Goal: Answer question/provide support: Share knowledge or assist other users

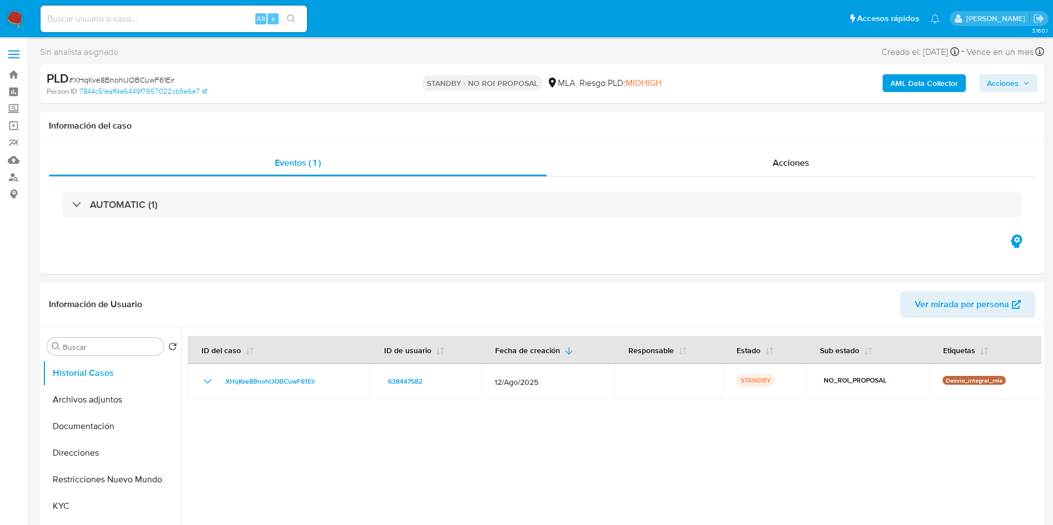
select select "10"
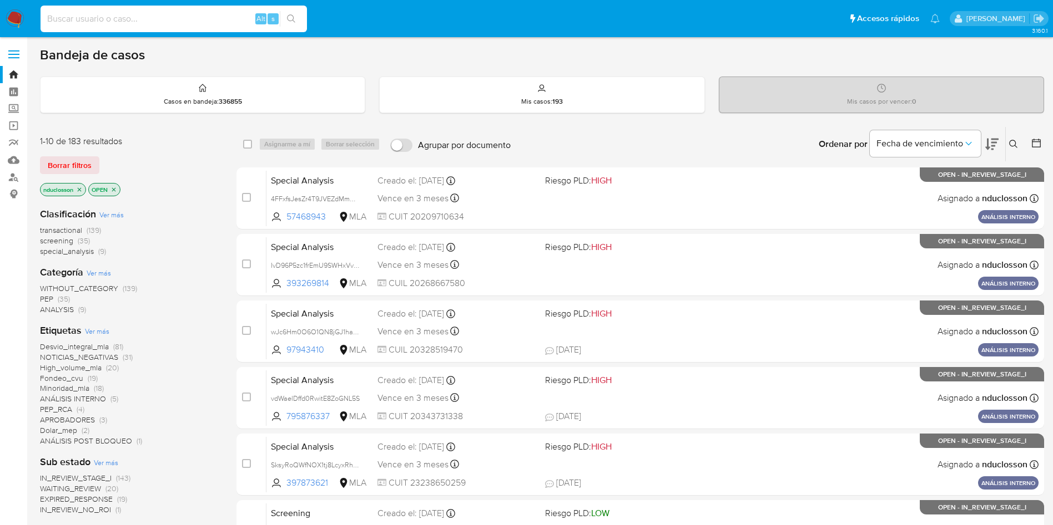
click at [194, 21] on input at bounding box center [174, 19] width 266 height 14
paste input "9GVbsNuDU6ratZi2pvbXmAvI"
type input "9GVbsNuDU6ratZi2pvbXmAvI"
click at [289, 19] on icon "search-icon" at bounding box center [291, 18] width 9 height 9
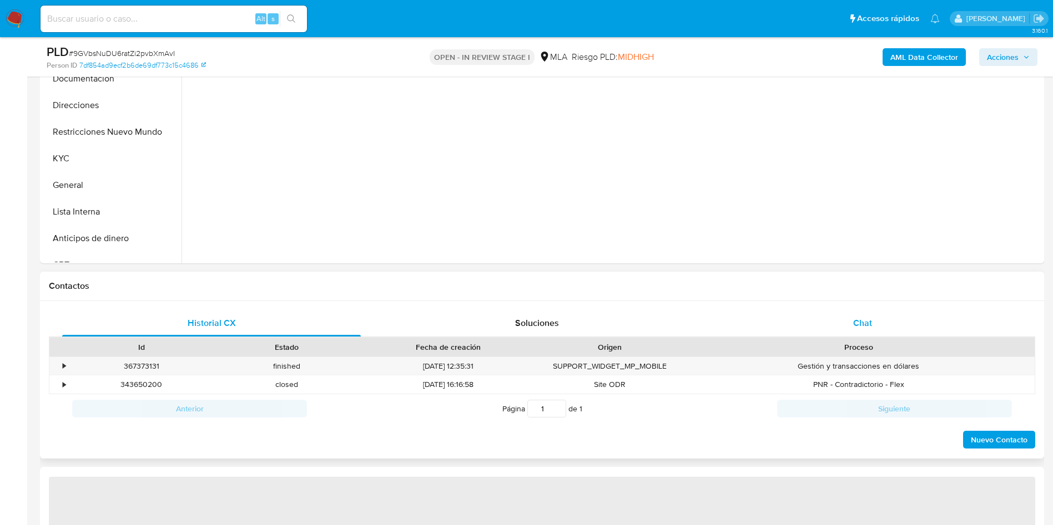
scroll to position [333, 0]
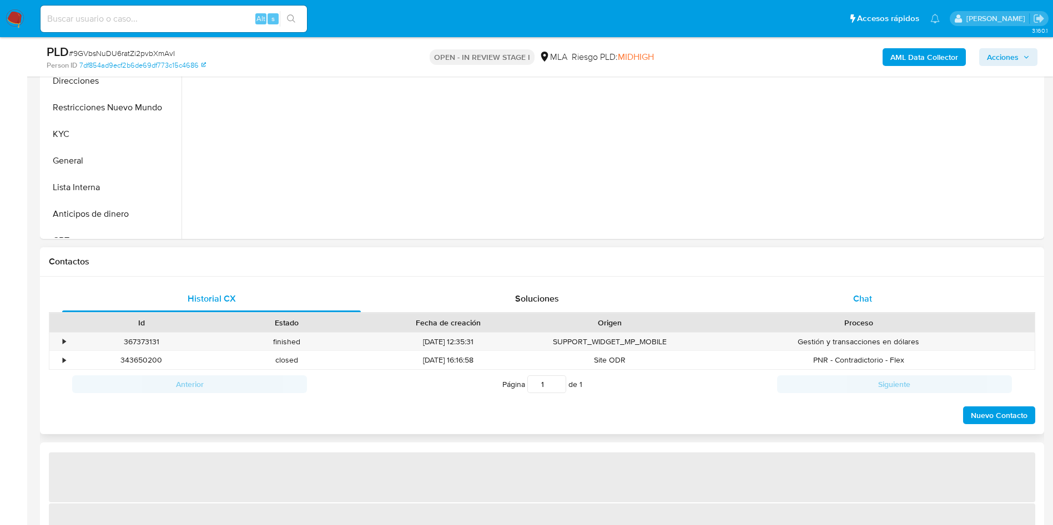
click at [818, 294] on div "Chat" at bounding box center [862, 299] width 299 height 27
select select "10"
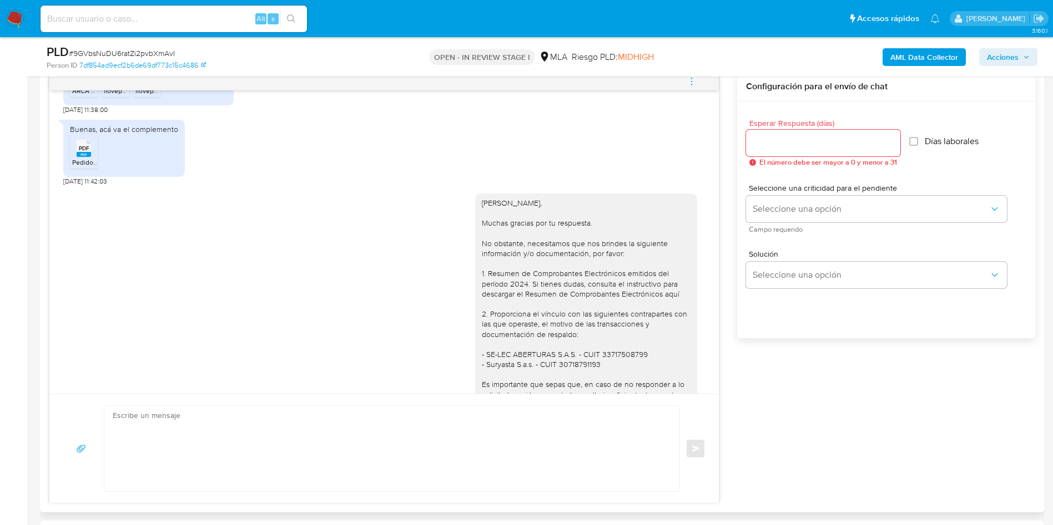
scroll to position [1204, 0]
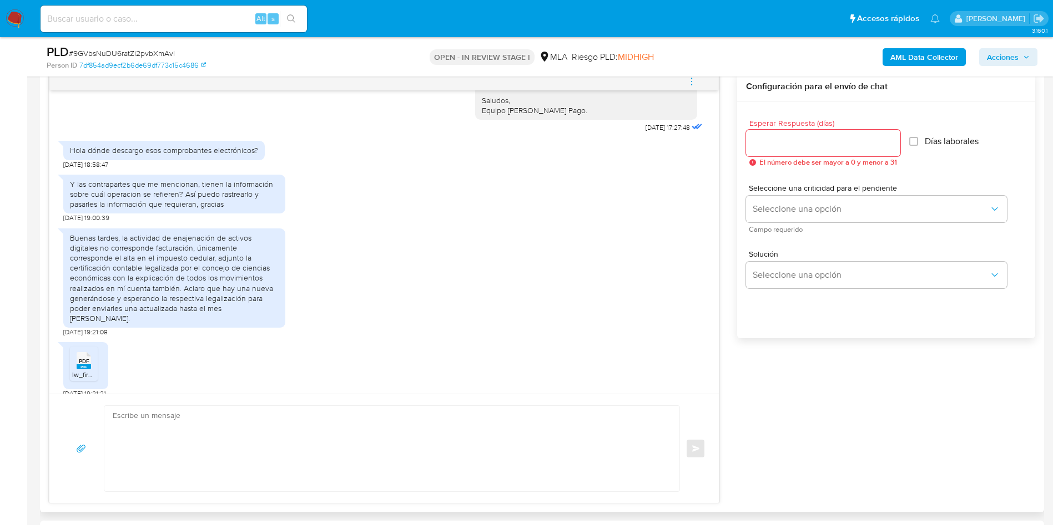
click at [83, 358] on span "PDF" at bounding box center [84, 361] width 11 height 7
click at [163, 23] on input at bounding box center [174, 19] width 266 height 14
paste input "CDXTsJktscCyu8aV3GW4NvKP"
type input "CDXTsJktscCyu8aV3GW4NvKP"
click at [282, 20] on button "search-icon" at bounding box center [291, 19] width 23 height 16
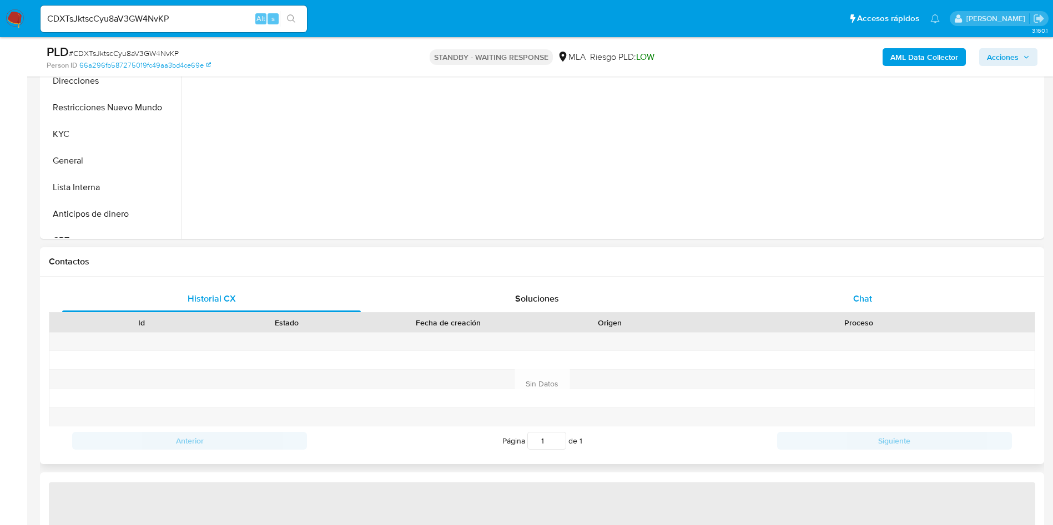
click at [781, 287] on div "Chat" at bounding box center [862, 299] width 299 height 27
select select "10"
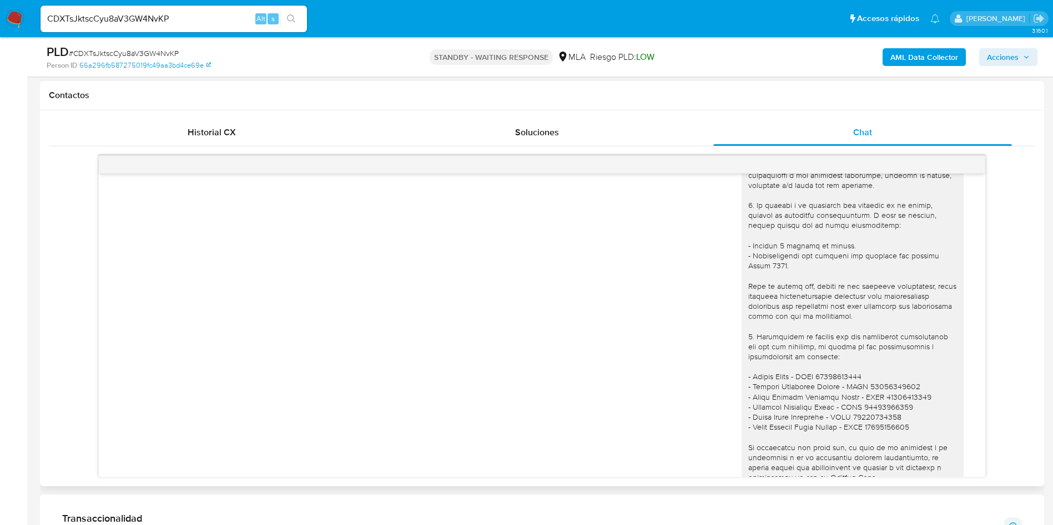
scroll to position [694, 0]
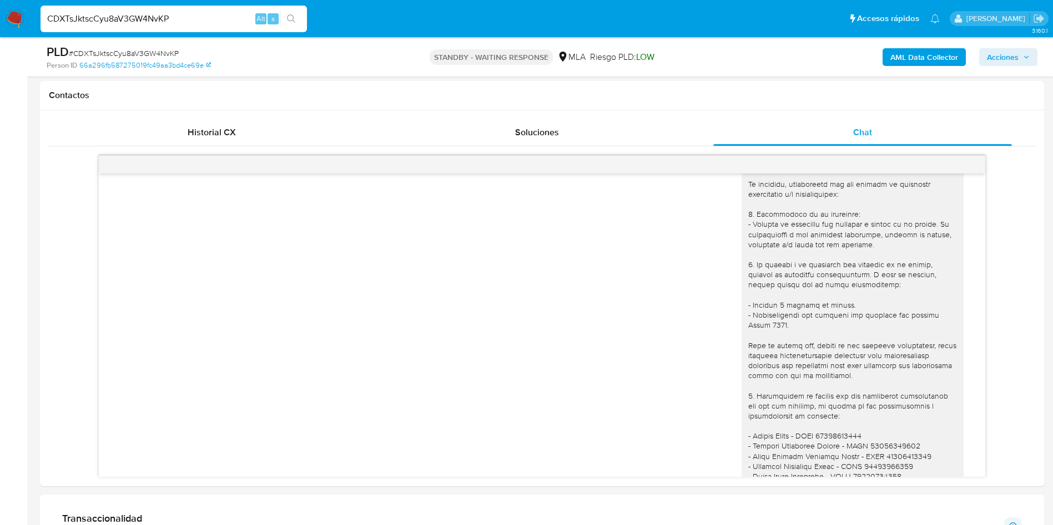
click at [135, 18] on input "CDXTsJktscCyu8aV3GW4NvKP" at bounding box center [174, 19] width 266 height 14
paste input "33kMyCElItEtUhtATC5bP8hz"
type input "33kMyCElItEtUhtATC5bP8hz"
click at [291, 16] on icon "search-icon" at bounding box center [291, 18] width 9 height 9
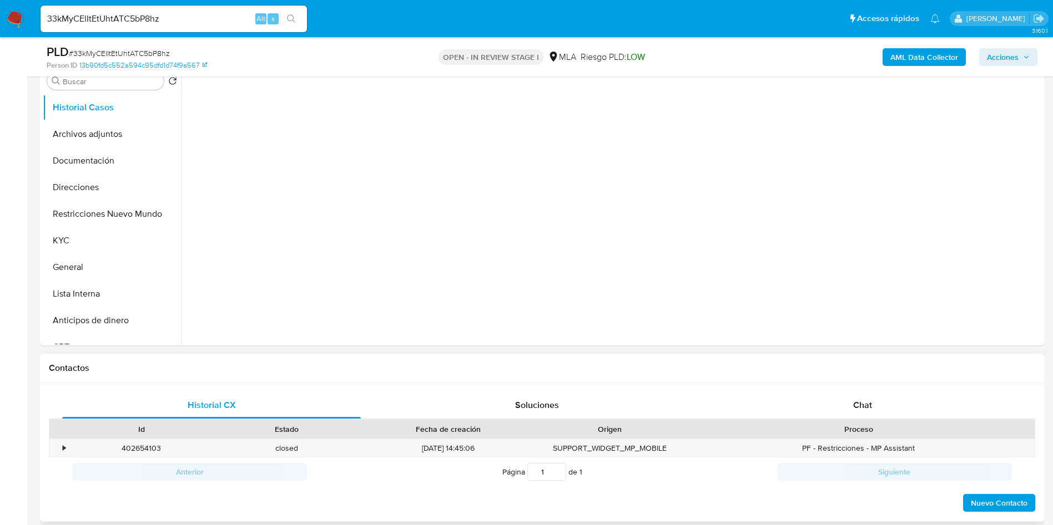
scroll to position [333, 0]
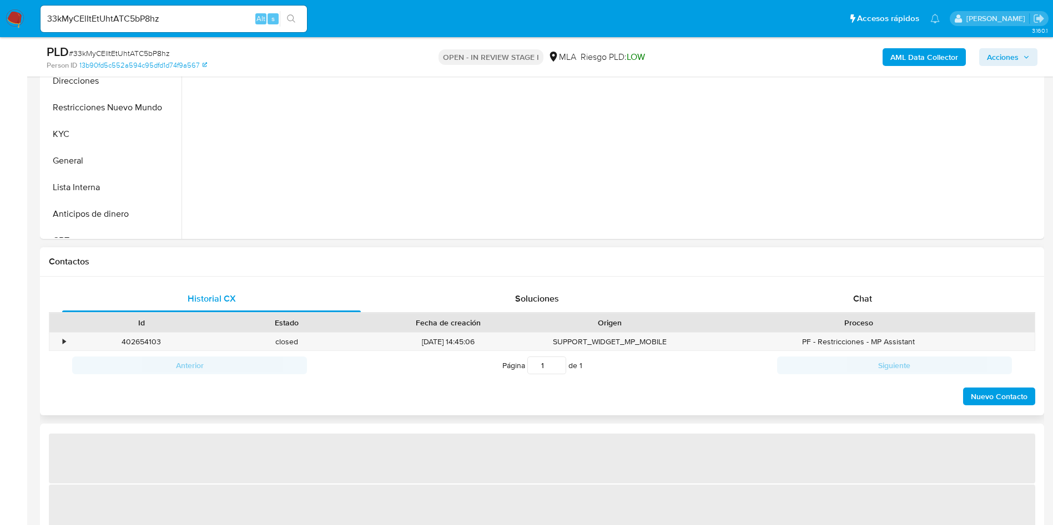
select select "10"
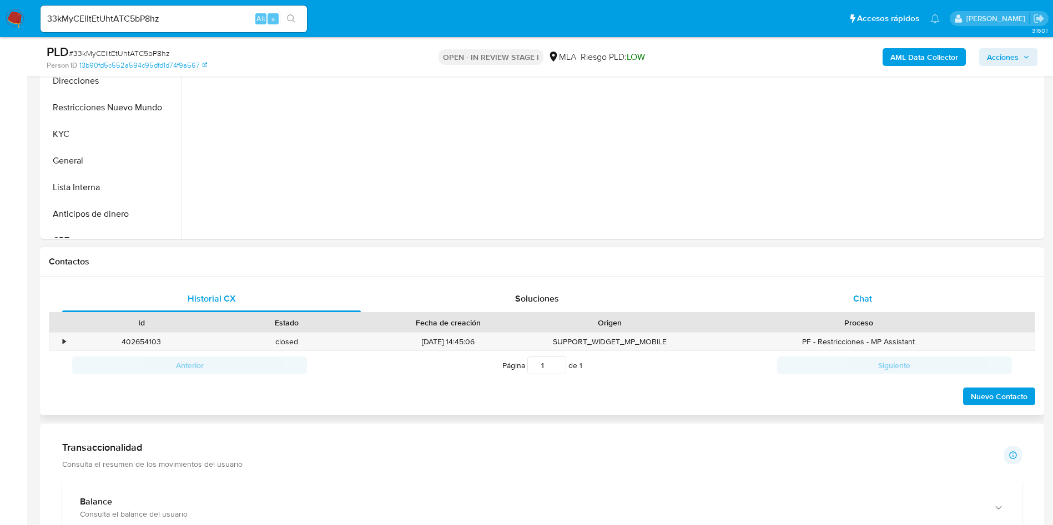
click at [841, 302] on div "Chat" at bounding box center [862, 299] width 299 height 27
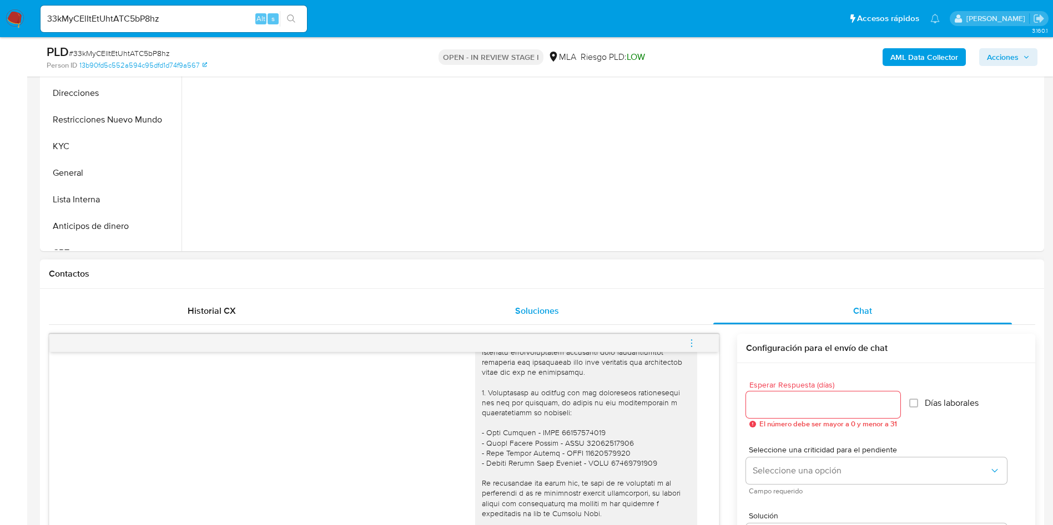
scroll to position [250, 0]
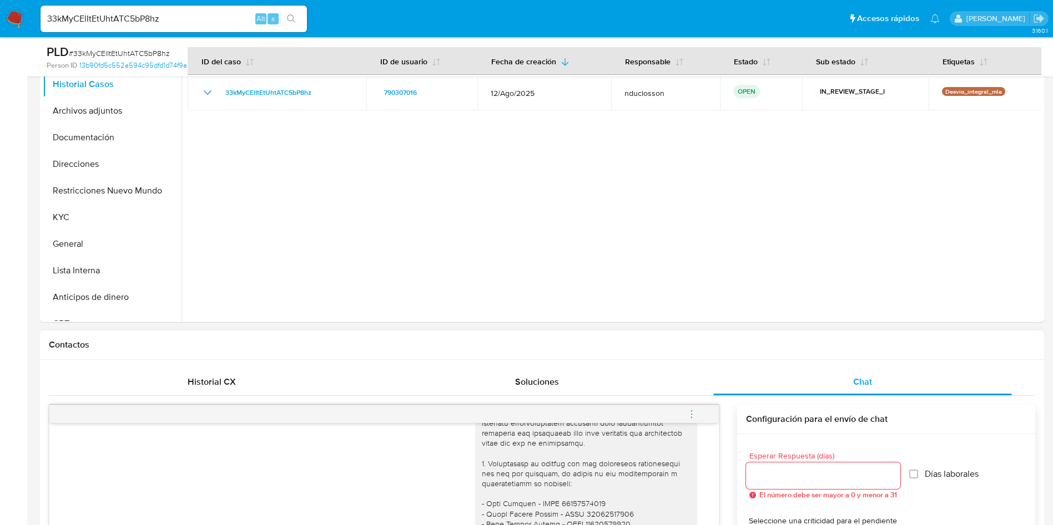
drag, startPoint x: 251, startPoint y: 373, endPoint x: 259, endPoint y: 337, distance: 37.4
click at [250, 373] on div "Historial CX" at bounding box center [211, 382] width 299 height 27
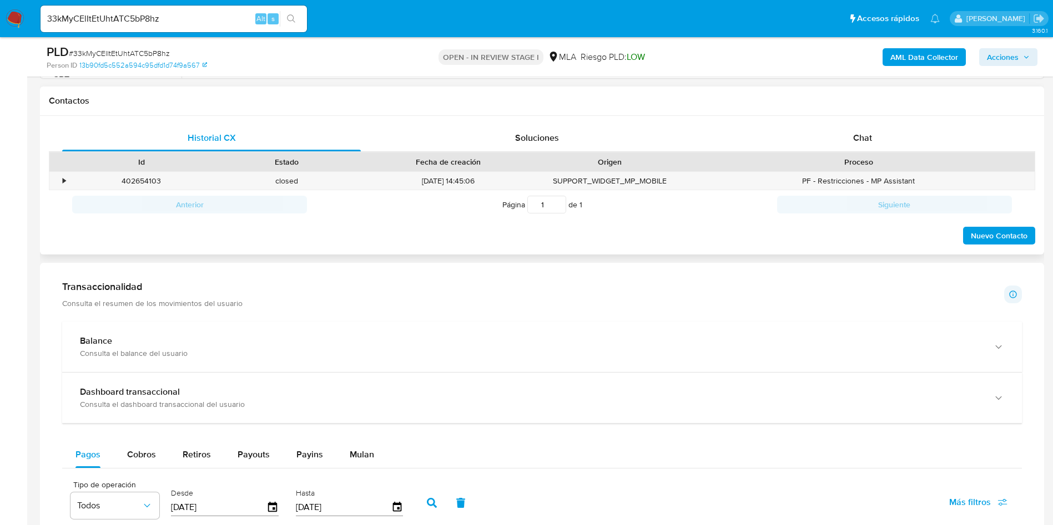
scroll to position [499, 0]
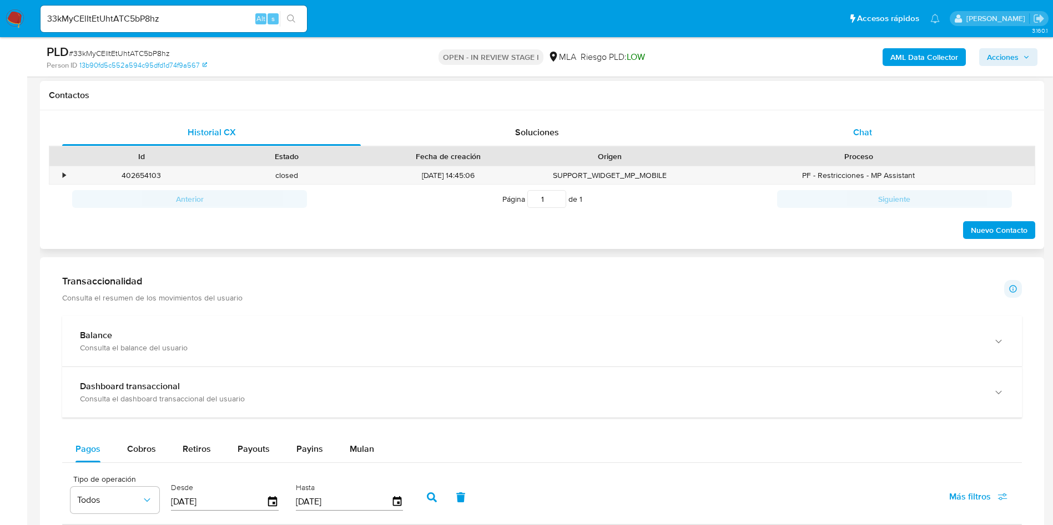
click at [810, 127] on div "Chat" at bounding box center [862, 132] width 299 height 27
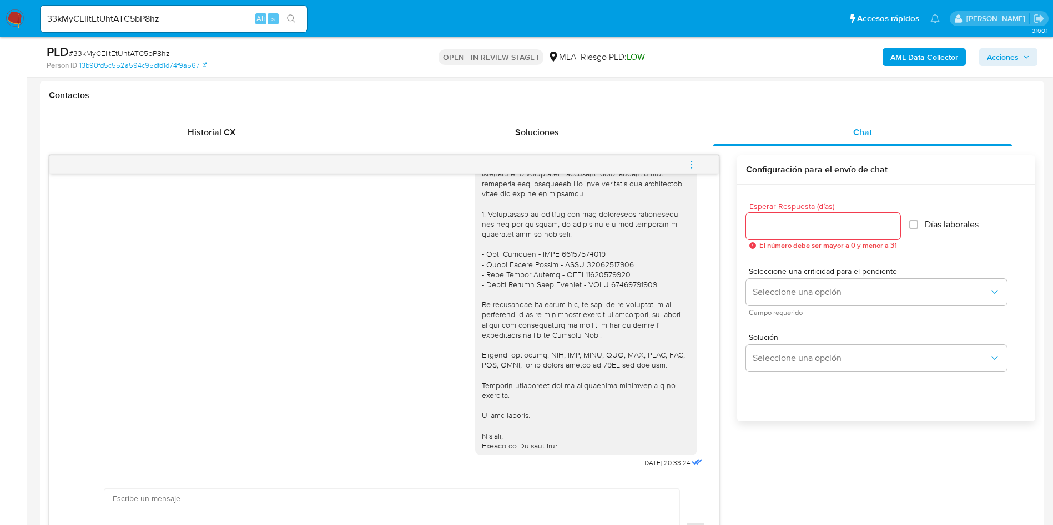
click at [129, 27] on div "33kMyCElItEtUhtATC5bP8hz Alt s" at bounding box center [174, 19] width 266 height 27
click at [118, 21] on input "33kMyCElItEtUhtATC5bP8hz" at bounding box center [174, 19] width 266 height 14
paste input "XaE8PG5siTtXd6dTBu3abCYw"
type input "XaE8PG5siTtXd6dTBu3abCYw"
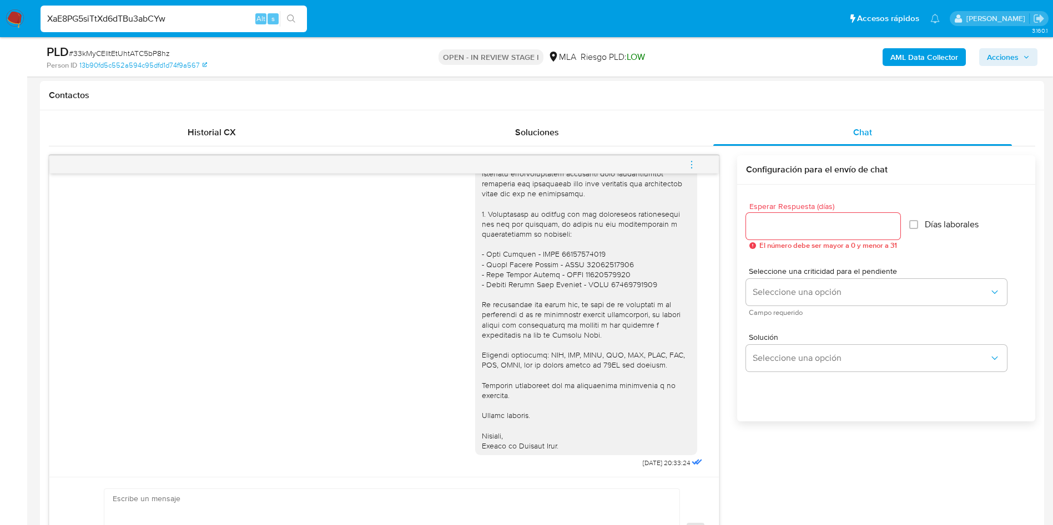
click at [297, 23] on button "search-icon" at bounding box center [291, 19] width 23 height 16
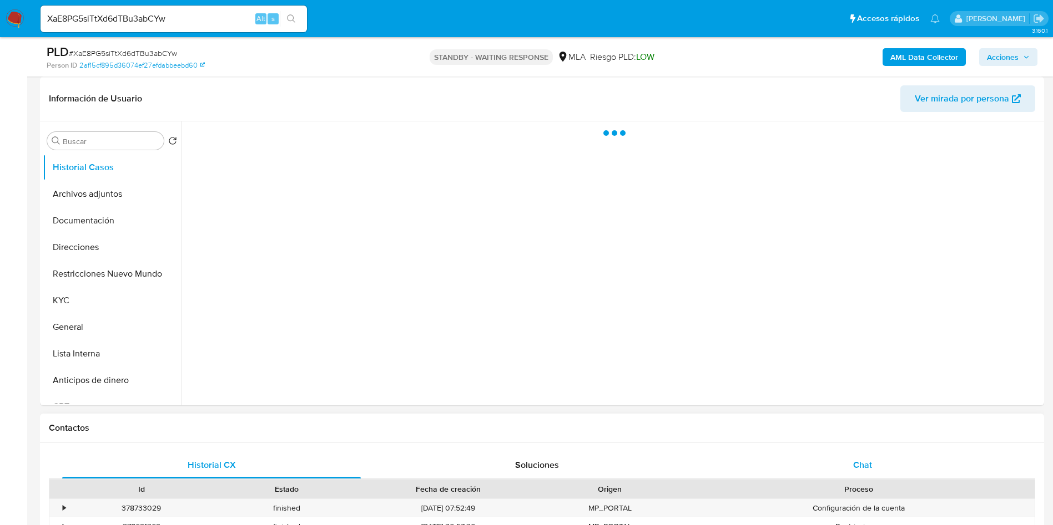
click at [859, 452] on div "Chat" at bounding box center [862, 465] width 299 height 27
select select "10"
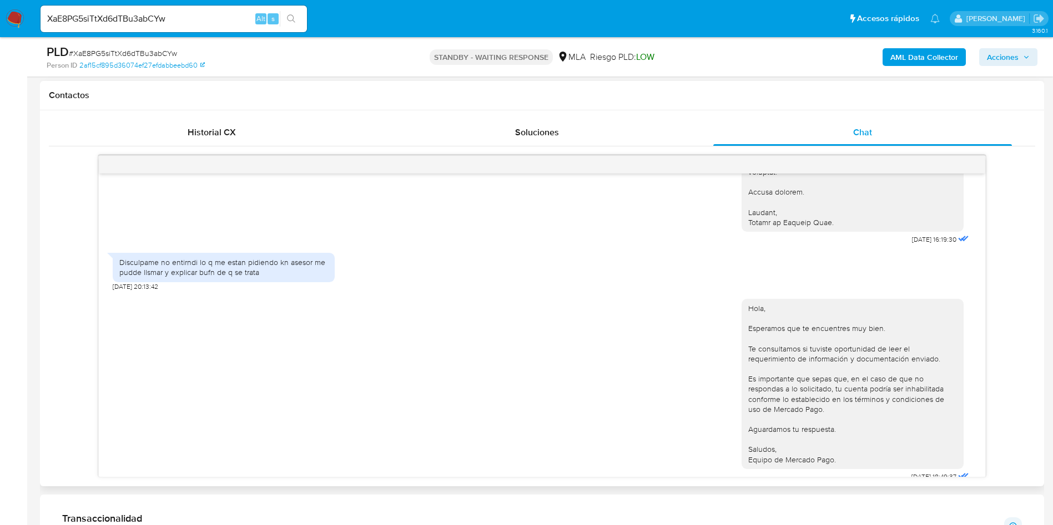
scroll to position [1082, 0]
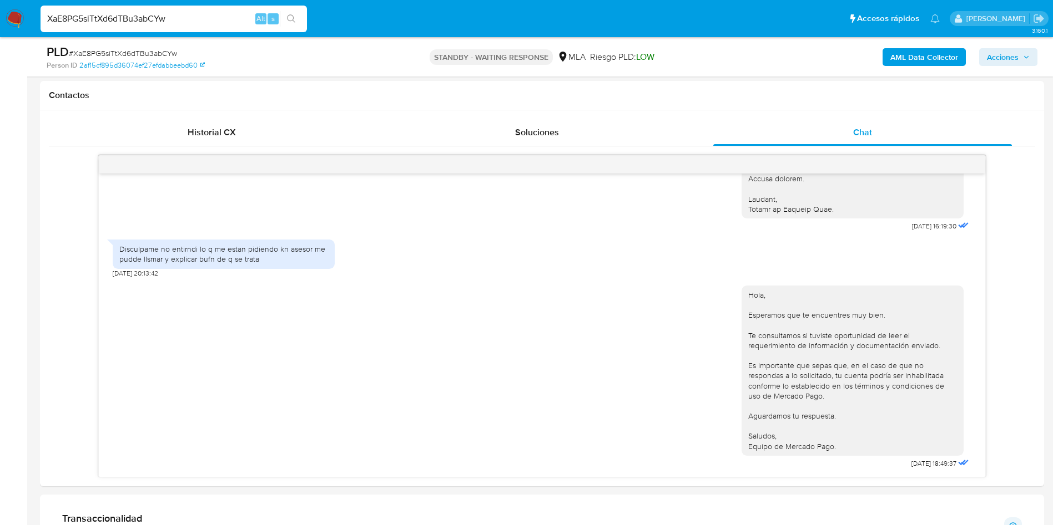
click at [150, 21] on input "XaE8PG5siTtXd6dTBu3abCYw" at bounding box center [174, 19] width 266 height 14
paste input "cpsxNS0iYZtO8OhSHfGYEXQ3"
type input "cpsxNS0iYZtO8OhSHfGYEXQ3"
click at [300, 21] on button "search-icon" at bounding box center [291, 19] width 23 height 16
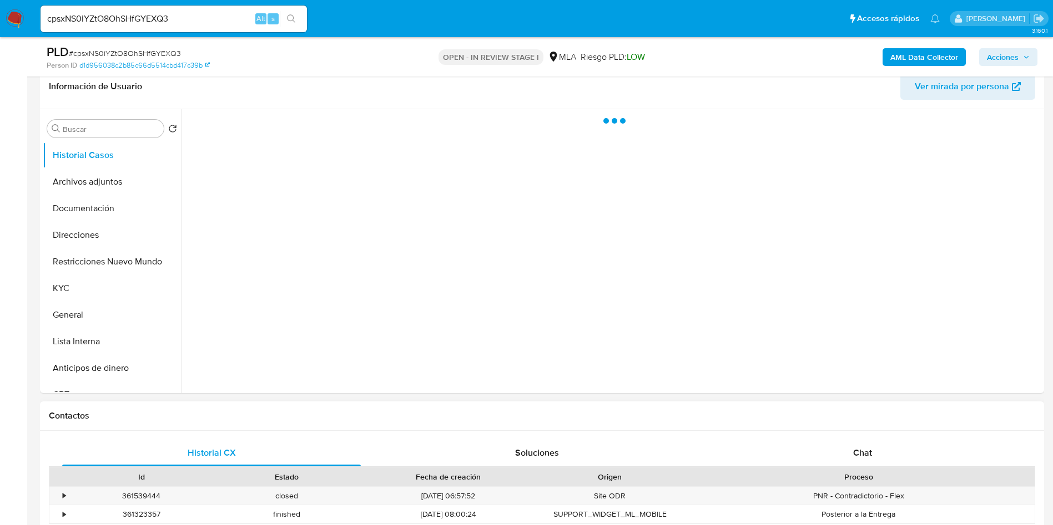
scroll to position [333, 0]
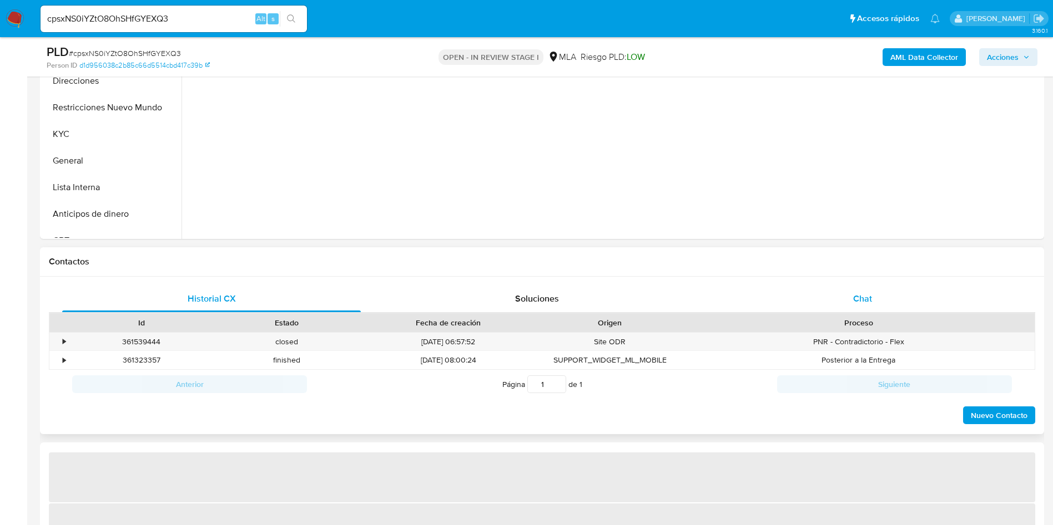
select select "10"
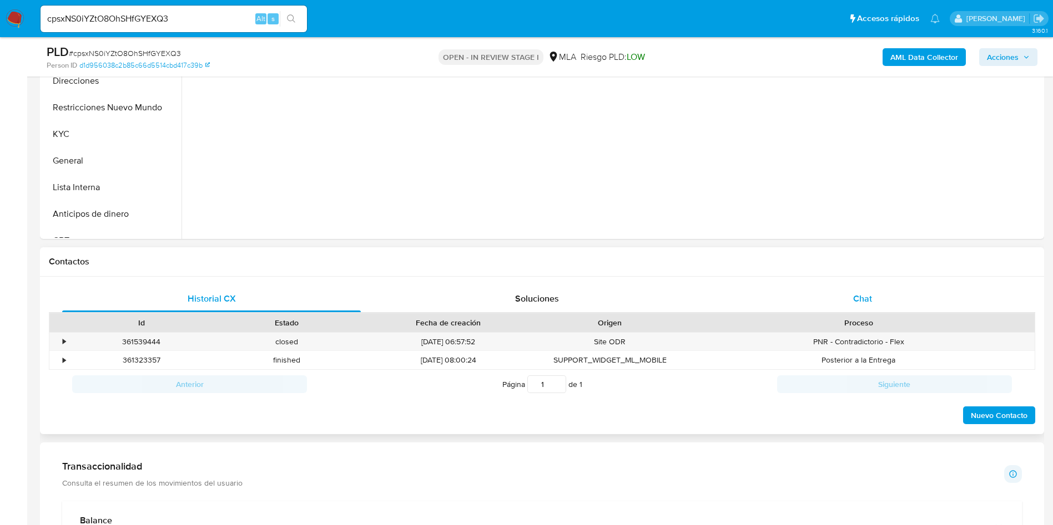
click at [853, 300] on span "Chat" at bounding box center [862, 298] width 19 height 13
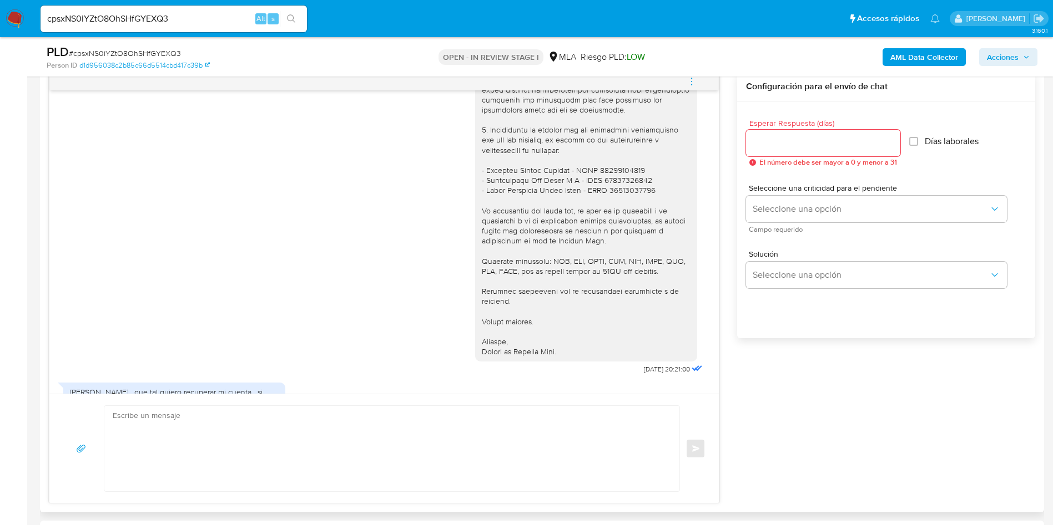
scroll to position [1044, 0]
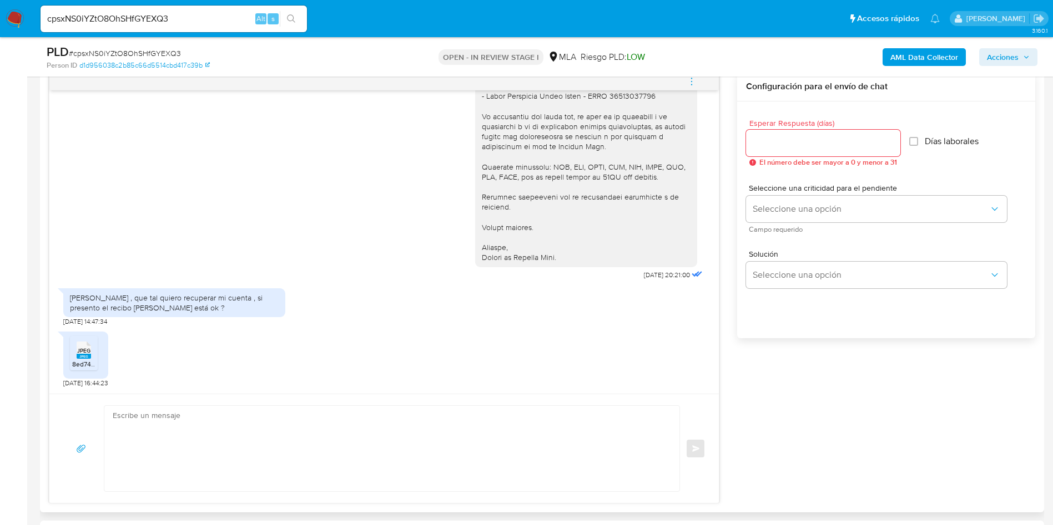
click at [77, 355] on span "JPEG" at bounding box center [83, 350] width 13 height 7
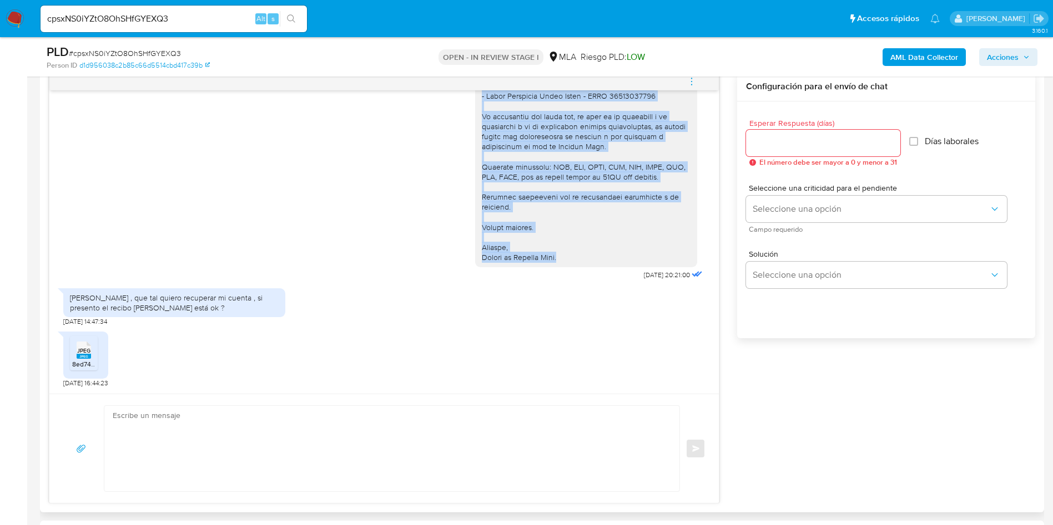
drag, startPoint x: 469, startPoint y: 216, endPoint x: 557, endPoint y: 257, distance: 96.6
click at [557, 257] on div at bounding box center [586, 10] width 209 height 504
copy div "- Últimos 3 recibos de sueldo/jubilación. Tené en cuenta que, además de los eje…"
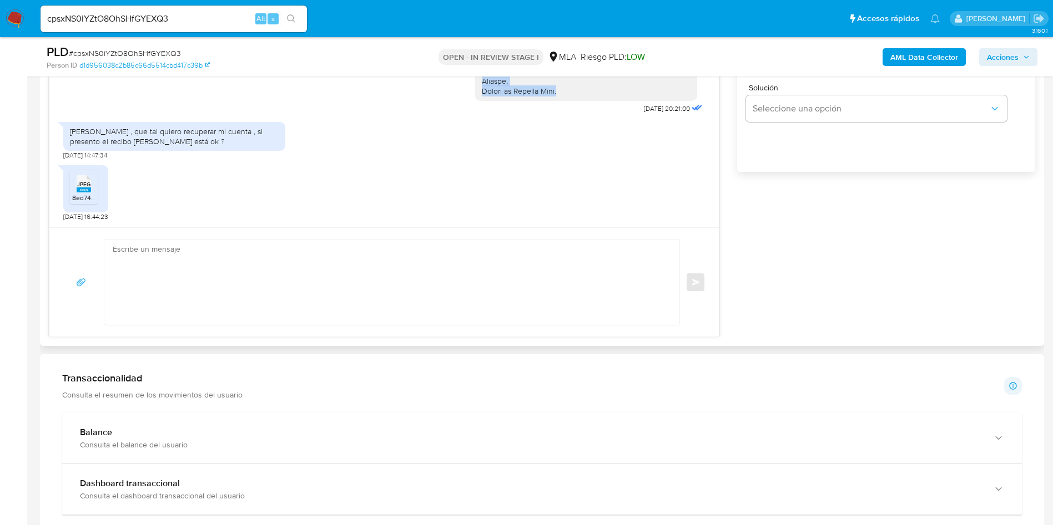
click at [397, 312] on textarea at bounding box center [389, 282] width 553 height 85
paste textarea "Hola Gabriel, Muchas gracias por tu respuesta. No obstante, necesitamos que nos…"
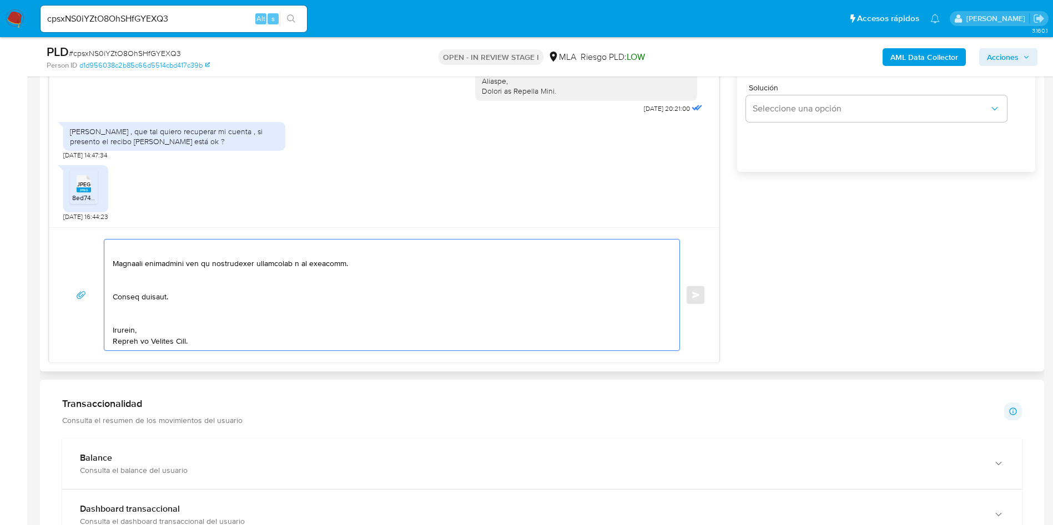
click at [132, 316] on textarea at bounding box center [389, 295] width 553 height 111
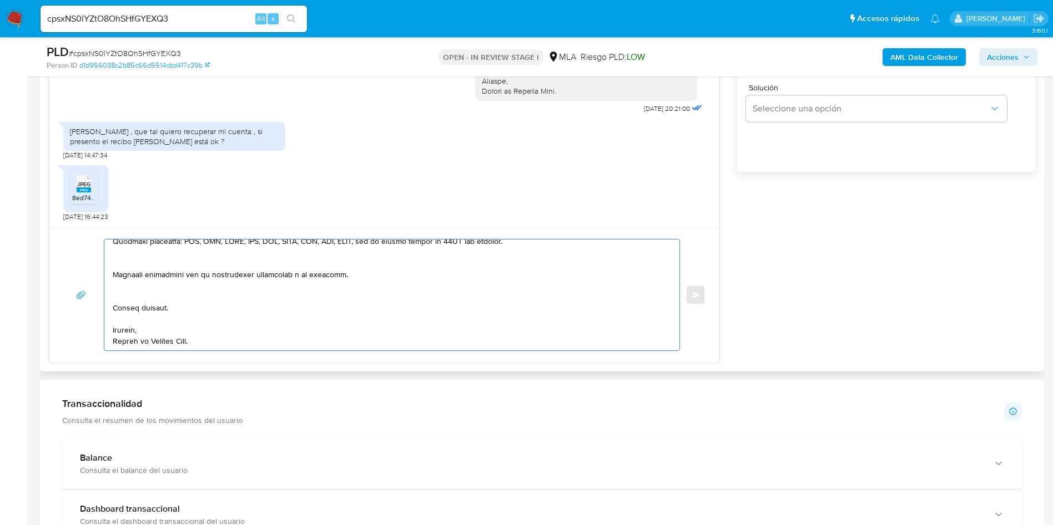
click at [125, 301] on textarea at bounding box center [389, 295] width 553 height 111
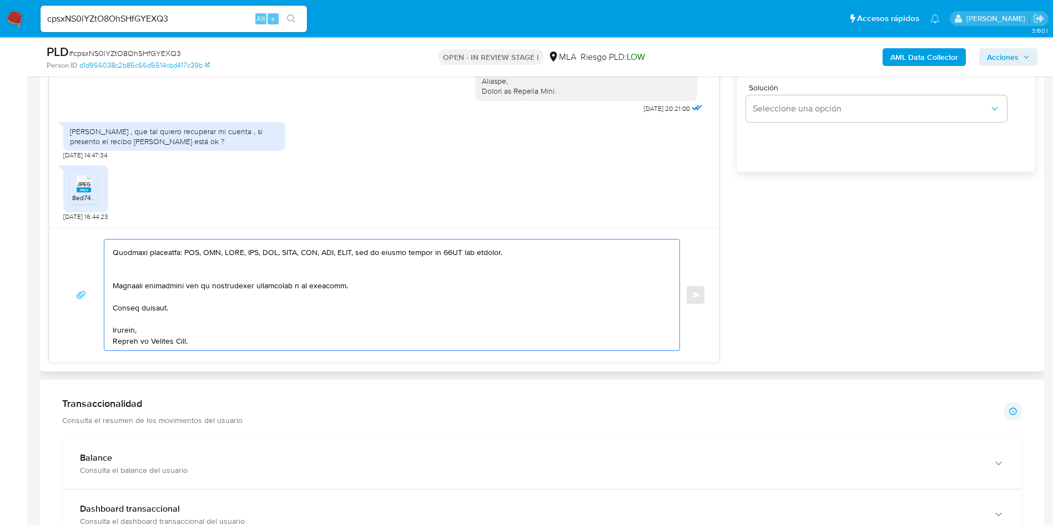
click at [119, 277] on textarea at bounding box center [389, 295] width 553 height 111
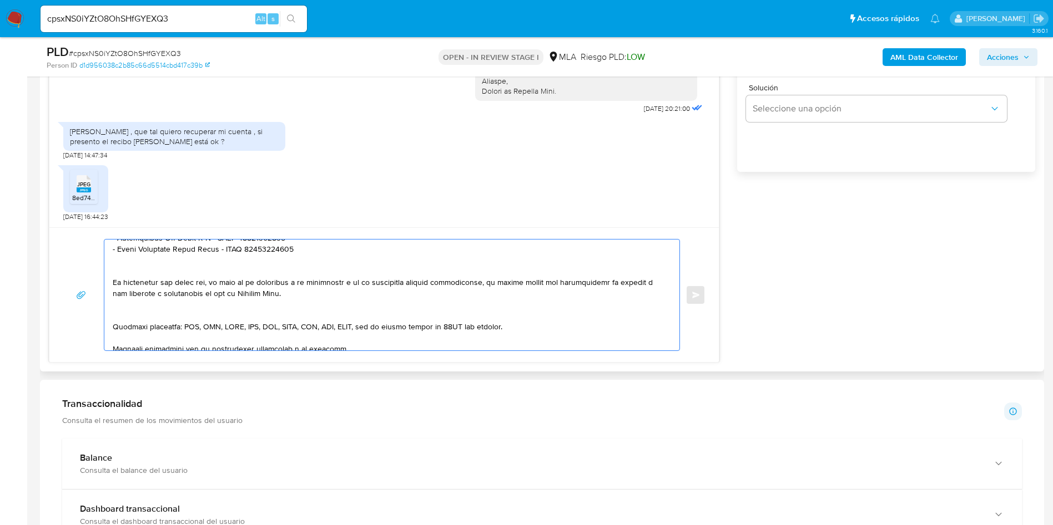
scroll to position [224, 0]
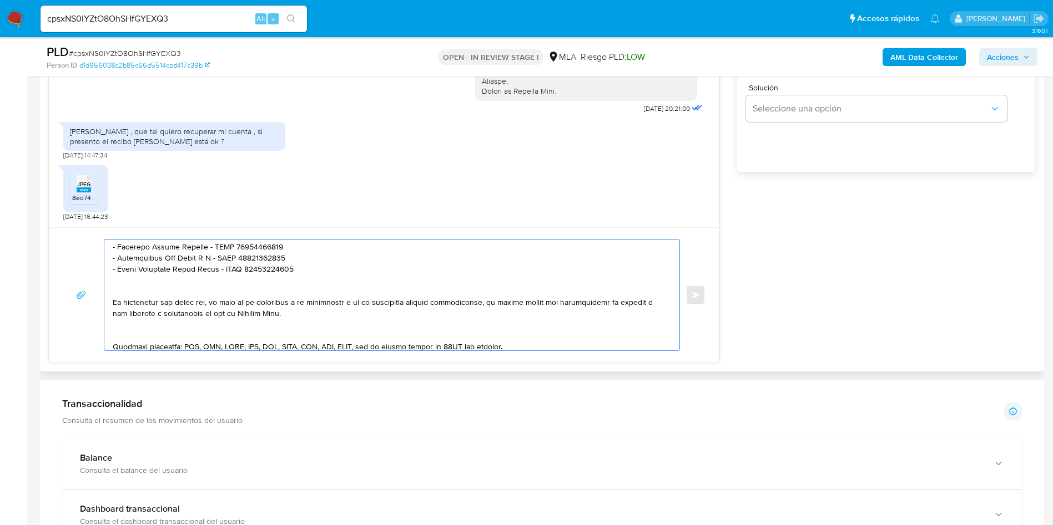
click at [135, 338] on textarea at bounding box center [389, 295] width 553 height 111
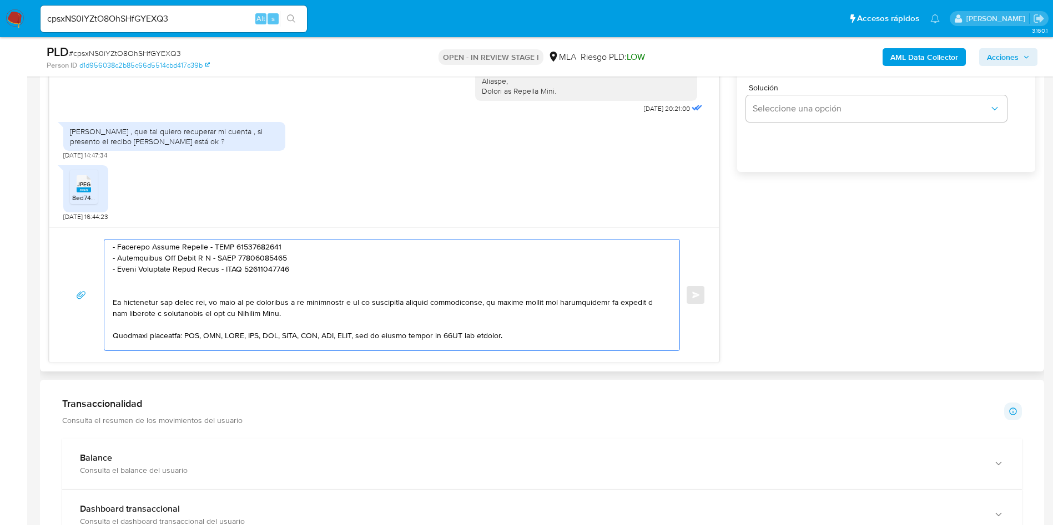
click at [127, 286] on textarea at bounding box center [389, 295] width 553 height 111
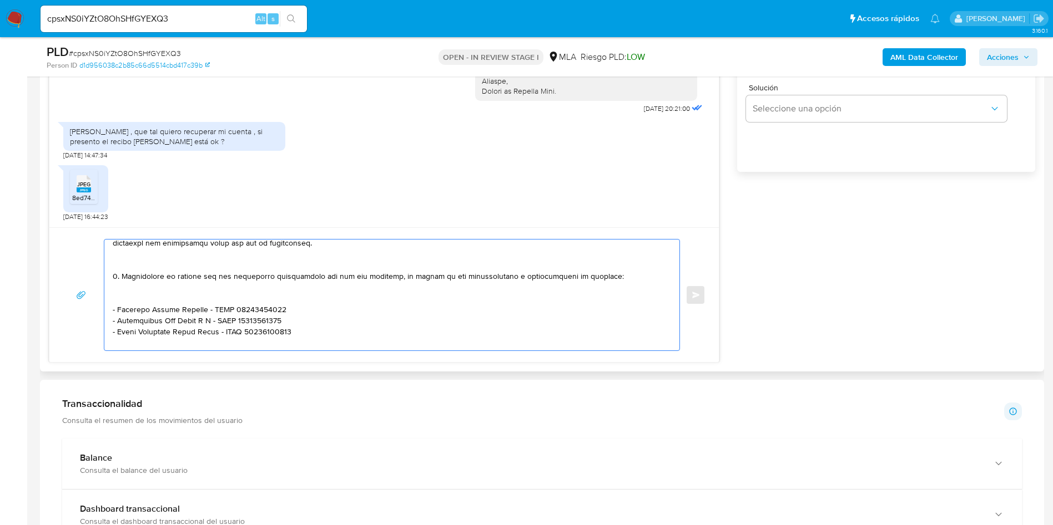
scroll to position [141, 0]
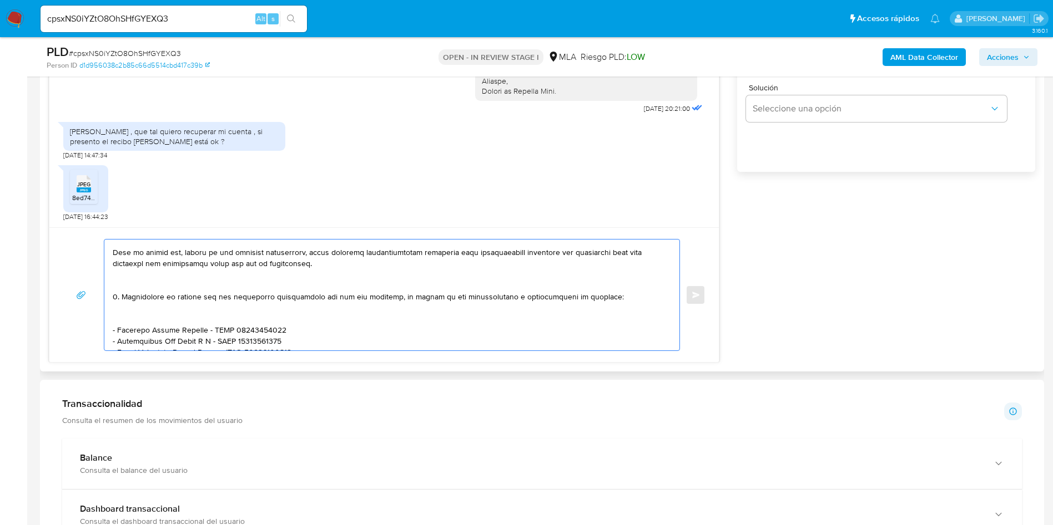
click at [130, 321] on textarea at bounding box center [389, 295] width 553 height 111
click at [125, 282] on textarea at bounding box center [389, 295] width 553 height 111
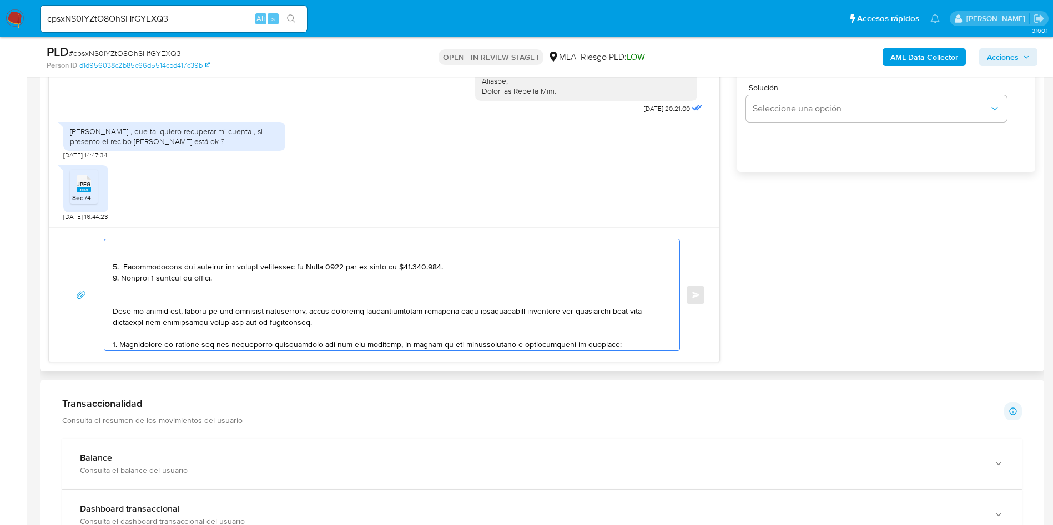
scroll to position [58, 0]
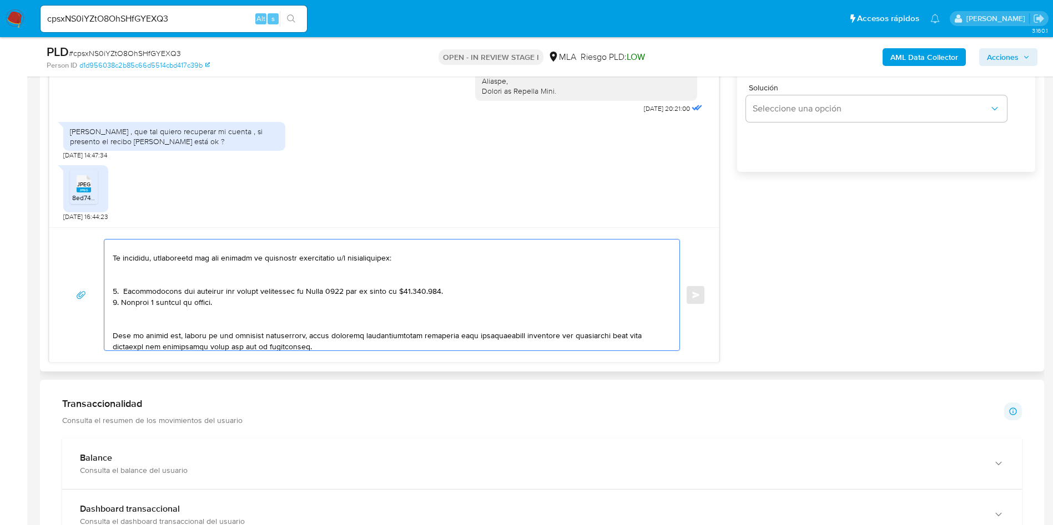
click at [128, 322] on textarea at bounding box center [389, 295] width 553 height 111
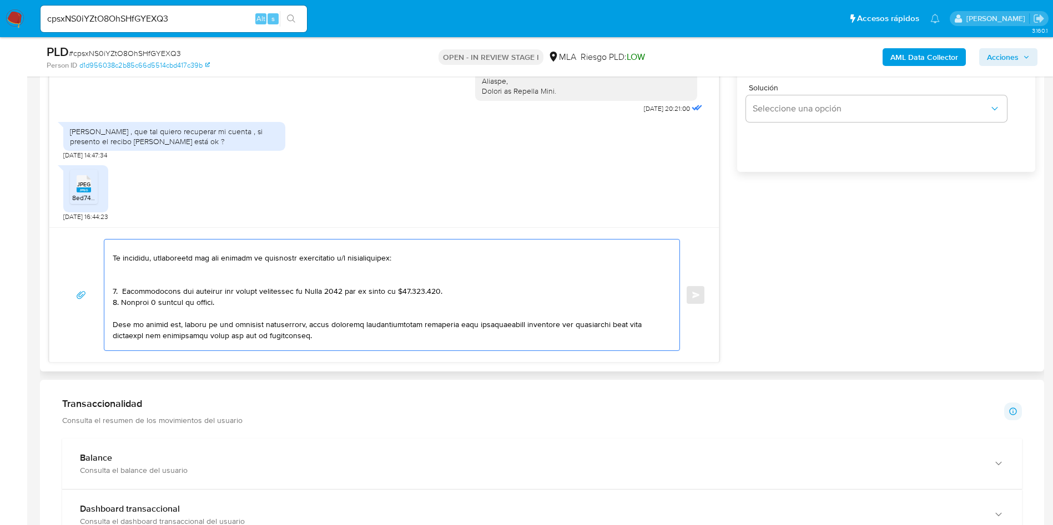
click at [128, 280] on textarea at bounding box center [389, 295] width 553 height 111
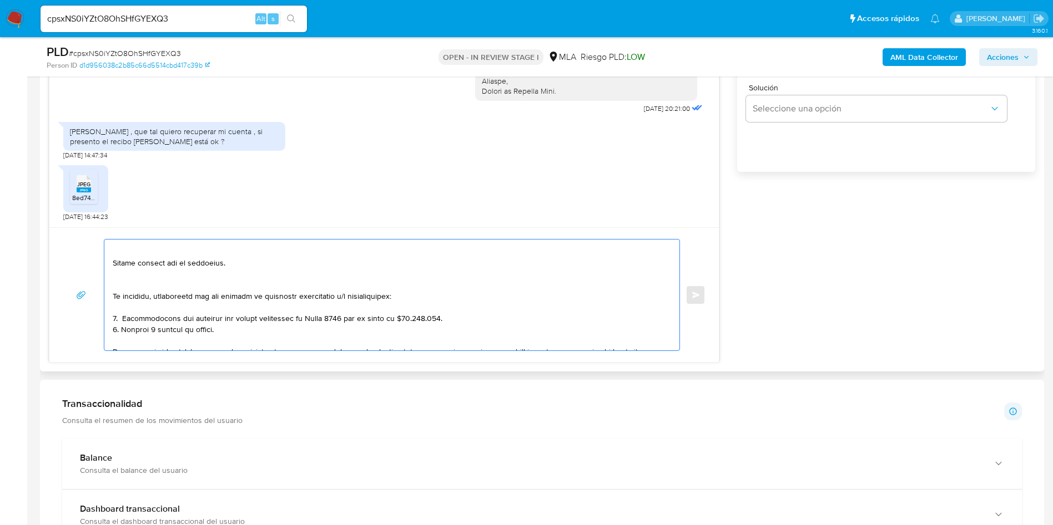
scroll to position [0, 0]
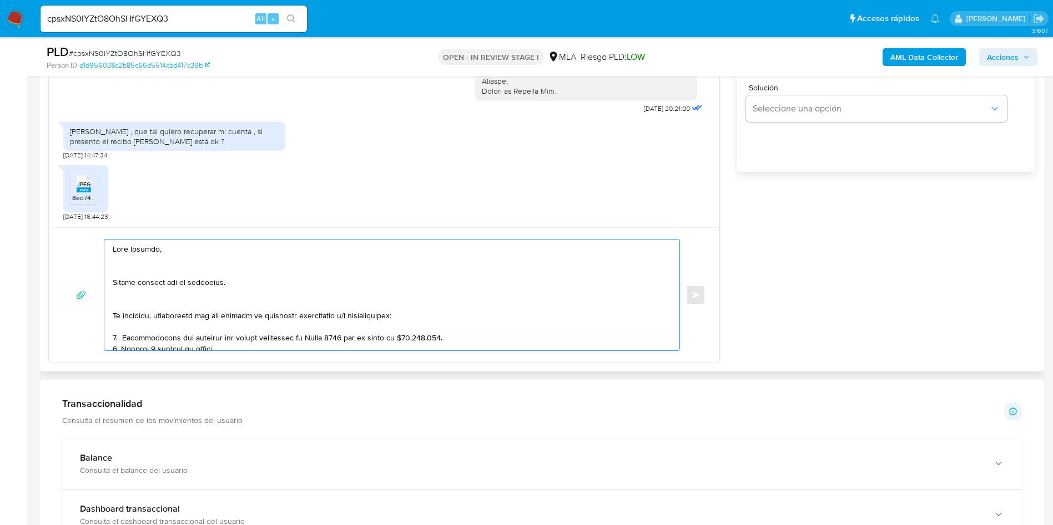
click at [125, 297] on textarea at bounding box center [389, 295] width 553 height 111
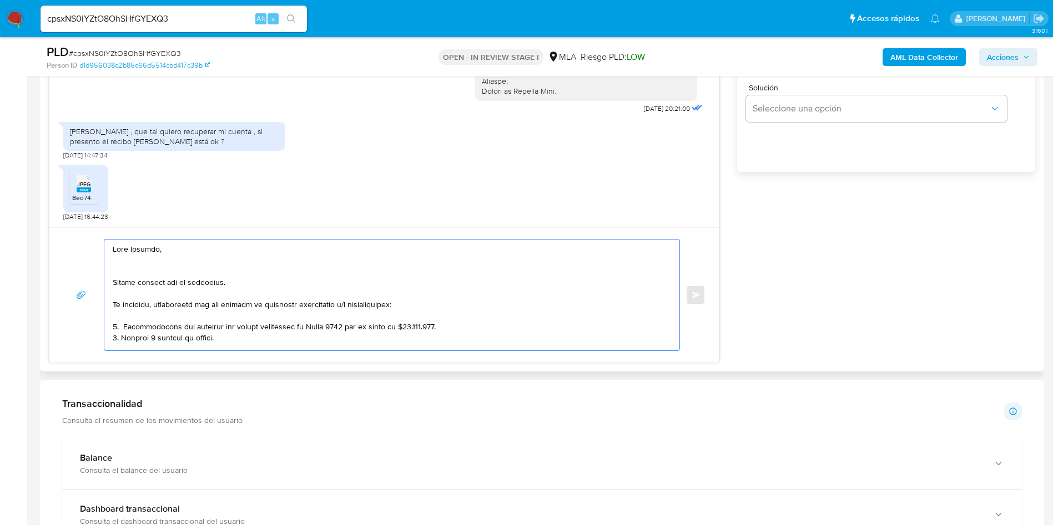
click at [119, 276] on textarea at bounding box center [389, 295] width 553 height 111
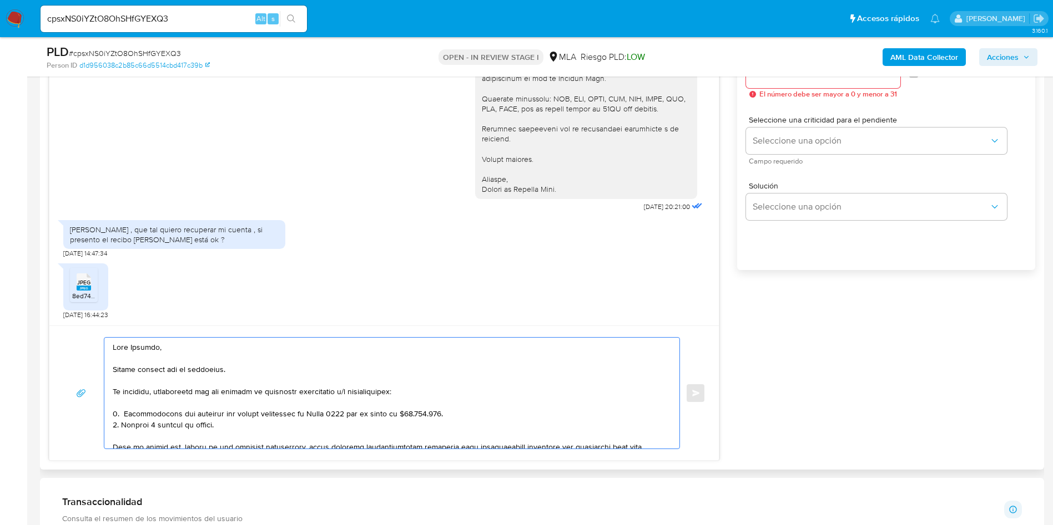
scroll to position [583, 0]
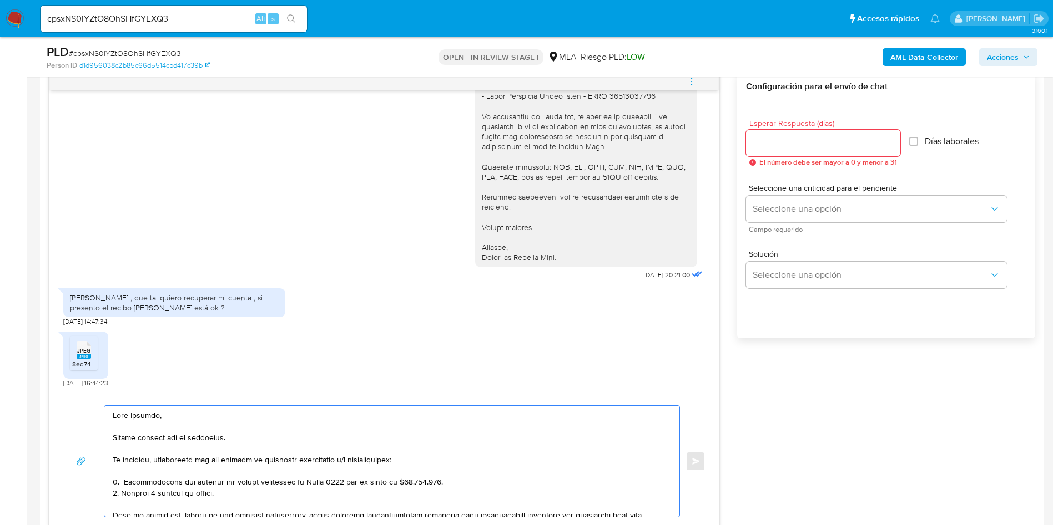
type textarea "Hola Gabriel, Muchas gracias por tu respuesta. No obstante, necesitamos que nos…"
click at [806, 148] on input "Esperar Respuesta (días)" at bounding box center [823, 143] width 154 height 14
type input "1"
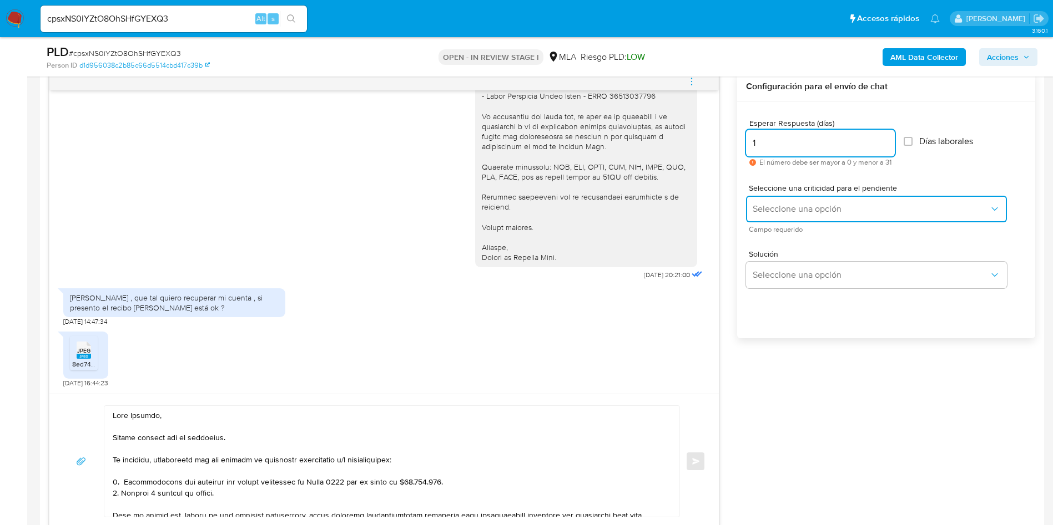
click at [780, 210] on span "Seleccione una opción" at bounding box center [870, 209] width 236 height 11
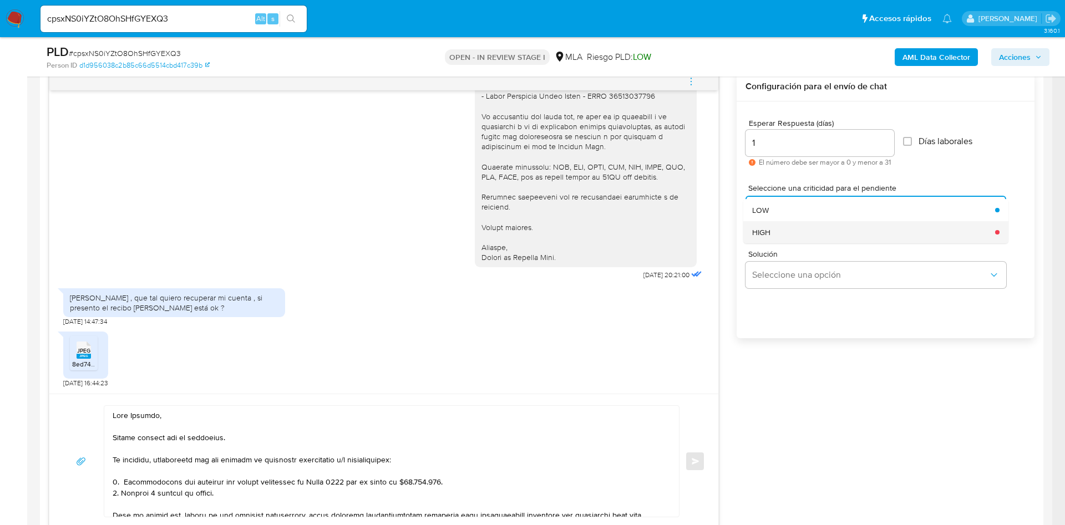
click at [775, 228] on div "HIGH" at bounding box center [870, 232] width 236 height 22
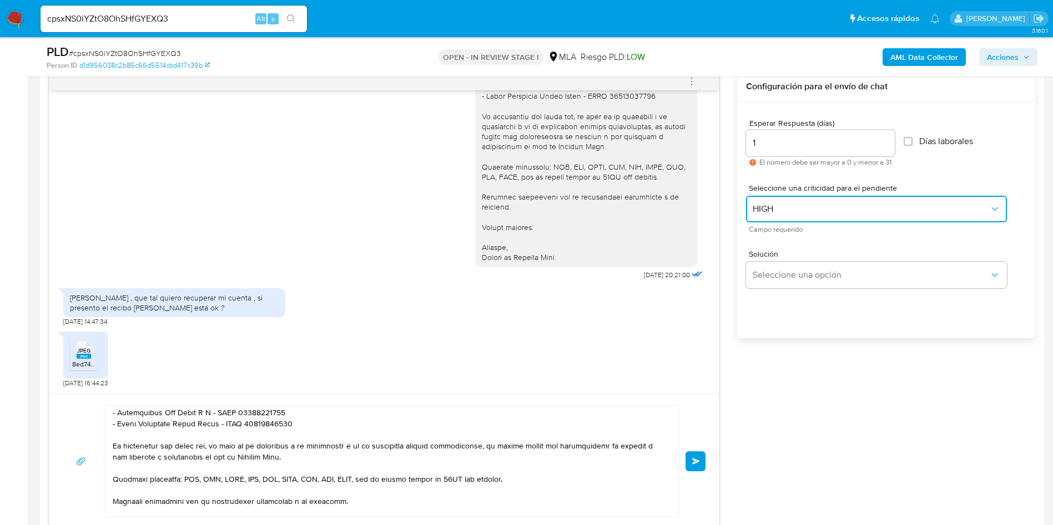
scroll to position [135, 0]
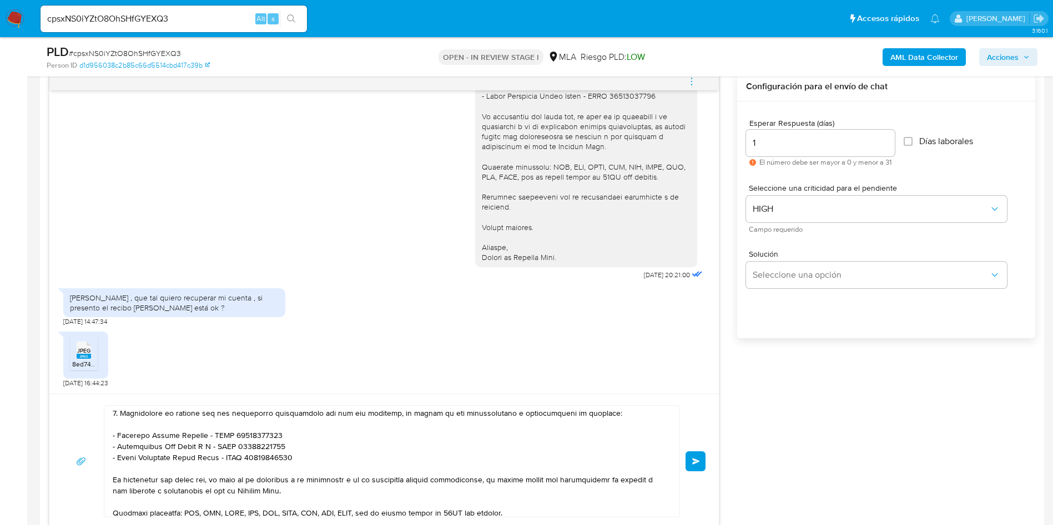
click at [690, 459] on button "Enviar" at bounding box center [695, 462] width 20 height 20
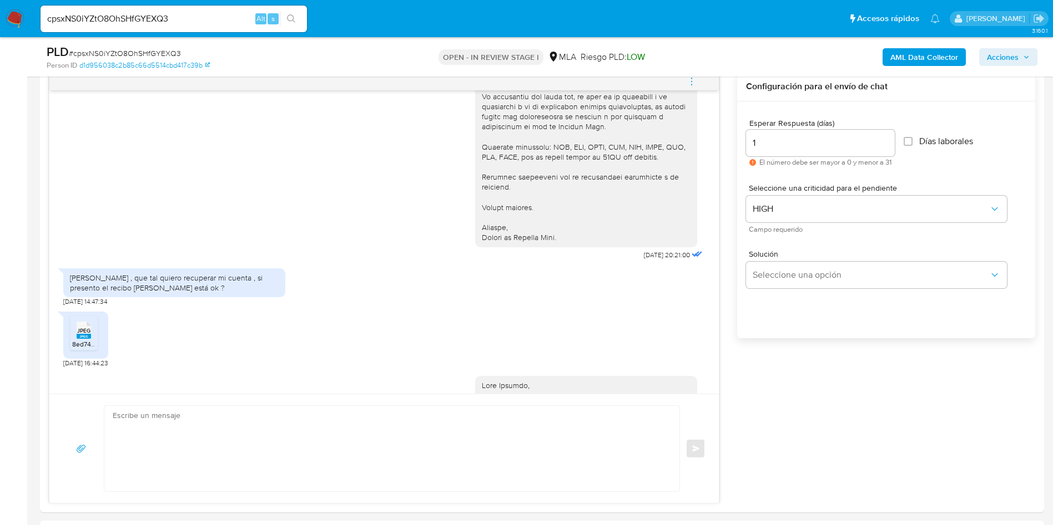
scroll to position [1470, 0]
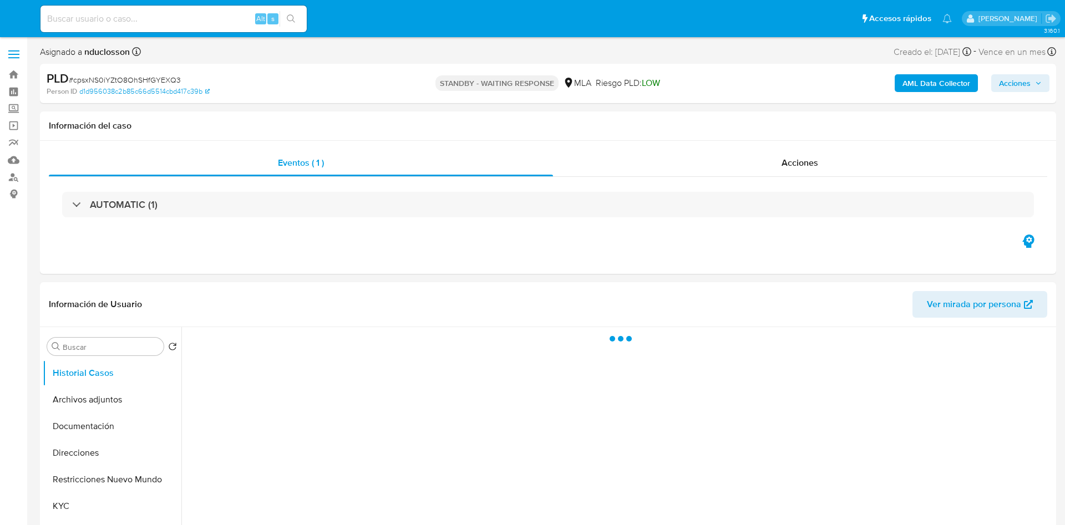
select select "10"
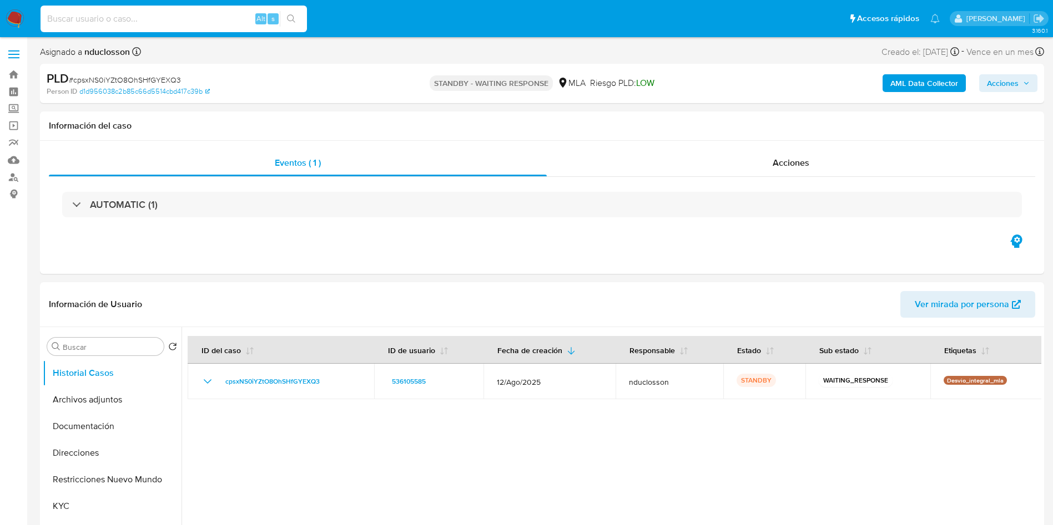
click at [186, 21] on input at bounding box center [174, 19] width 266 height 14
paste input "TiFjWeeR7qnYMEZXUbMqzEbm"
type input "TiFjWeeR7qnYMEZXUbMqzEbm"
click at [296, 22] on icon "search-icon" at bounding box center [291, 18] width 9 height 9
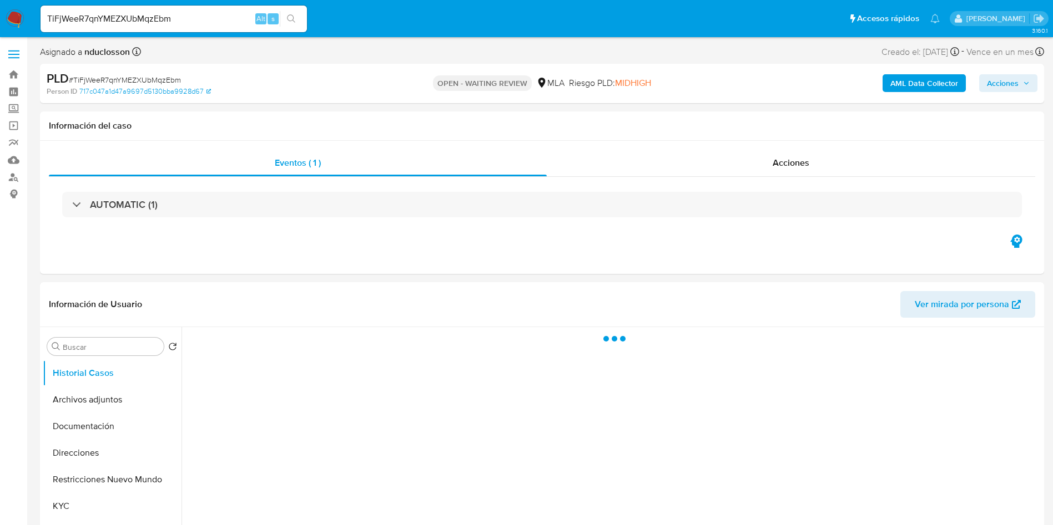
select select "10"
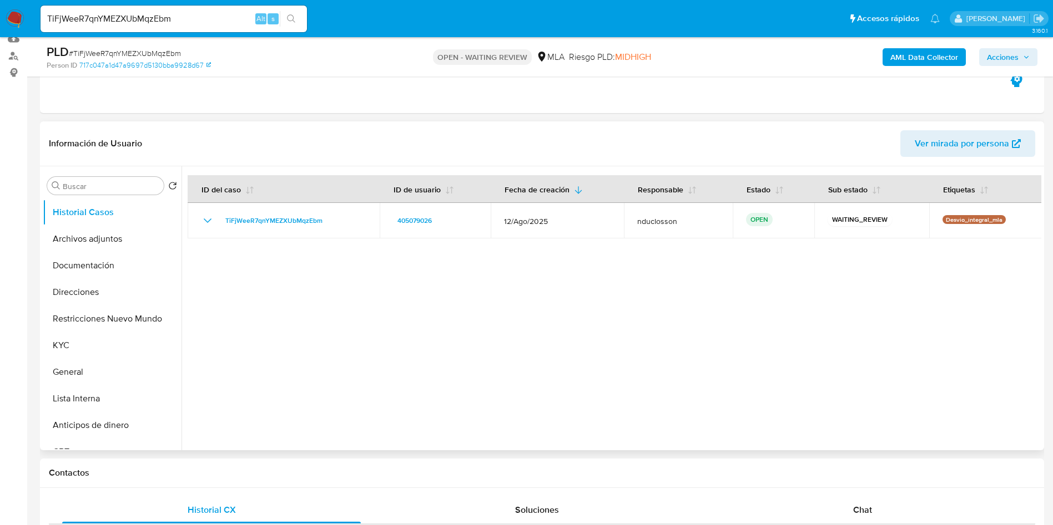
scroll to position [166, 0]
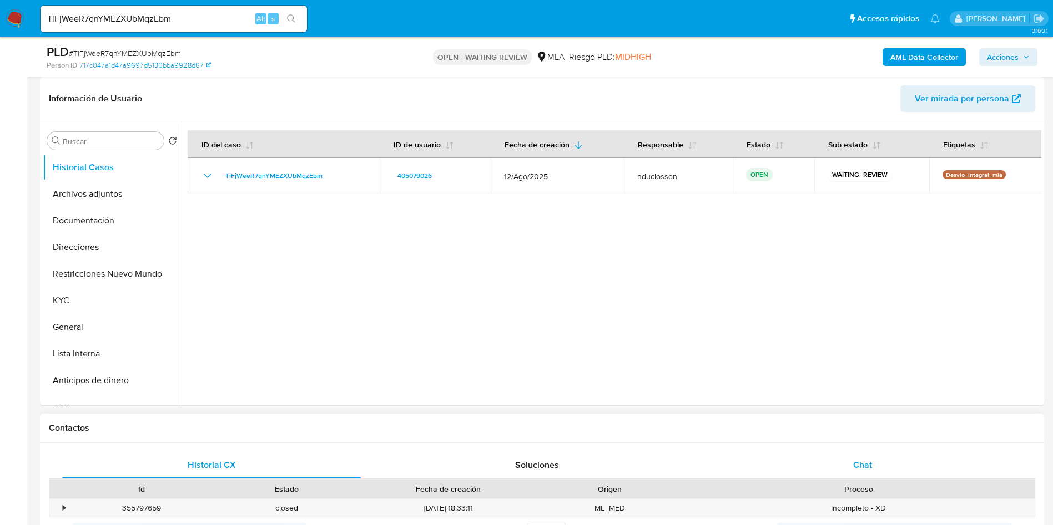
click at [862, 453] on div "Chat" at bounding box center [862, 465] width 299 height 27
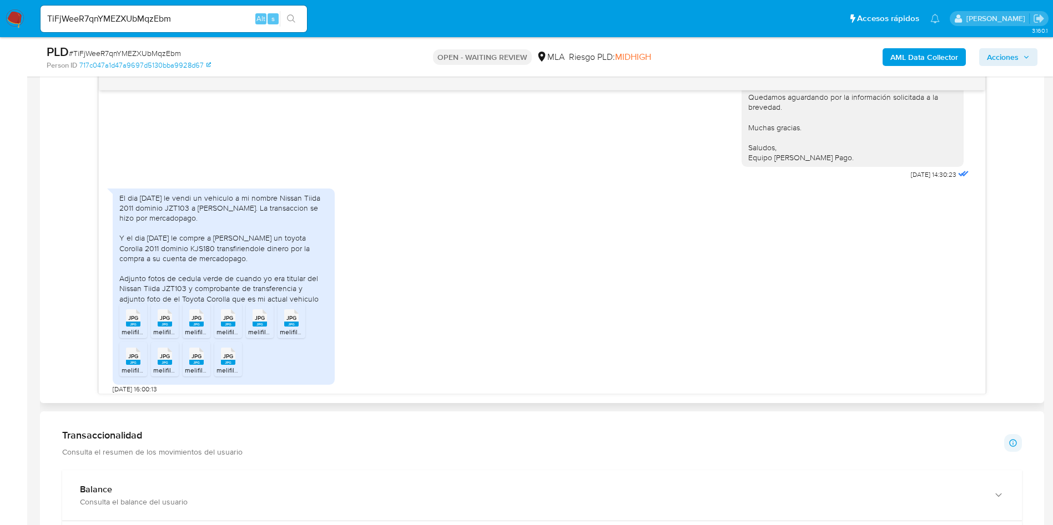
scroll to position [1095, 0]
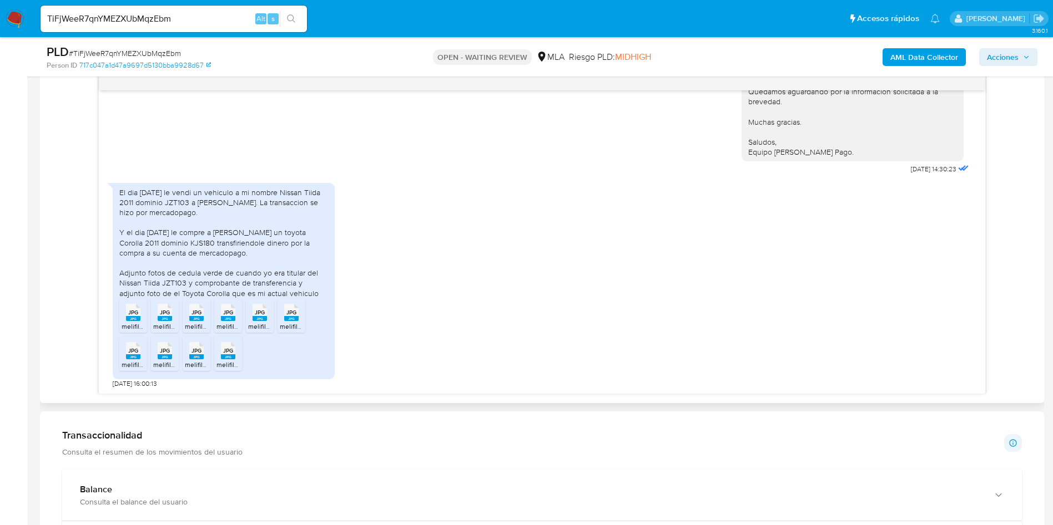
drag, startPoint x: 133, startPoint y: 312, endPoint x: 151, endPoint y: 315, distance: 18.4
click at [134, 312] on span "JPG" at bounding box center [133, 312] width 10 height 7
click at [165, 316] on span "JPG" at bounding box center [165, 312] width 10 height 7
click at [185, 312] on div "JPG JPG" at bounding box center [196, 312] width 23 height 22
click at [221, 314] on icon "JPG" at bounding box center [228, 312] width 14 height 19
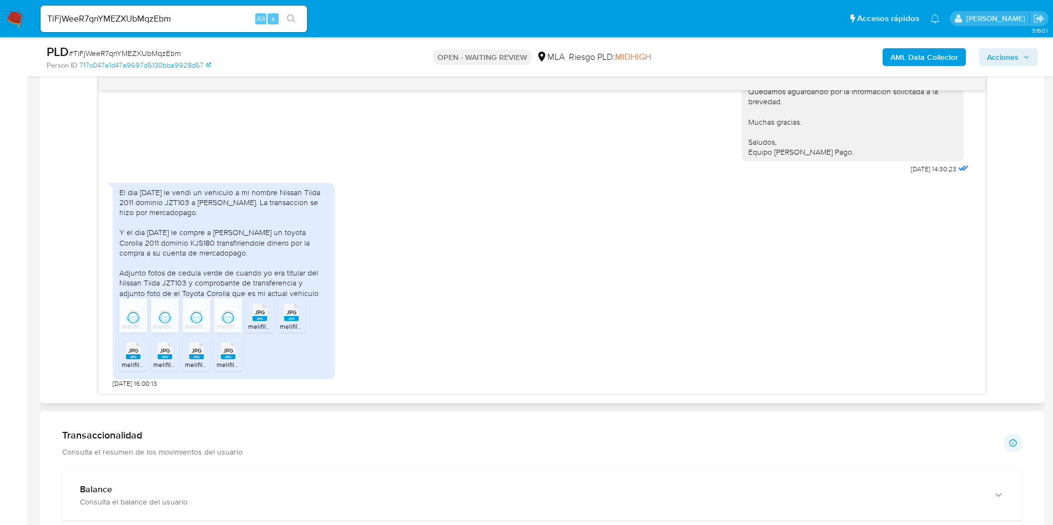
click at [264, 311] on span "JPG" at bounding box center [260, 312] width 10 height 7
drag, startPoint x: 290, startPoint y: 311, endPoint x: 254, endPoint y: 333, distance: 41.6
click at [290, 311] on span "JPG" at bounding box center [291, 312] width 10 height 7
click at [127, 356] on rect at bounding box center [133, 357] width 14 height 5
click at [166, 351] on span "JPG" at bounding box center [165, 350] width 10 height 7
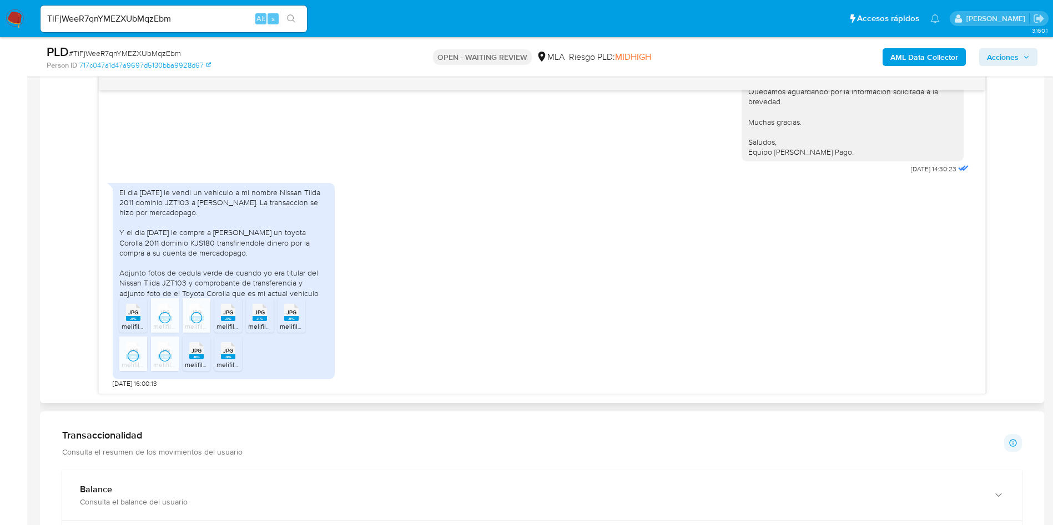
drag, startPoint x: 200, startPoint y: 350, endPoint x: 212, endPoint y: 350, distance: 11.7
click at [200, 350] on span "JPG" at bounding box center [196, 350] width 10 height 7
click at [224, 350] on span "JPG" at bounding box center [228, 350] width 10 height 7
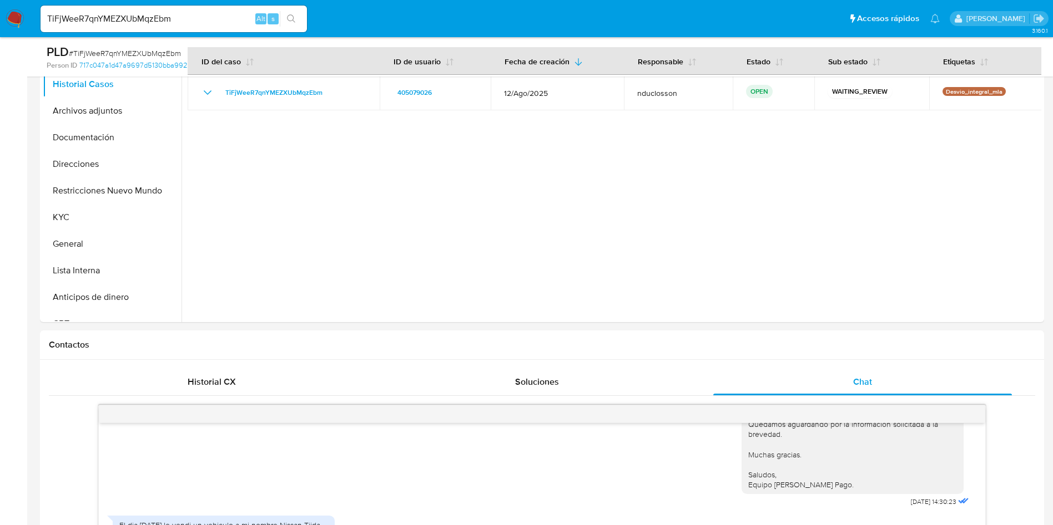
scroll to position [166, 0]
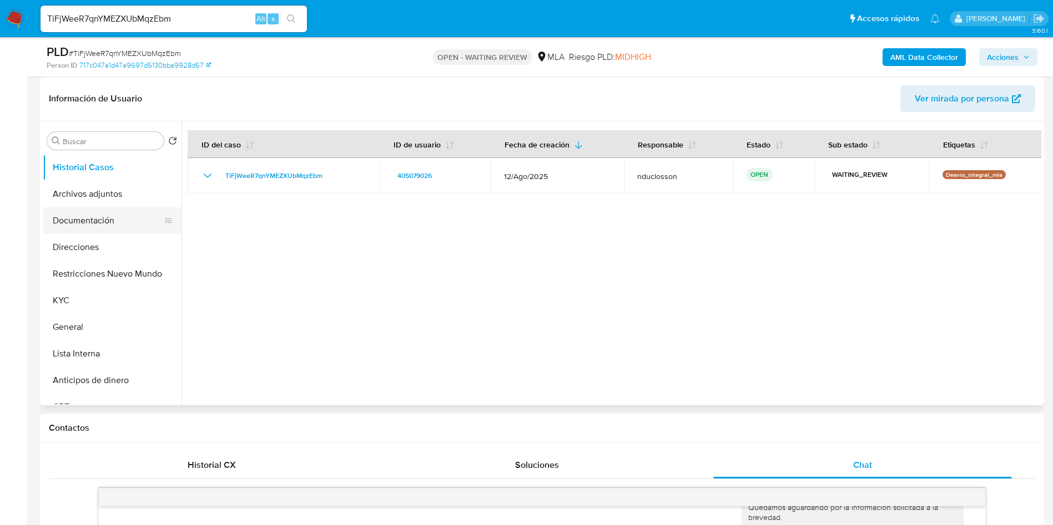
click at [80, 211] on button "Documentación" at bounding box center [108, 221] width 130 height 27
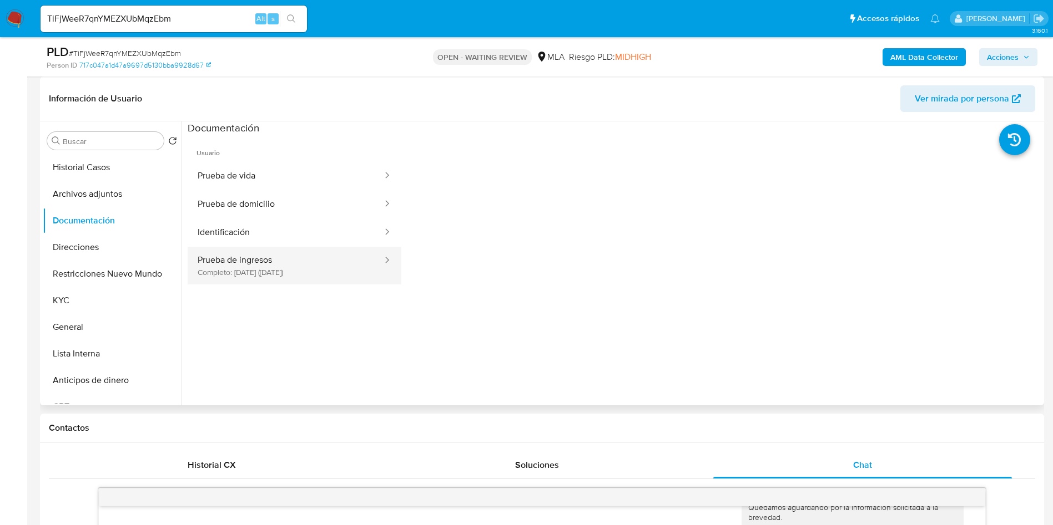
click at [267, 265] on button "Prueba de ingresos Completo: 01/04/2021 (hace 4 años)" at bounding box center [286, 266] width 196 height 38
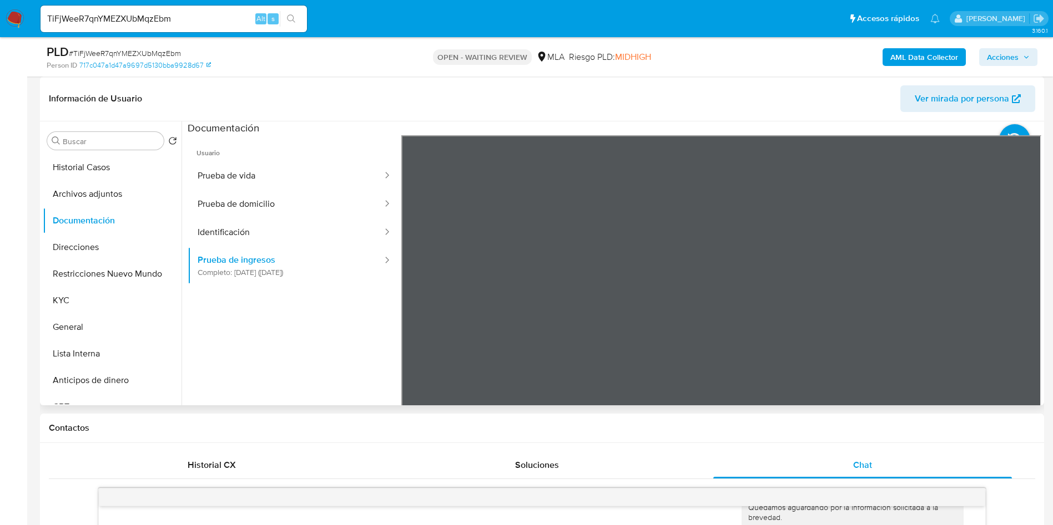
click at [634, 120] on div "Información de Usuario Ver mirada por persona Buscar Volver al orden por defect…" at bounding box center [542, 241] width 1004 height 329
click at [486, 125] on section at bounding box center [614, 306] width 853 height 369
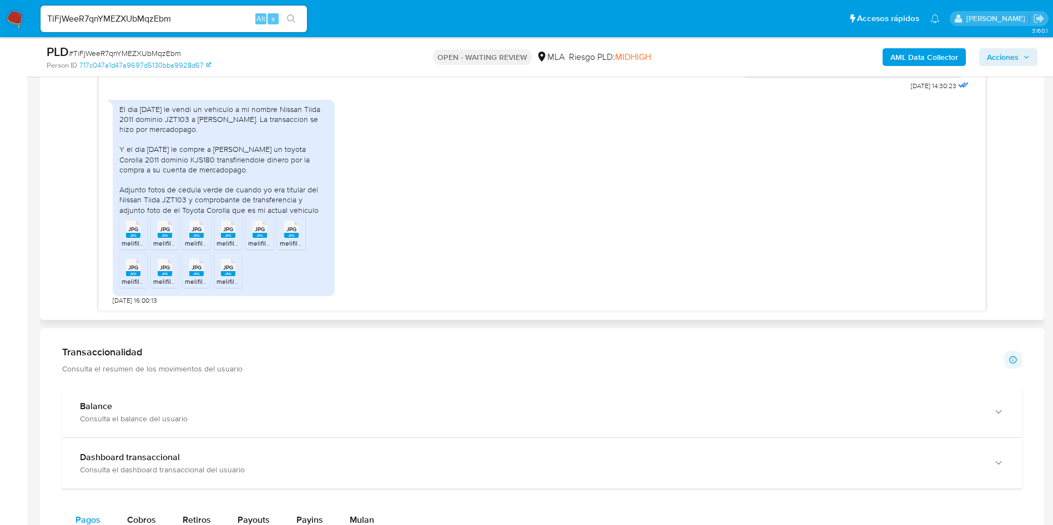
scroll to position [1095, 0]
drag, startPoint x: 119, startPoint y: 108, endPoint x: 290, endPoint y: 206, distance: 197.1
click at [290, 206] on div "El dia 2 de Julio 2025 le vendi un vehiculo a mi nombre Nissan Tiida 2011 domin…" at bounding box center [223, 159] width 209 height 111
copy div "El dia 2 de Julio 2025 le vendi un vehiculo a mi nombre Nissan Tiida 2011 domin…"
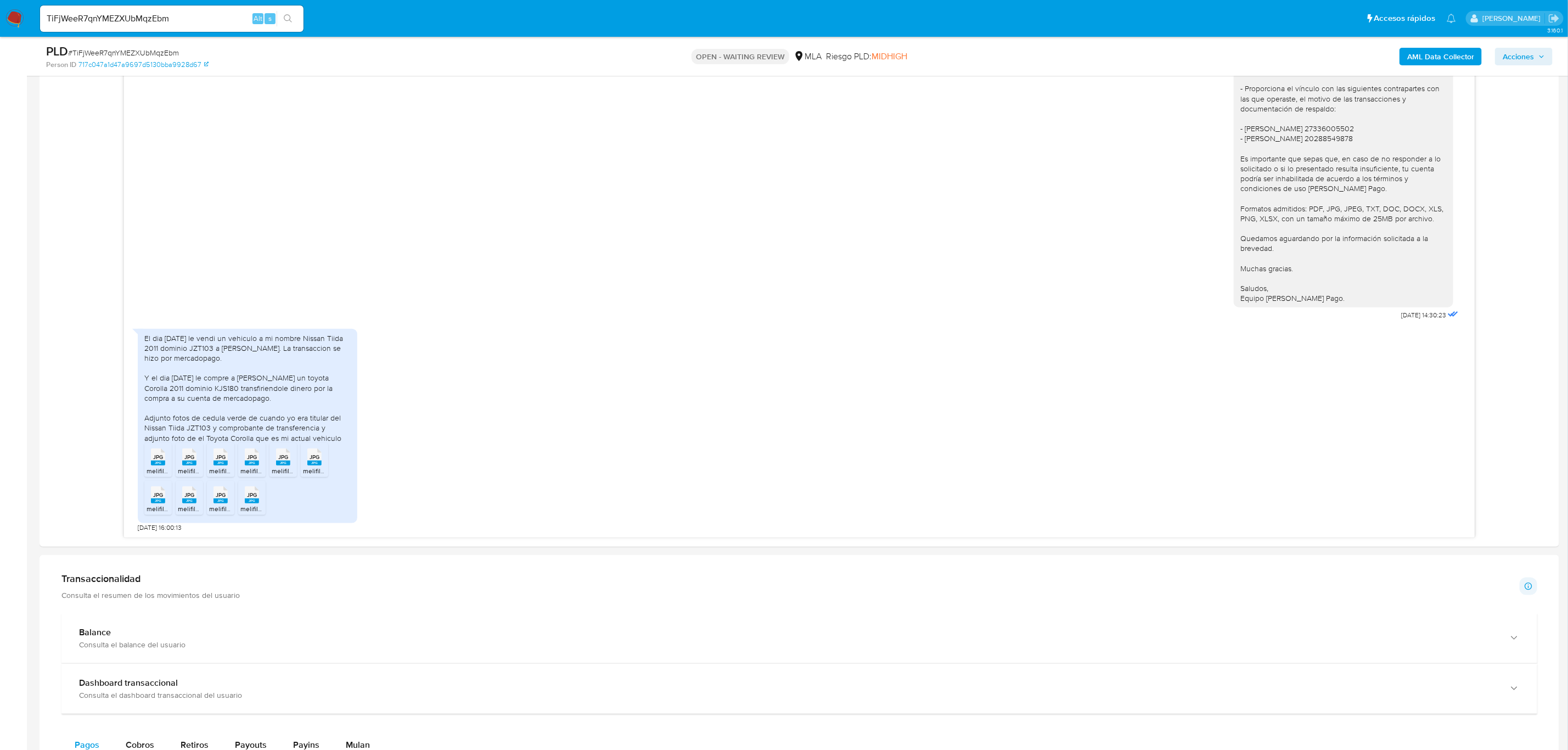
scroll to position [853, 0]
click at [99, 22] on input "TiFjWeeR7qnYMEZXUbMqzEbm" at bounding box center [172, 19] width 263 height 14
paste input "9GVbsNuDU6ratZi2pvbXmAvI"
type input "9GVbsNuDU6ratZi2pvbXmAvI"
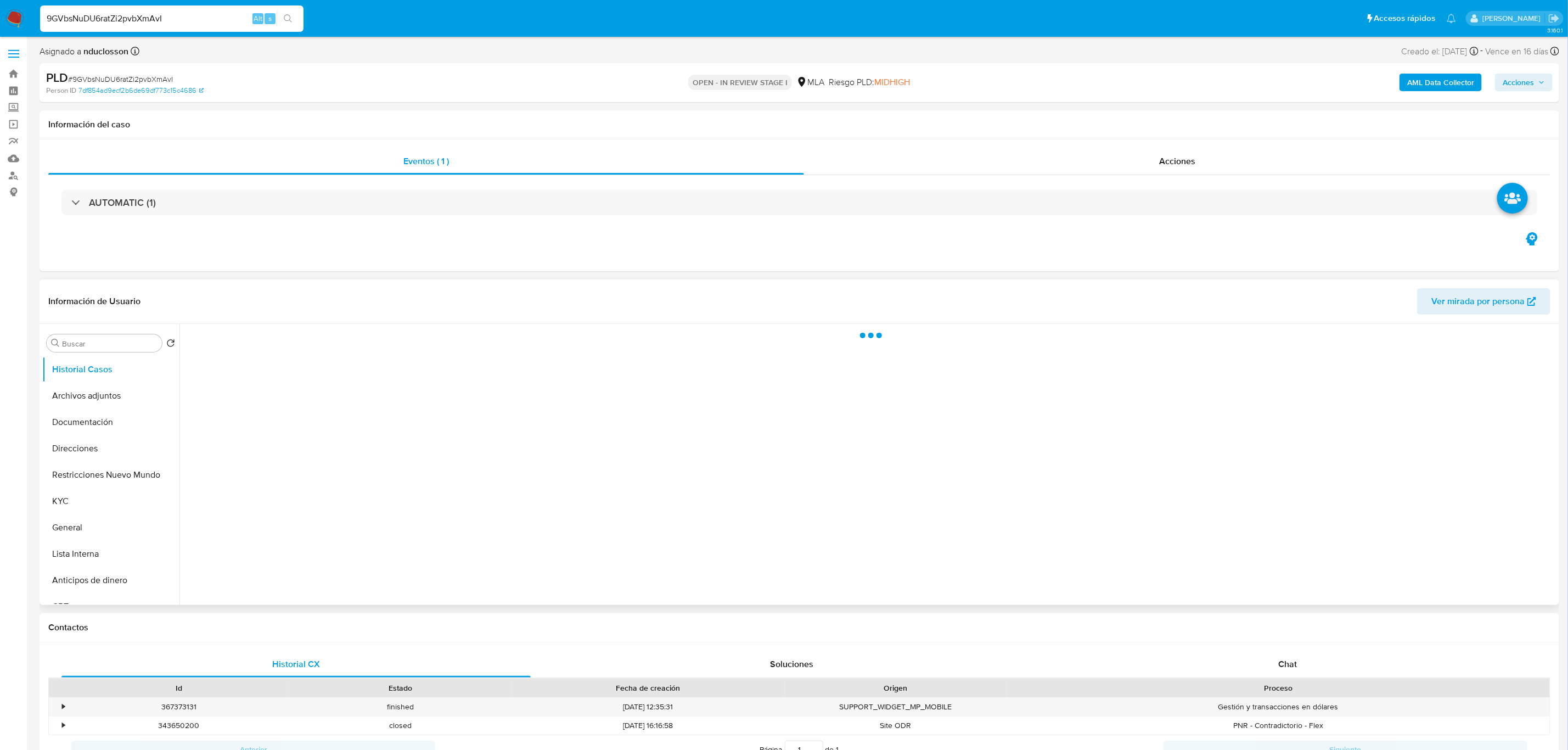
select select "10"
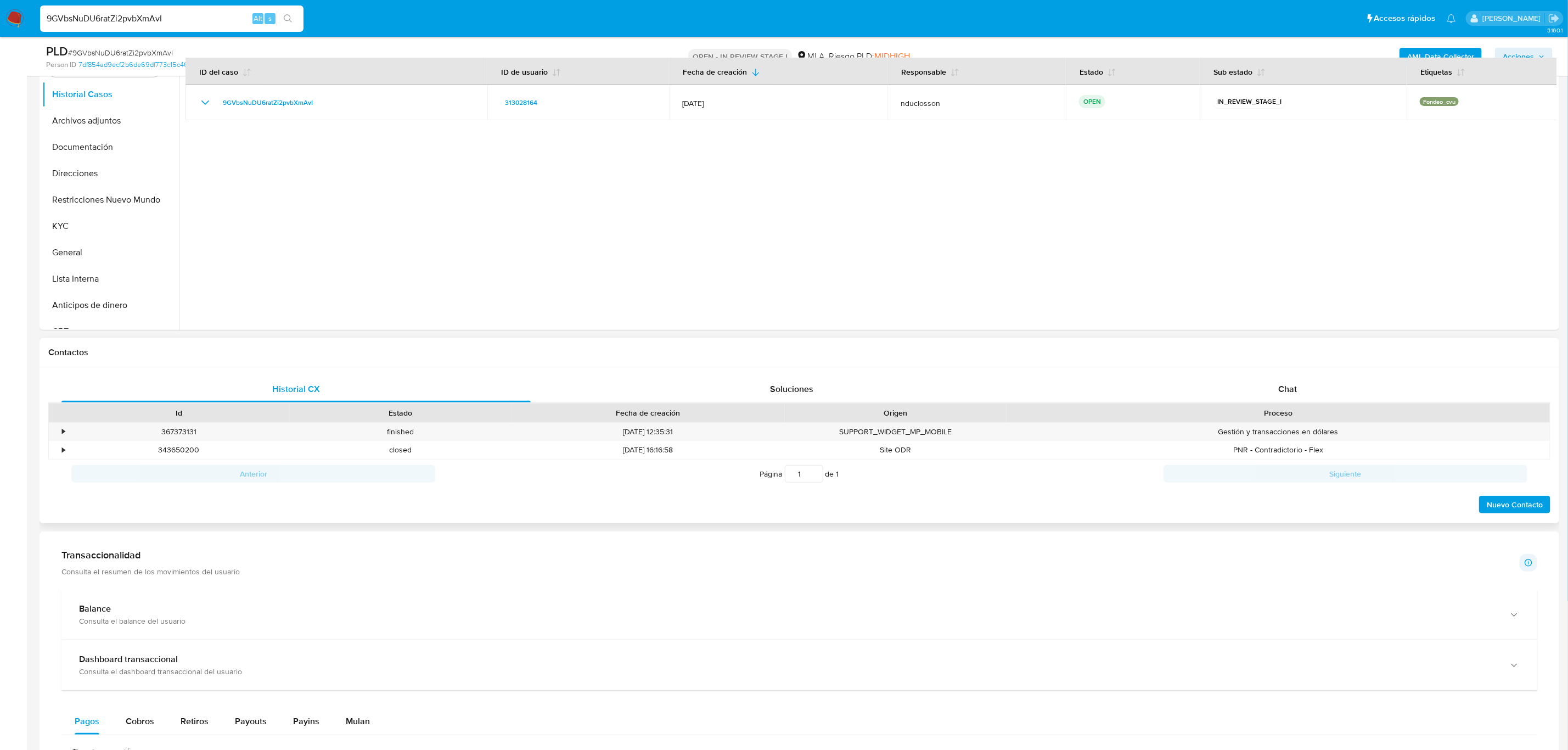
scroll to position [247, 0]
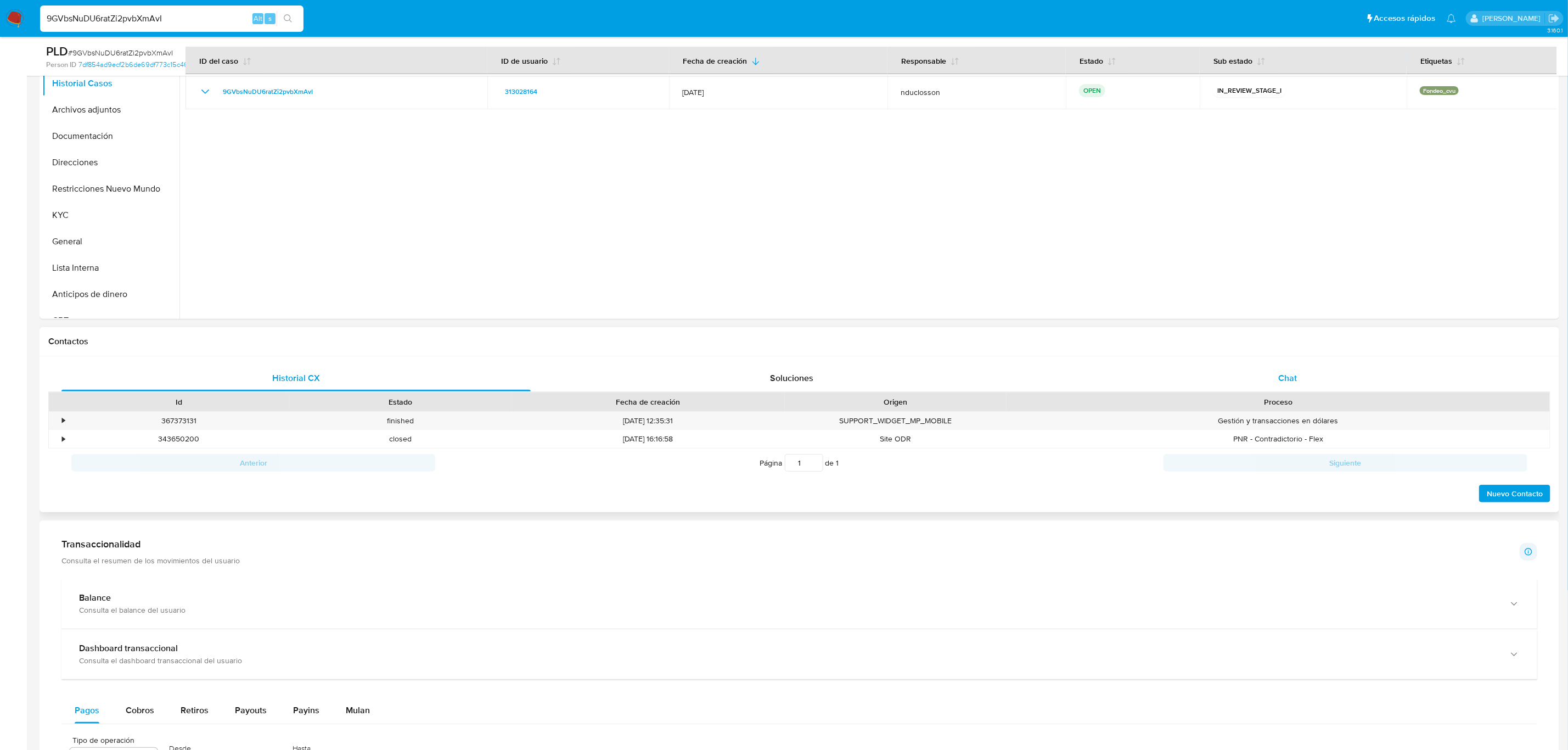
click at [1054, 369] on div "Chat" at bounding box center [1287, 378] width 469 height 27
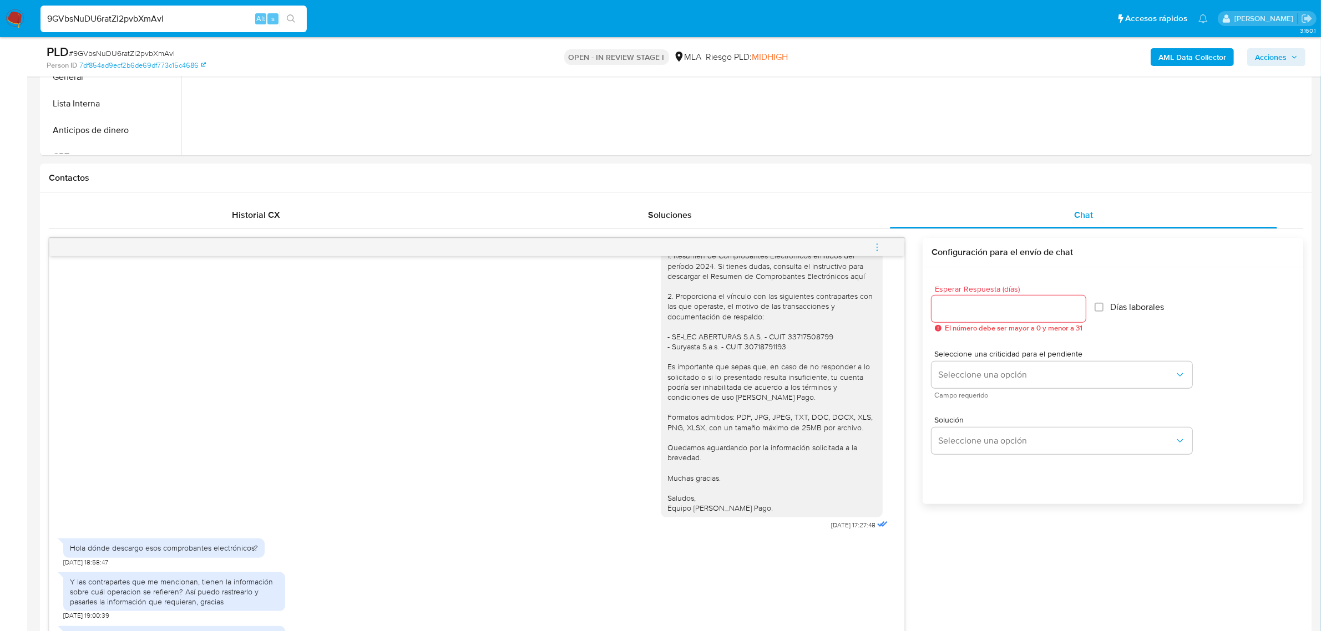
scroll to position [972, 0]
drag, startPoint x: 1497, startPoint y: 2, endPoint x: 31, endPoint y: 260, distance: 1488.6
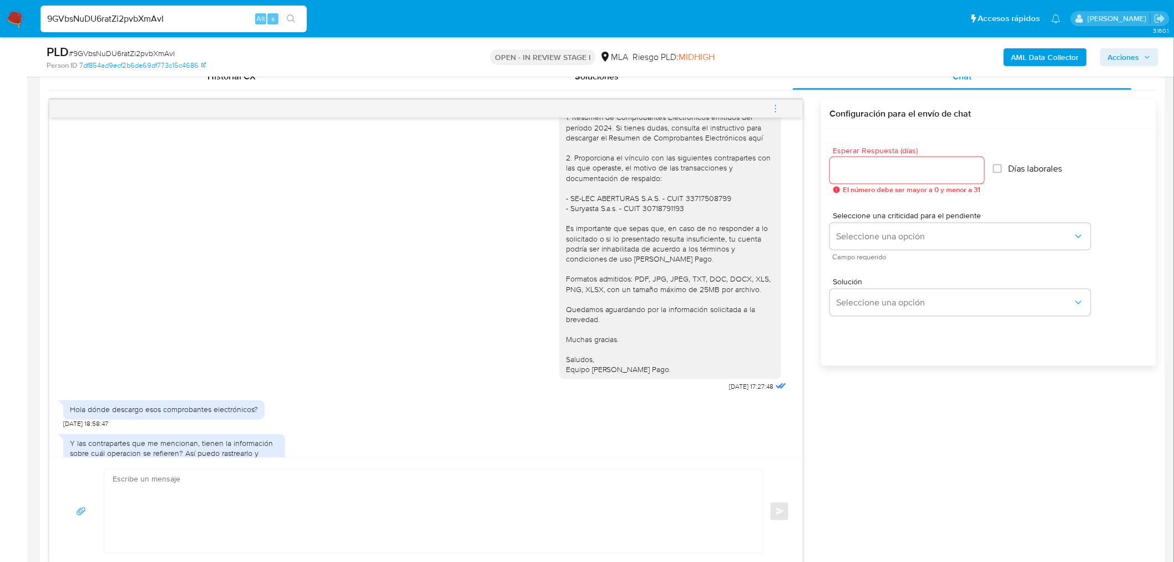
drag, startPoint x: 1094, startPoint y: 1, endPoint x: 853, endPoint y: 361, distance: 432.9
click at [862, 365] on div "Esperar Respuesta (días) El número debe ser mayor a 0 y menor a 31 Días laboral…" at bounding box center [988, 262] width 335 height 266
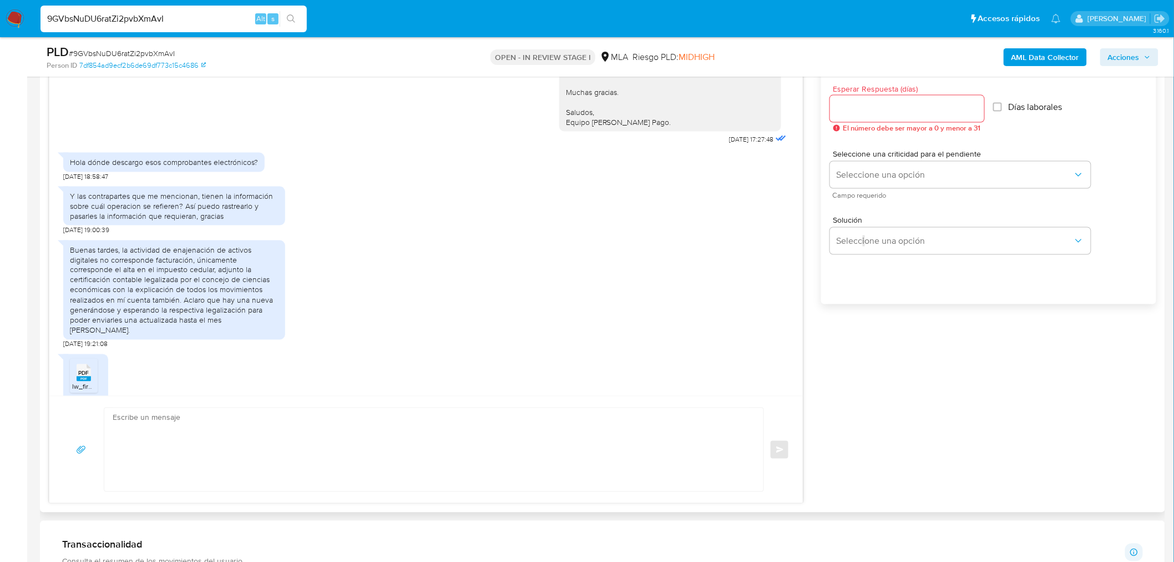
scroll to position [1167, 0]
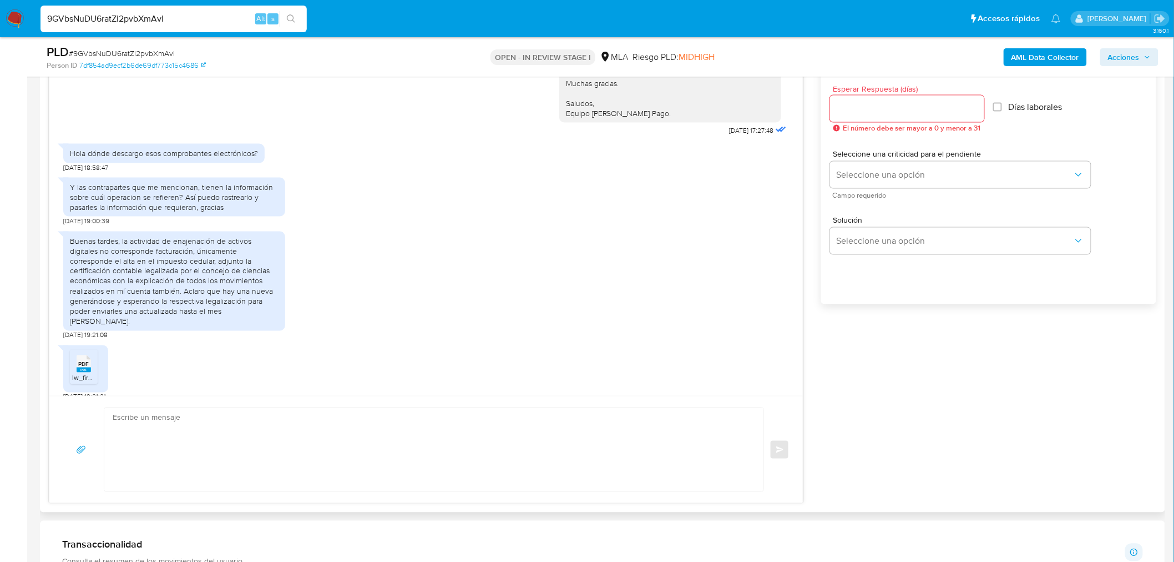
click at [144, 272] on div "Buenas tardes, la actividad de enajenación de activos digitales no corresponde …" at bounding box center [174, 281] width 209 height 91
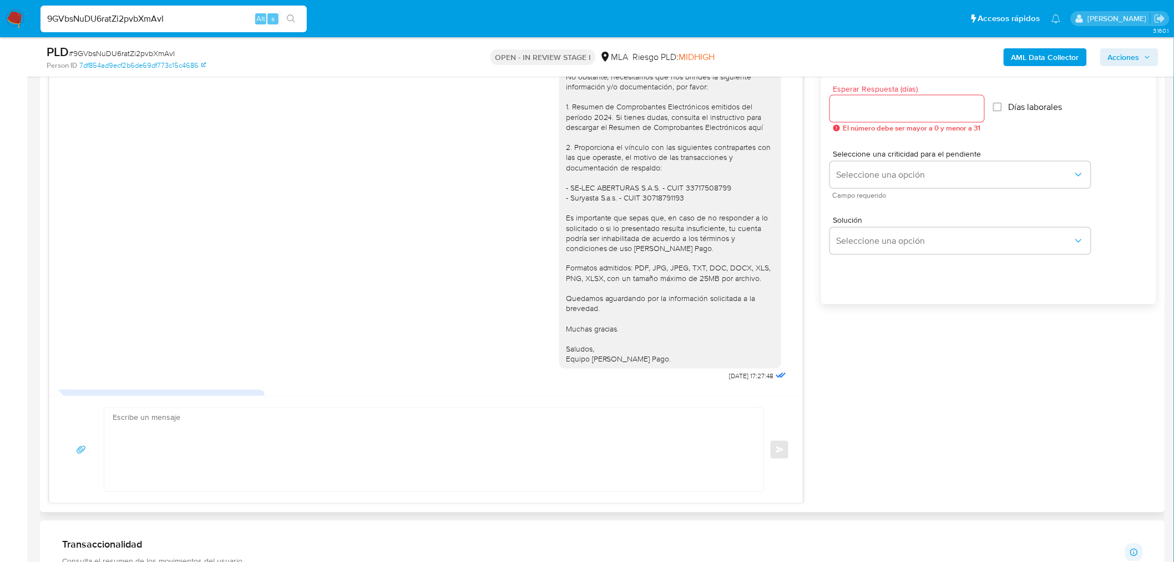
scroll to position [920, 0]
click at [718, 184] on div "Hola Nestor, Muchas gracias por tu respuesta. No obstante, necesitamos que nos …" at bounding box center [670, 198] width 209 height 333
click at [691, 184] on div "Hola Nestor, Muchas gracias por tu respuesta. No obstante, necesitamos que nos …" at bounding box center [670, 198] width 209 height 333
click at [602, 180] on div "Hola Nestor, Muchas gracias por tu respuesta. No obstante, necesitamos que nos …" at bounding box center [670, 198] width 209 height 333
click at [614, 185] on div "Hola Nestor, Muchas gracias por tu respuesta. No obstante, necesitamos que nos …" at bounding box center [670, 198] width 209 height 333
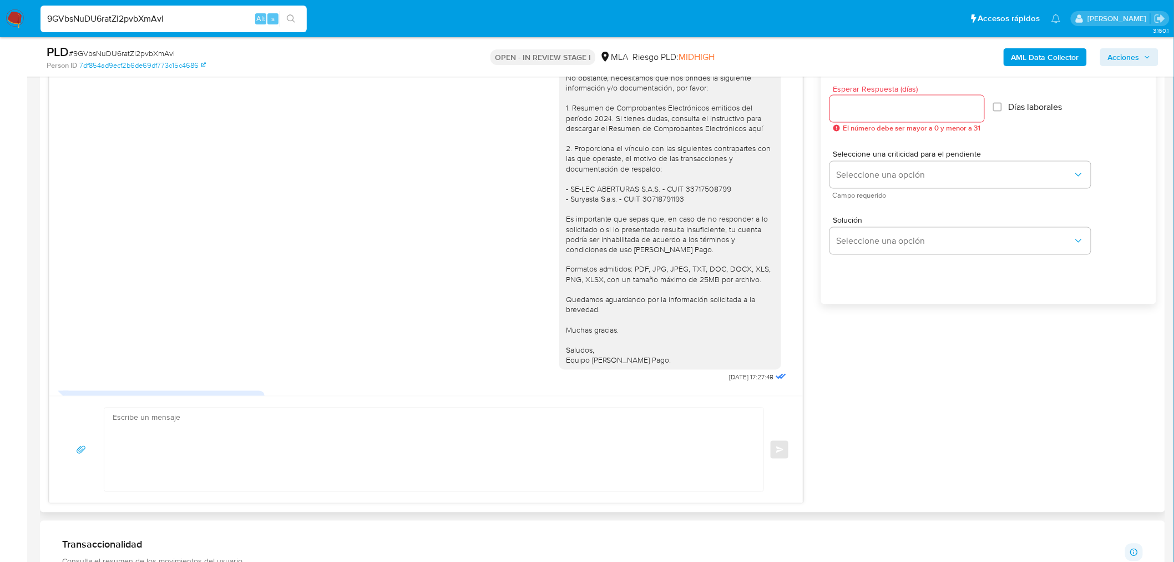
click at [695, 188] on div "Hola Nestor, Muchas gracias por tu respuesta. No obstante, necesitamos que nos …" at bounding box center [670, 198] width 209 height 333
click at [669, 196] on div "Hola Nestor, Muchas gracias por tu respuesta. No obstante, necesitamos que nos …" at bounding box center [670, 198] width 209 height 333
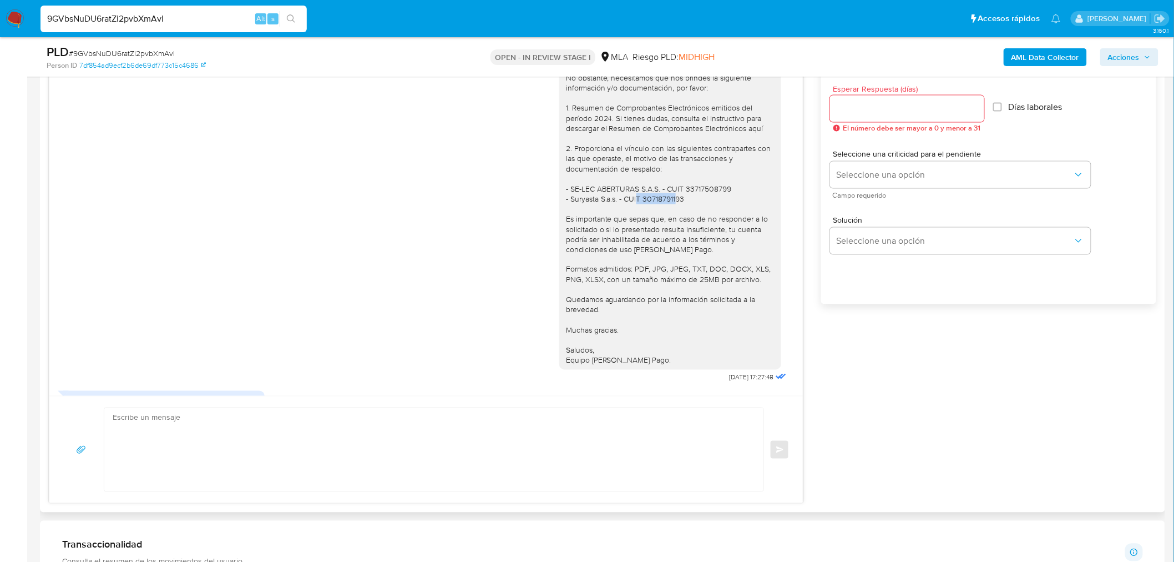
click at [650, 196] on div "Hola Nestor, Muchas gracias por tu respuesta. No obstante, necesitamos que nos …" at bounding box center [670, 198] width 209 height 333
click at [702, 183] on div "Hola Nestor, Muchas gracias por tu respuesta. No obstante, necesitamos que nos …" at bounding box center [670, 198] width 209 height 333
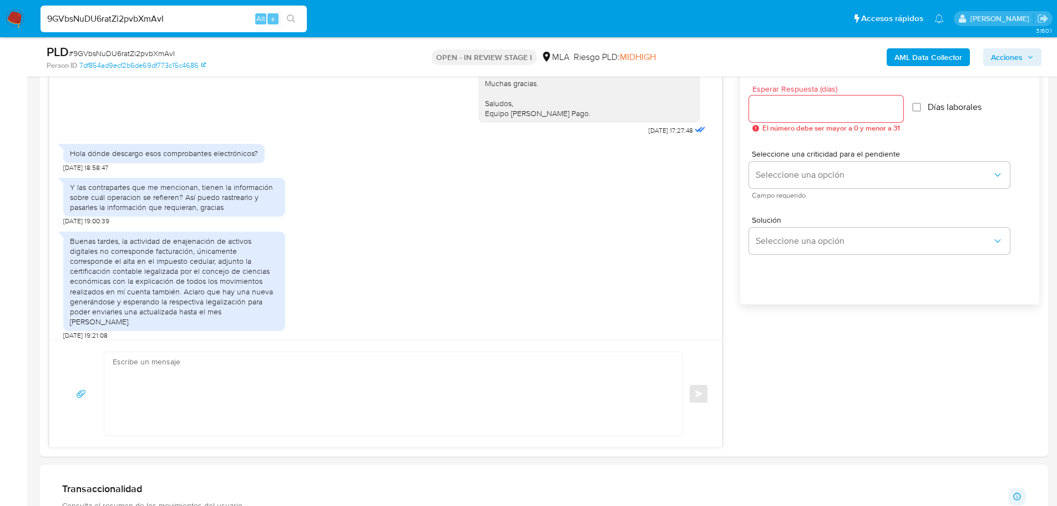
scroll to position [1167, 0]
drag, startPoint x: 1104, startPoint y: 0, endPoint x: 761, endPoint y: 282, distance: 444.3
click at [761, 282] on div "Esperar Respuesta (días) El número debe ser mayor a 0 y menor a 31 Días laboral…" at bounding box center [889, 200] width 299 height 266
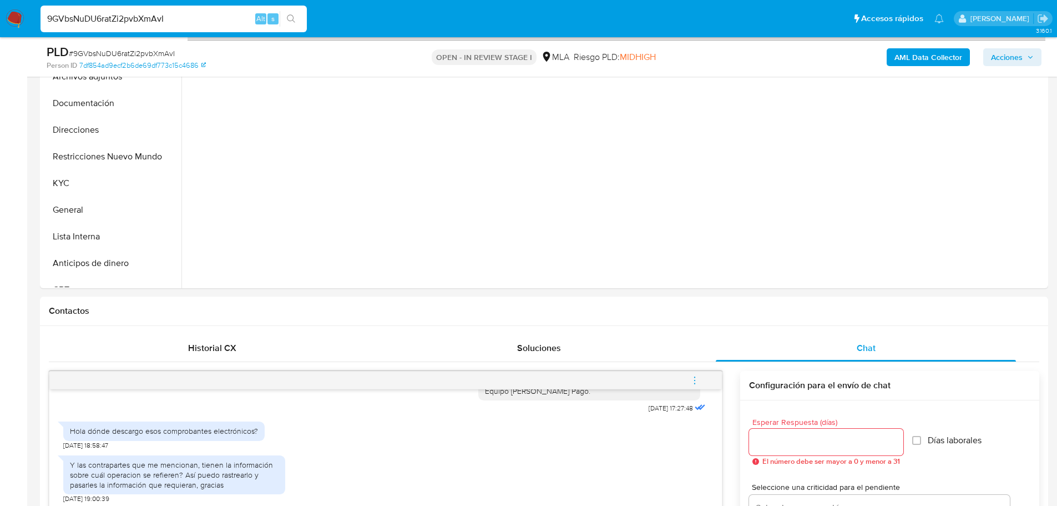
scroll to position [62, 0]
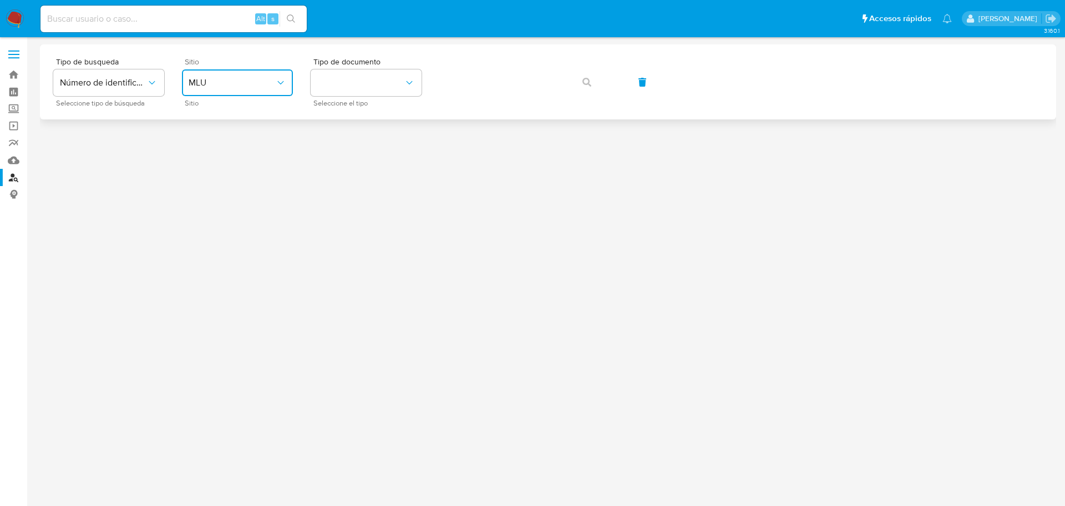
click at [211, 79] on span "MLU" at bounding box center [232, 82] width 87 height 11
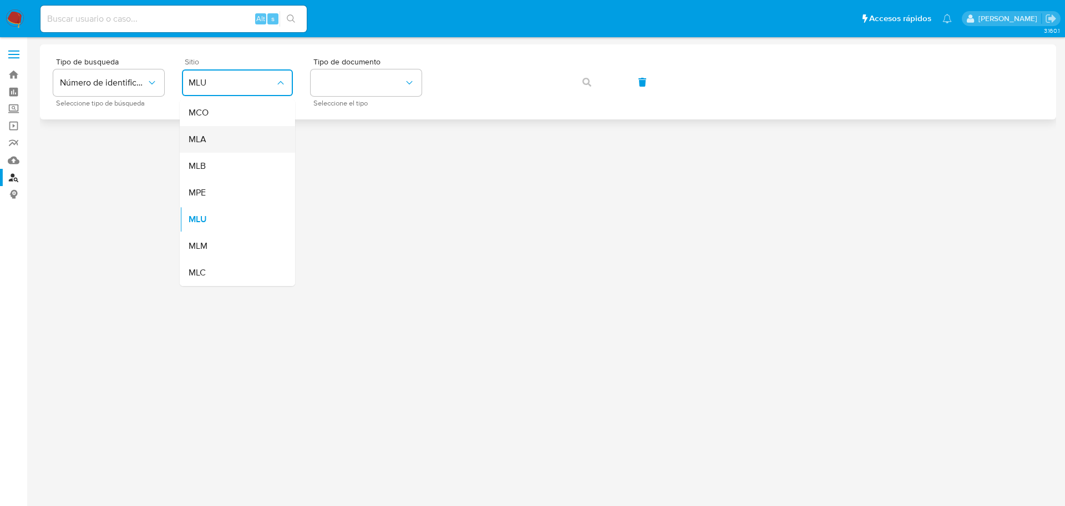
click at [211, 130] on div "MLA" at bounding box center [234, 139] width 91 height 27
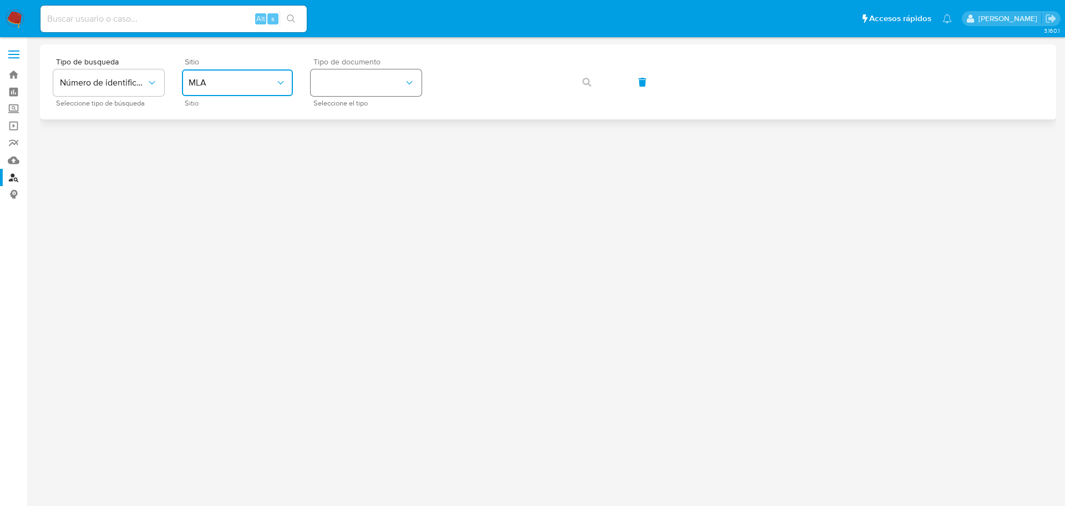
click at [347, 82] on button "identificationType" at bounding box center [366, 82] width 111 height 27
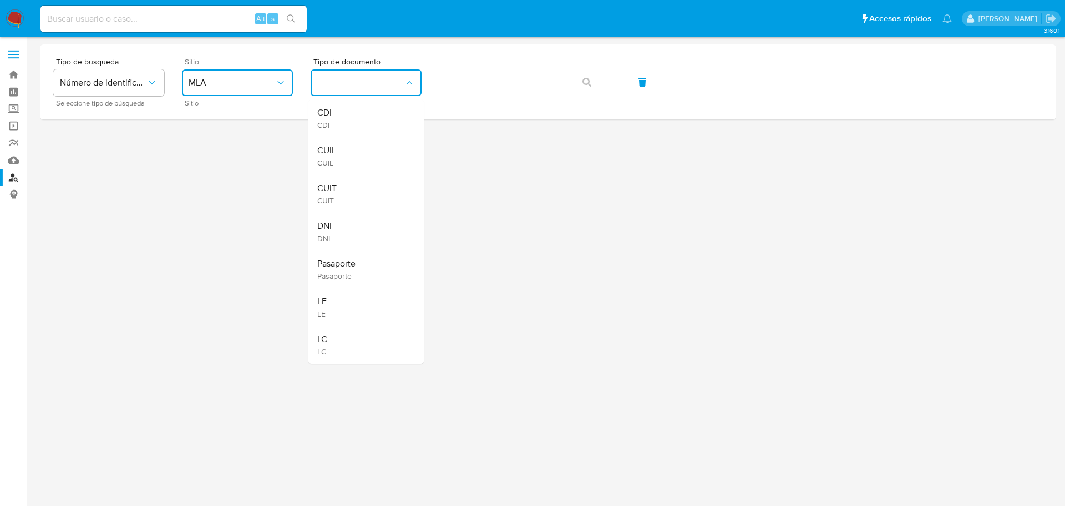
click at [332, 145] on div "CUIL CUIL" at bounding box center [362, 156] width 91 height 38
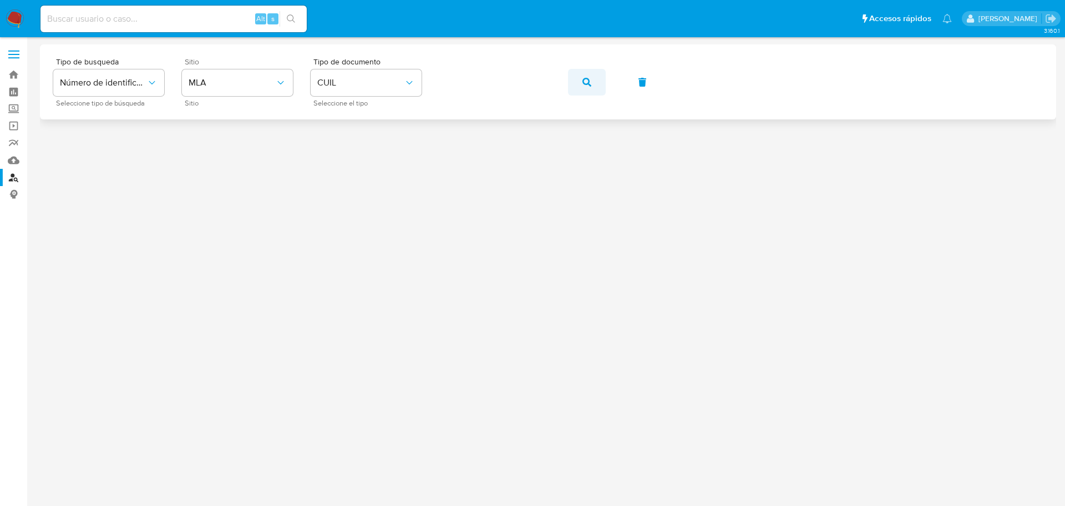
click at [593, 79] on button "button" at bounding box center [587, 82] width 38 height 27
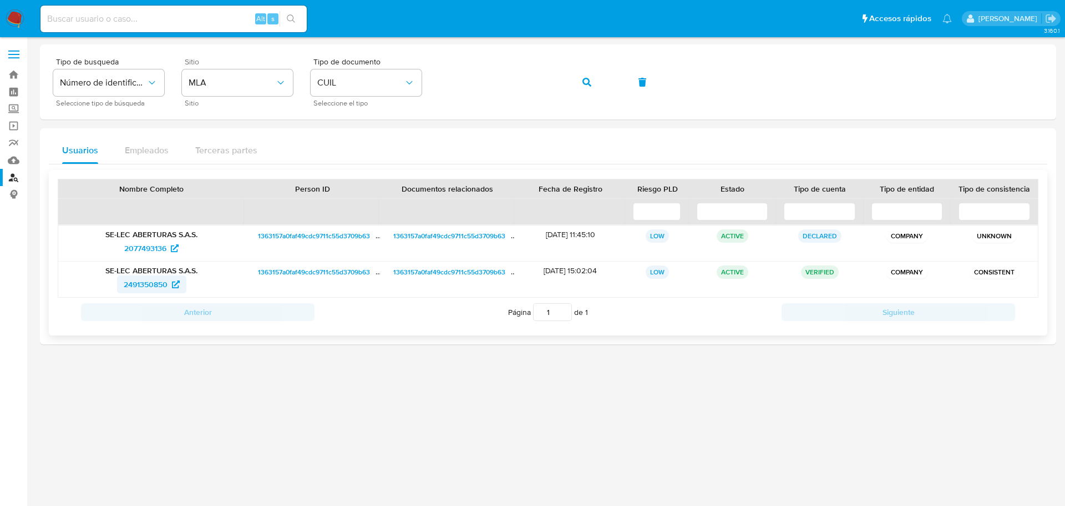
click at [138, 282] on span "2491350850" at bounding box center [146, 284] width 44 height 18
click at [587, 78] on icon "button" at bounding box center [587, 82] width 9 height 9
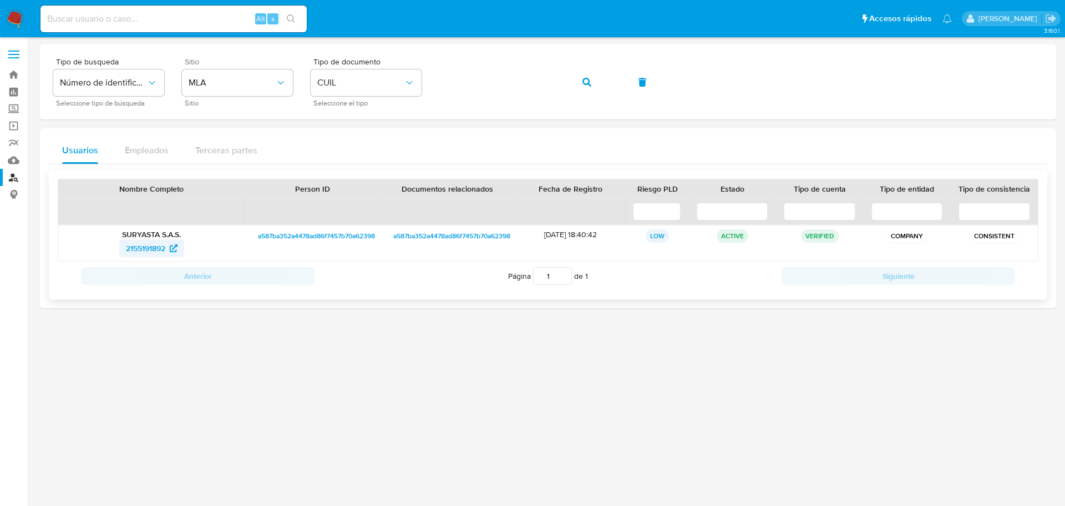
click at [149, 247] on span "2155191892" at bounding box center [145, 248] width 39 height 18
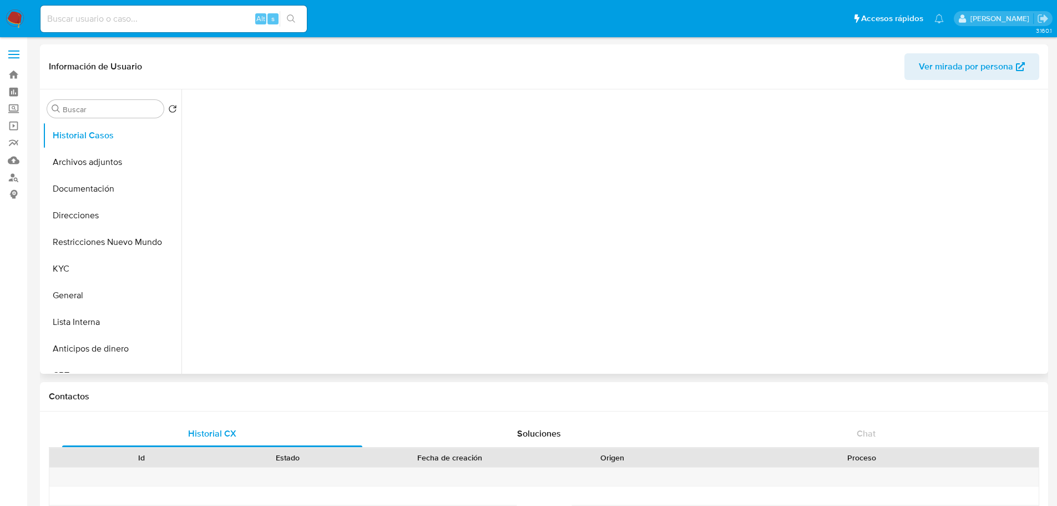
select select "10"
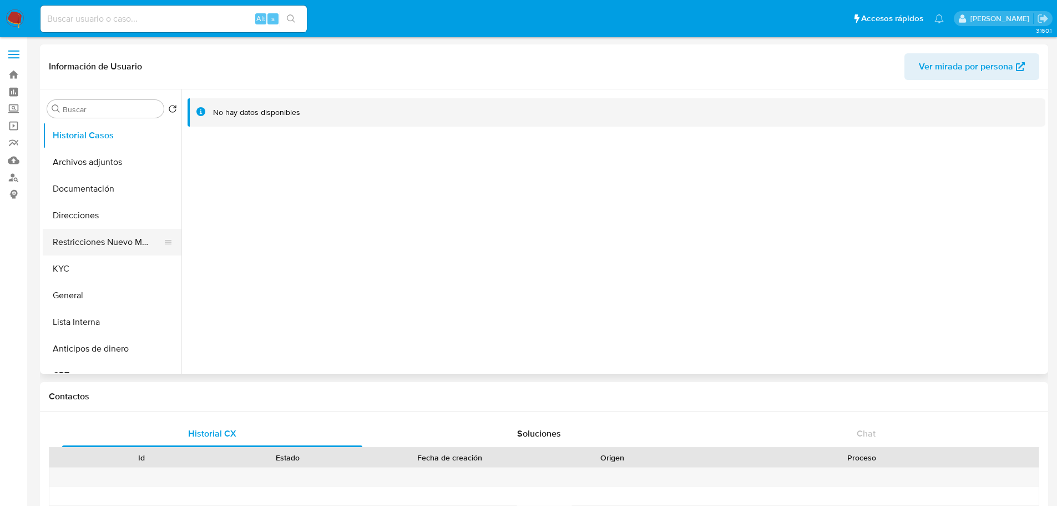
click at [103, 242] on button "Restricciones Nuevo Mundo" at bounding box center [108, 242] width 130 height 27
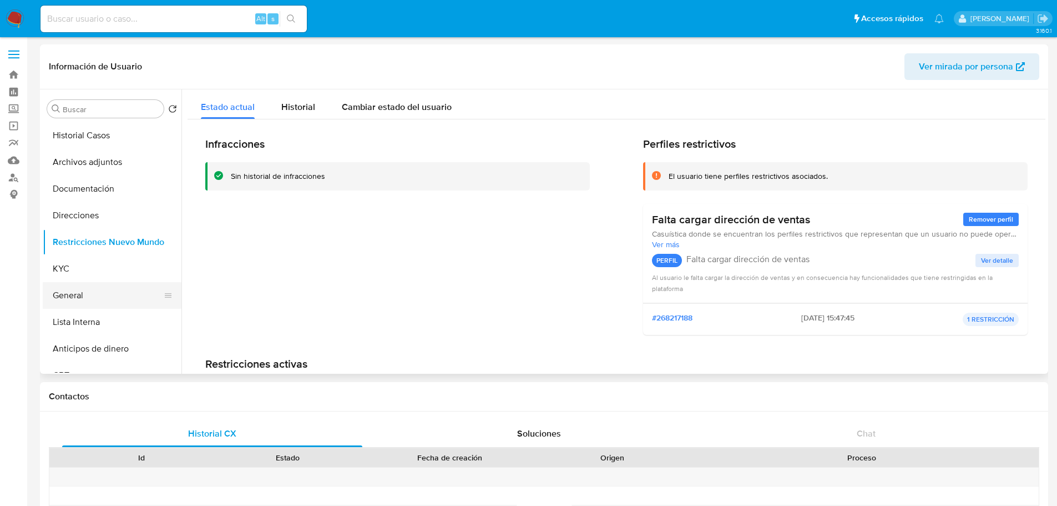
click at [82, 293] on button "General" at bounding box center [108, 295] width 130 height 27
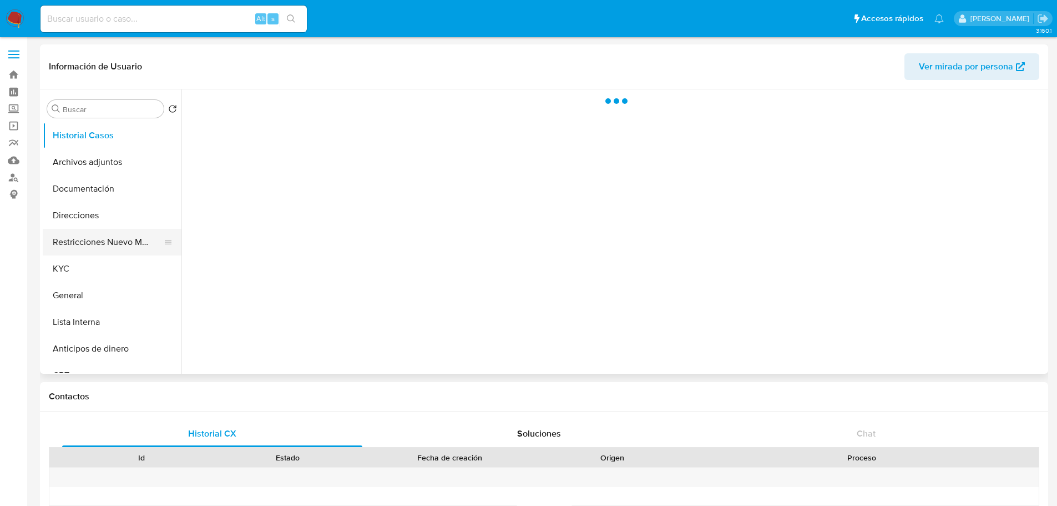
select select "10"
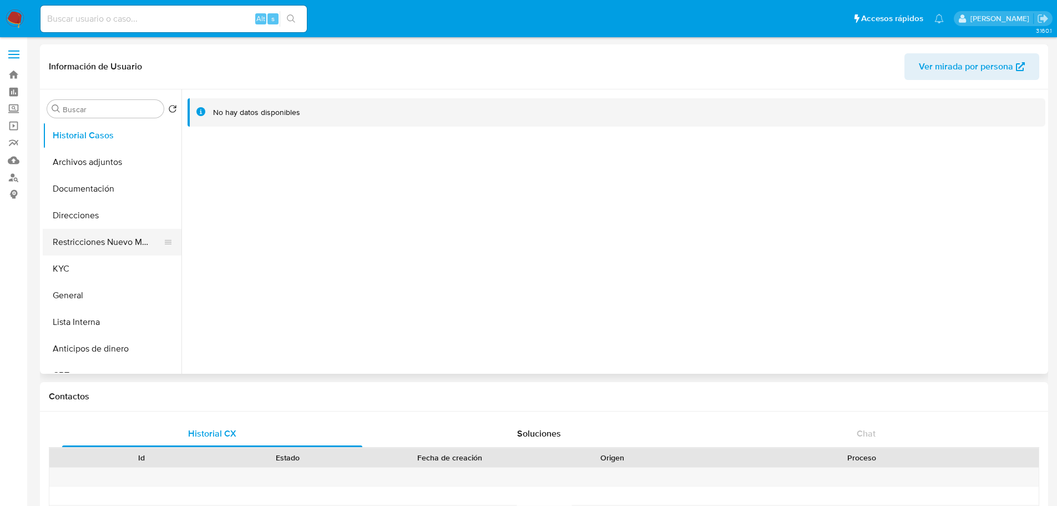
click at [111, 237] on button "Restricciones Nuevo Mundo" at bounding box center [108, 242] width 130 height 27
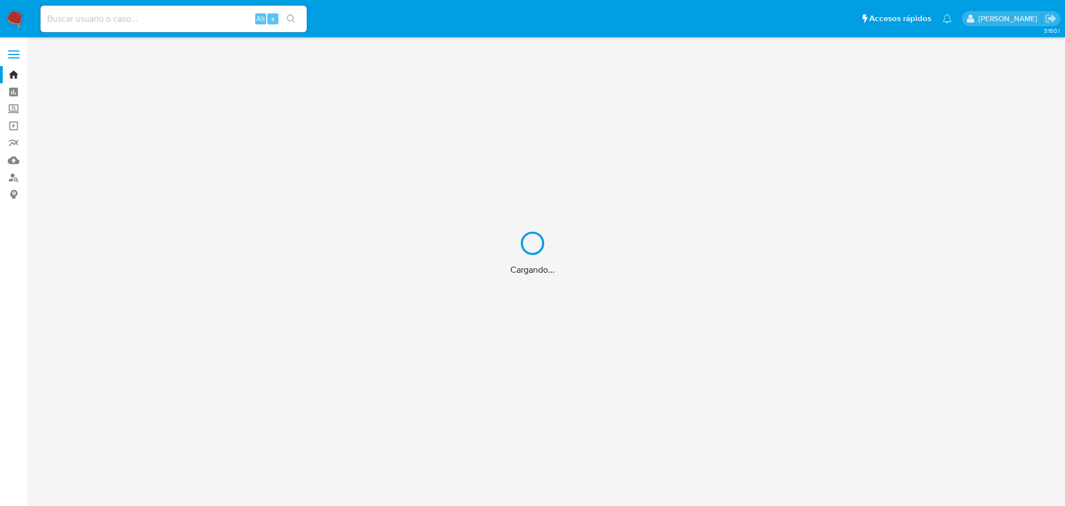
click at [89, 23] on div "Cargando..." at bounding box center [532, 253] width 1065 height 506
click at [87, 19] on div "Cargando..." at bounding box center [532, 253] width 1065 height 506
click at [83, 20] on input at bounding box center [174, 19] width 266 height 14
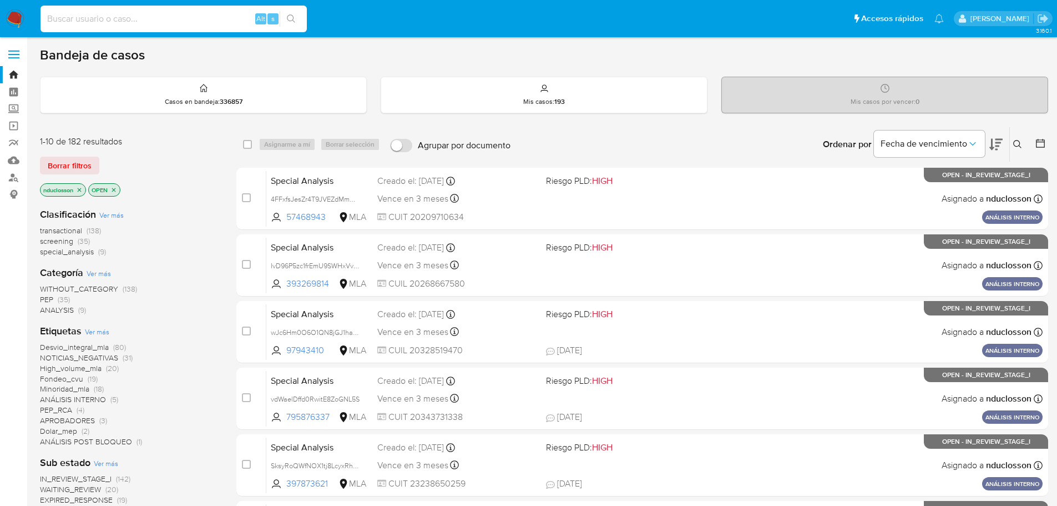
paste input "T6FsX3o2f0a1k7w7VXBpUOm4"
type input "T6FsX3o2f0a1k7w7VXBpUOm4"
click at [286, 18] on button "search-icon" at bounding box center [291, 19] width 23 height 16
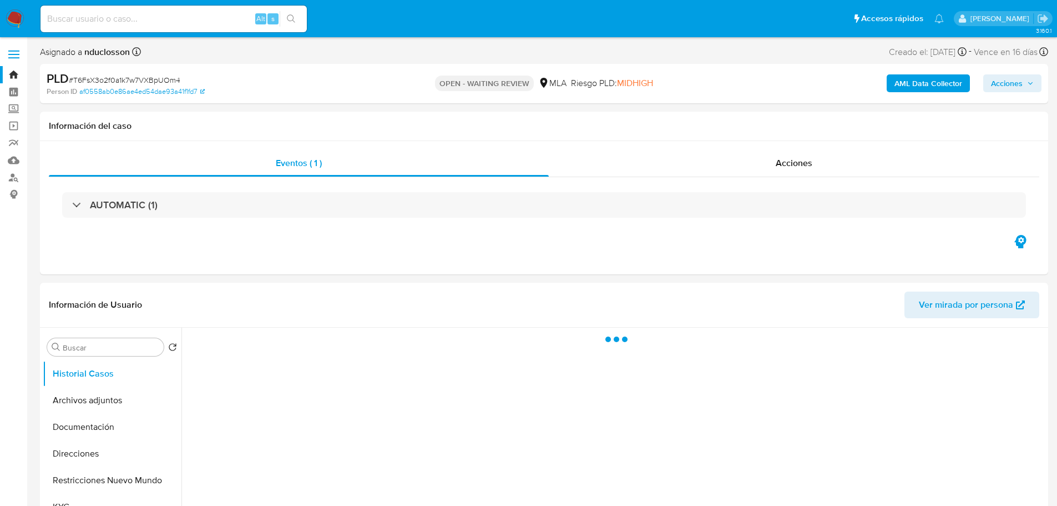
select select "10"
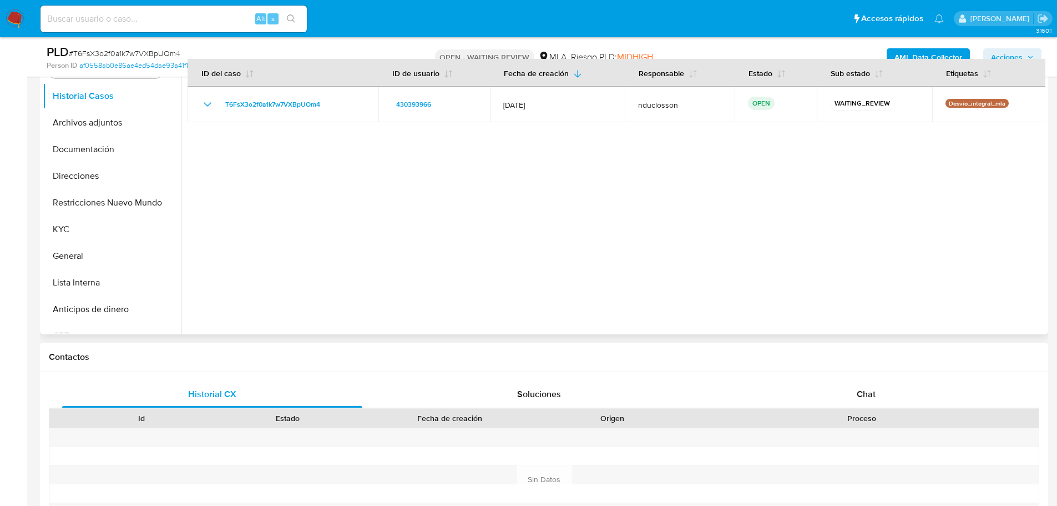
scroll to position [277, 0]
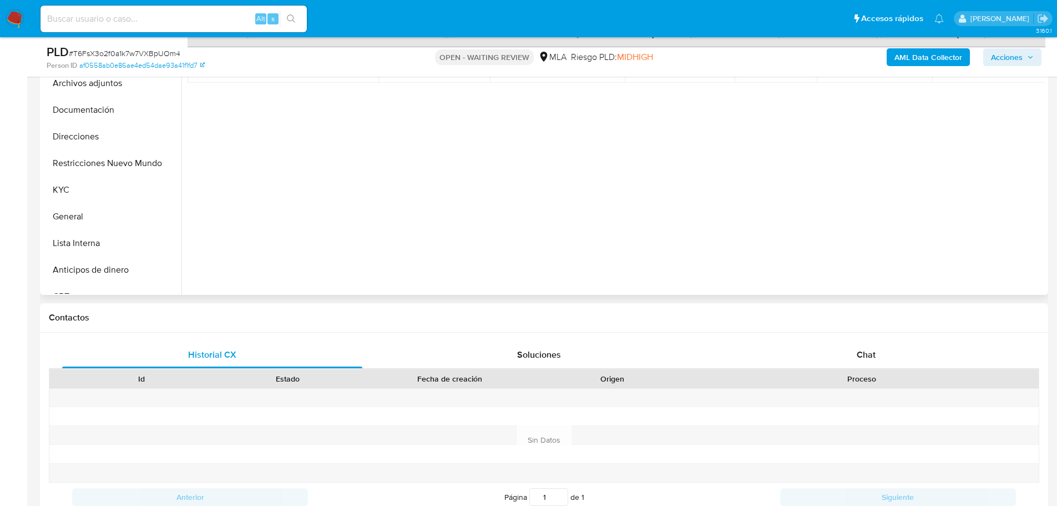
drag, startPoint x: 862, startPoint y: 347, endPoint x: 651, endPoint y: 183, distance: 266.8
click at [862, 348] on span "Chat" at bounding box center [866, 354] width 19 height 13
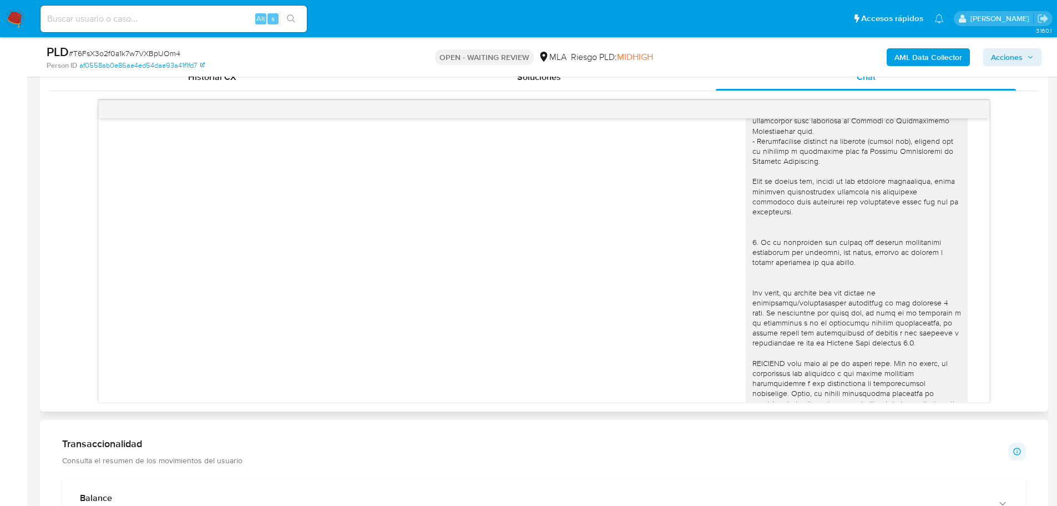
scroll to position [444, 0]
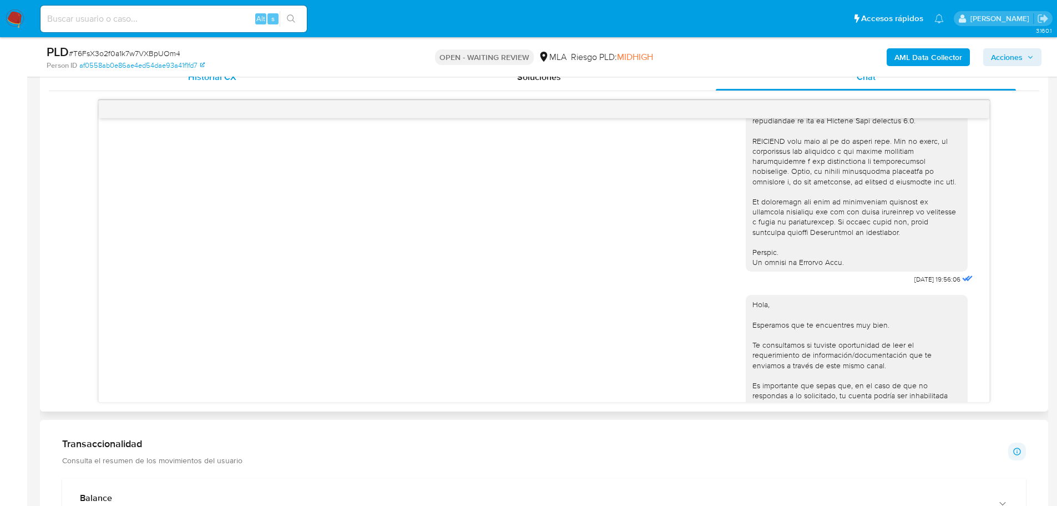
click at [229, 80] on span "Historial CX" at bounding box center [212, 76] width 48 height 13
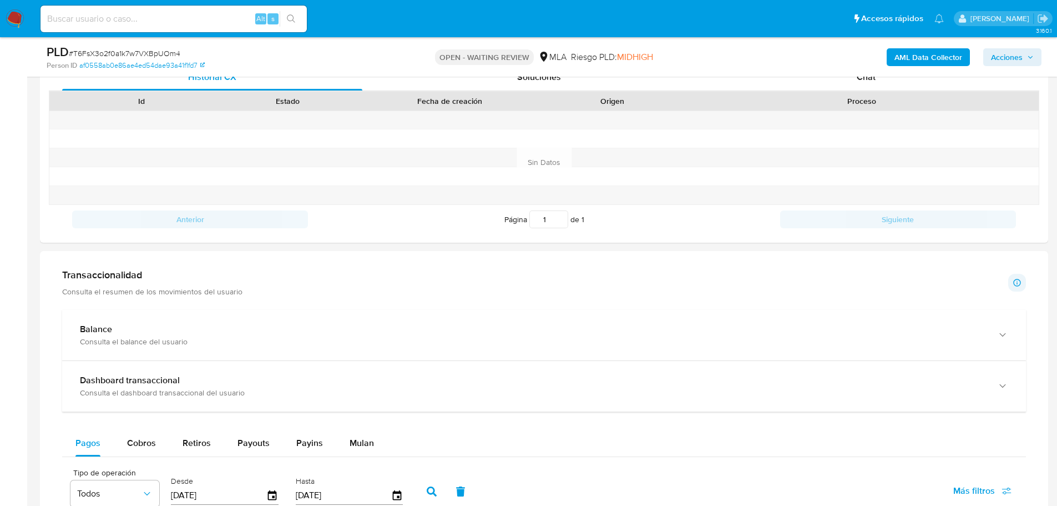
click at [841, 74] on div "PLD # T6FsX3o2f0a1k7w7VXBpUOm4 Person ID af0558ab0e86ae4ed54dae93a41f1fd7 OPEN …" at bounding box center [544, 56] width 1008 height 39
click at [838, 78] on div "Chat" at bounding box center [866, 77] width 300 height 27
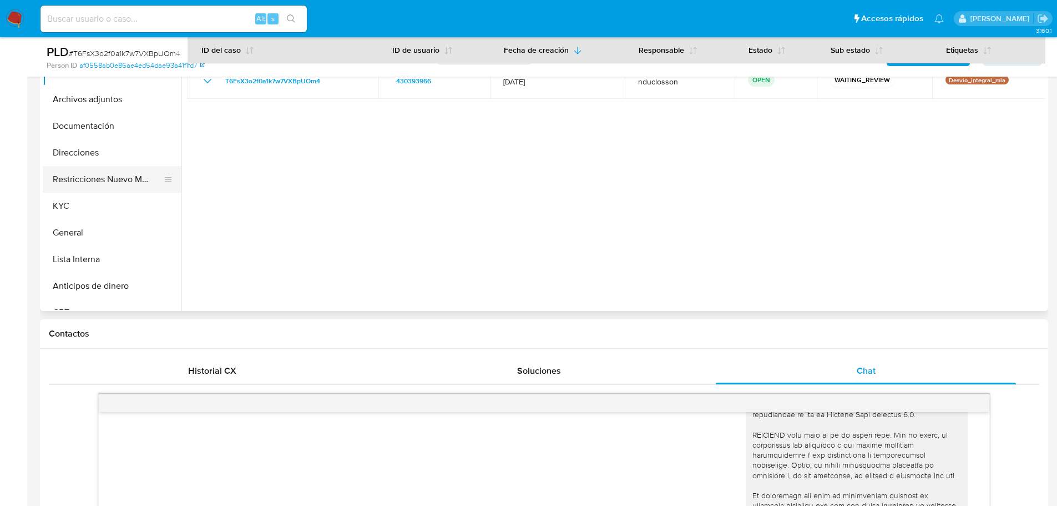
scroll to position [166, 0]
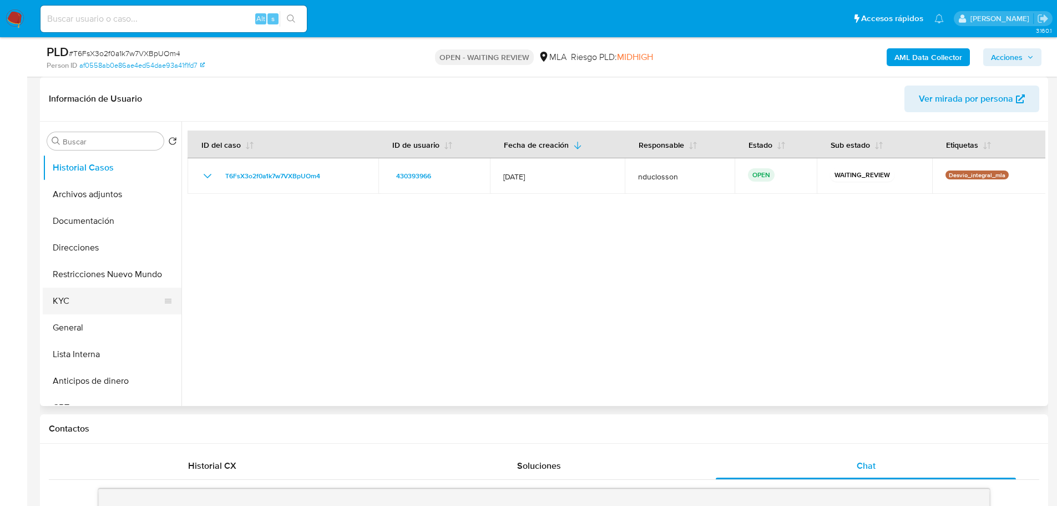
click at [65, 299] on button "KYC" at bounding box center [108, 300] width 130 height 27
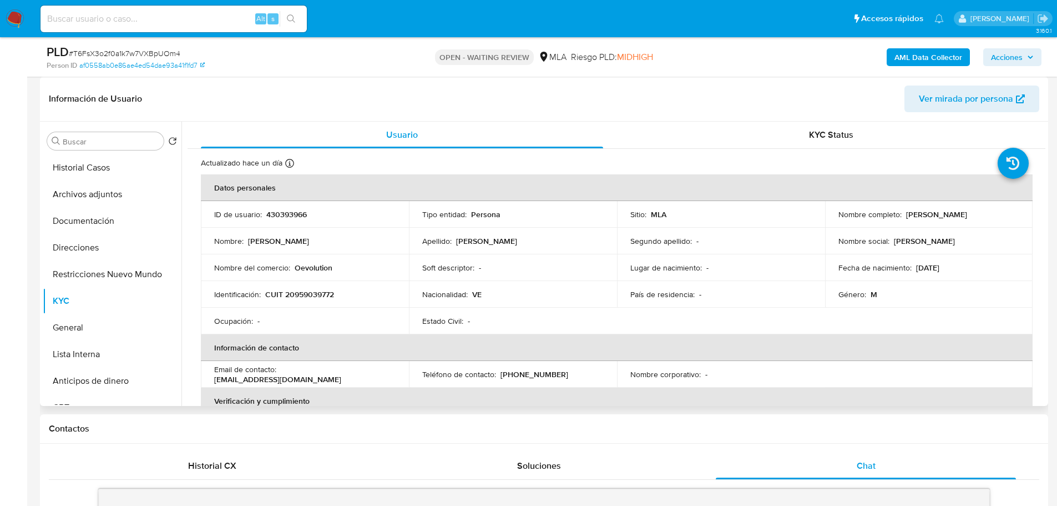
click at [322, 267] on p "Oevolution" at bounding box center [314, 267] width 38 height 10
copy p "Oevolution"
click at [110, 250] on button "Direcciones" at bounding box center [108, 247] width 130 height 27
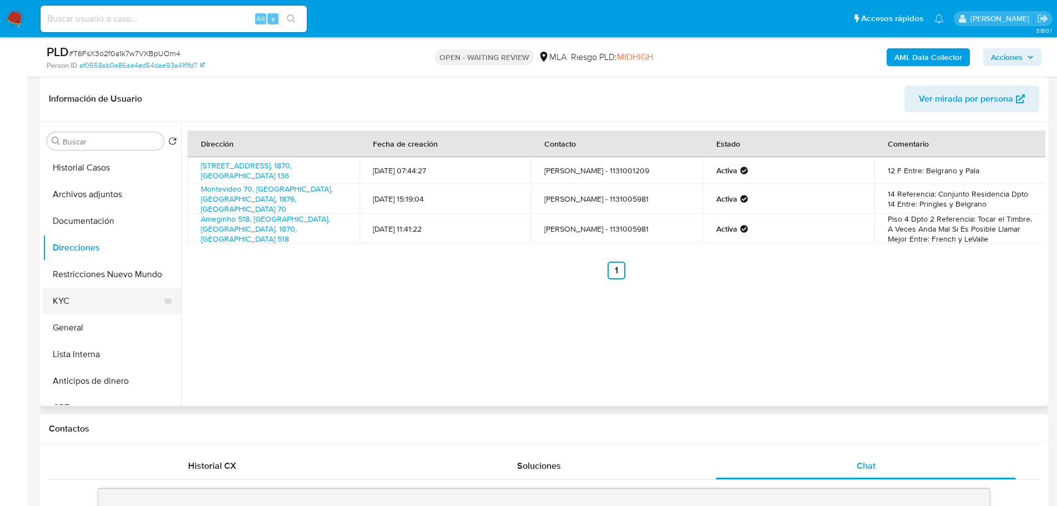
click at [78, 310] on button "KYC" at bounding box center [108, 300] width 130 height 27
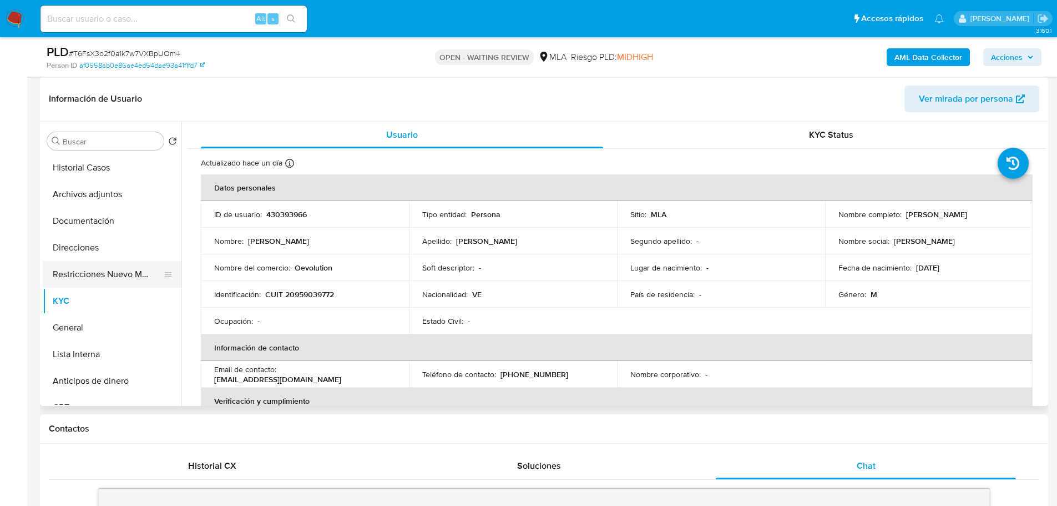
scroll to position [111, 0]
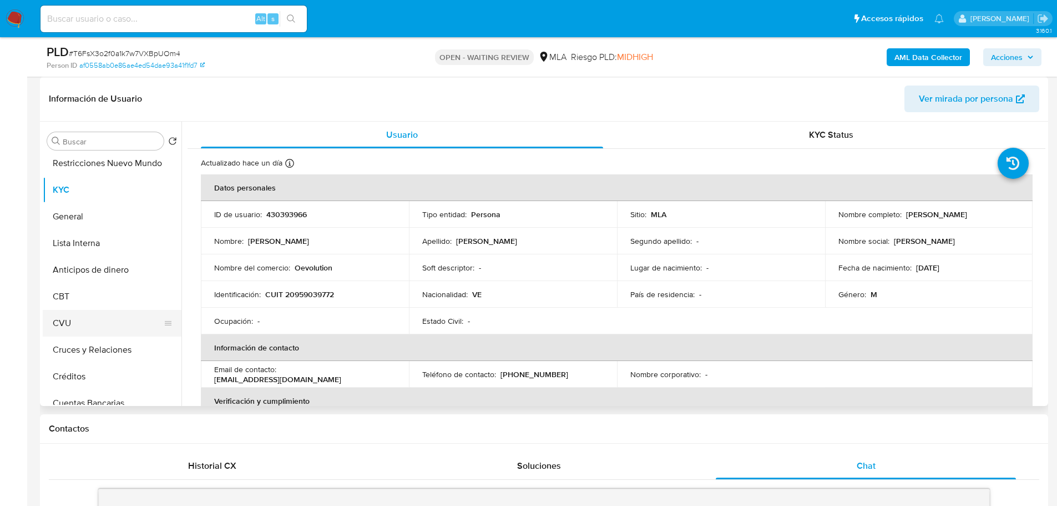
click at [77, 314] on button "CVU" at bounding box center [108, 323] width 130 height 27
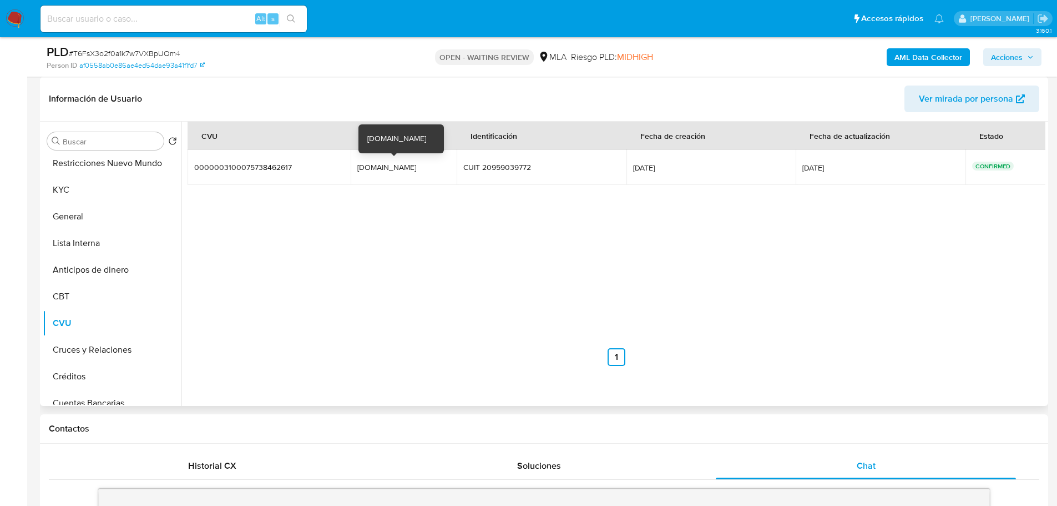
drag, startPoint x: 359, startPoint y: 164, endPoint x: 407, endPoint y: 167, distance: 47.8
click at [407, 167] on div "Turisto.Travel" at bounding box center [392, 167] width 71 height 10
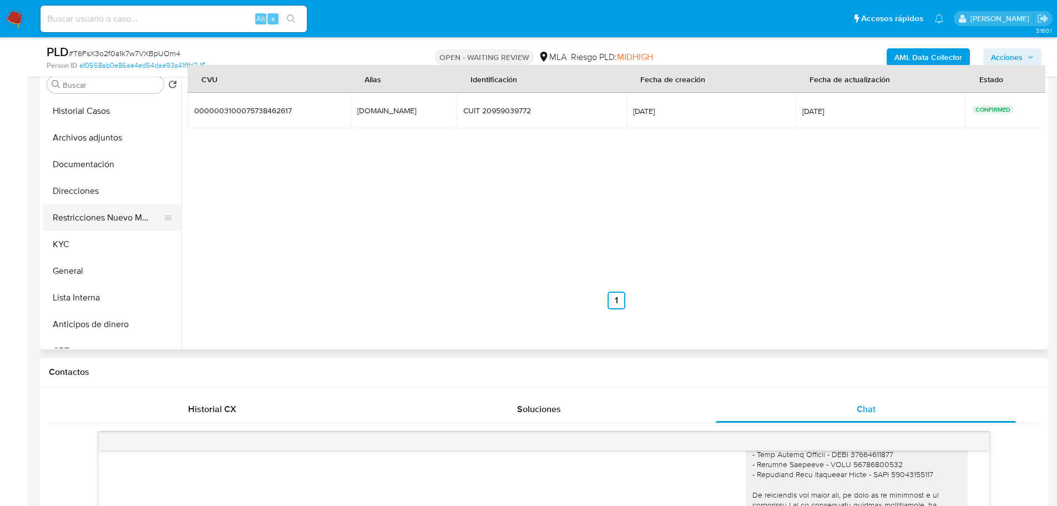
scroll to position [222, 0]
click at [73, 169] on button "Documentación" at bounding box center [108, 165] width 130 height 27
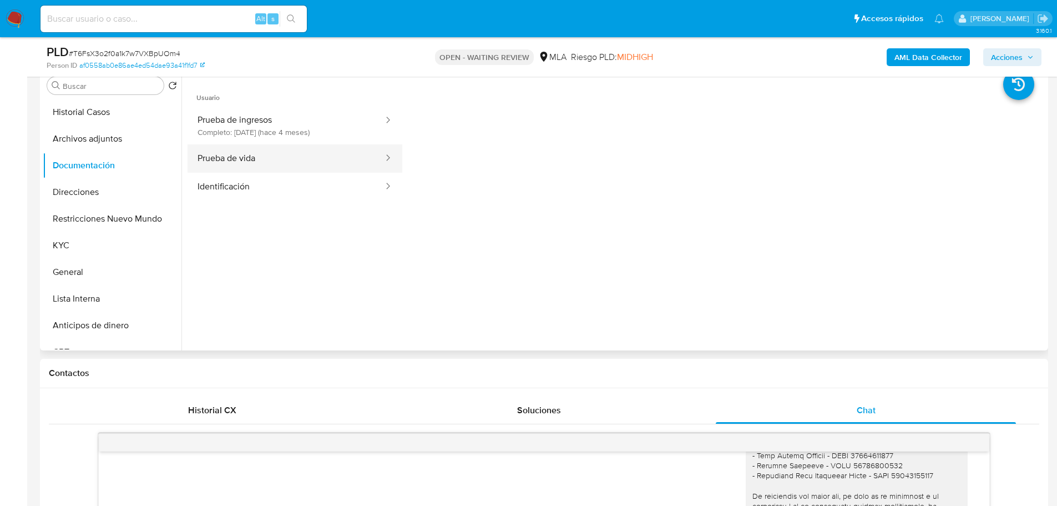
click at [248, 164] on button "Prueba de vida" at bounding box center [286, 158] width 197 height 28
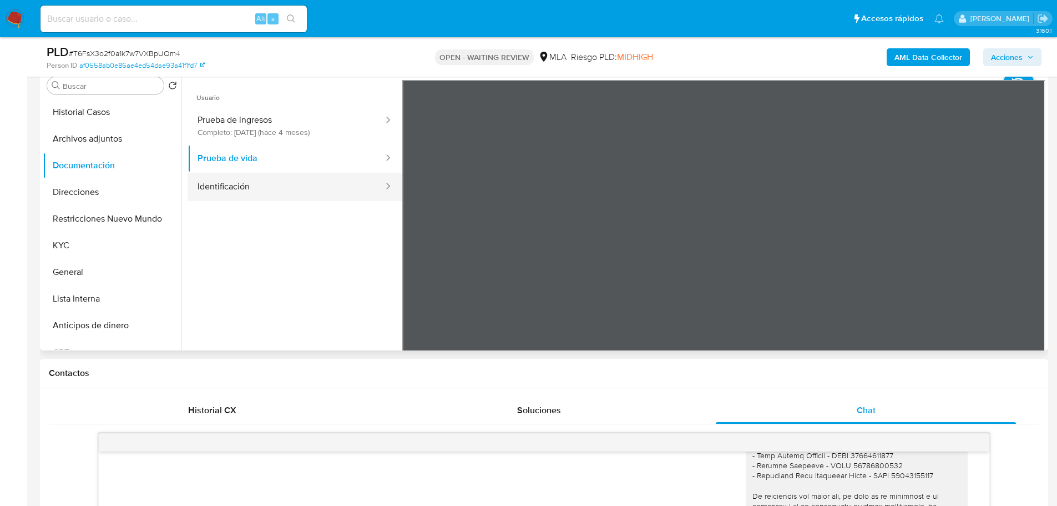
click at [249, 191] on button "Identificación" at bounding box center [286, 187] width 197 height 28
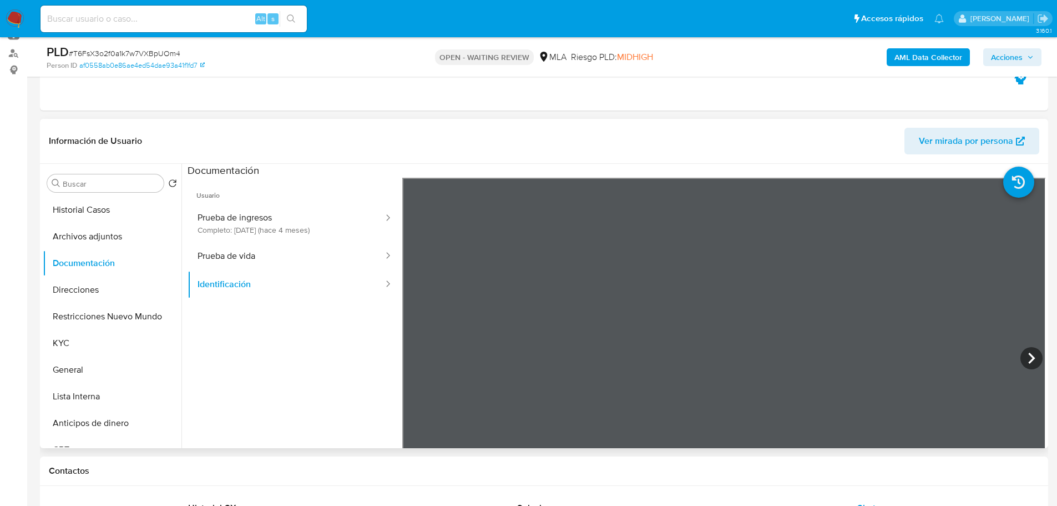
scroll to position [111, 0]
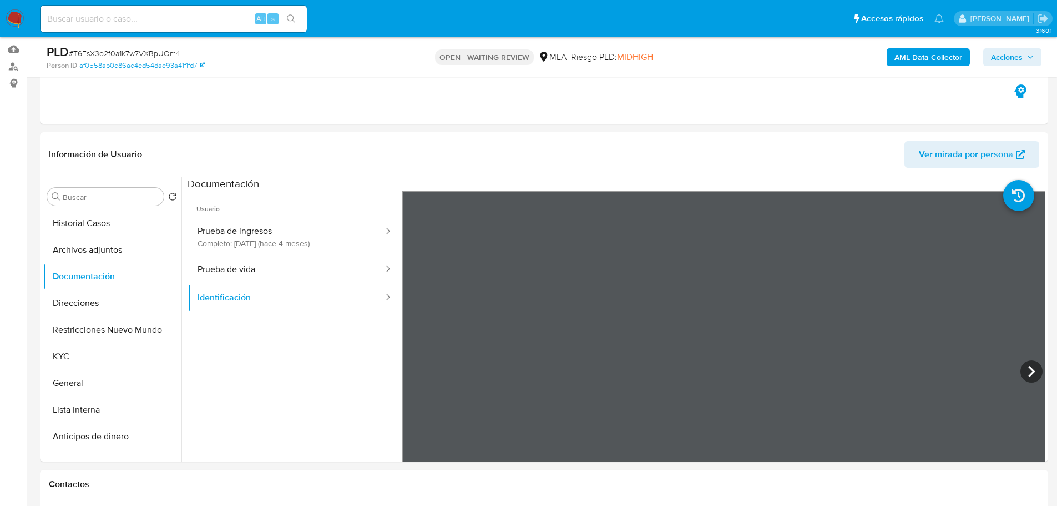
click at [98, 56] on span "# T6FsX3o2f0a1k7w7VXBpUOm4" at bounding box center [125, 53] width 112 height 11
copy span "T6FsX3o2f0a1k7w7VXBpUOm4"
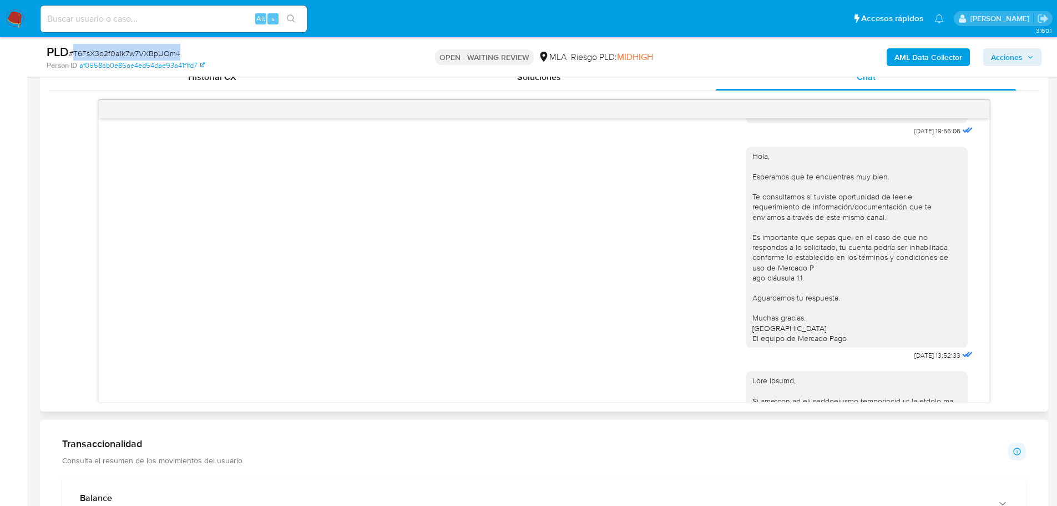
scroll to position [573, 0]
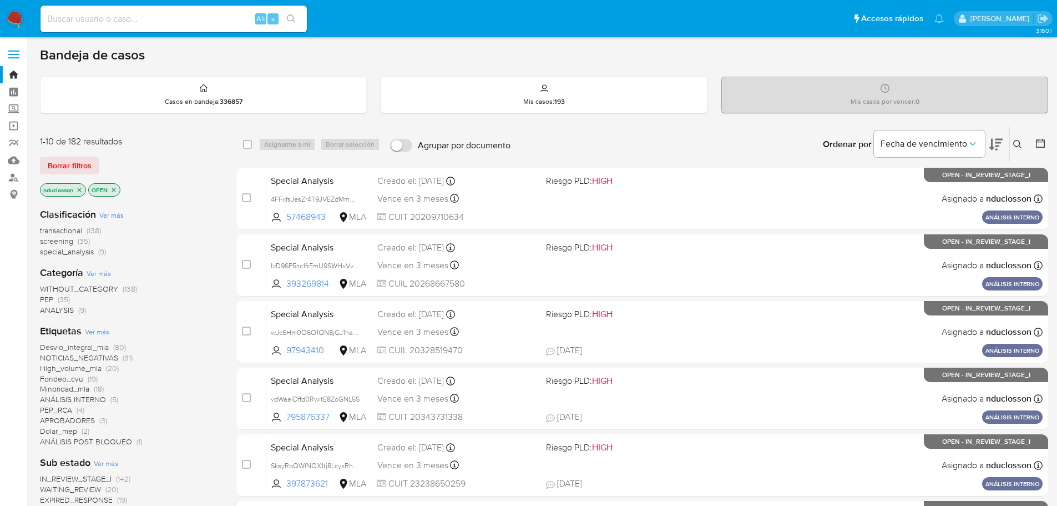
scroll to position [111, 0]
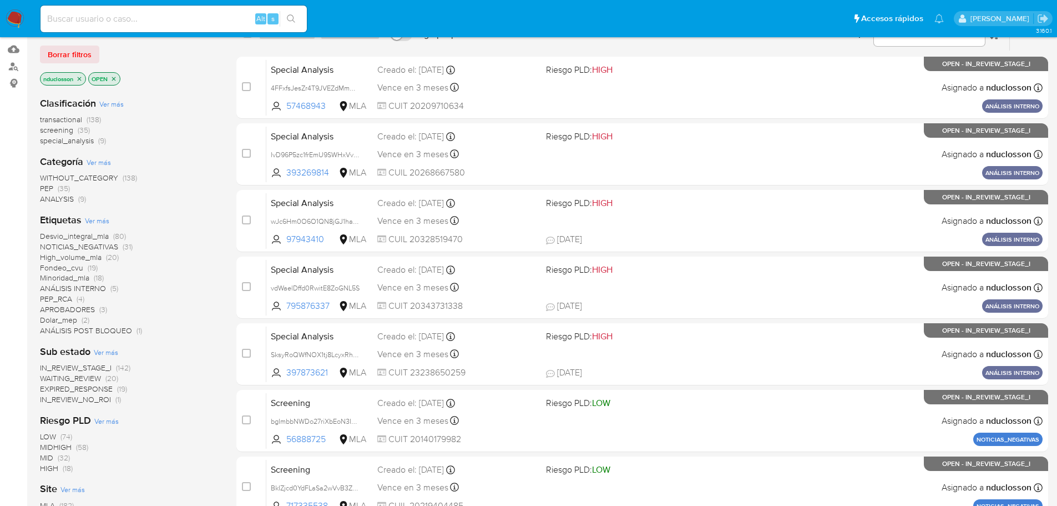
click at [1015, 39] on button at bounding box center [1019, 33] width 18 height 13
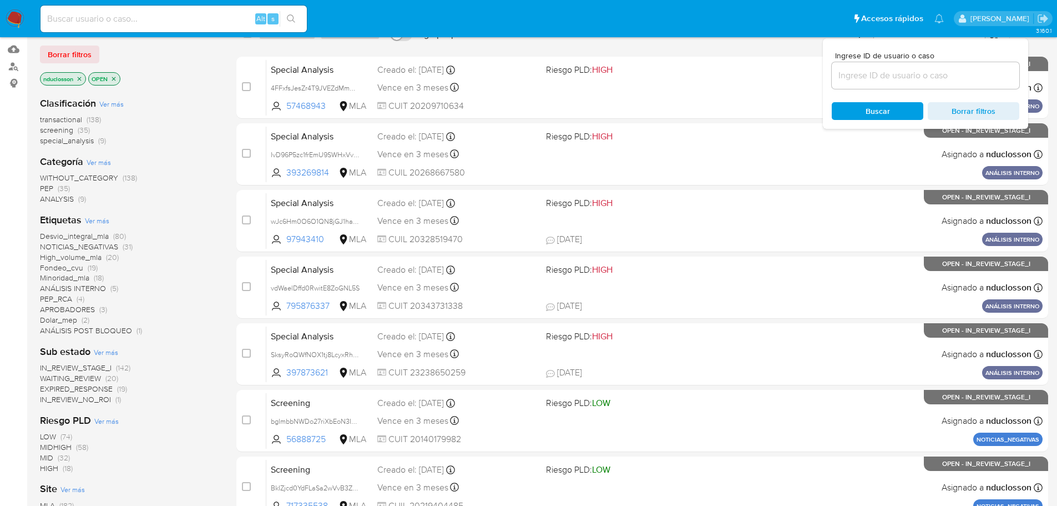
click at [879, 72] on input at bounding box center [926, 75] width 188 height 14
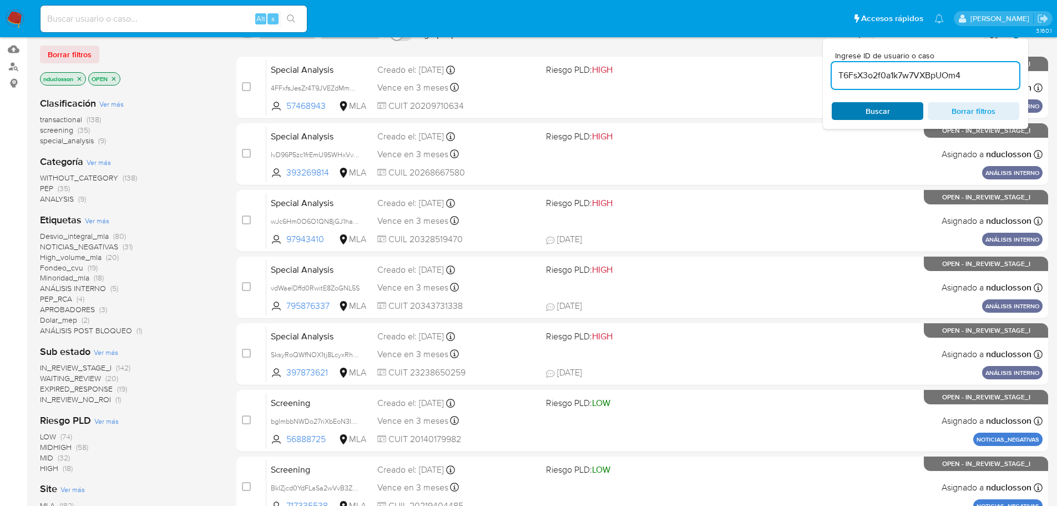
type input "T6FsX3o2f0a1k7w7VXBpUOm4"
click at [858, 112] on span "Buscar" at bounding box center [878, 111] width 76 height 16
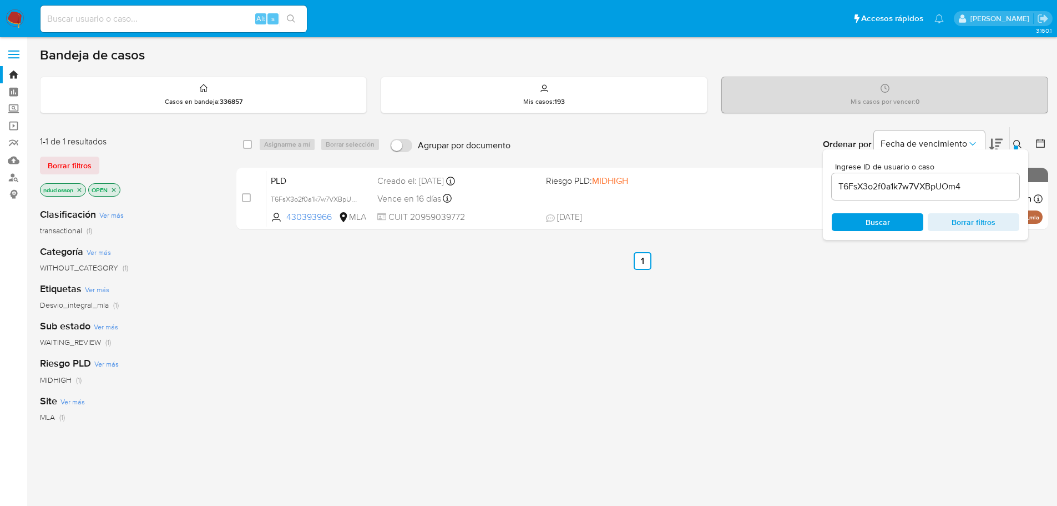
click at [242, 144] on div "select-all-cases-checkbox Asignarme a mí Borrar selección Agrupar por documento…" at bounding box center [642, 144] width 812 height 34
click at [248, 145] on input "checkbox" at bounding box center [247, 144] width 9 height 9
checkbox input "true"
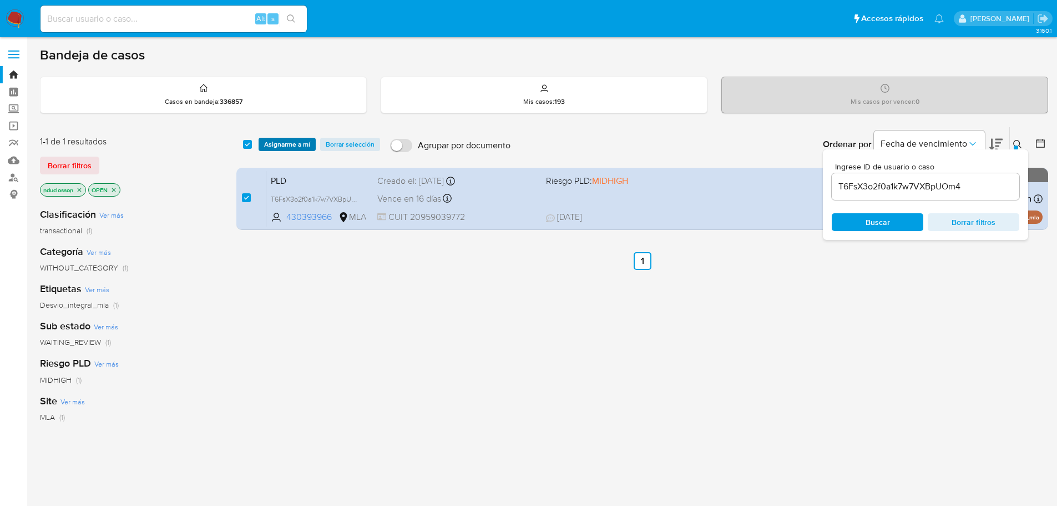
click at [279, 147] on span "Asignarme a mí" at bounding box center [287, 144] width 46 height 11
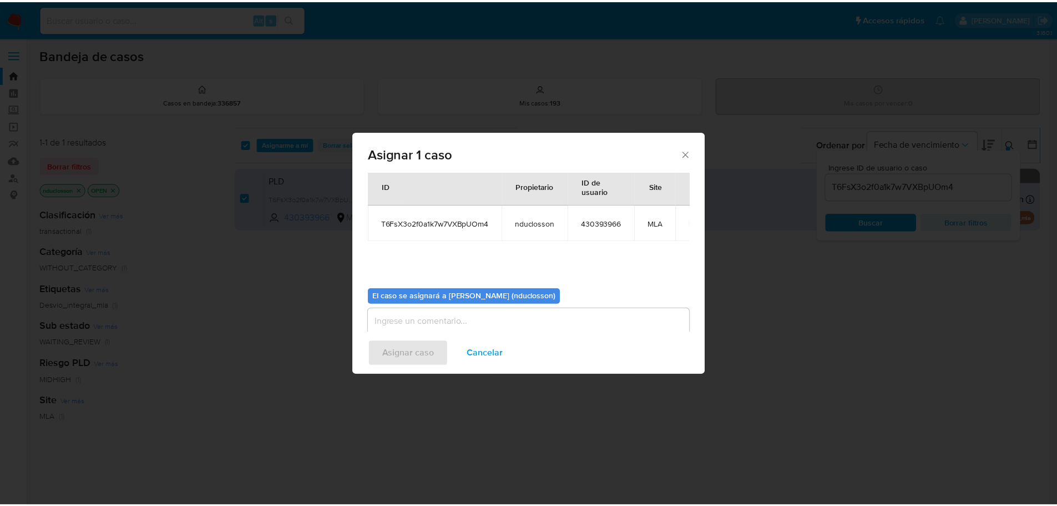
scroll to position [58, 0]
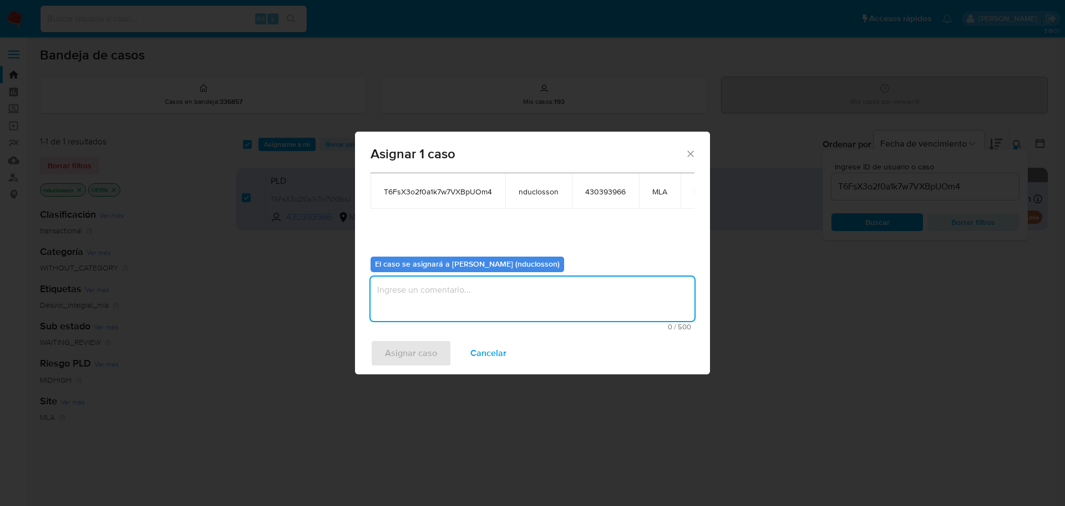
click at [456, 291] on textarea "assign-modal" at bounding box center [533, 298] width 324 height 44
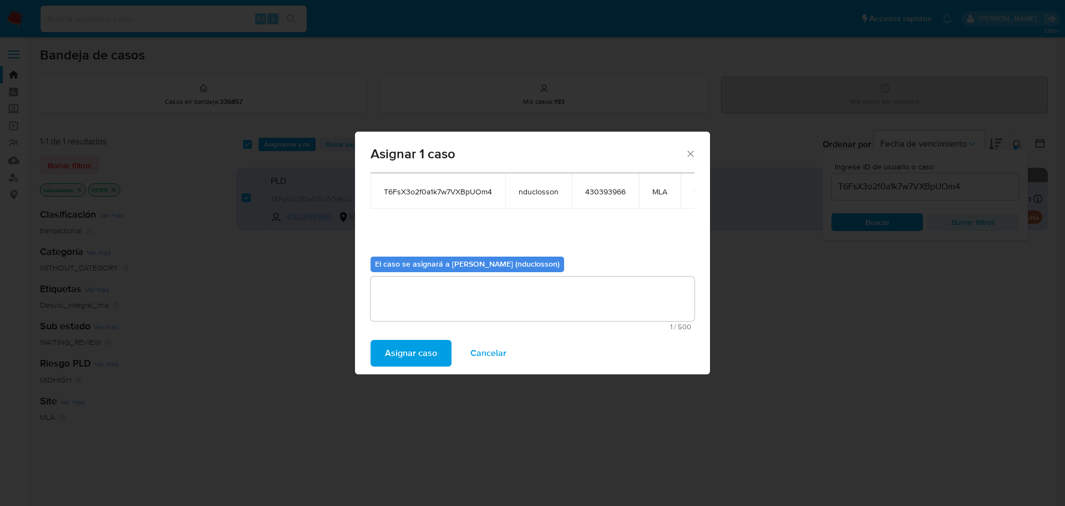
click at [417, 350] on span "Asignar caso" at bounding box center [411, 353] width 52 height 24
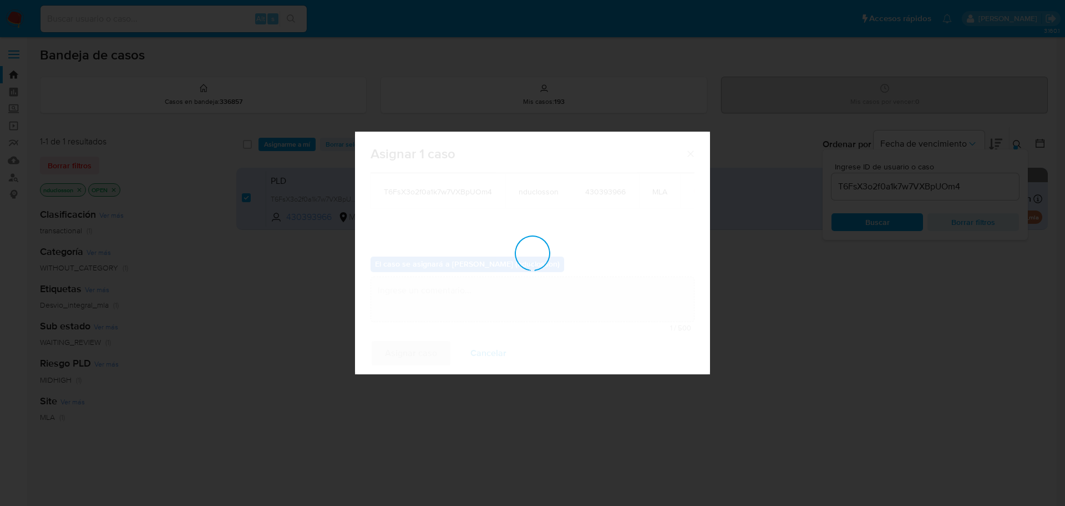
checkbox input "false"
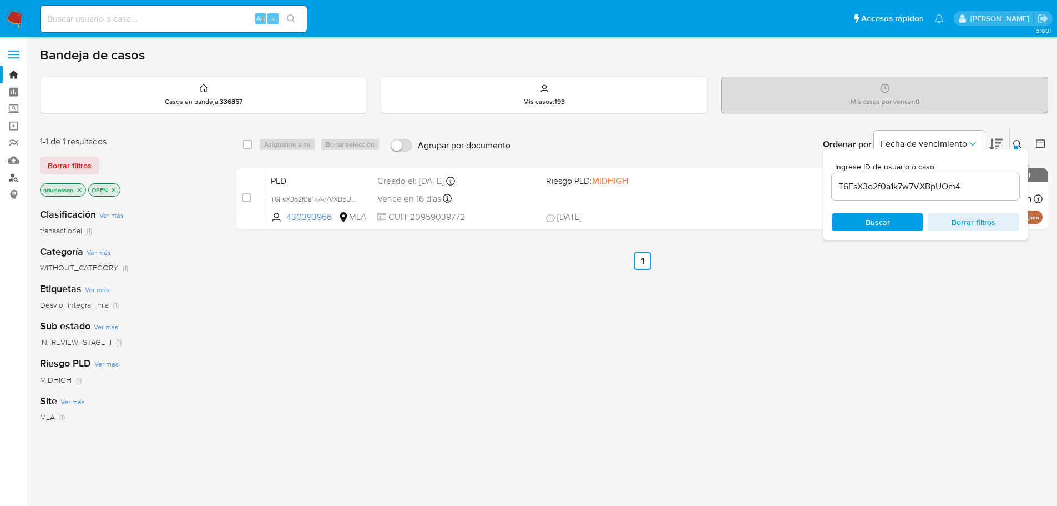
click at [13, 176] on link "Buscador de personas" at bounding box center [66, 177] width 132 height 17
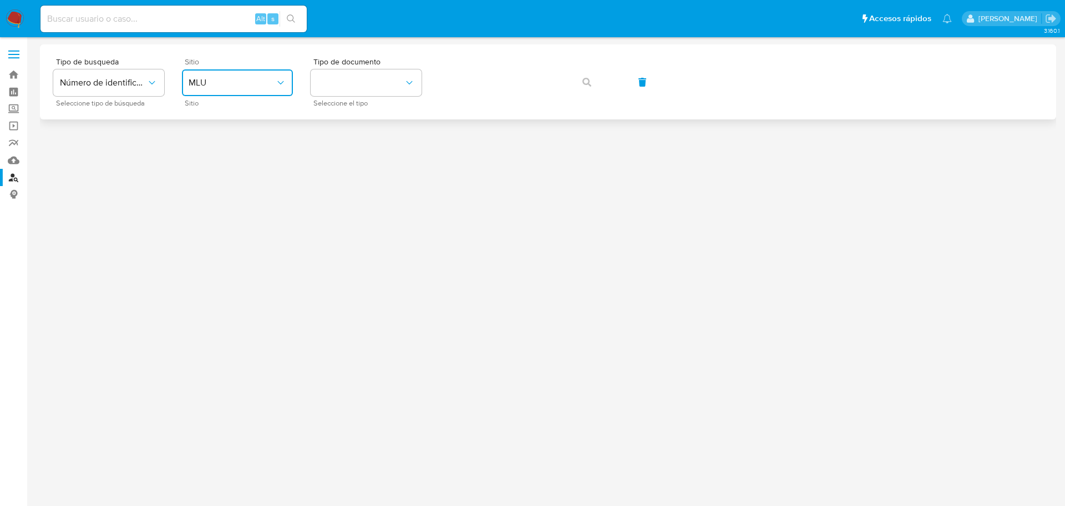
click at [251, 77] on button "MLU" at bounding box center [237, 82] width 111 height 27
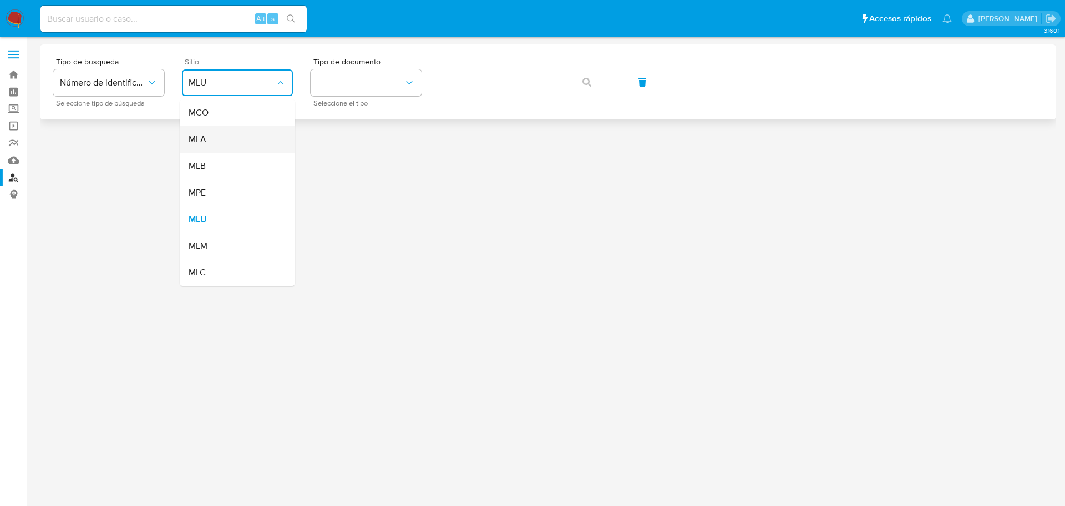
click at [196, 134] on span "MLA" at bounding box center [198, 139] width 18 height 11
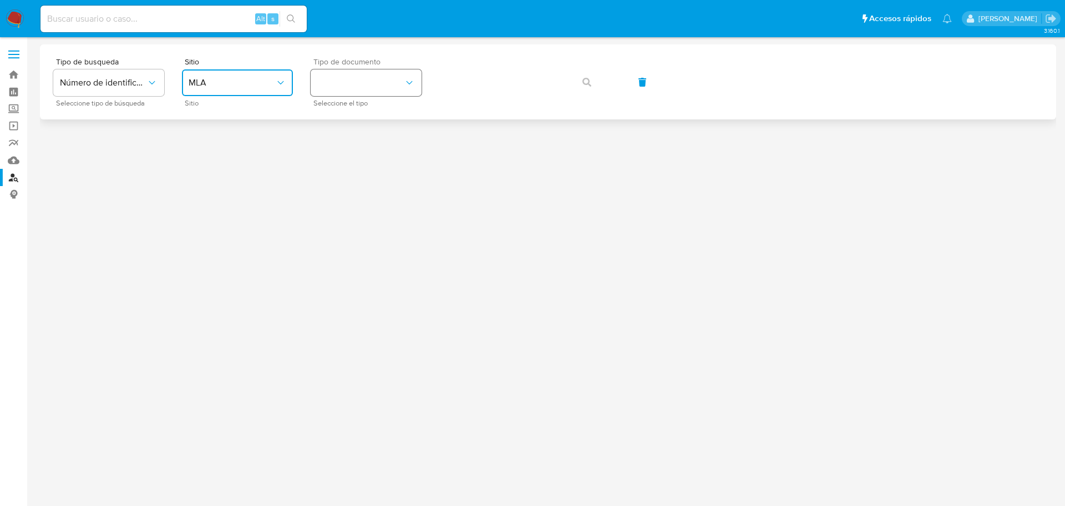
click at [340, 83] on button "identificationType" at bounding box center [366, 82] width 111 height 27
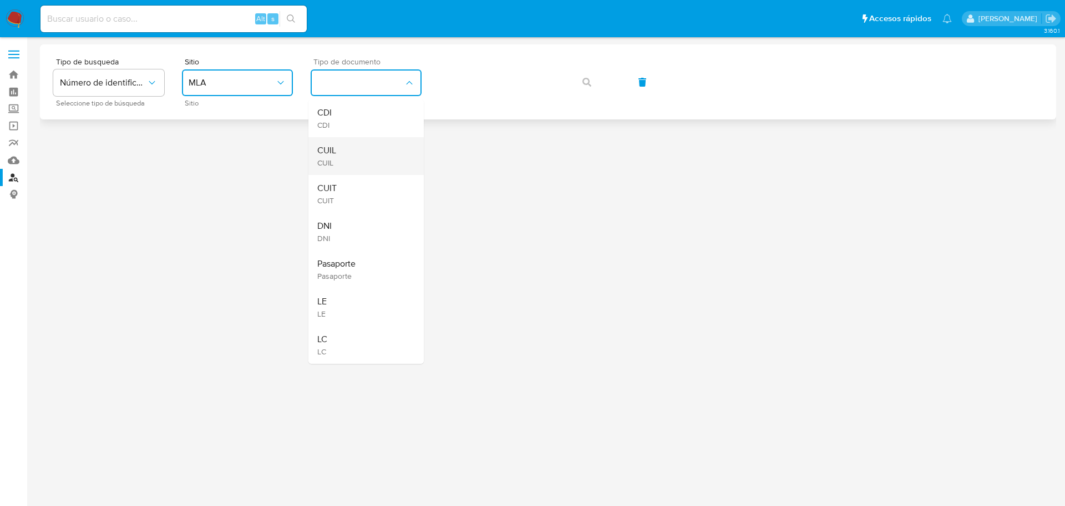
click at [332, 145] on span "CUIL" at bounding box center [326, 150] width 19 height 11
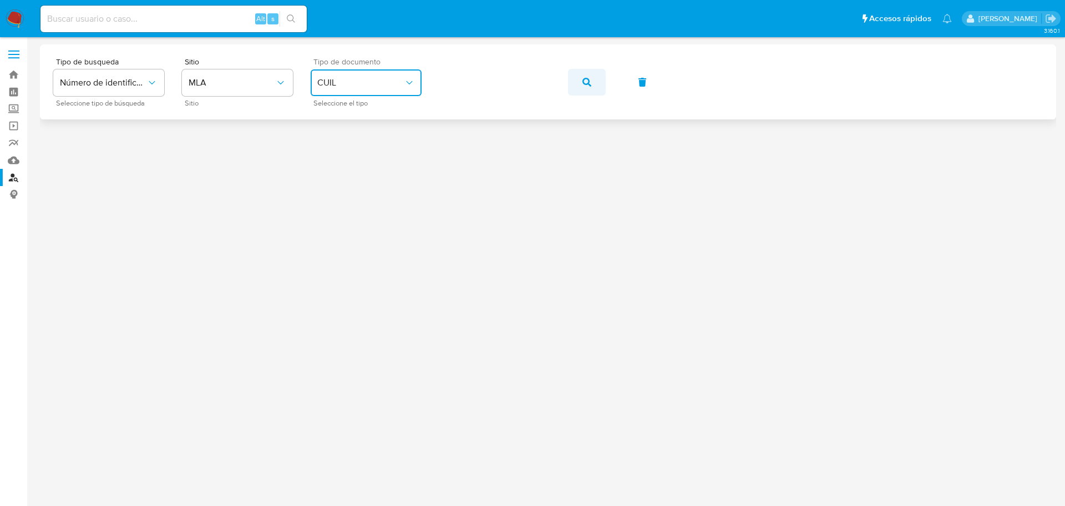
click at [584, 79] on icon "button" at bounding box center [587, 82] width 9 height 9
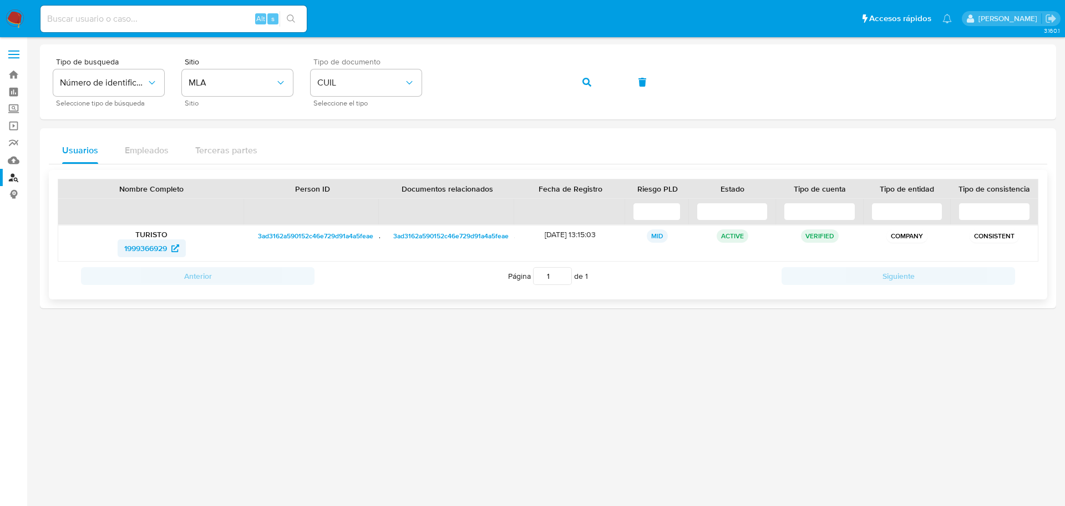
click at [160, 245] on span "1999366929" at bounding box center [145, 248] width 43 height 18
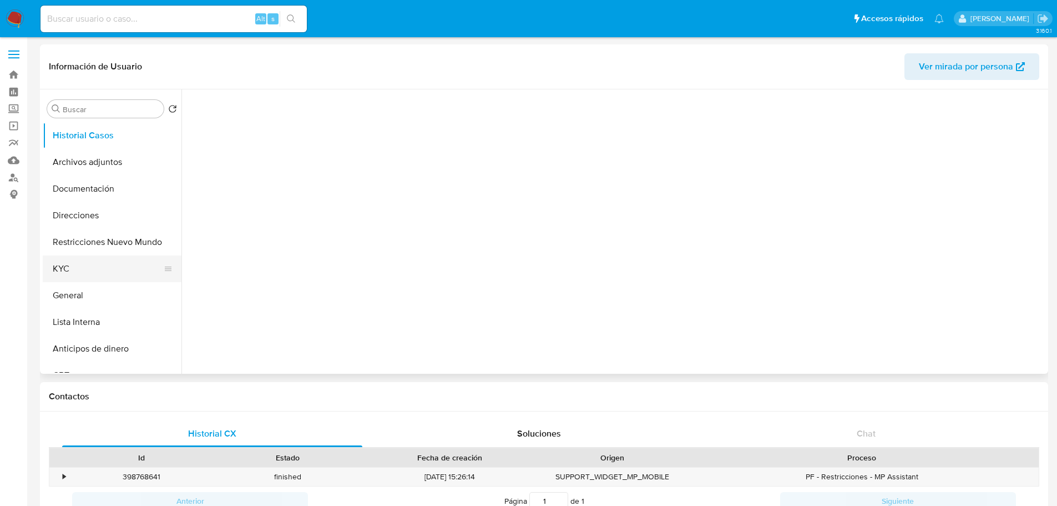
select select "10"
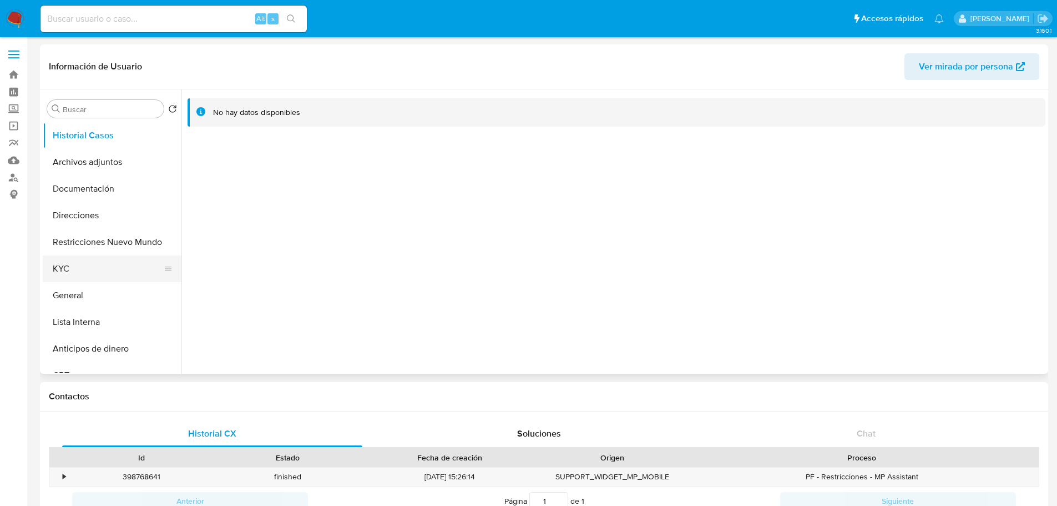
click at [98, 266] on button "KYC" at bounding box center [108, 268] width 130 height 27
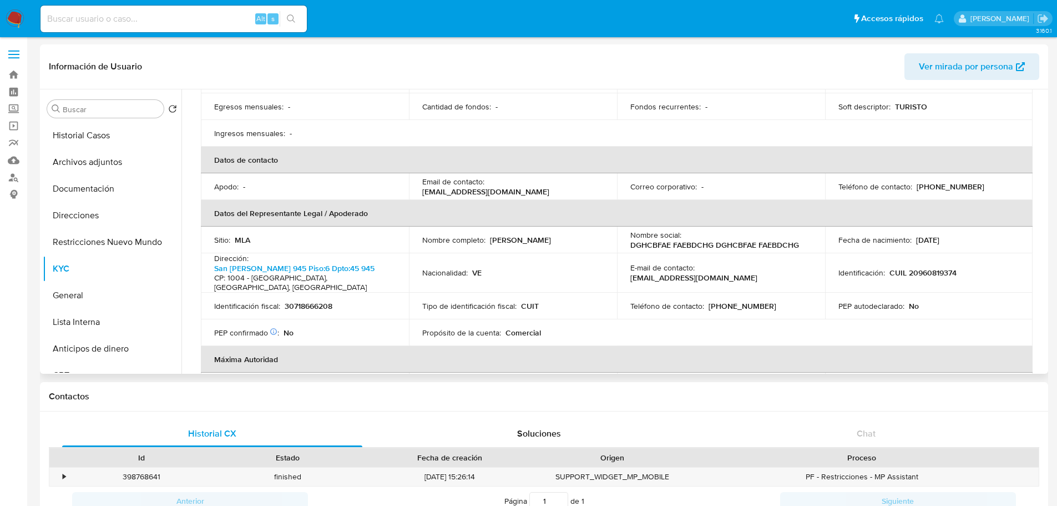
scroll to position [277, 0]
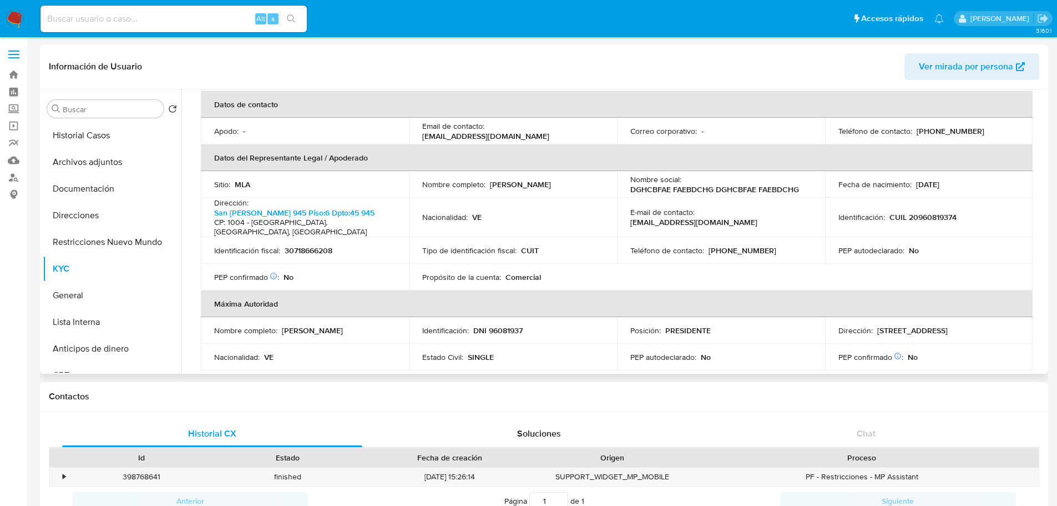
click at [676, 188] on p "DGHCBFAE FAEBDCHG DGHCBFAE FAEBDCHG" at bounding box center [714, 189] width 169 height 10
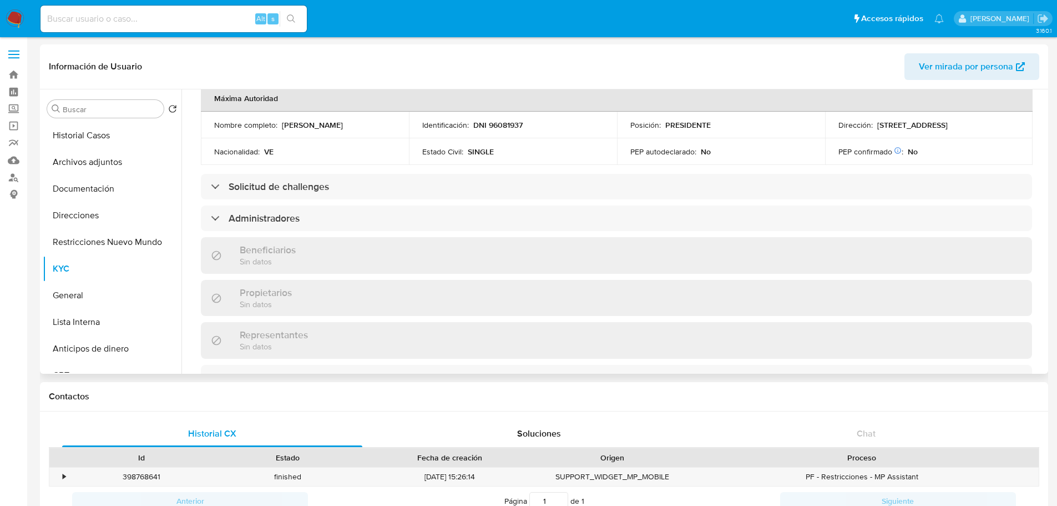
scroll to position [499, 0]
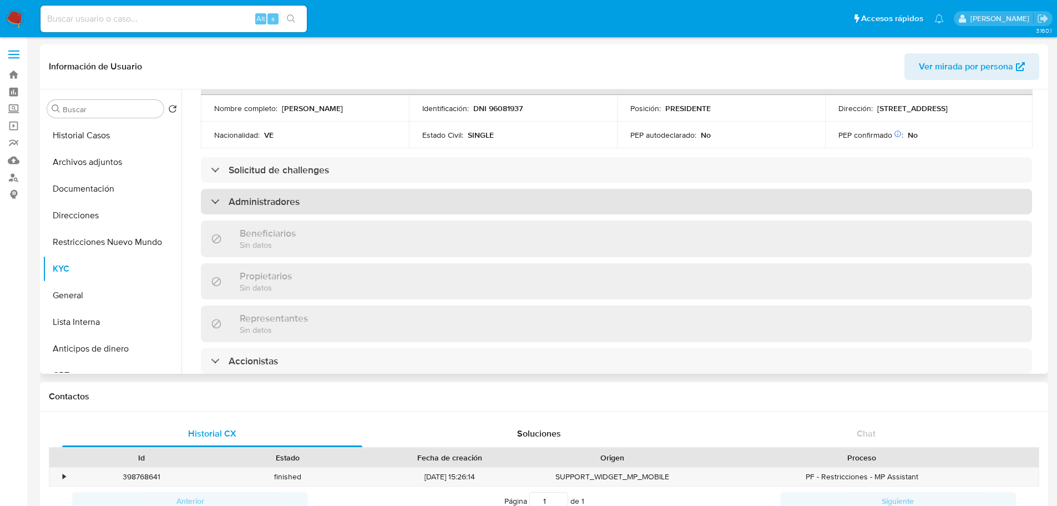
click at [274, 208] on h3 "Administradores" at bounding box center [264, 201] width 71 height 12
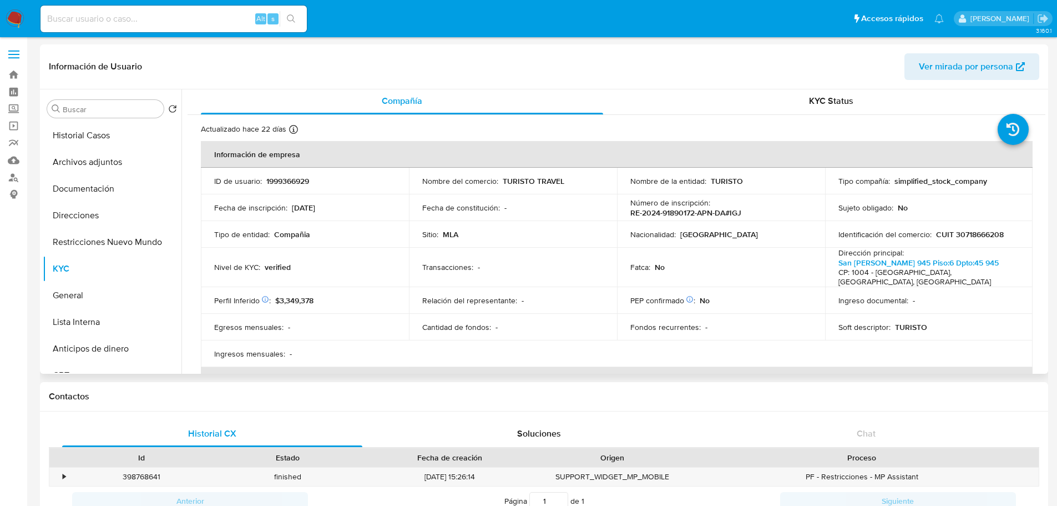
scroll to position [0, 0]
click at [89, 292] on button "General" at bounding box center [108, 295] width 130 height 27
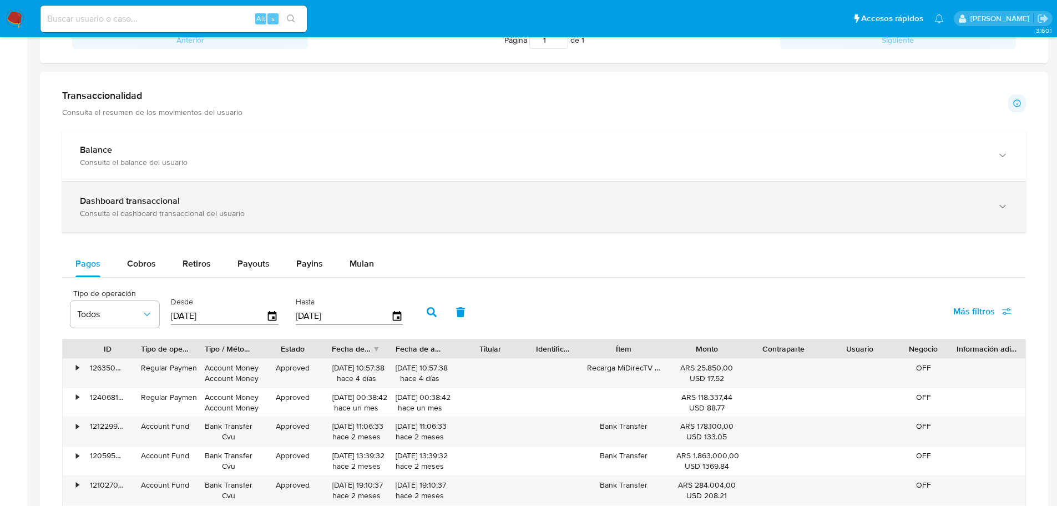
scroll to position [444, 0]
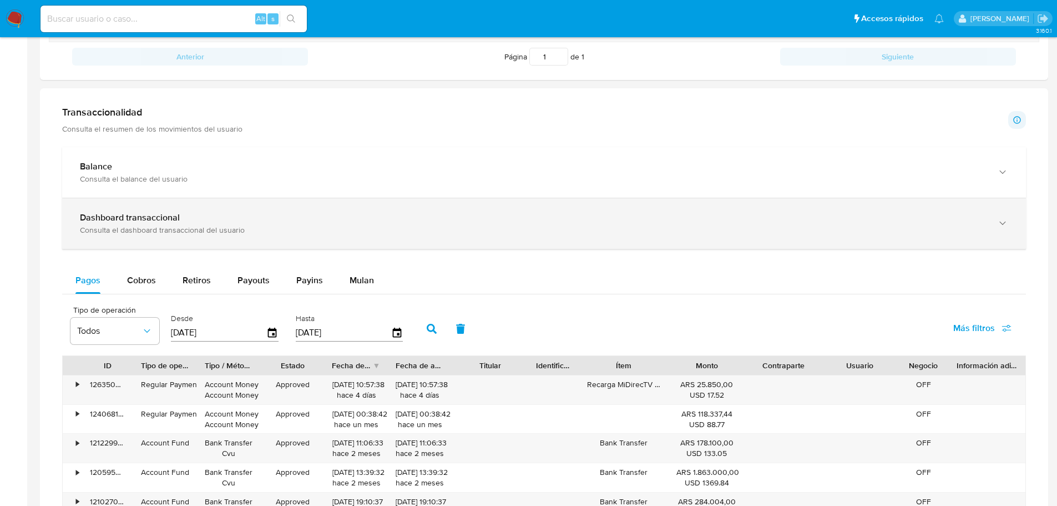
click at [191, 228] on div "Consulta el dashboard transaccional del usuario" at bounding box center [533, 230] width 906 height 10
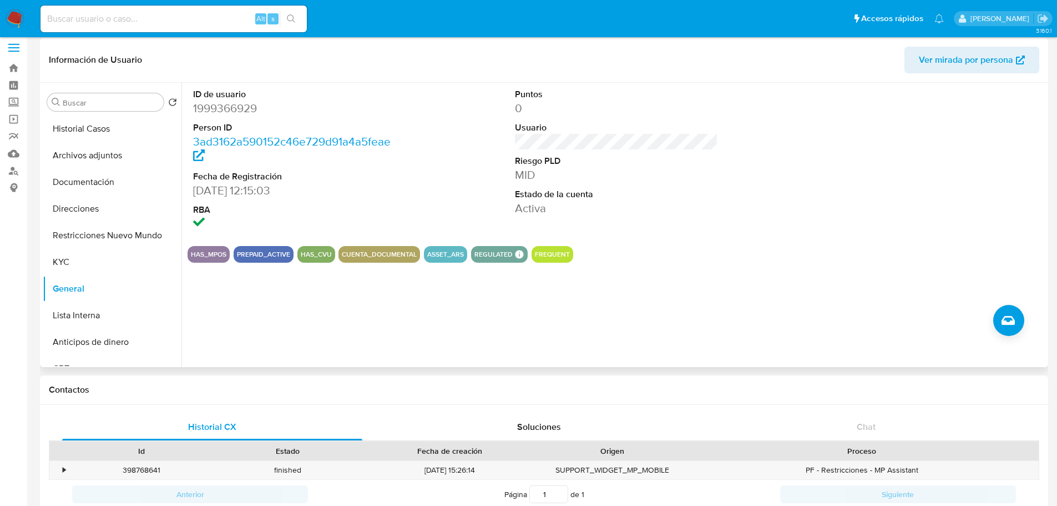
scroll to position [0, 0]
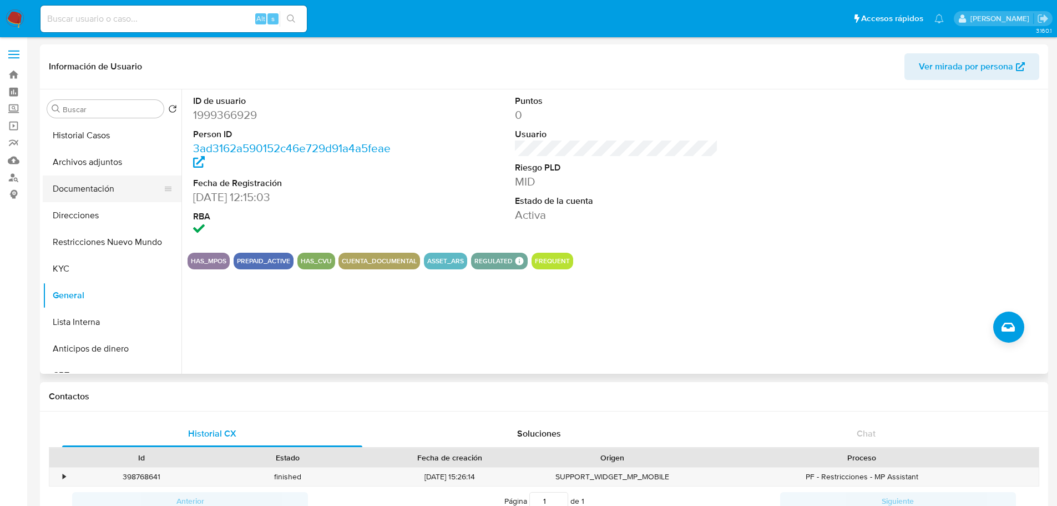
click at [70, 195] on button "Documentación" at bounding box center [108, 188] width 130 height 27
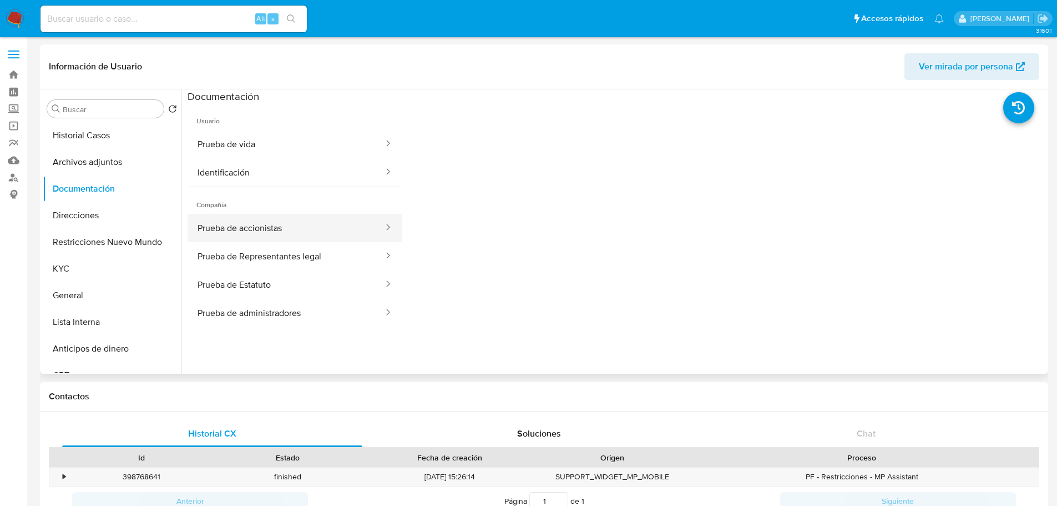
click at [269, 231] on button "Prueba de accionistas" at bounding box center [286, 228] width 197 height 28
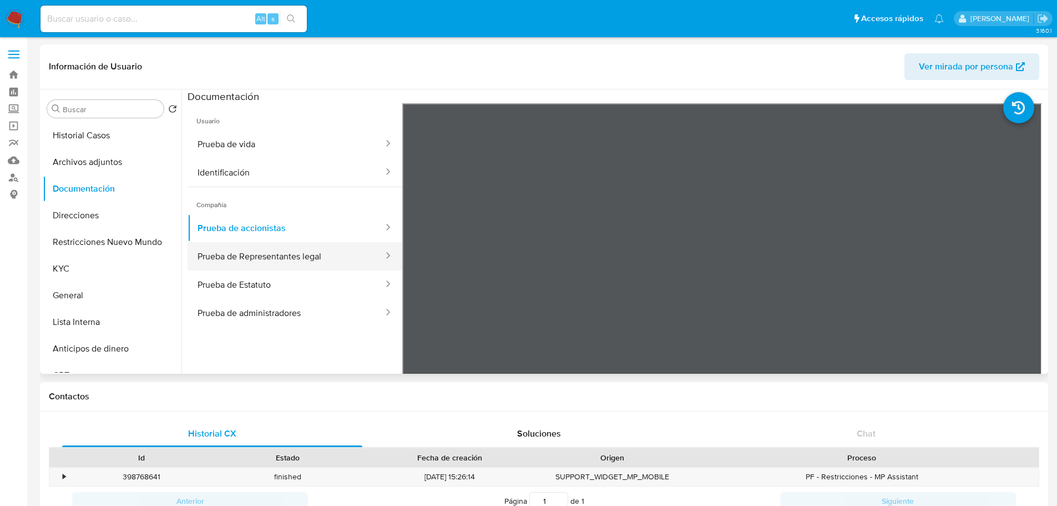
click at [300, 257] on button "Prueba de Representantes legal" at bounding box center [286, 256] width 197 height 28
click at [299, 223] on button "Prueba de accionistas" at bounding box center [286, 228] width 197 height 28
click at [251, 273] on button "Prueba de Estatuto" at bounding box center [286, 284] width 197 height 28
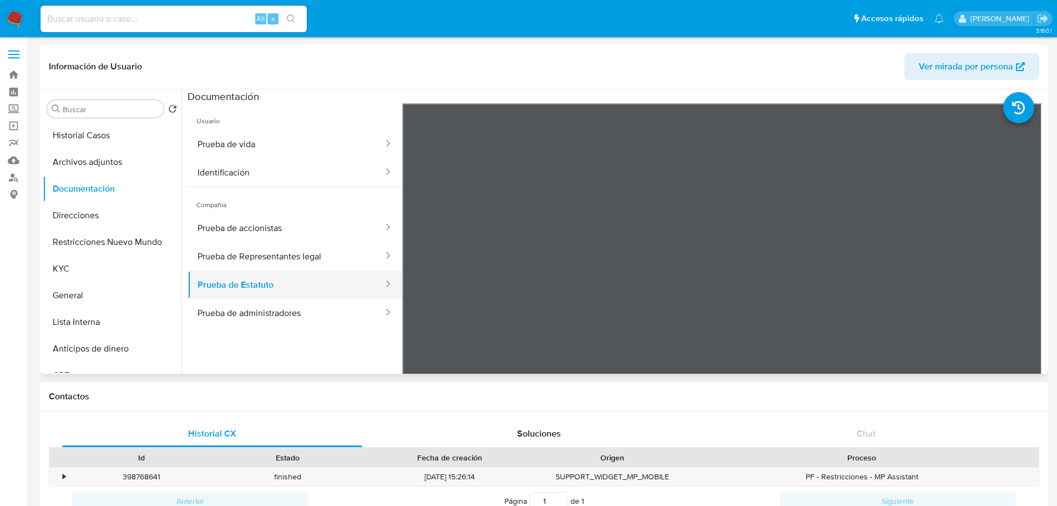
click at [284, 285] on button "Prueba de Estatuto" at bounding box center [286, 284] width 197 height 28
click at [311, 303] on button "Prueba de administradores" at bounding box center [286, 313] width 197 height 28
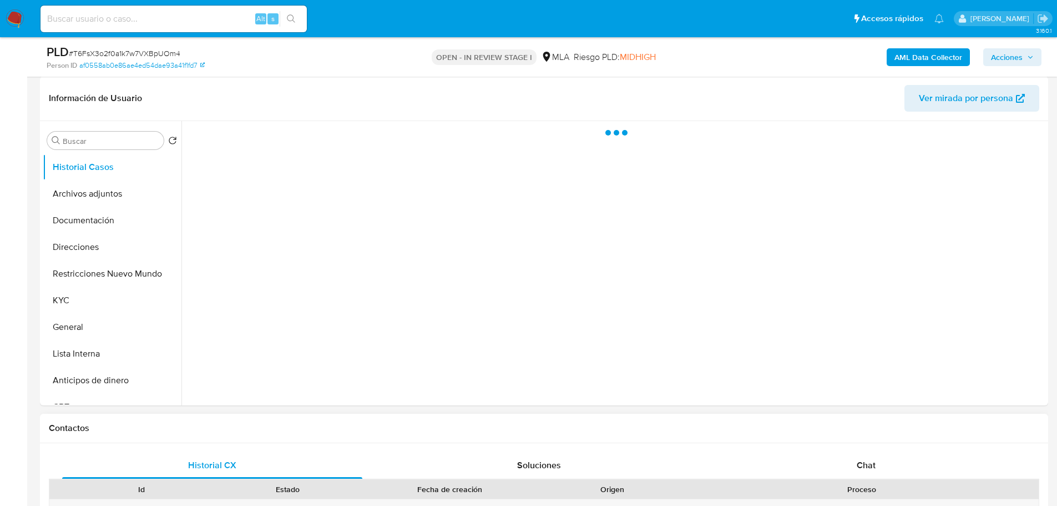
scroll to position [333, 0]
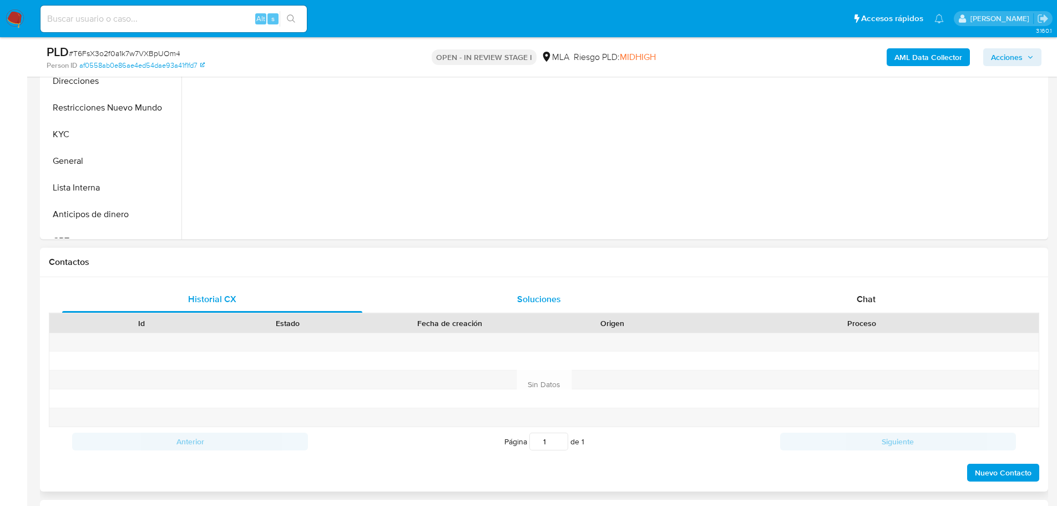
drag, startPoint x: 877, startPoint y: 295, endPoint x: 644, endPoint y: 242, distance: 238.9
click at [877, 295] on div "Chat" at bounding box center [866, 299] width 300 height 27
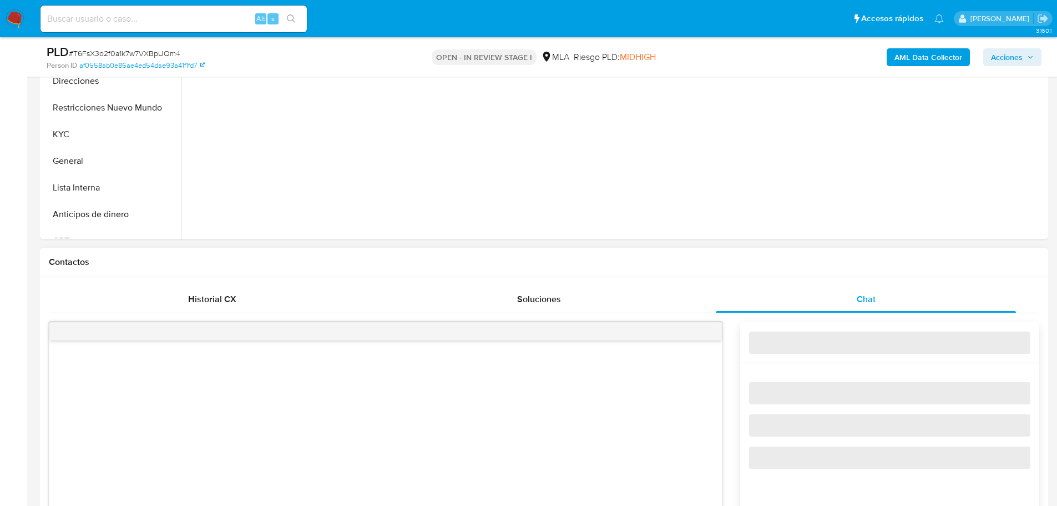
scroll to position [499, 0]
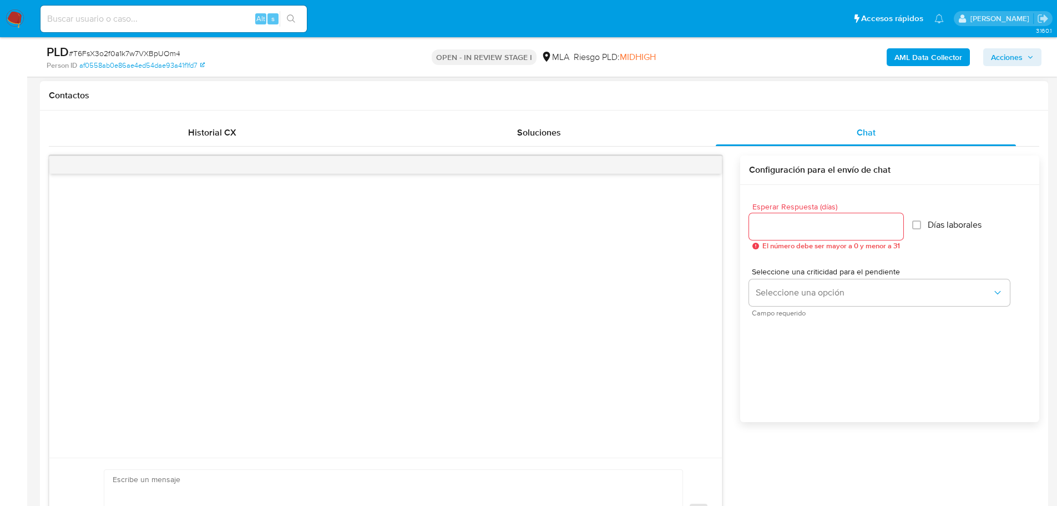
select select "10"
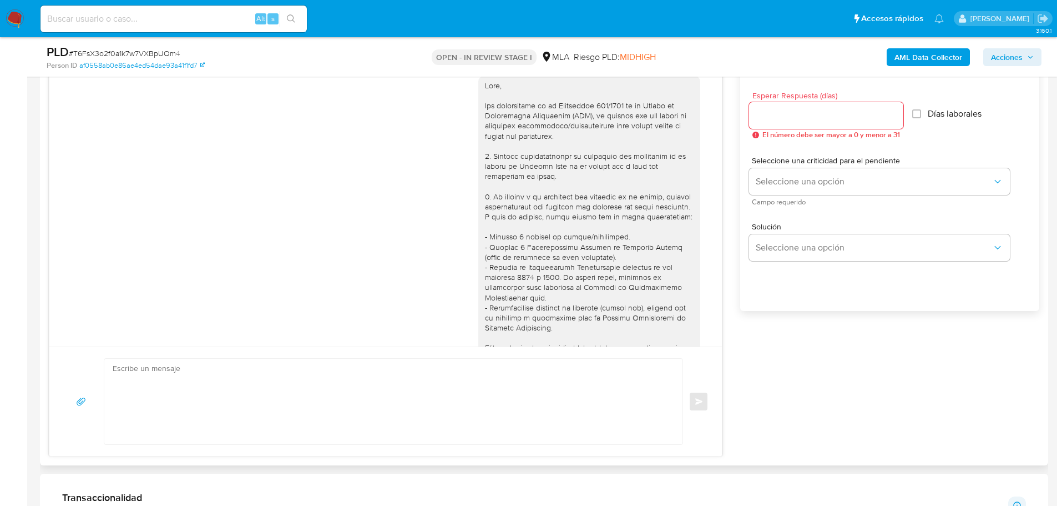
scroll to position [1072, 0]
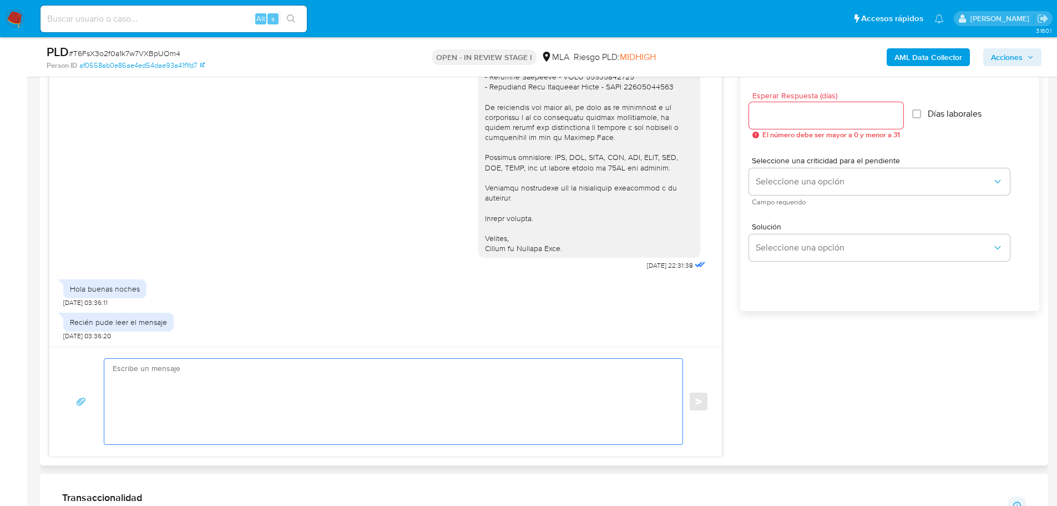
click at [201, 392] on textarea at bounding box center [391, 400] width 556 height 85
paste textarea "Hola, Esperamos que te encuentres muy bien. Te consultamos si tuviste oportunid…"
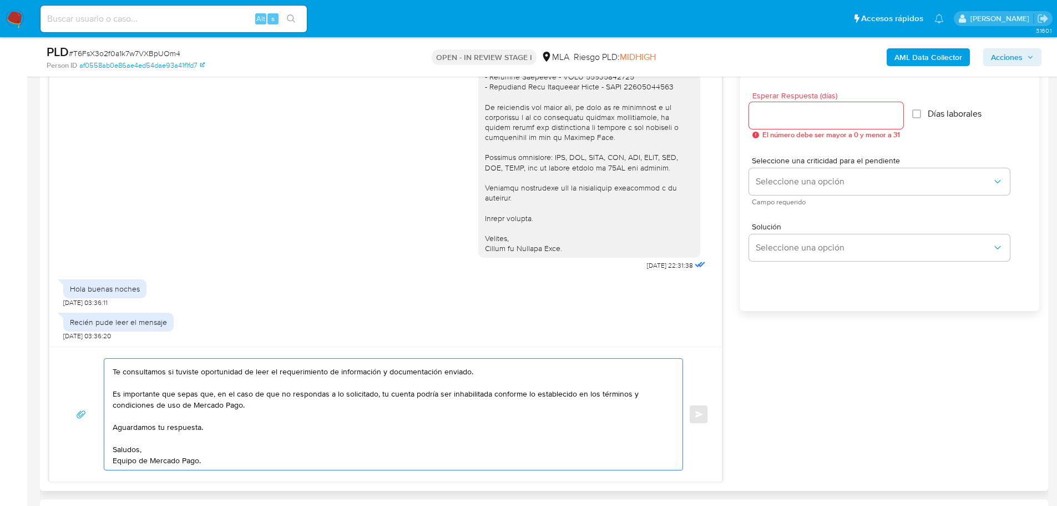
scroll to position [41, 0]
click at [132, 438] on textarea "Hola, Esperamos que te encuentres muy bien. Te consultamos si tuviste oportunid…" at bounding box center [391, 413] width 556 height 111
click at [125, 423] on textarea "Hola, Esperamos que te encuentres muy bien. Te consultamos si tuviste oportunid…" at bounding box center [391, 413] width 556 height 111
click at [125, 413] on textarea "Hola, Esperamos que te encuentres muy bien. Te consultamos si tuviste oportunid…" at bounding box center [391, 413] width 556 height 111
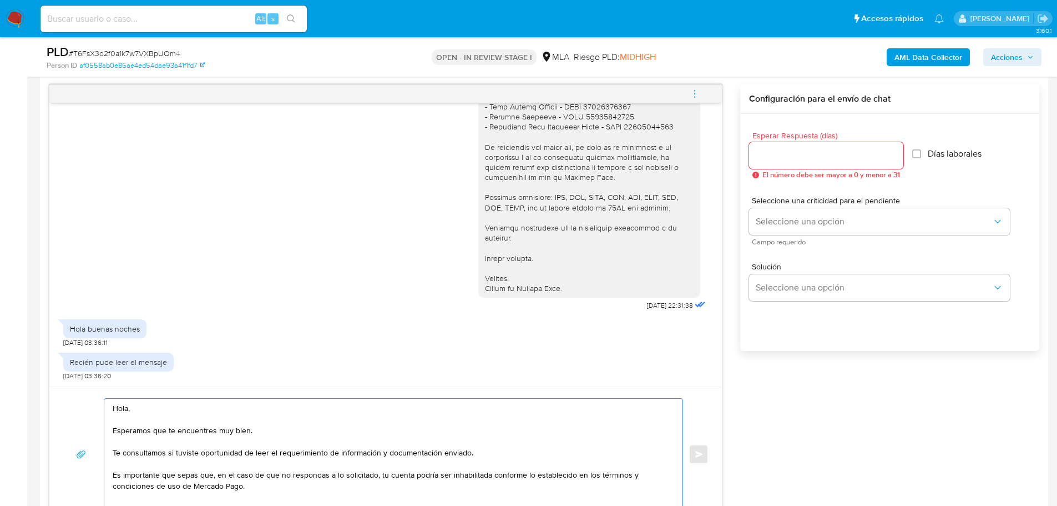
scroll to position [555, 0]
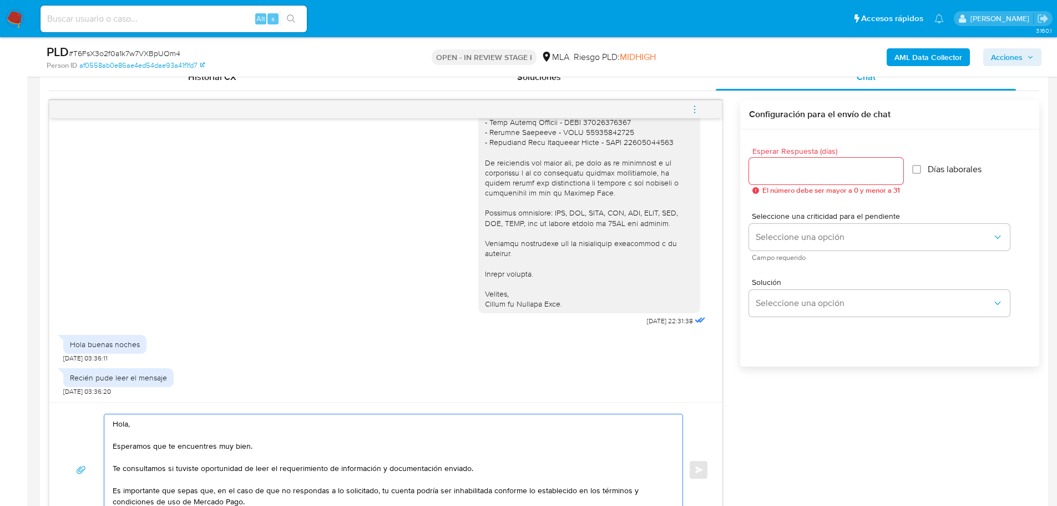
type textarea "Hola, Esperamos que te encuentres muy bien. Te consultamos si tuviste oportunid…"
click at [832, 174] on input "Esperar Respuesta (días)" at bounding box center [826, 171] width 154 height 14
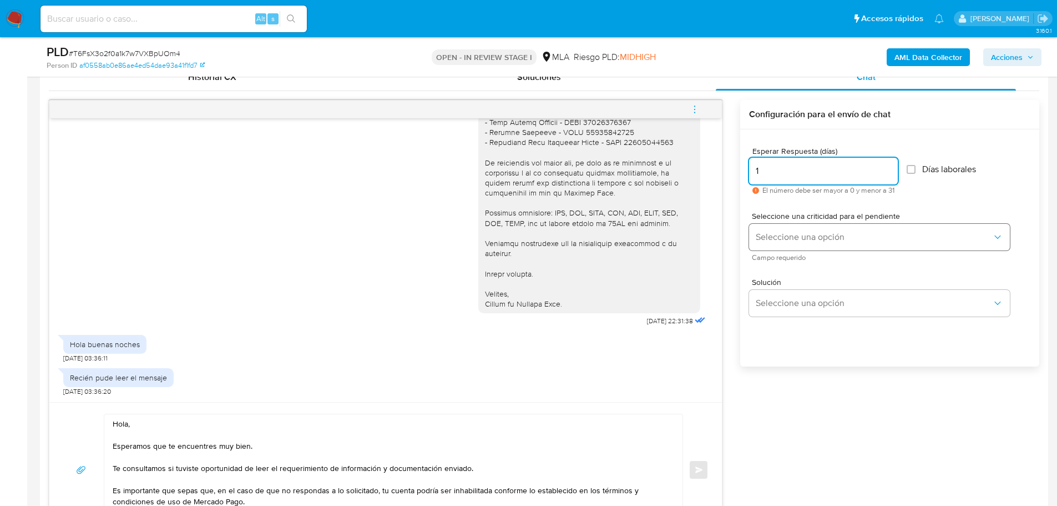
type input "1"
click at [761, 230] on button "Seleccione una opción" at bounding box center [879, 237] width 261 height 27
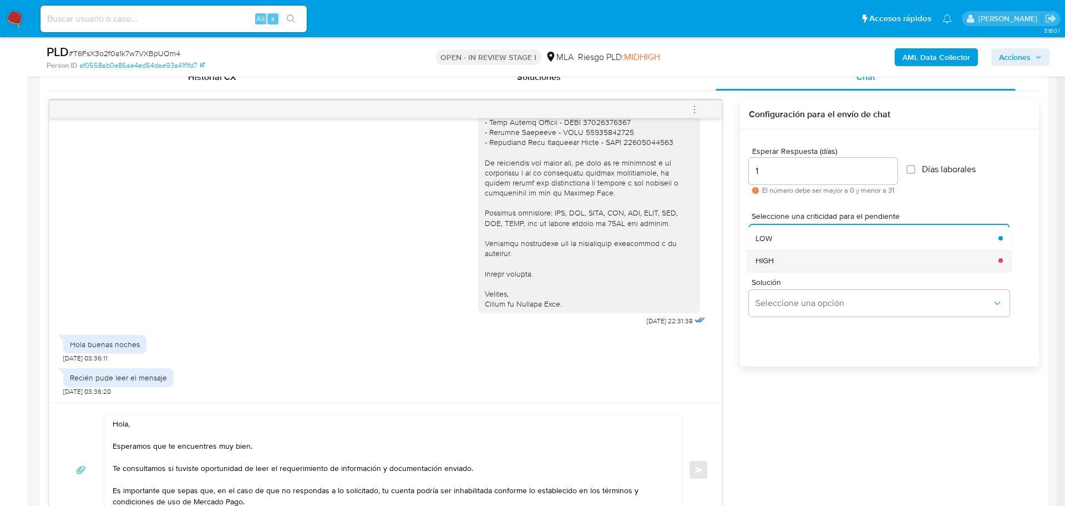
click at [771, 264] on span "HIGH" at bounding box center [765, 260] width 18 height 10
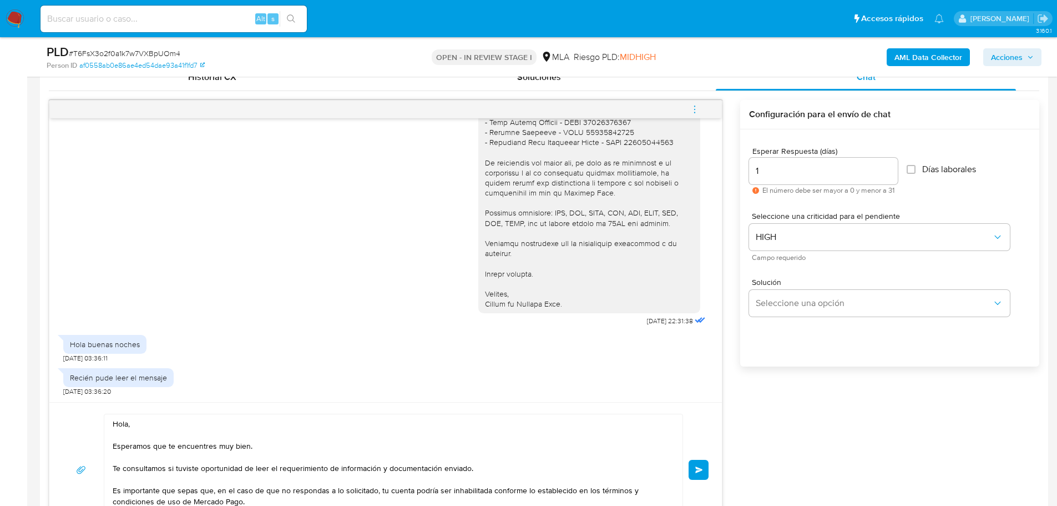
click at [796, 342] on div "Esperar Respuesta (días) 1 El número debe ser mayor a 0 y menor a 31 Días labor…" at bounding box center [889, 262] width 299 height 266
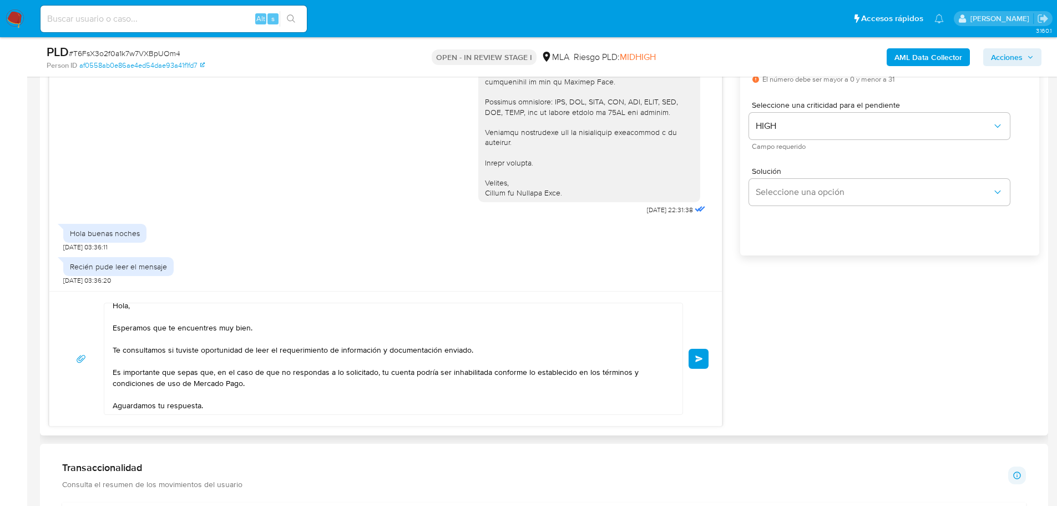
scroll to position [0, 0]
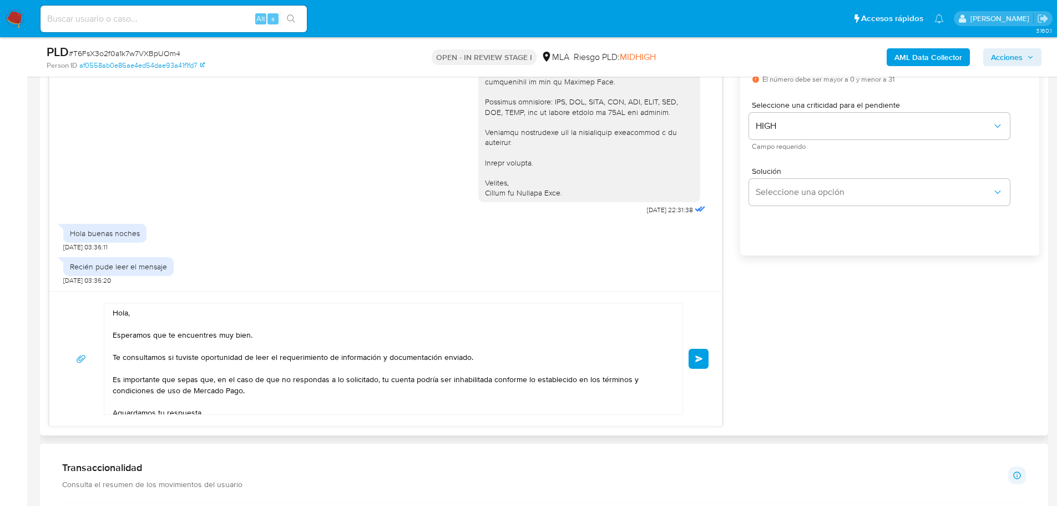
drag, startPoint x: 695, startPoint y: 351, endPoint x: 795, endPoint y: 322, distance: 104.0
click at [795, 322] on div "[DATE] 19:56:06 Hola, Esperamos que te encuentres muy bien. Te consultamos si t…" at bounding box center [544, 207] width 990 height 437
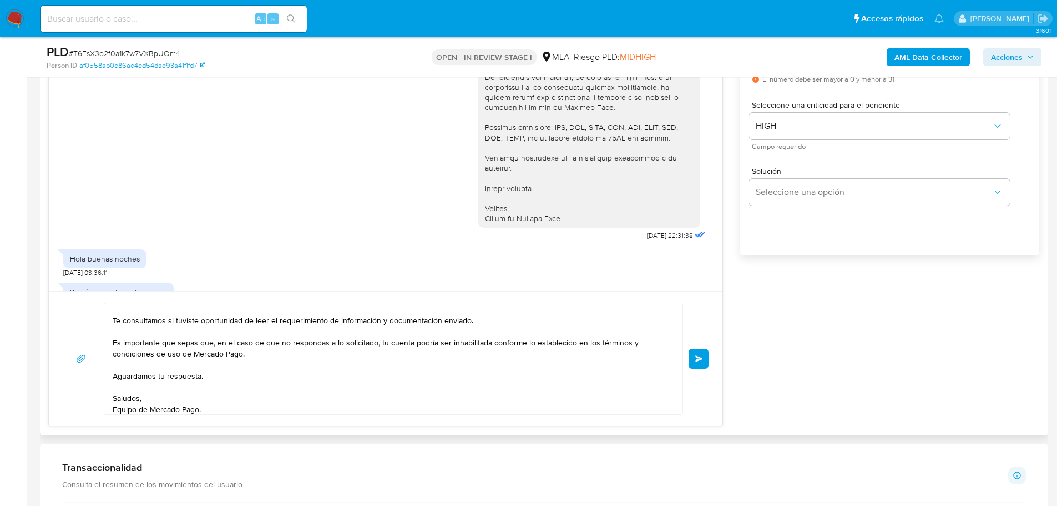
scroll to position [41, 0]
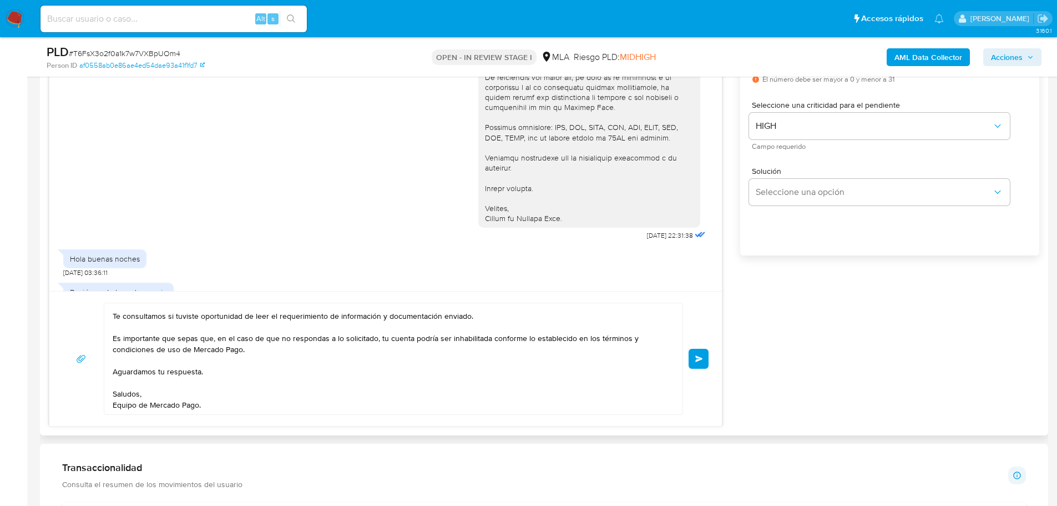
click at [219, 375] on textarea "Hola, Esperamos que te encuentres muy bien. Te consultamos si tuviste oportunid…" at bounding box center [391, 358] width 556 height 111
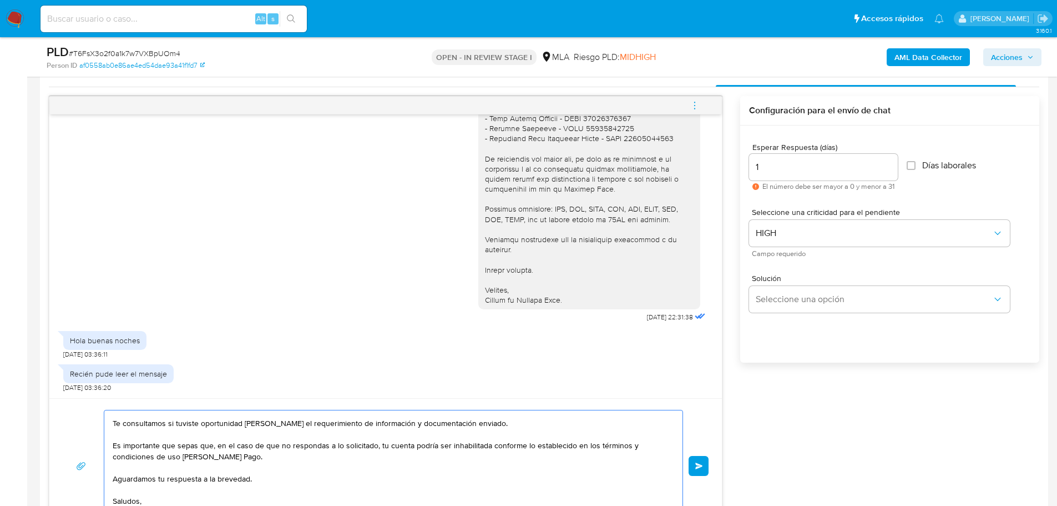
scroll to position [555, 0]
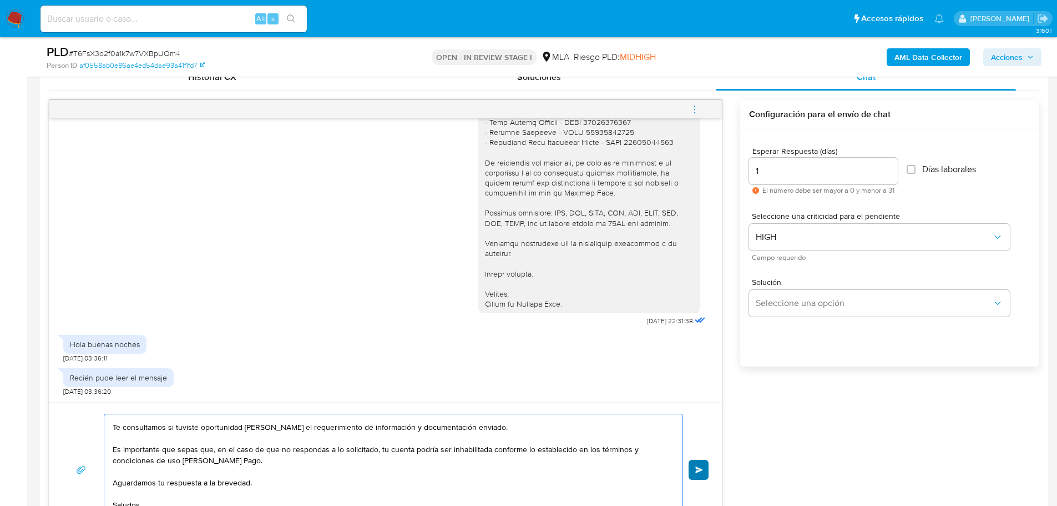
type textarea "Hola, Esperamos que te encuentres muy bien. Te consultamos si tuviste oportunid…"
click at [704, 470] on button "Enviar" at bounding box center [699, 469] width 20 height 20
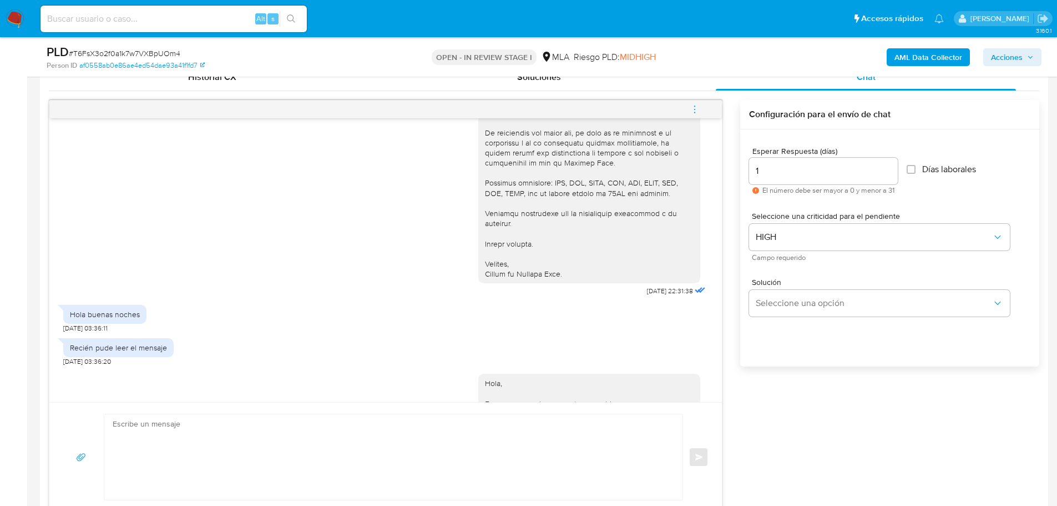
scroll to position [1266, 0]
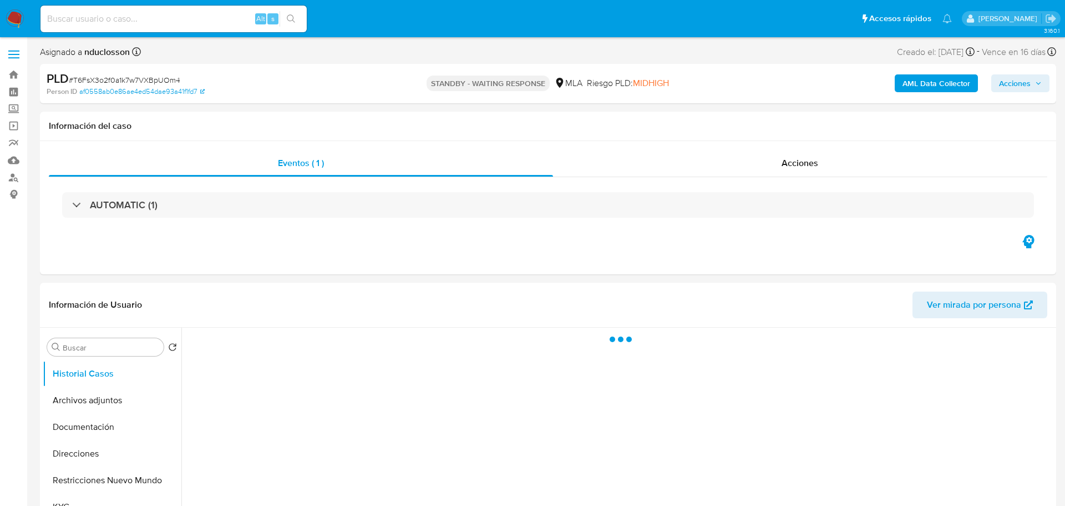
select select "10"
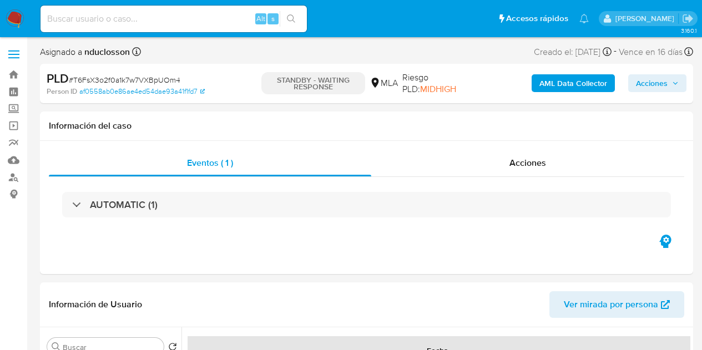
select select "10"
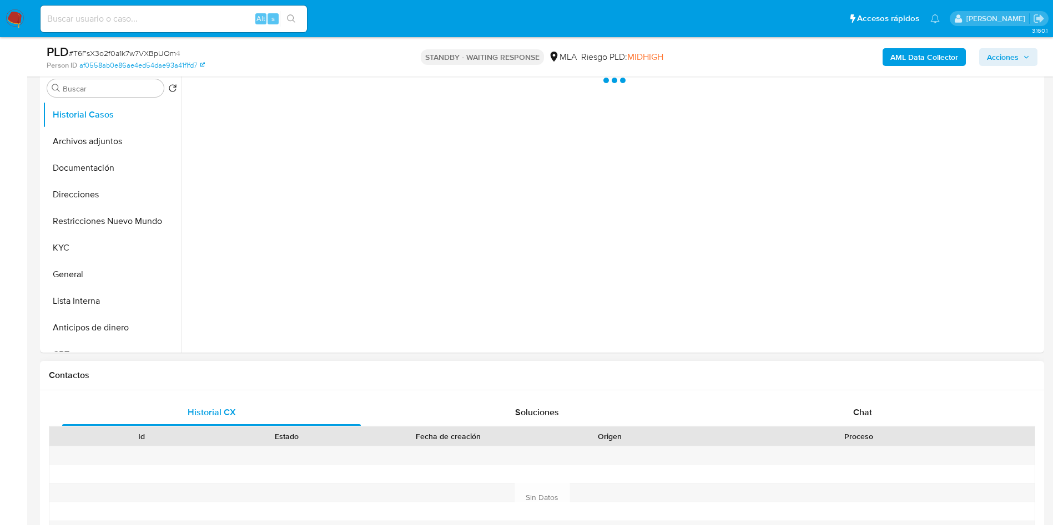
scroll to position [250, 0]
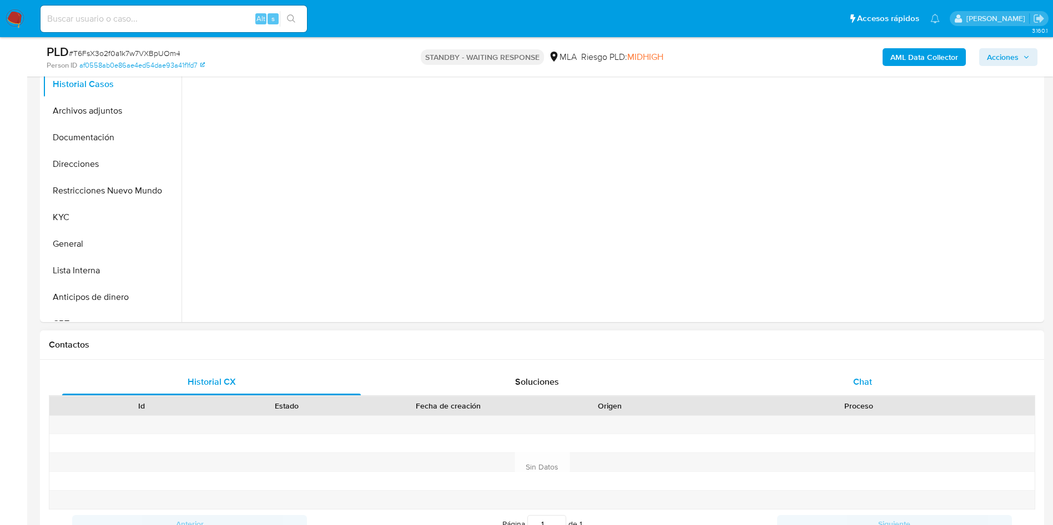
click at [858, 371] on div "Chat" at bounding box center [862, 382] width 299 height 27
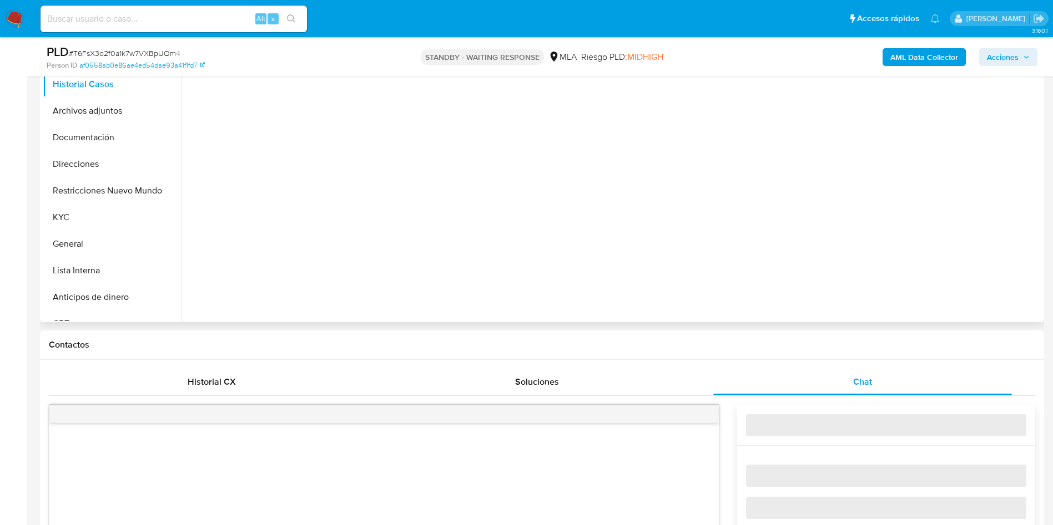
select select "10"
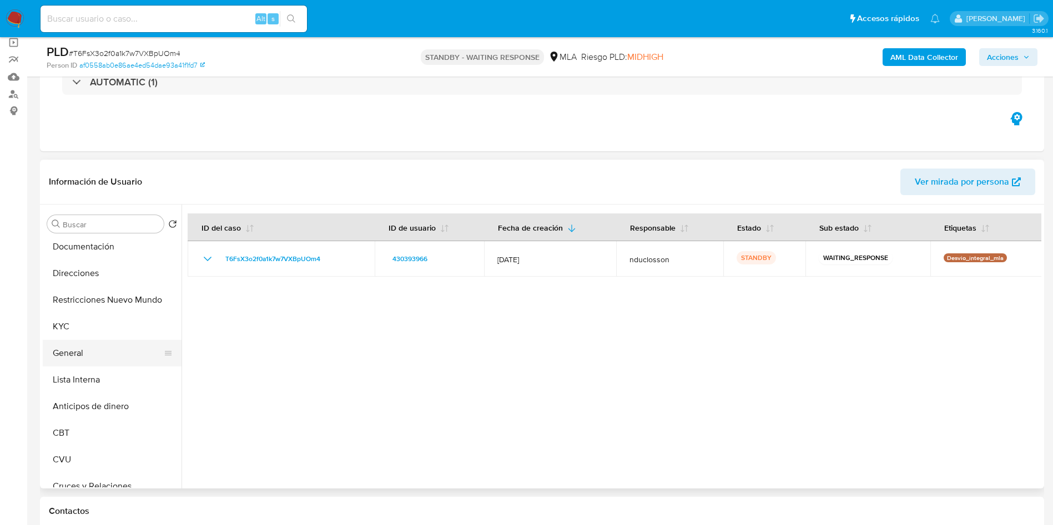
scroll to position [83, 0]
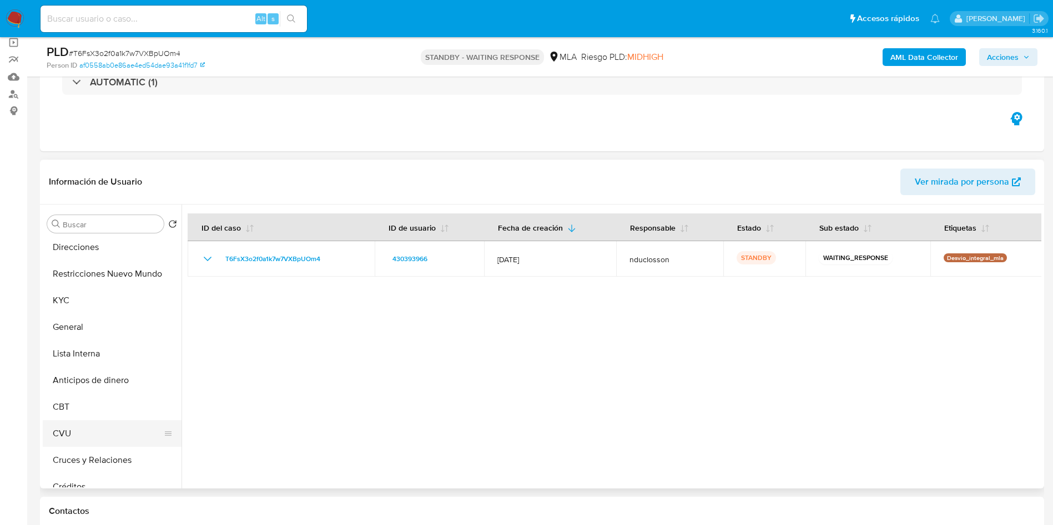
click at [76, 434] on button "CVU" at bounding box center [108, 434] width 130 height 27
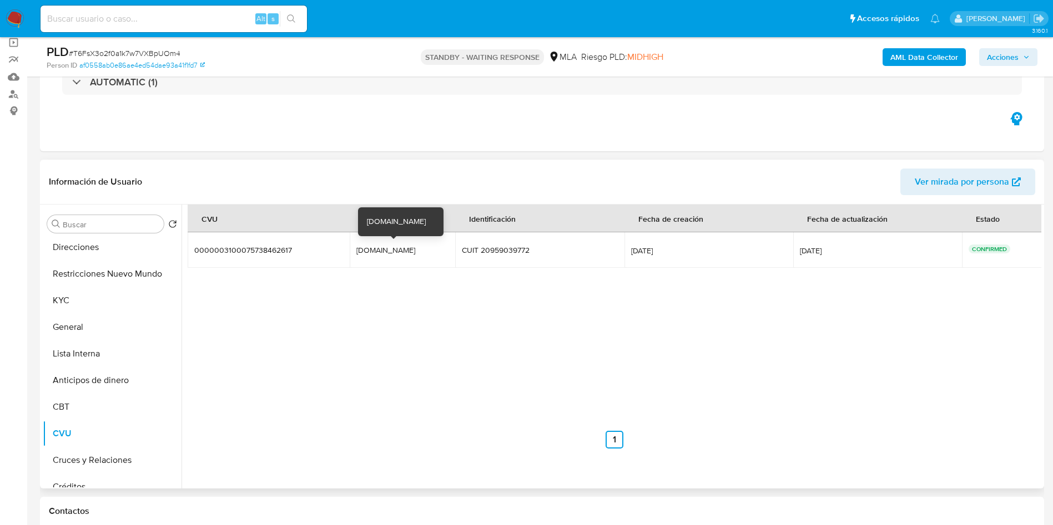
click at [365, 252] on div "[DOMAIN_NAME]" at bounding box center [391, 250] width 71 height 10
click at [152, 13] on input at bounding box center [174, 19] width 266 height 14
paste input "TiFjWeeR7qnYMEZXUbMqzEbm"
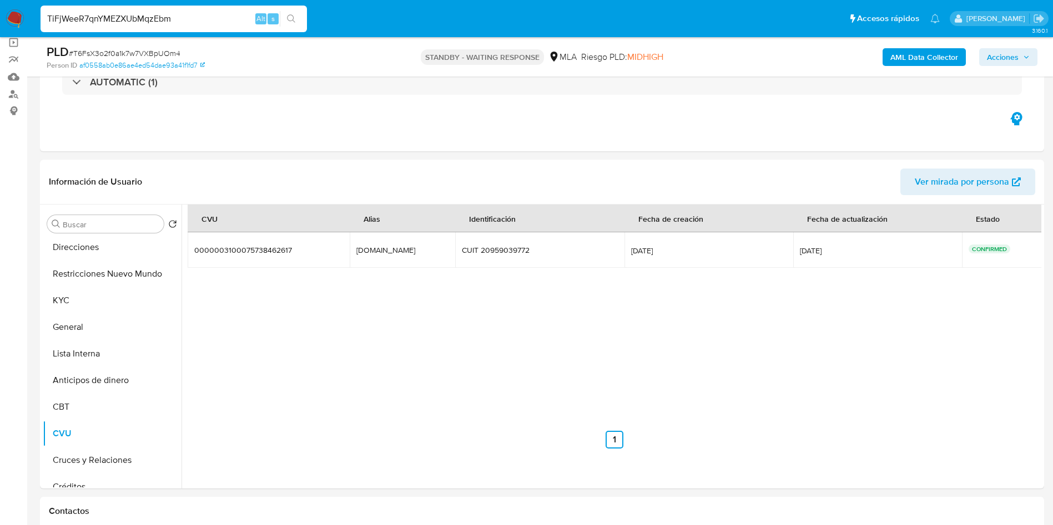
type input "TiFjWeeR7qnYMEZXUbMqzEbm"
click at [290, 14] on icon "search-icon" at bounding box center [291, 18] width 9 height 9
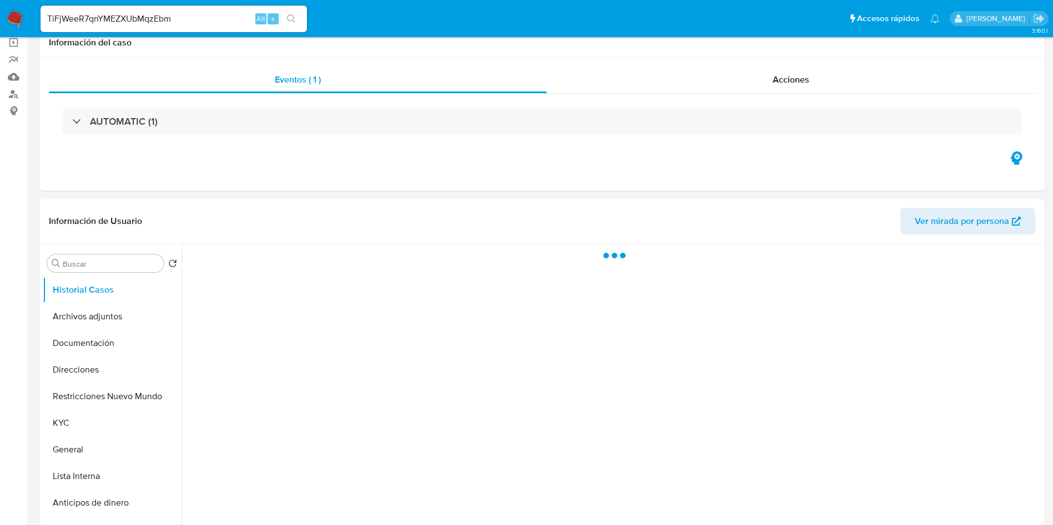
select select "10"
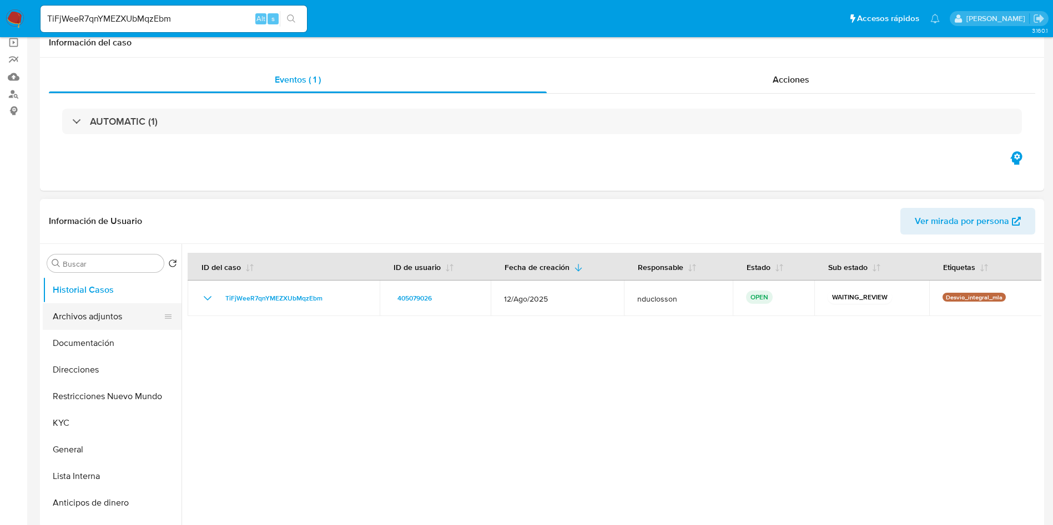
click at [121, 314] on button "Archivos adjuntos" at bounding box center [108, 317] width 130 height 27
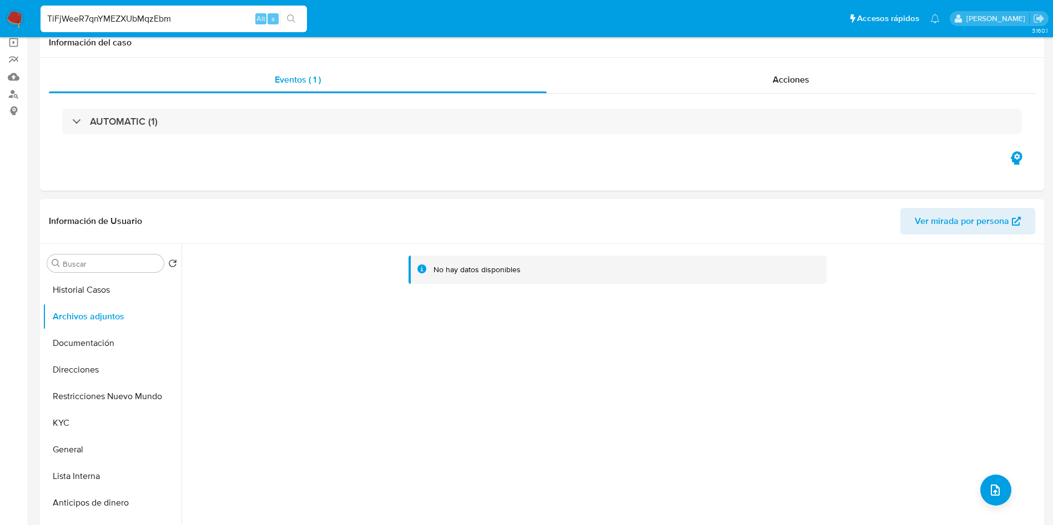
click at [123, 18] on input "TiFjWeeR7qnYMEZXUbMqzEbm" at bounding box center [174, 19] width 266 height 14
click at [299, 26] on button "search-icon" at bounding box center [291, 19] width 23 height 16
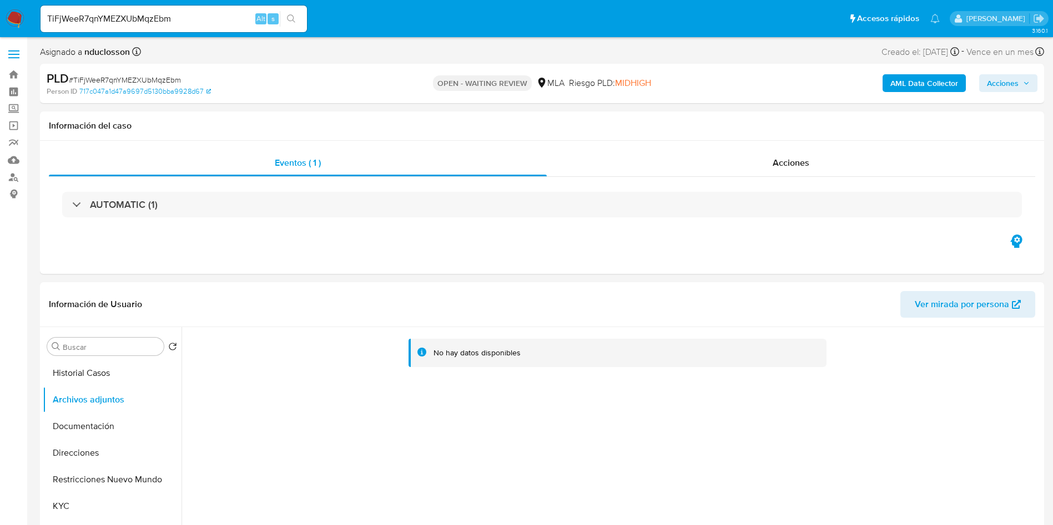
click at [915, 83] on b "AML Data Collector" at bounding box center [924, 83] width 68 height 18
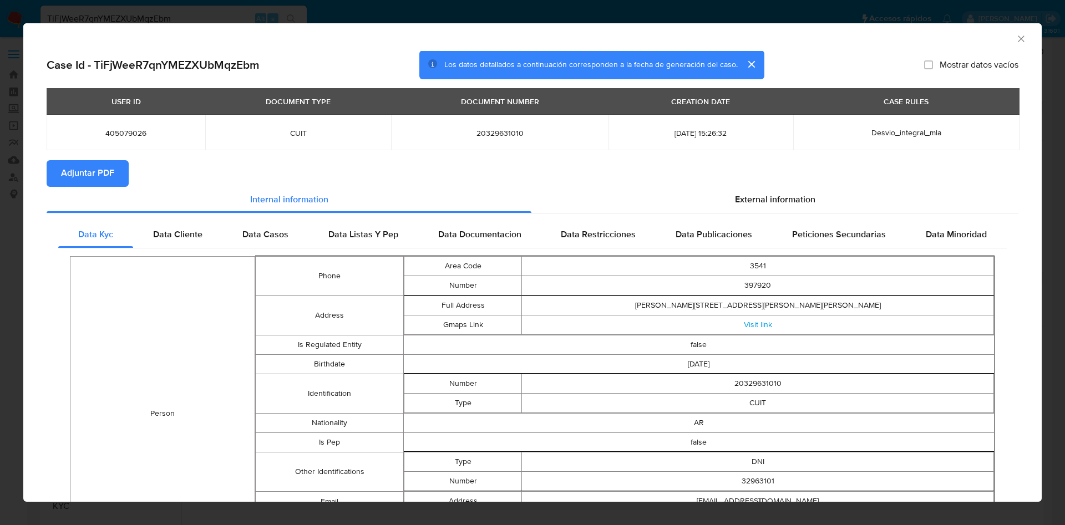
click at [744, 188] on div "External information" at bounding box center [775, 200] width 487 height 27
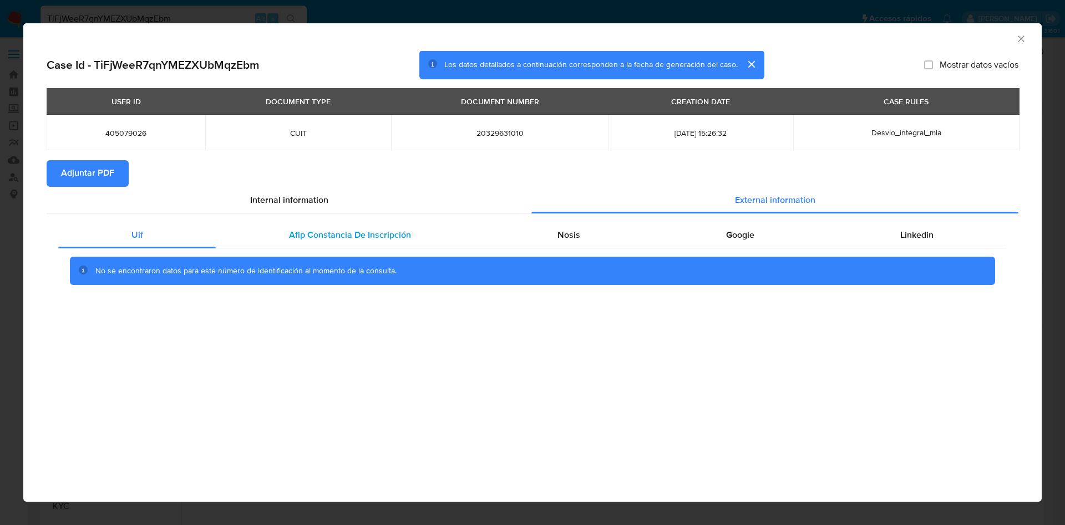
click at [406, 242] on div "Afip Constancia De Inscripción" at bounding box center [350, 235] width 268 height 27
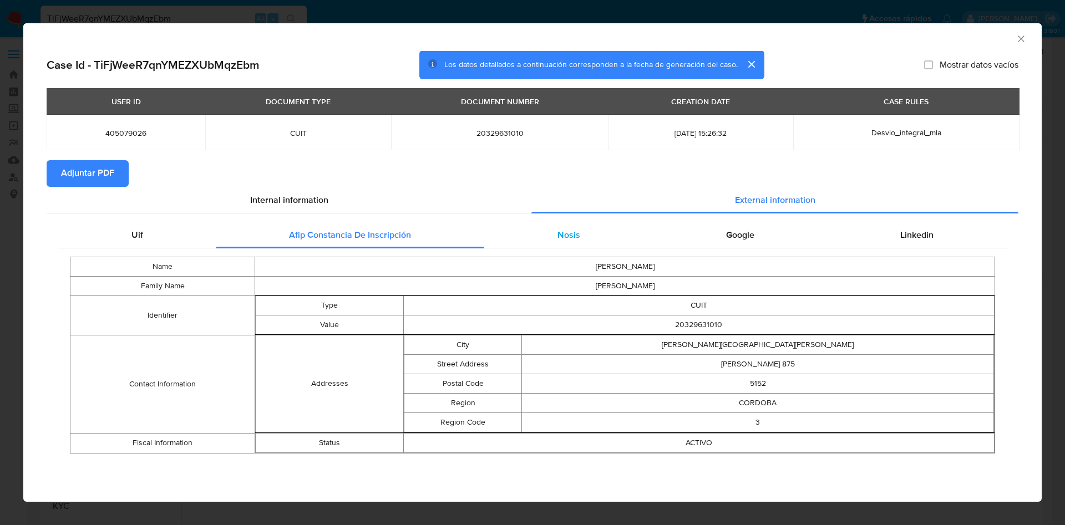
click at [568, 242] on div "Nosis" at bounding box center [568, 235] width 169 height 27
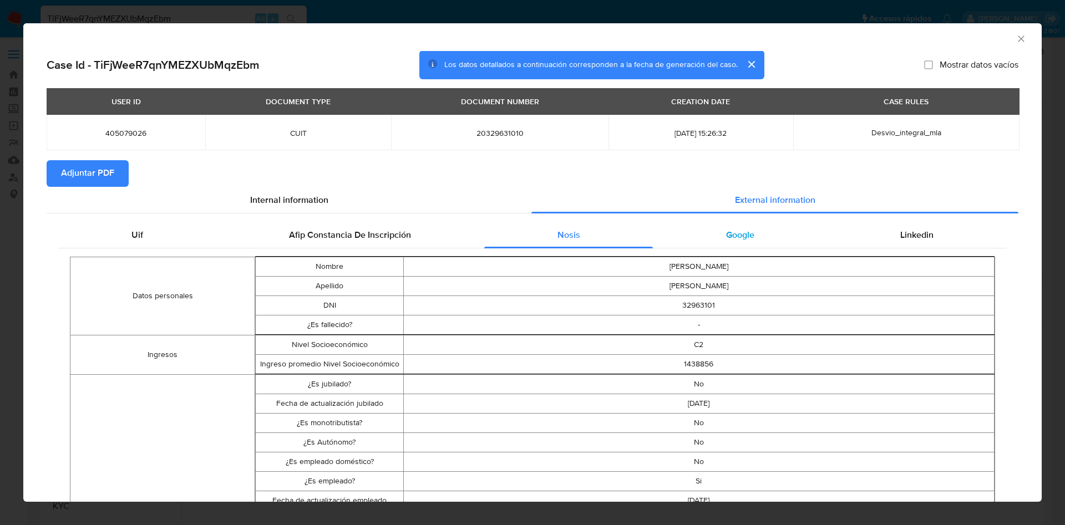
click at [726, 229] on span "Google" at bounding box center [740, 235] width 28 height 13
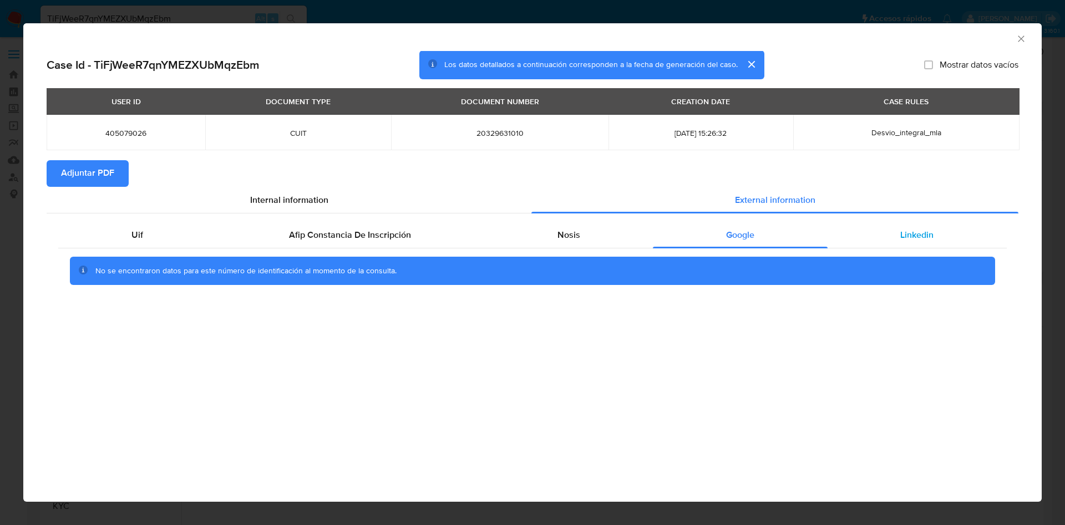
click at [919, 244] on div "Linkedin" at bounding box center [917, 235] width 179 height 27
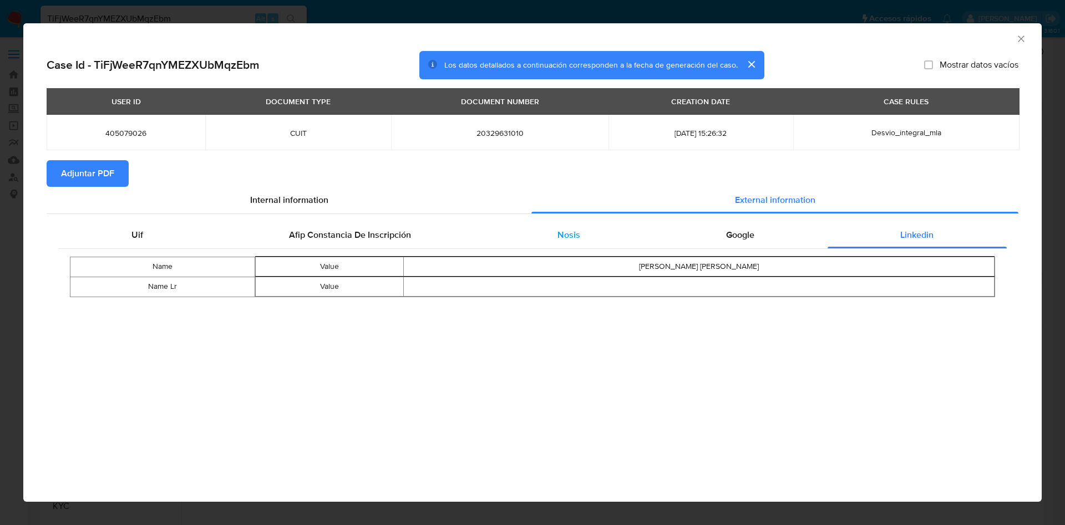
click at [582, 236] on div "Nosis" at bounding box center [568, 235] width 169 height 27
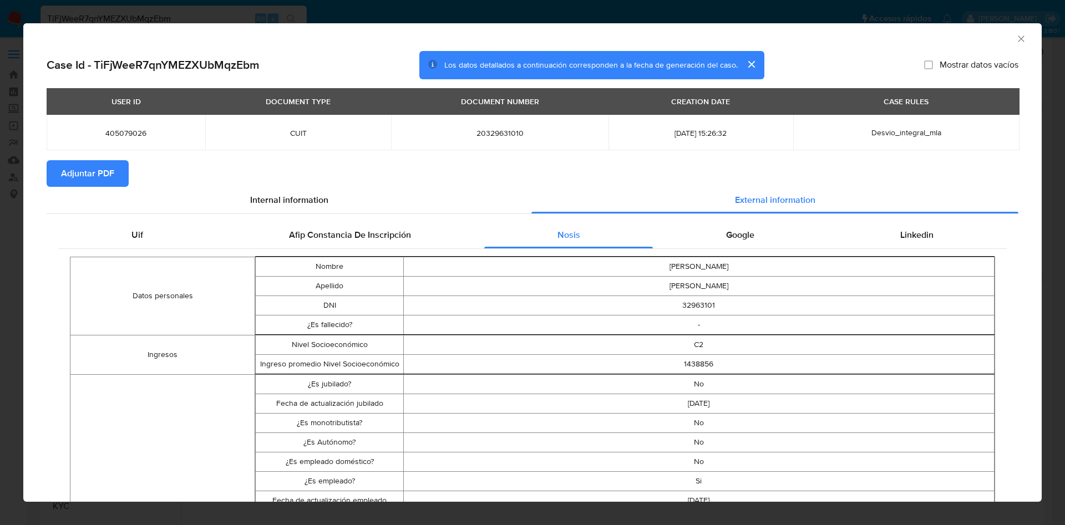
drag, startPoint x: 105, startPoint y: 179, endPoint x: 776, endPoint y: 299, distance: 682.0
click at [1018, 40] on icon "Cerrar ventana" at bounding box center [1021, 39] width 6 height 6
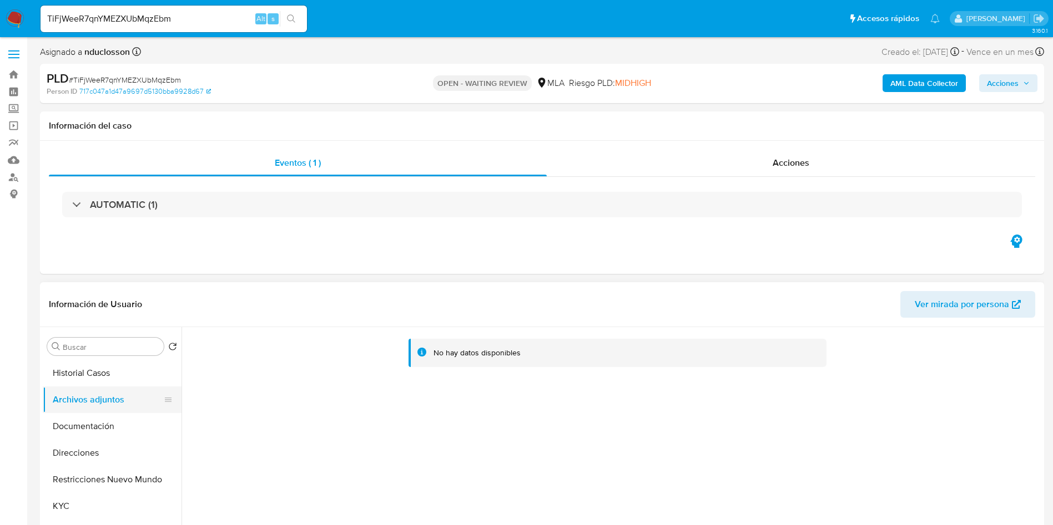
drag, startPoint x: 50, startPoint y: 382, endPoint x: 59, endPoint y: 389, distance: 10.7
click at [50, 382] on button "Historial Casos" at bounding box center [112, 373] width 139 height 27
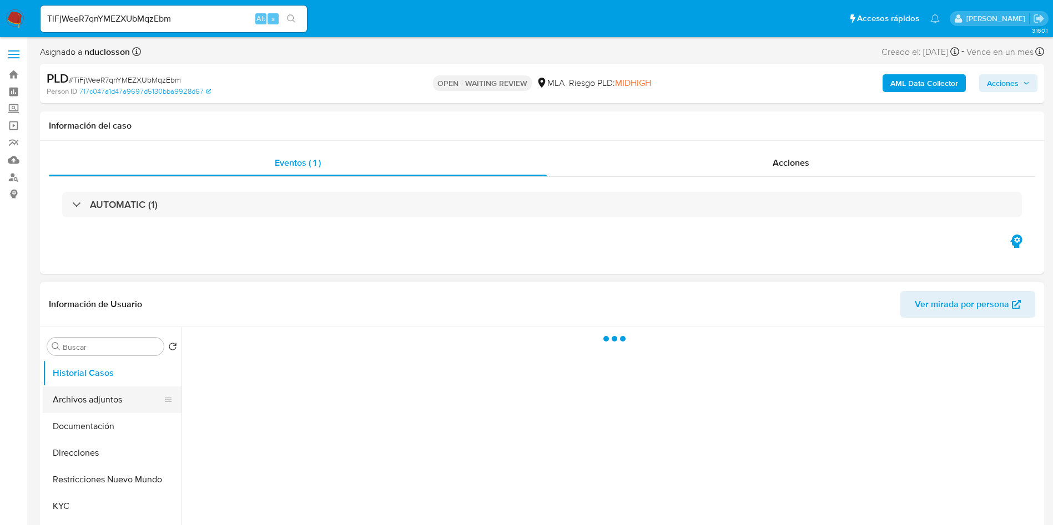
click at [95, 407] on button "Archivos adjuntos" at bounding box center [108, 400] width 130 height 27
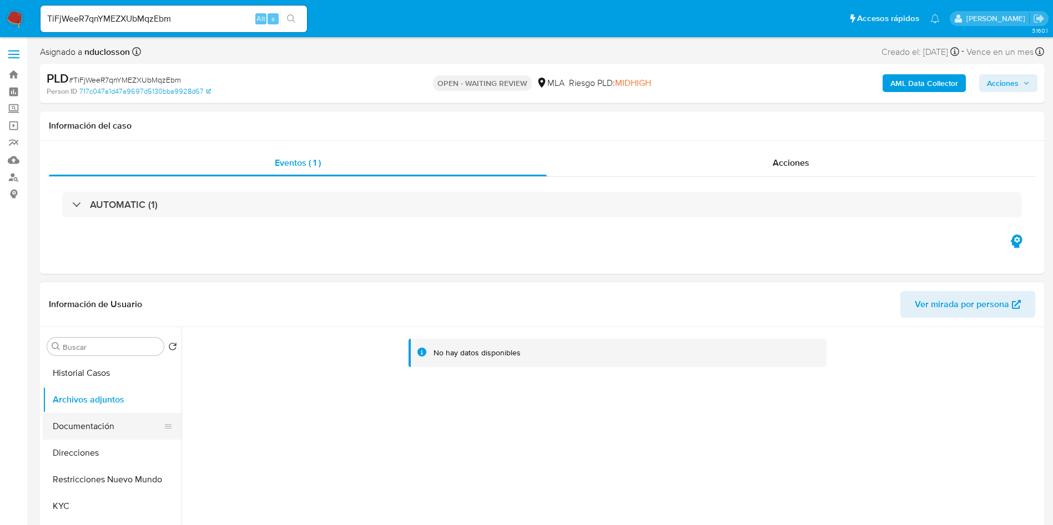
click at [127, 422] on button "Documentación" at bounding box center [108, 426] width 130 height 27
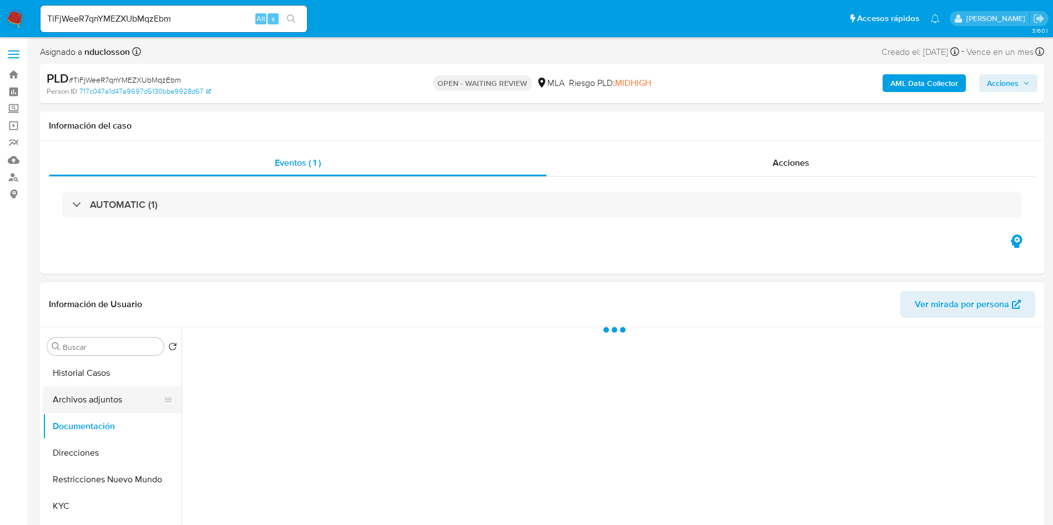
click at [103, 403] on button "Archivos adjuntos" at bounding box center [108, 400] width 130 height 27
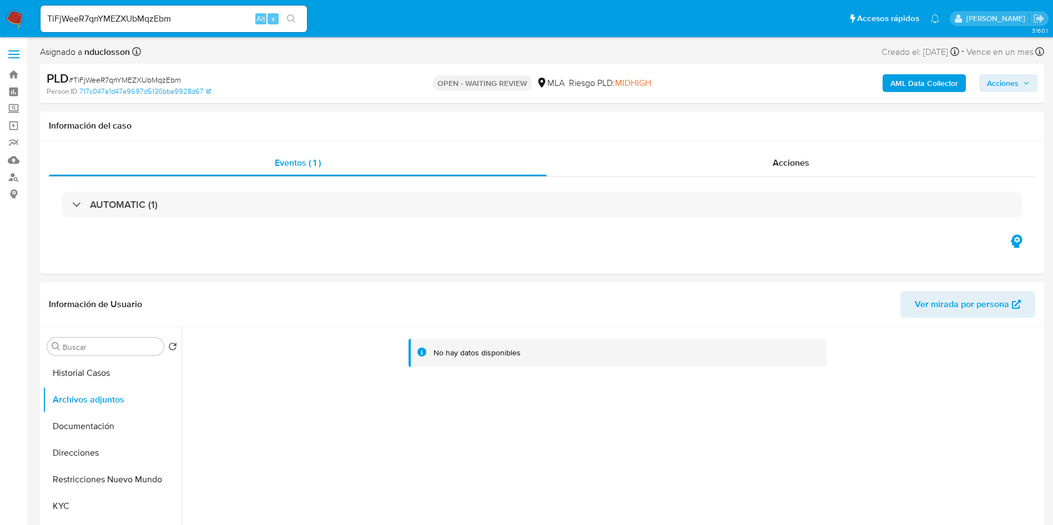
click at [928, 87] on b "AML Data Collector" at bounding box center [924, 83] width 68 height 18
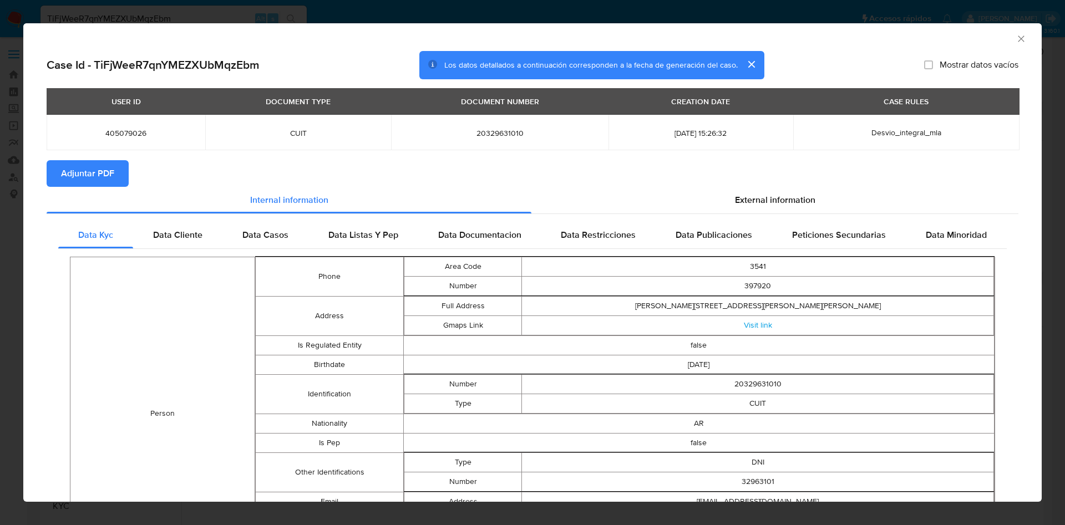
click at [96, 178] on span "Adjuntar PDF" at bounding box center [87, 173] width 53 height 24
click at [1014, 35] on div "AML Data Collector" at bounding box center [532, 37] width 1019 height 28
click at [1016, 39] on icon "Cerrar ventana" at bounding box center [1021, 38] width 11 height 11
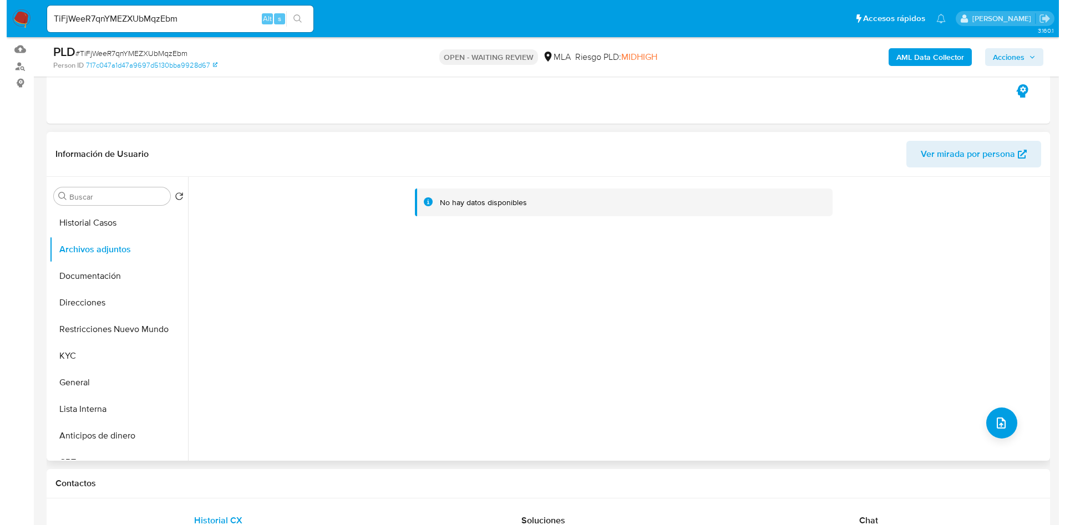
scroll to position [250, 0]
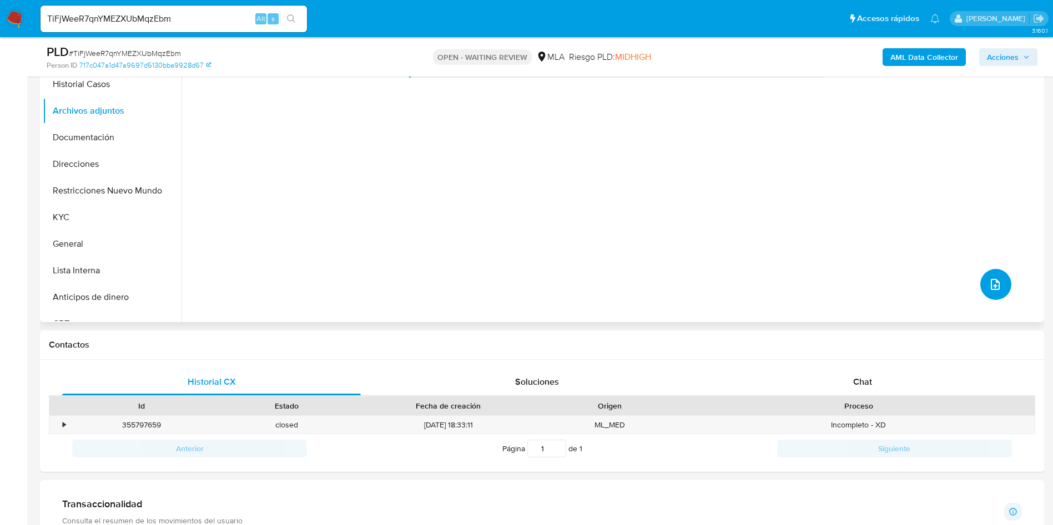
click at [983, 275] on button "upload-file" at bounding box center [995, 284] width 31 height 31
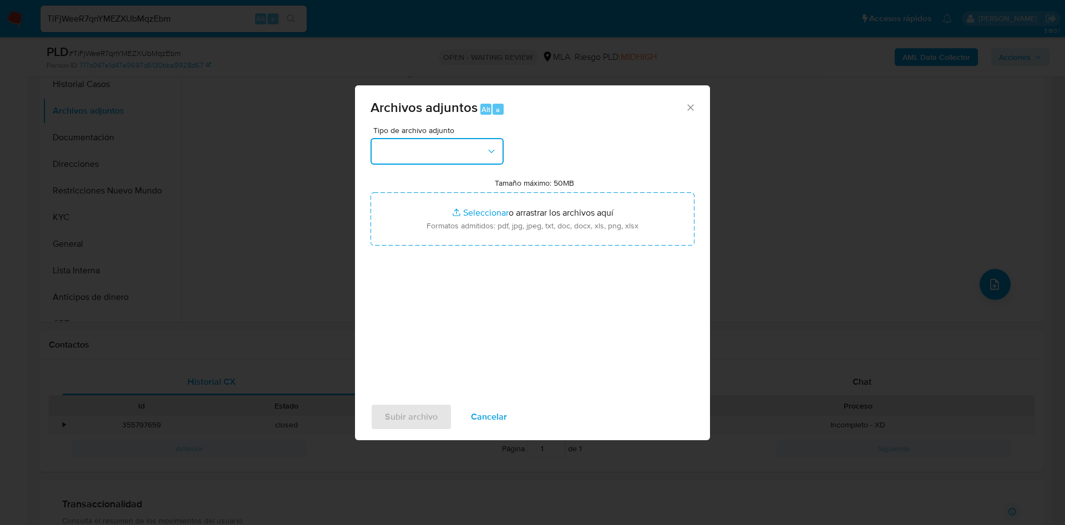
click at [448, 149] on button "button" at bounding box center [437, 151] width 133 height 27
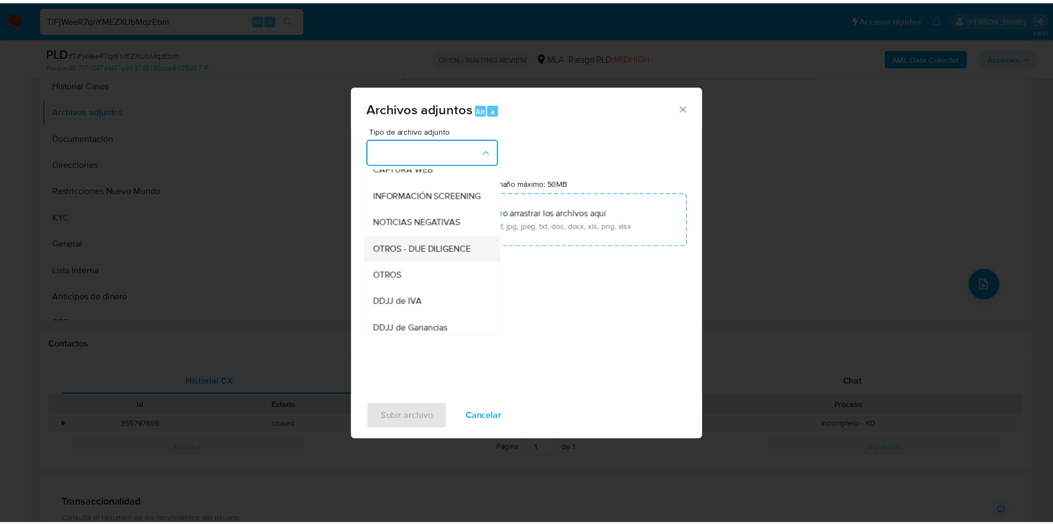
scroll to position [141, 0]
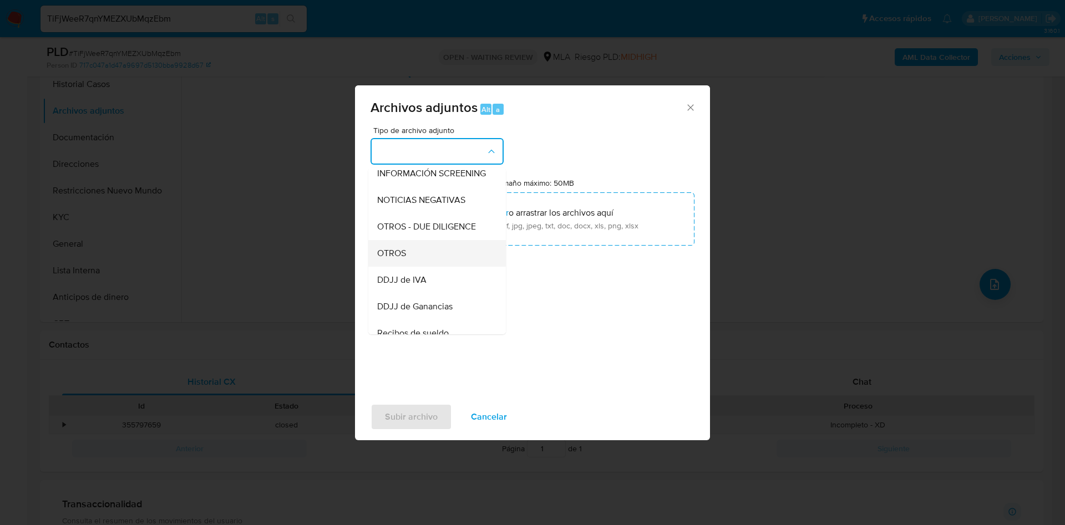
click at [425, 267] on div "OTROS" at bounding box center [433, 253] width 113 height 27
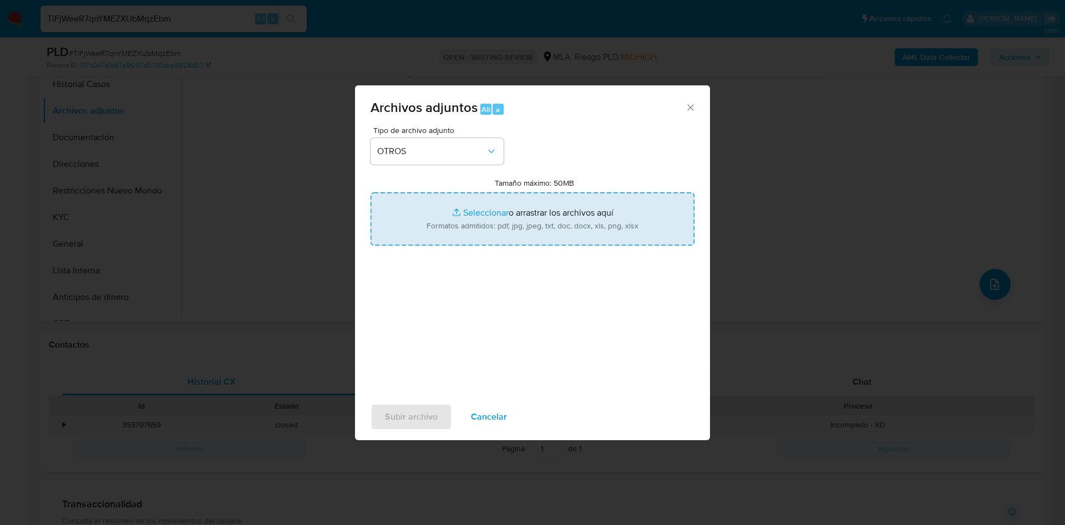
type input "C:\fakepath\405079026 Movimientos.xlsx"
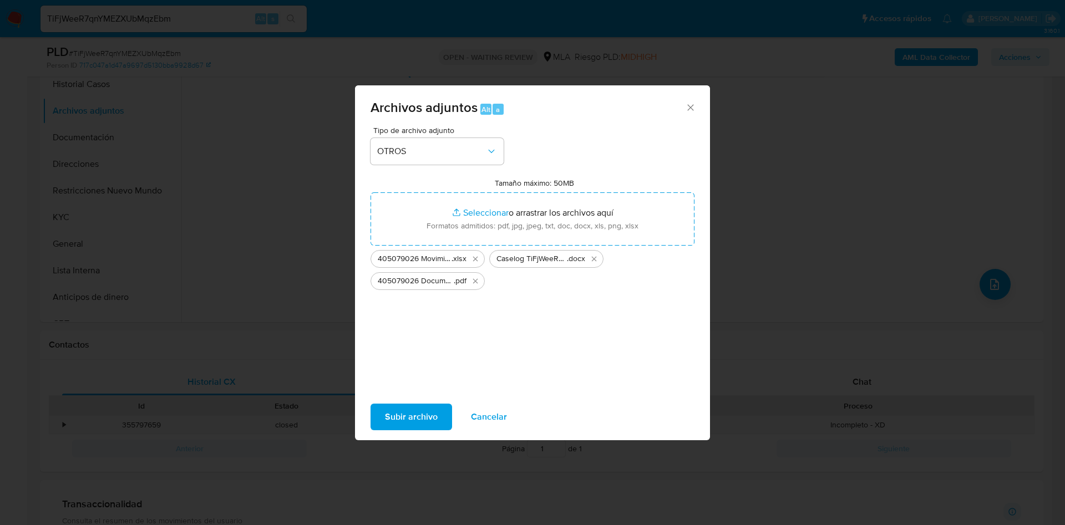
click at [464, 331] on div "Tipo de archivo adjunto OTROS Tamaño máximo: 50MB Seleccionar archivos Seleccio…" at bounding box center [533, 258] width 324 height 262
click at [417, 407] on span "Subir archivo" at bounding box center [411, 417] width 53 height 24
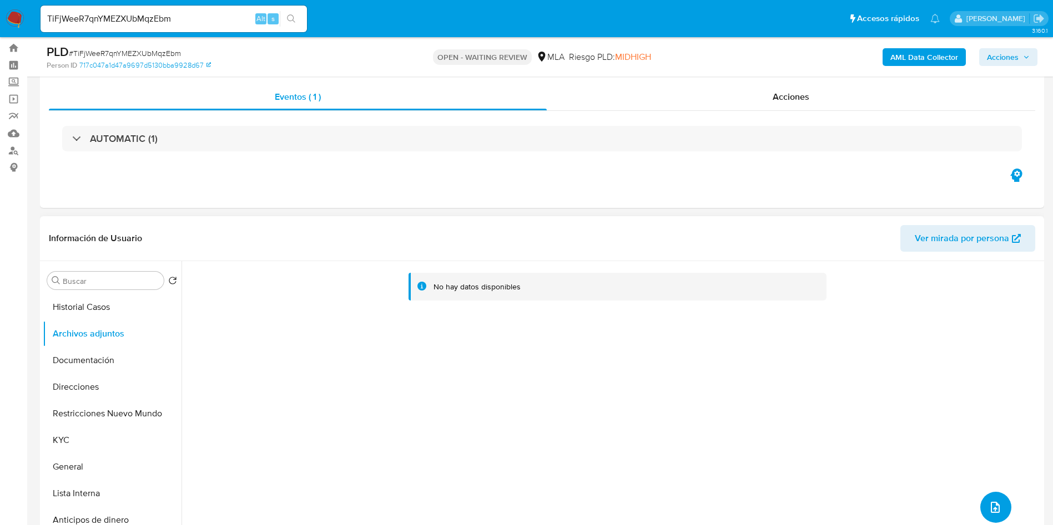
scroll to position [0, 0]
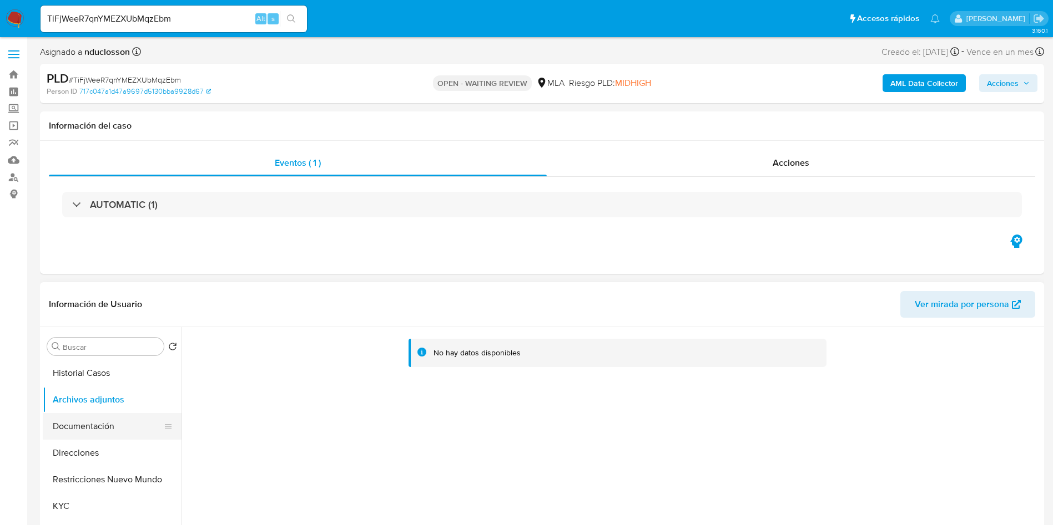
click at [93, 418] on button "Documentación" at bounding box center [108, 426] width 130 height 27
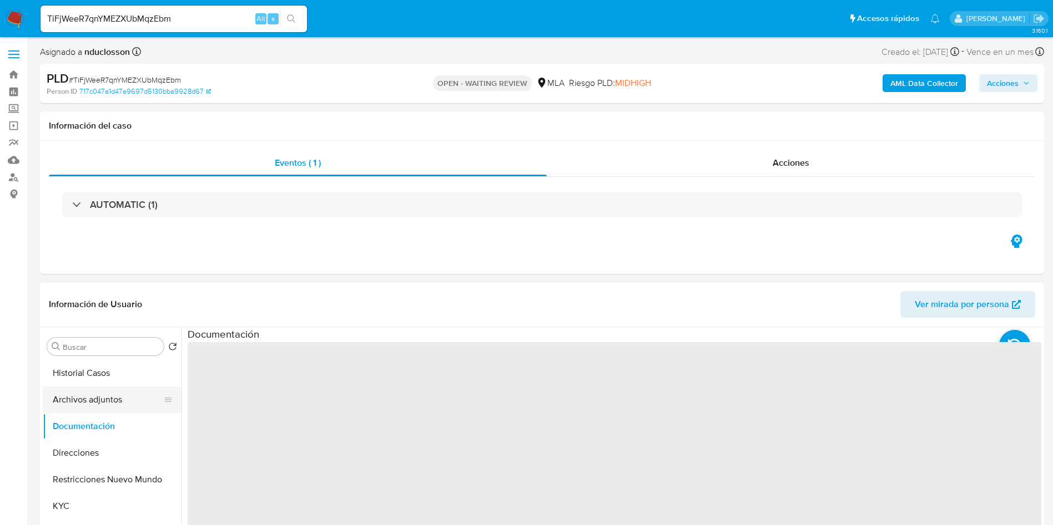
click at [86, 402] on button "Archivos adjuntos" at bounding box center [108, 400] width 130 height 27
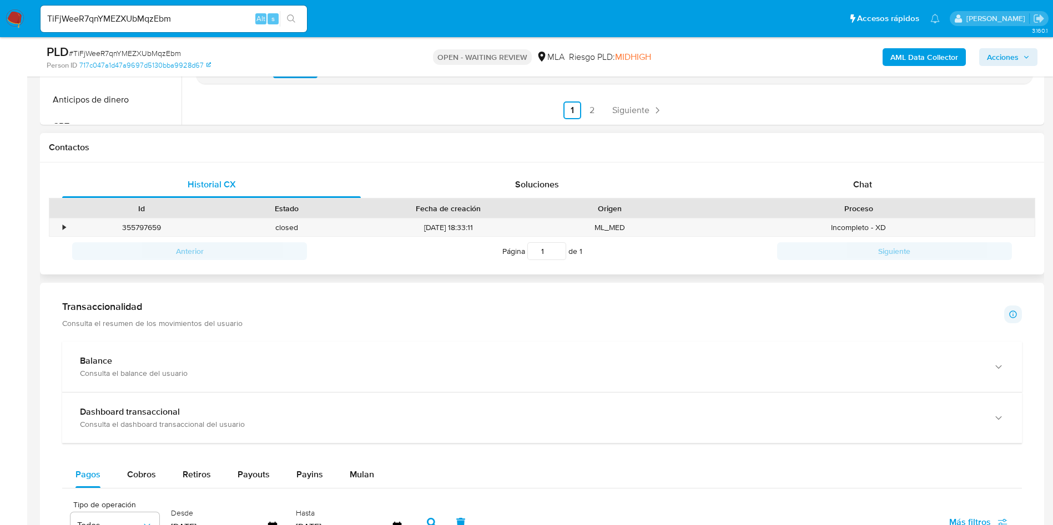
scroll to position [333, 0]
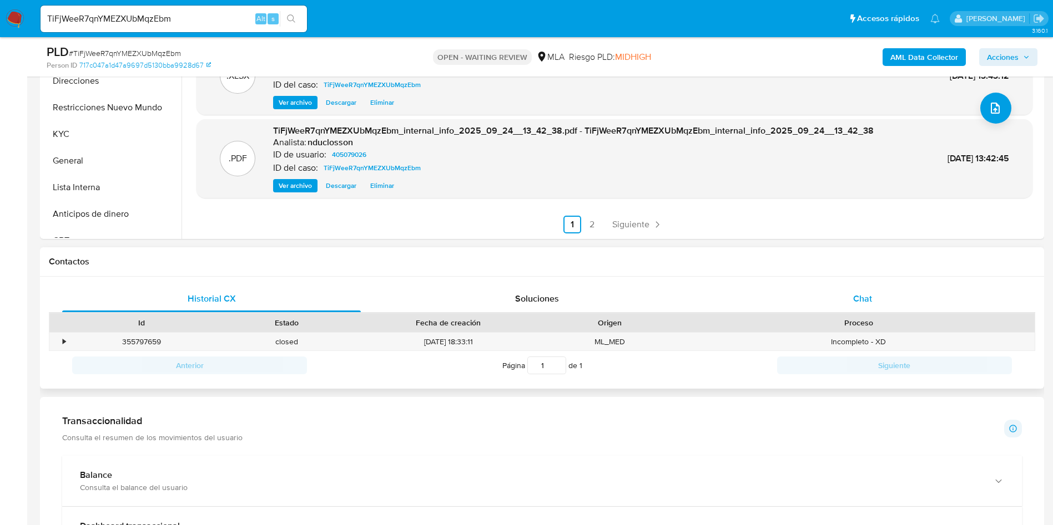
click at [821, 296] on div "Chat" at bounding box center [862, 299] width 299 height 27
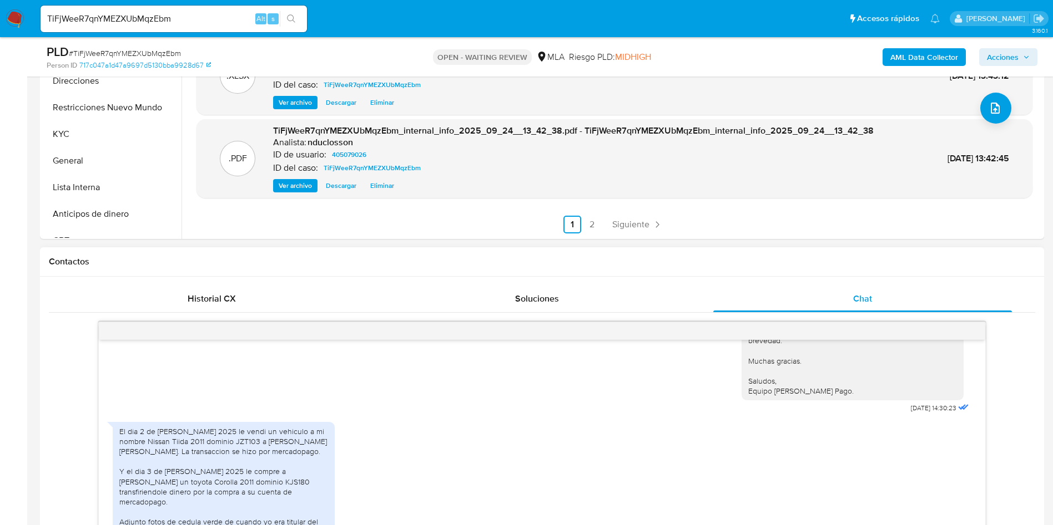
scroll to position [583, 0]
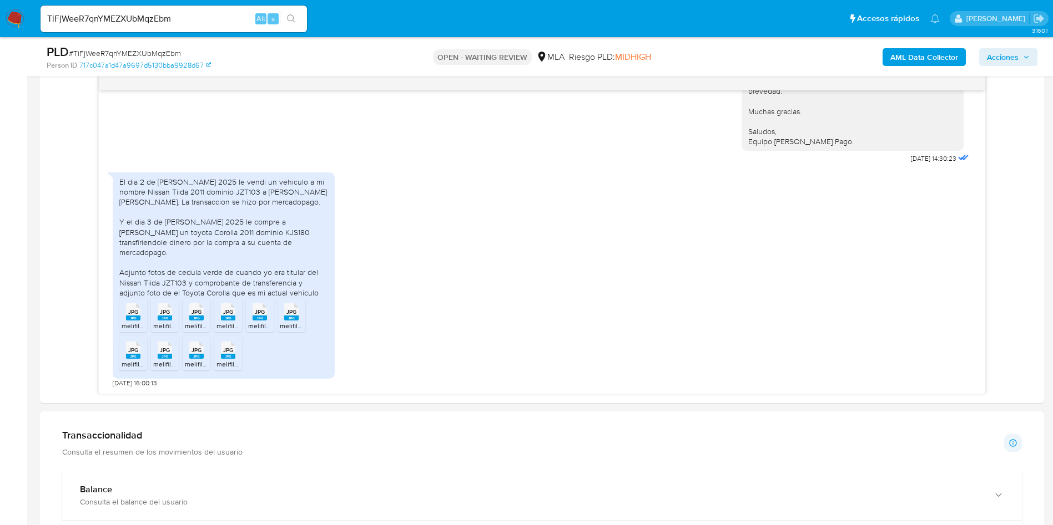
click at [144, 55] on span "# TiFjWeeR7qnYMEZXUbMqzEbm" at bounding box center [125, 53] width 112 height 11
copy span "TiFjWeeR7qnYMEZXUbMqzEbm"
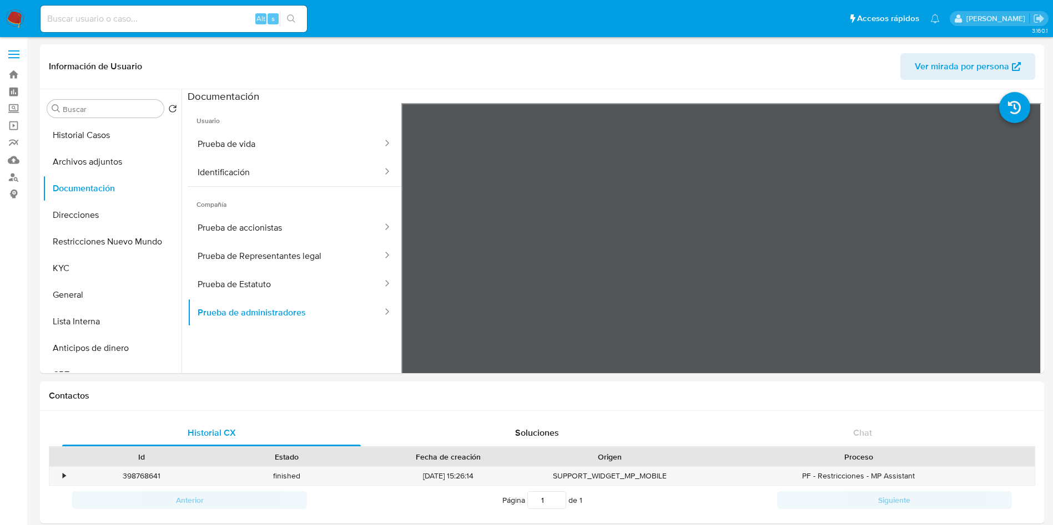
select select "10"
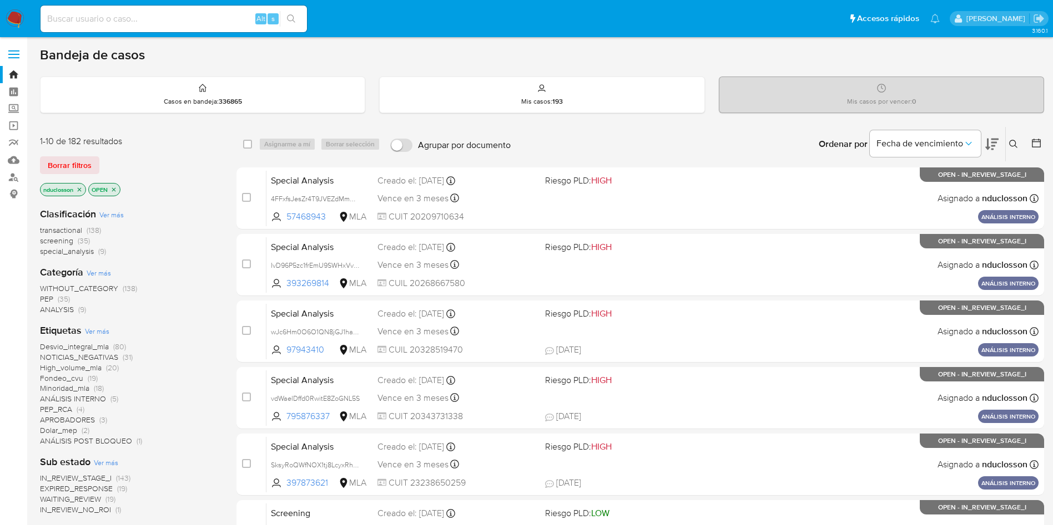
click at [1010, 146] on icon at bounding box center [1013, 144] width 9 height 9
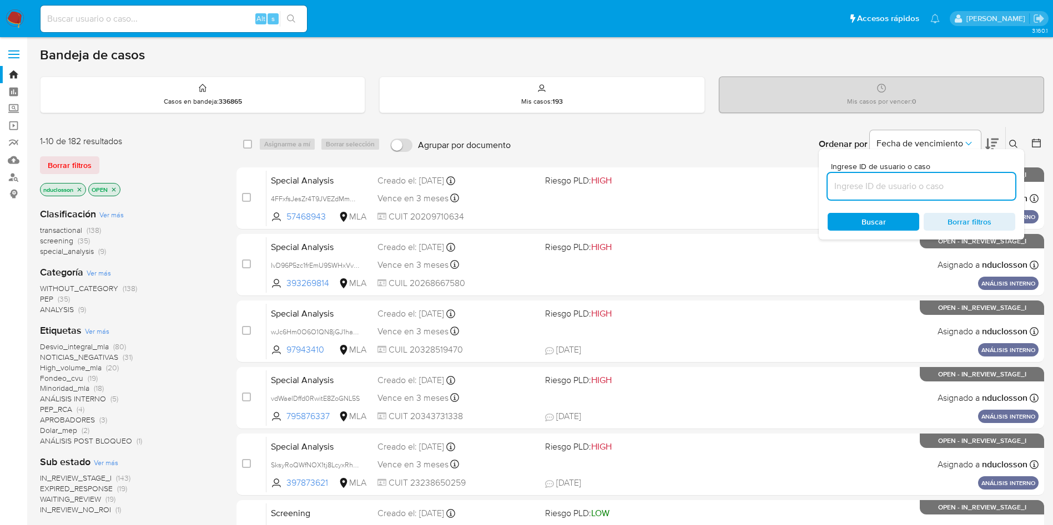
click at [878, 190] on input at bounding box center [921, 186] width 188 height 14
type input "TiFjWeeR7qnYMEZXUbMqzEbm"
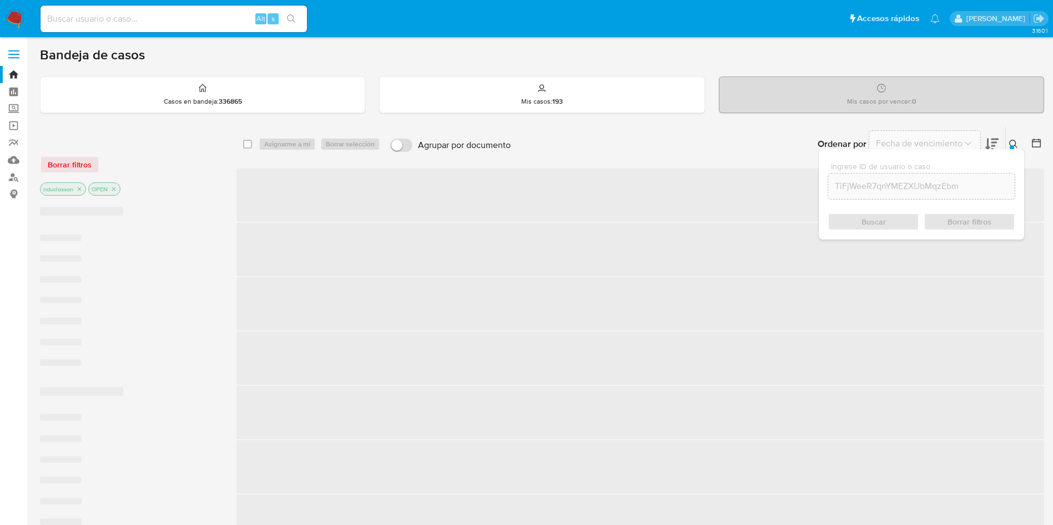
click at [853, 220] on div "Buscar Borrar filtros" at bounding box center [921, 222] width 188 height 18
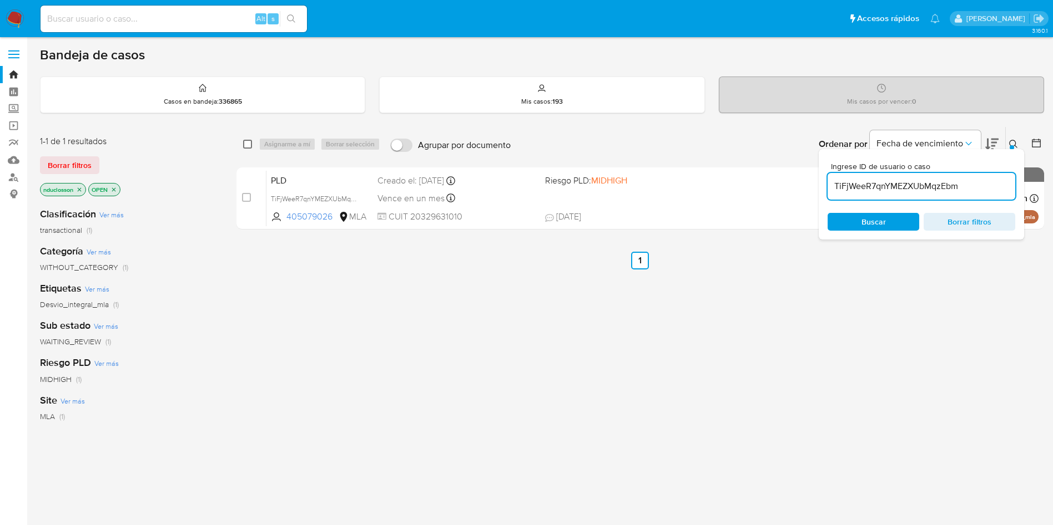
click at [249, 143] on input "checkbox" at bounding box center [247, 144] width 9 height 9
checkbox input "true"
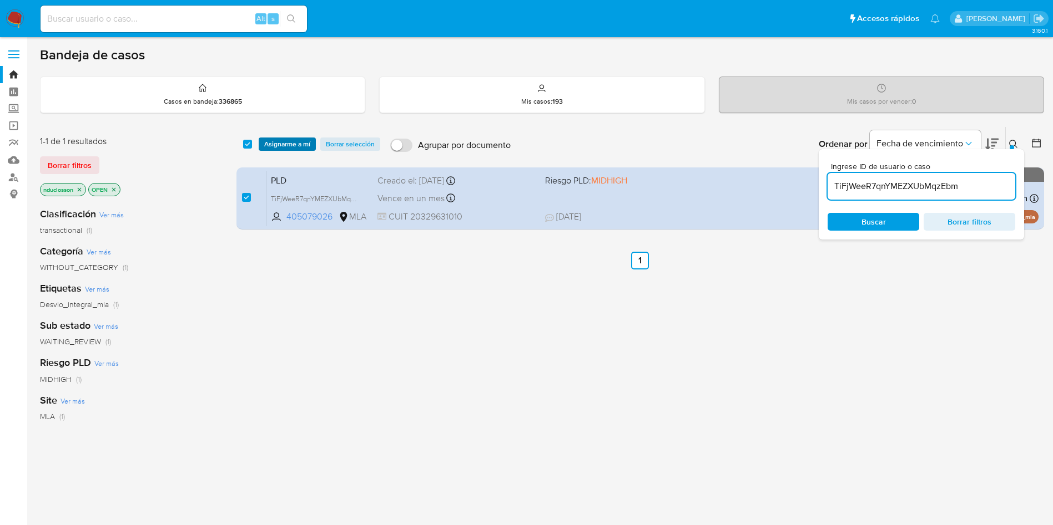
click at [265, 144] on span "Asignarme a mí" at bounding box center [287, 144] width 46 height 11
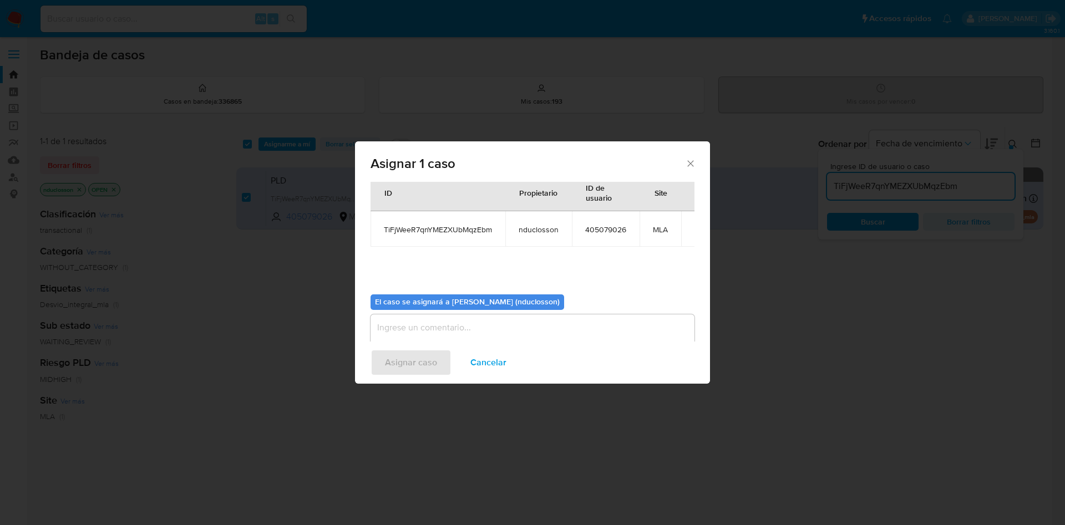
scroll to position [58, 0]
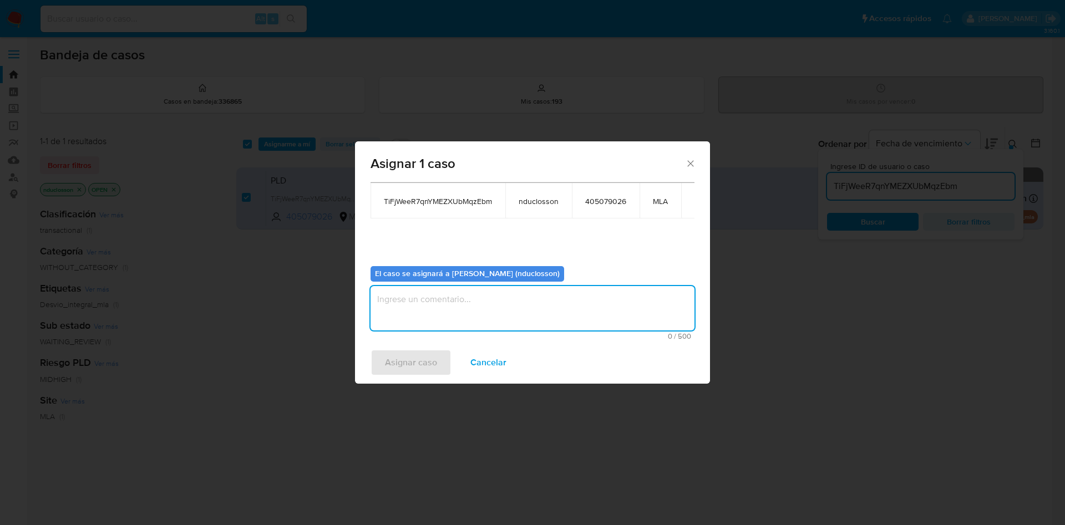
click at [472, 303] on textarea "assign-modal" at bounding box center [533, 308] width 324 height 44
type textarea "c"
click at [422, 355] on span "Asignar caso" at bounding box center [411, 363] width 52 height 24
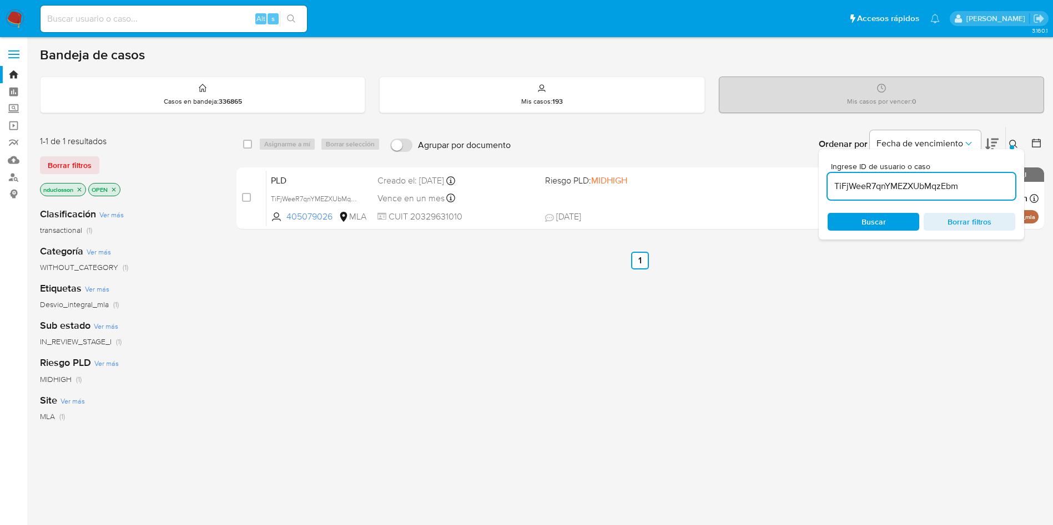
click at [249, 149] on div "select-all-cases-checkbox" at bounding box center [247, 144] width 9 height 11
click at [273, 149] on div "Asignarme a mí Borrar selección" at bounding box center [322, 144] width 126 height 13
click at [250, 144] on input "checkbox" at bounding box center [247, 144] width 9 height 9
checkbox input "true"
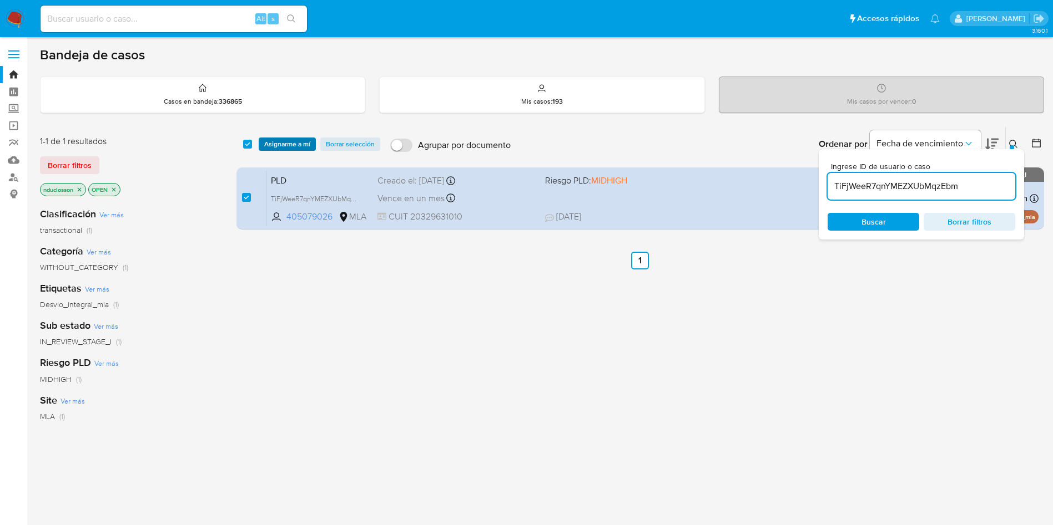
click at [274, 141] on span "Asignarme a mí" at bounding box center [287, 144] width 46 height 11
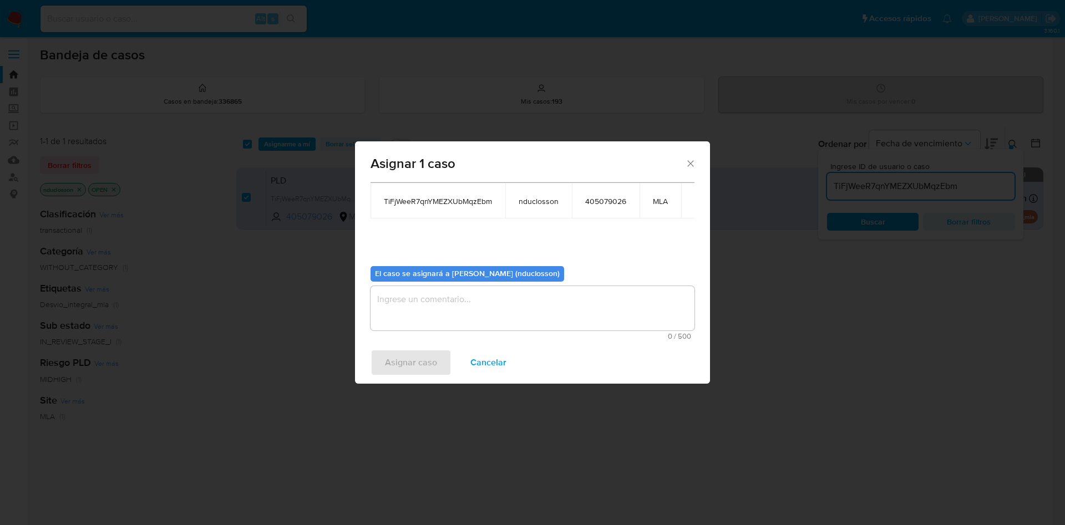
click at [476, 310] on textarea "assign-modal" at bounding box center [533, 308] width 324 height 44
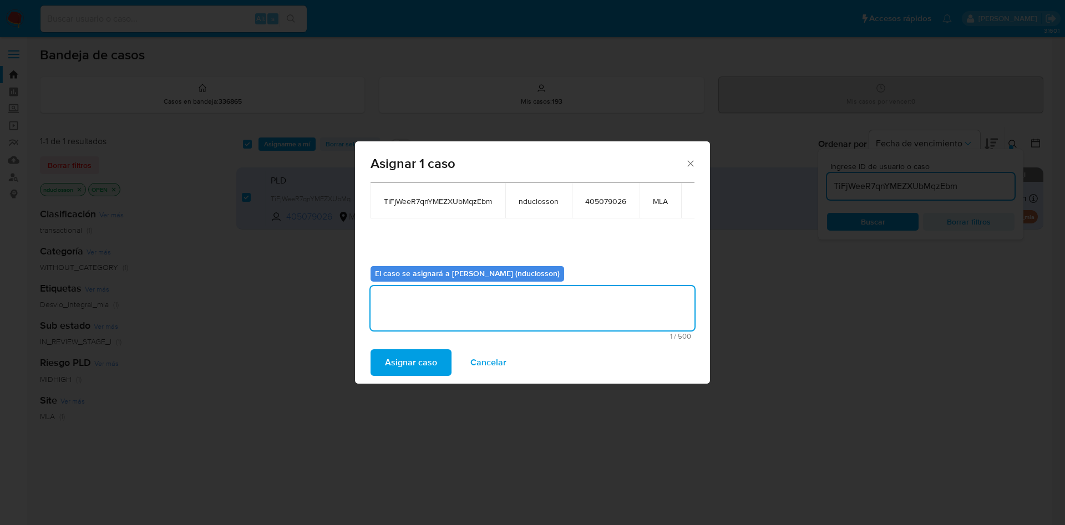
click at [412, 360] on span "Asignar caso" at bounding box center [411, 363] width 52 height 24
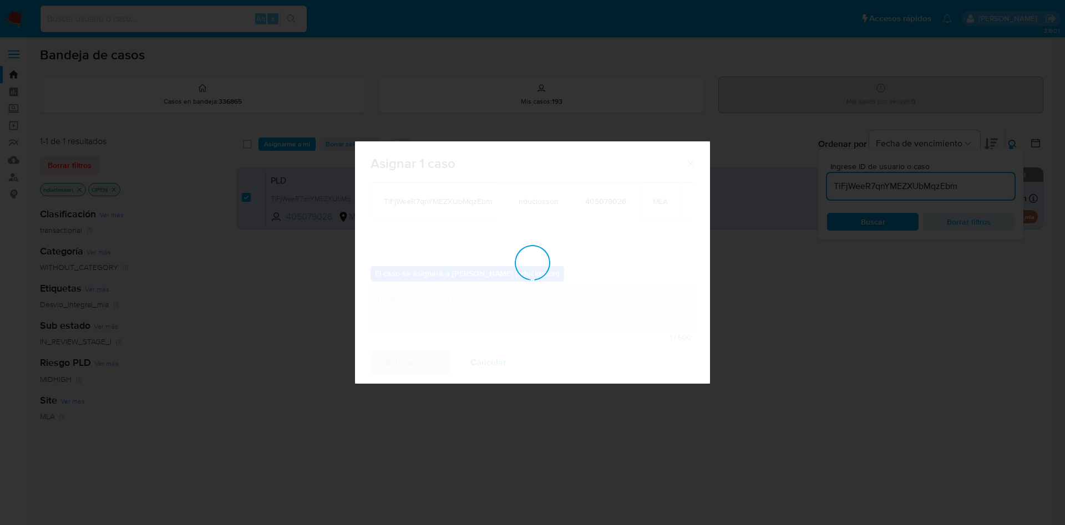
checkbox input "false"
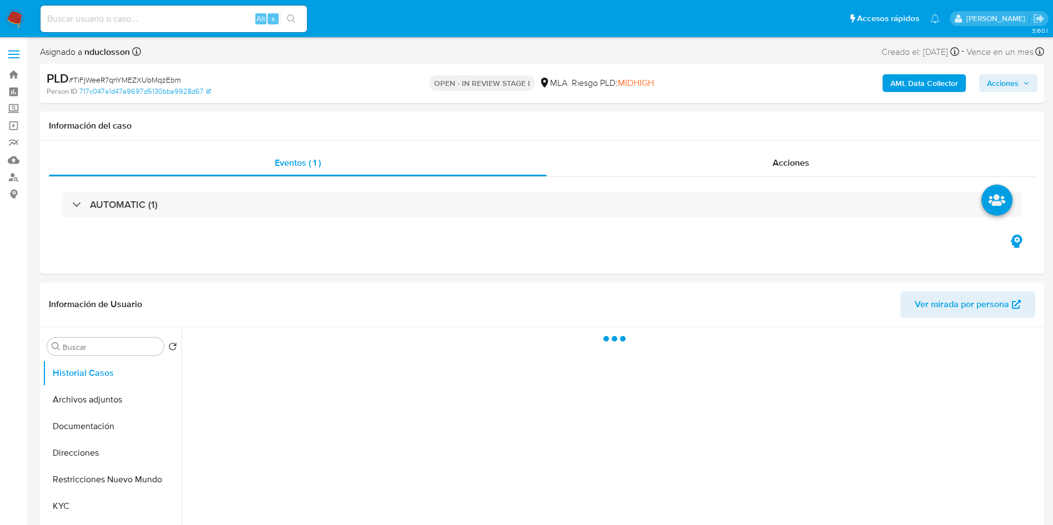
select select "10"
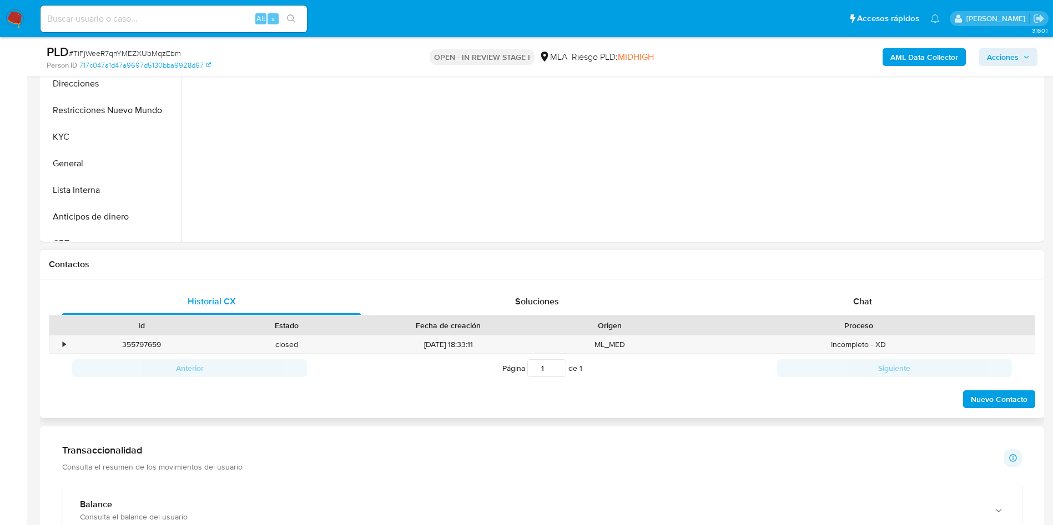
scroll to position [333, 0]
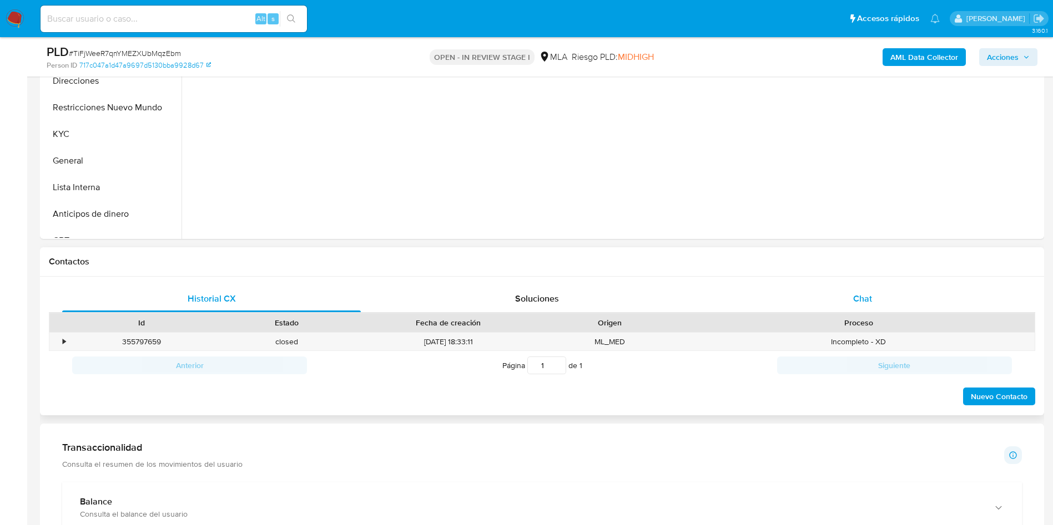
click at [853, 290] on div "Chat" at bounding box center [862, 299] width 299 height 27
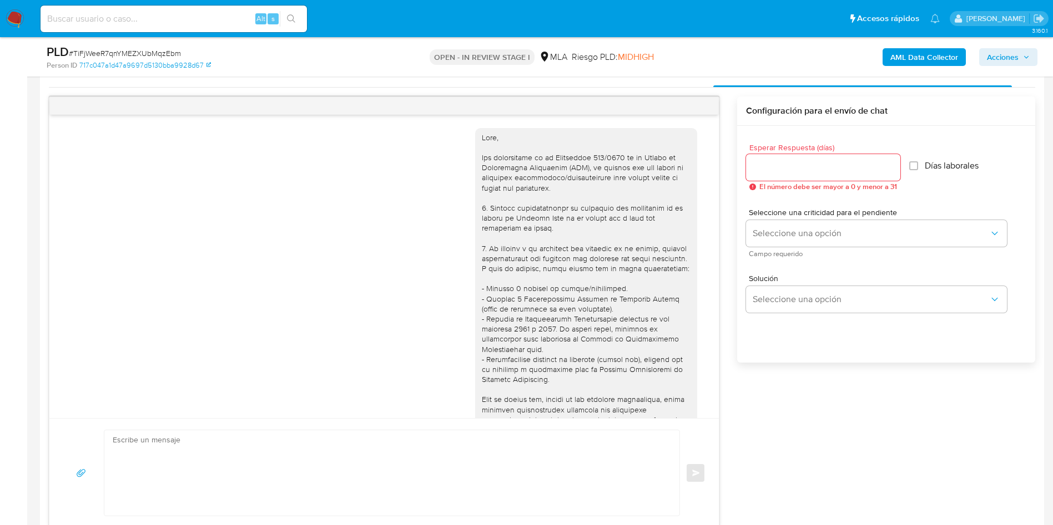
scroll to position [583, 0]
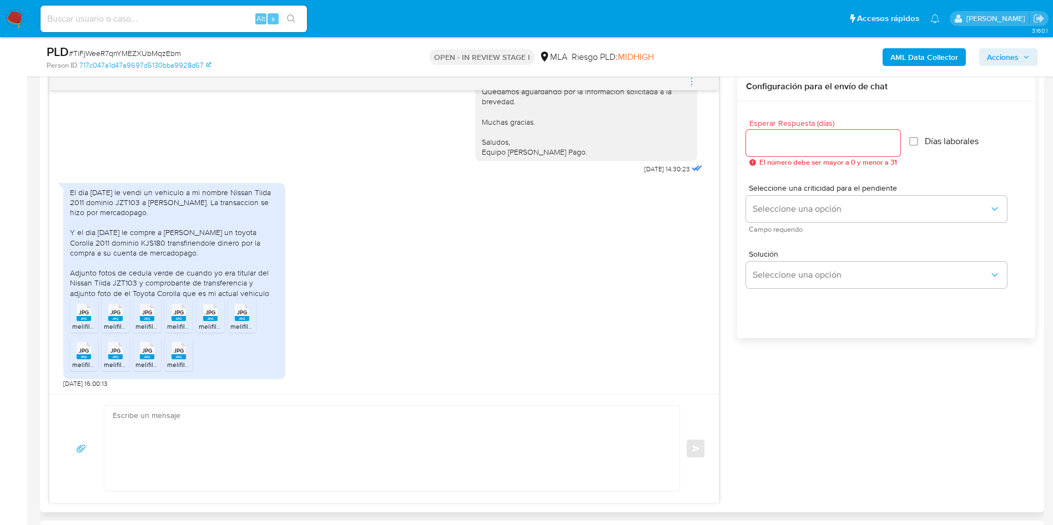
click at [615, 446] on textarea at bounding box center [389, 448] width 553 height 85
paste textarea "Hola, ¡Muchas gracias por tu respuesta! Confirmamos la recepción de la document…"
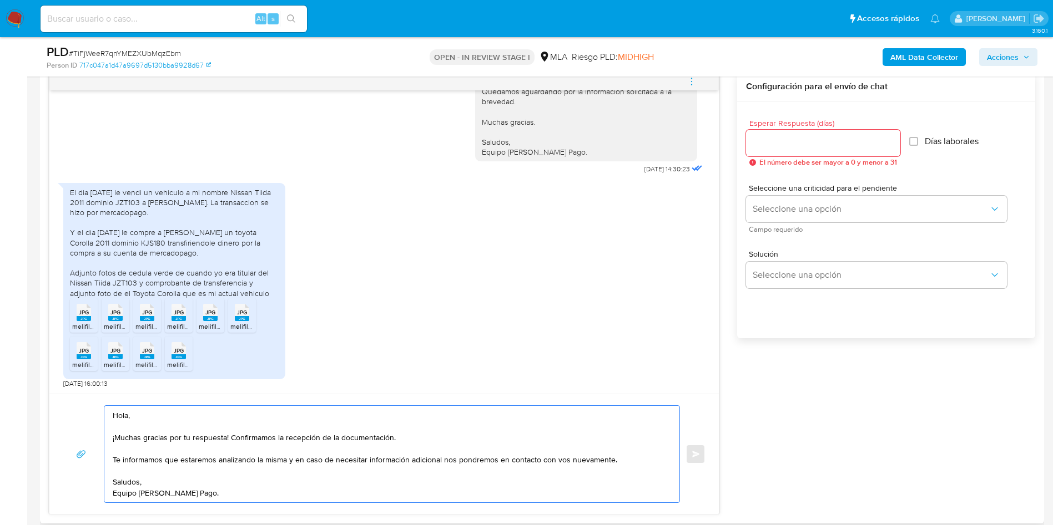
type textarea "Hola, ¡Muchas gracias por tu respuesta! Confirmamos la recepción de la document…"
click at [777, 155] on div at bounding box center [823, 143] width 154 height 27
click at [777, 147] on input "Esperar Respuesta (días)" at bounding box center [823, 143] width 154 height 14
type input "0"
click at [693, 454] on span "Enviar" at bounding box center [696, 454] width 8 height 7
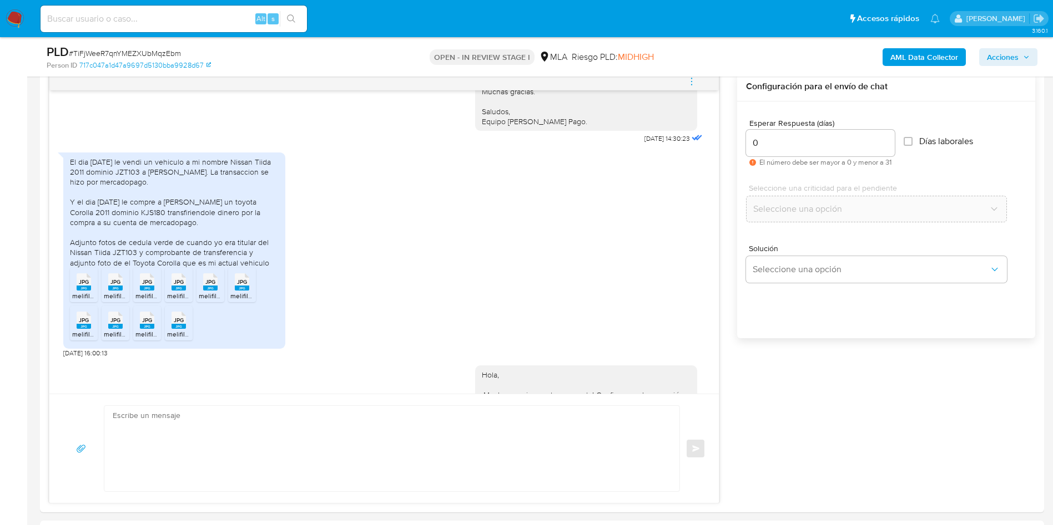
scroll to position [1239, 0]
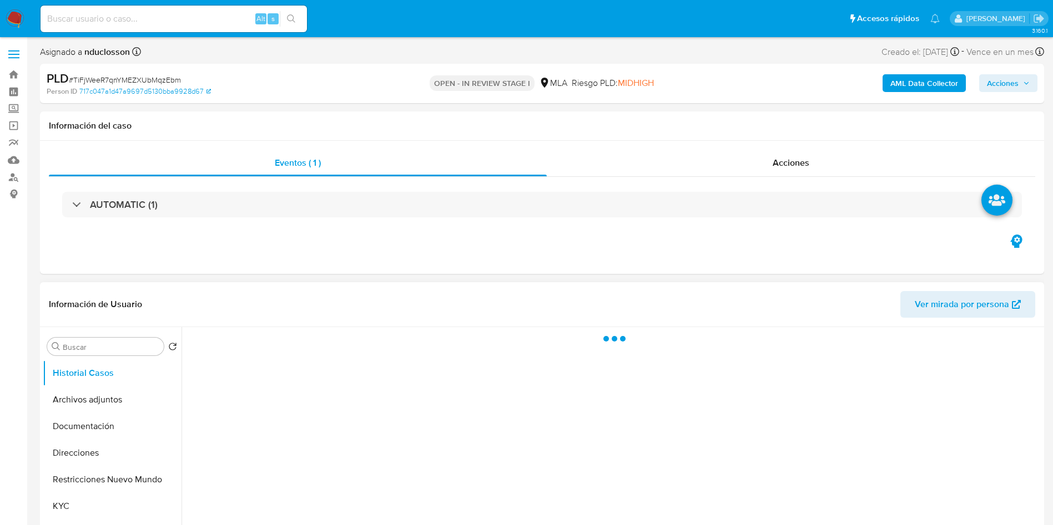
select select "10"
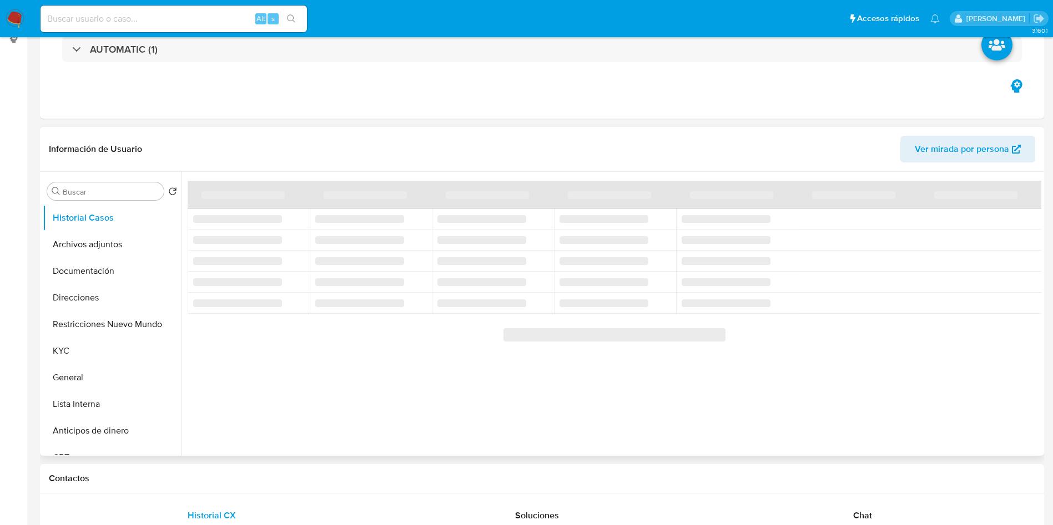
scroll to position [166, 0]
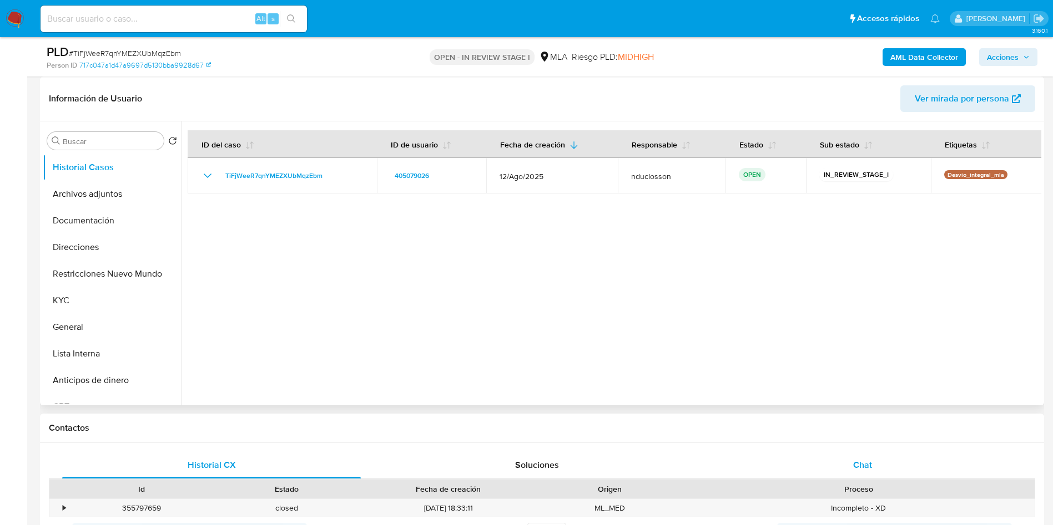
click at [854, 462] on span "Chat" at bounding box center [862, 465] width 19 height 13
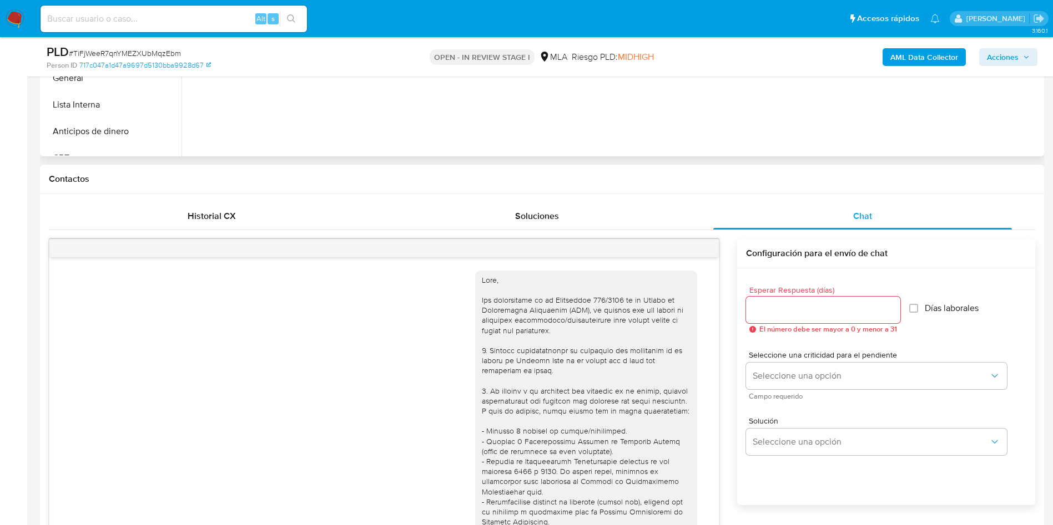
scroll to position [1239, 0]
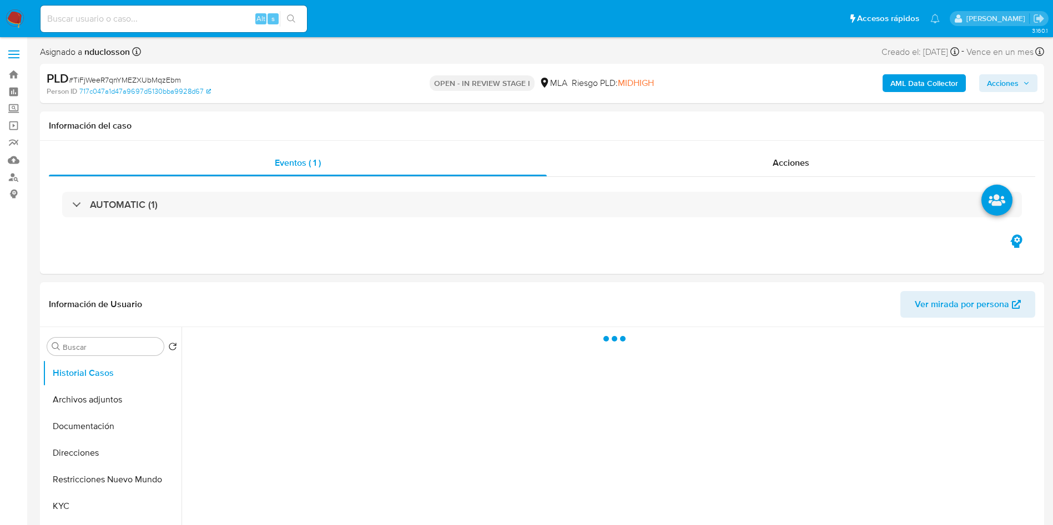
select select "10"
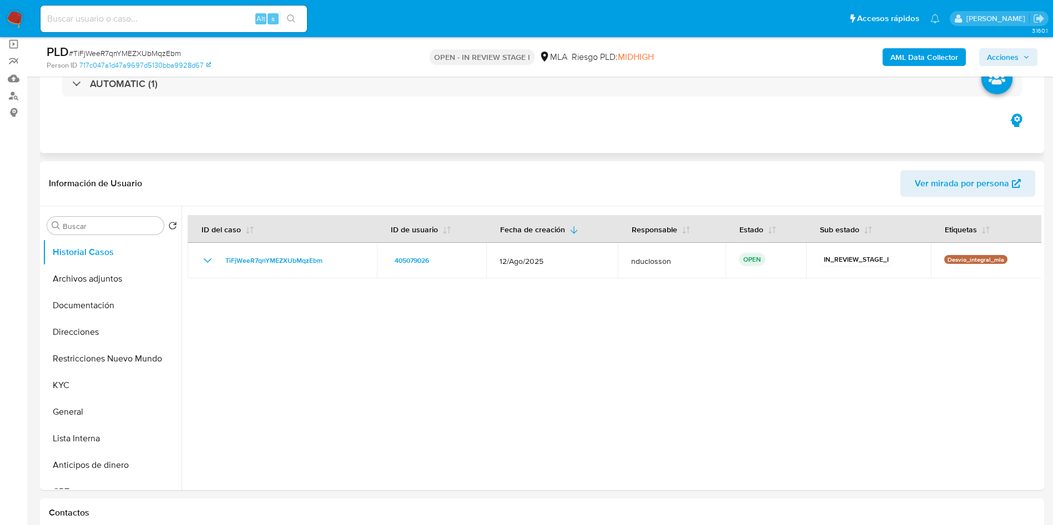
scroll to position [166, 0]
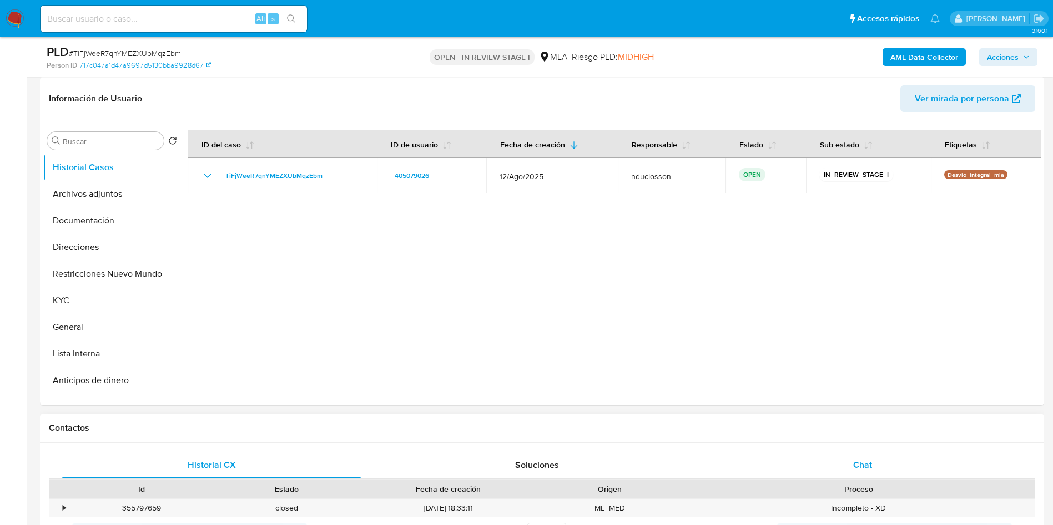
click at [880, 469] on div "Chat" at bounding box center [862, 465] width 299 height 27
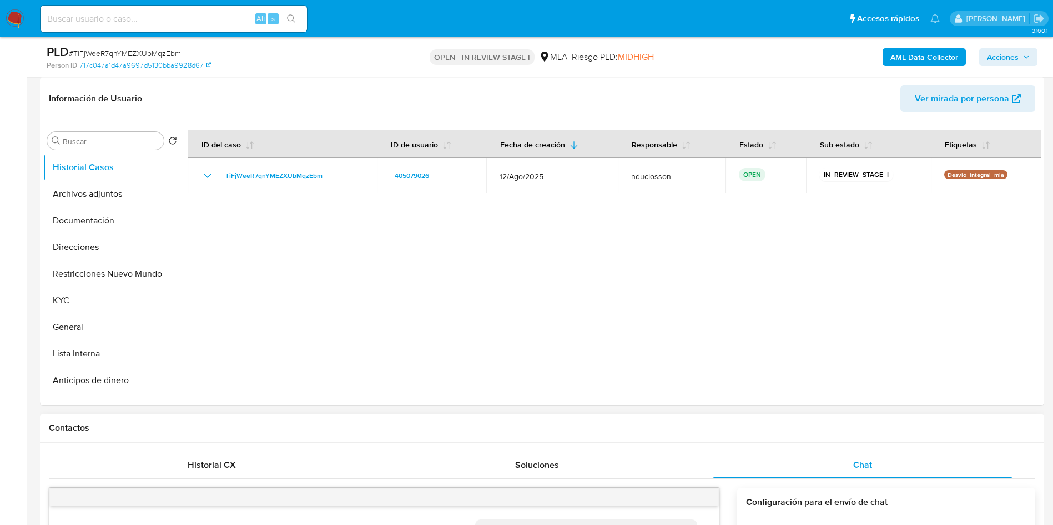
scroll to position [340, 0]
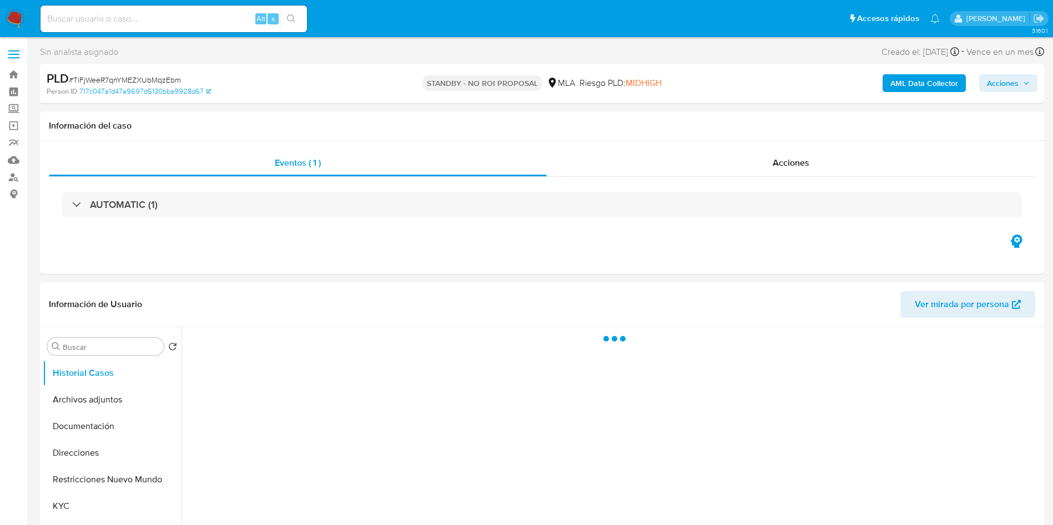
select select "10"
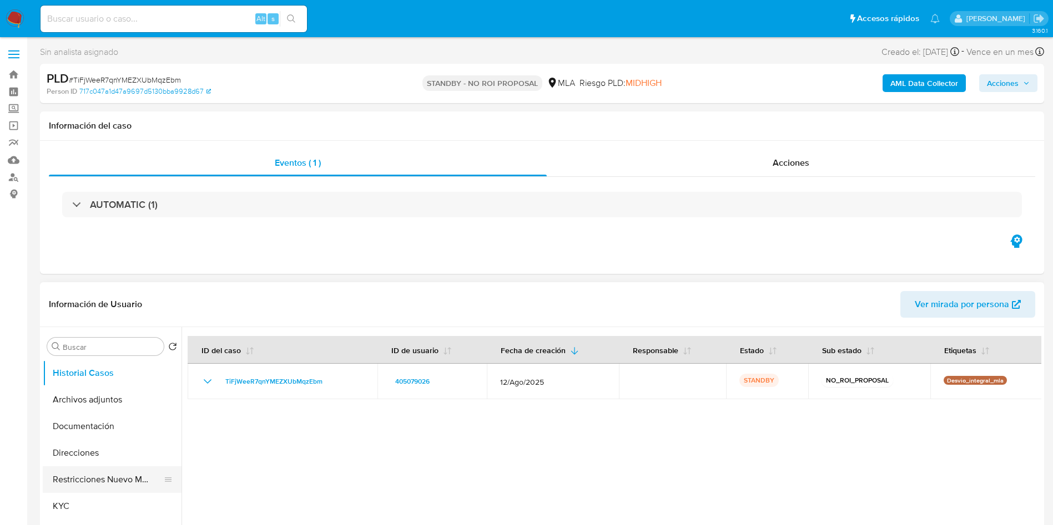
click at [93, 479] on button "Restricciones Nuevo Mundo" at bounding box center [108, 480] width 130 height 27
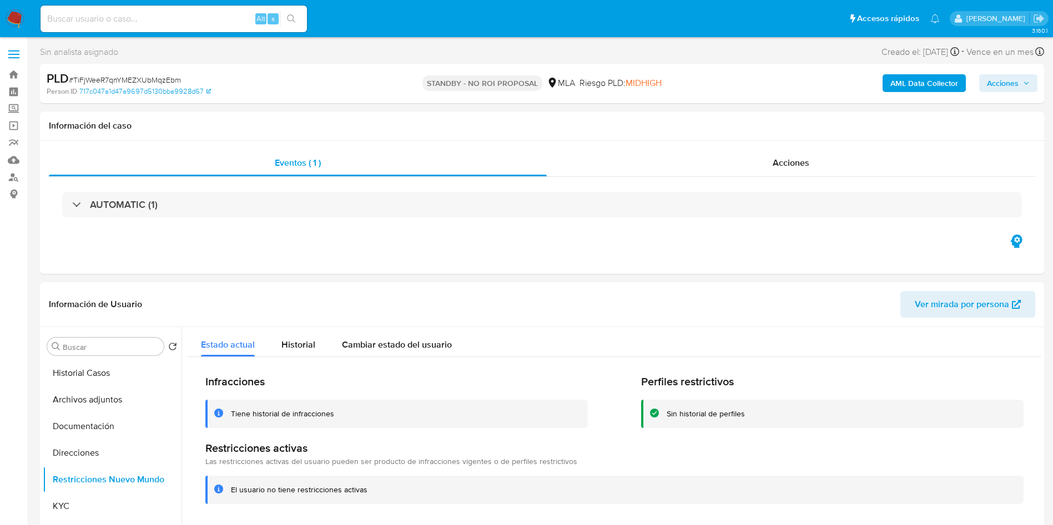
click at [122, 16] on input at bounding box center [174, 19] width 266 height 14
paste input "9GVbsNuDU6ratZi2pvbXmAvI"
type input "9GVbsNuDU6ratZi2pvbXmAvI"
click at [298, 9] on div "9GVbsNuDU6ratZi2pvbXmAvI Alt s" at bounding box center [174, 19] width 266 height 27
click at [296, 18] on button "search-icon" at bounding box center [291, 19] width 23 height 16
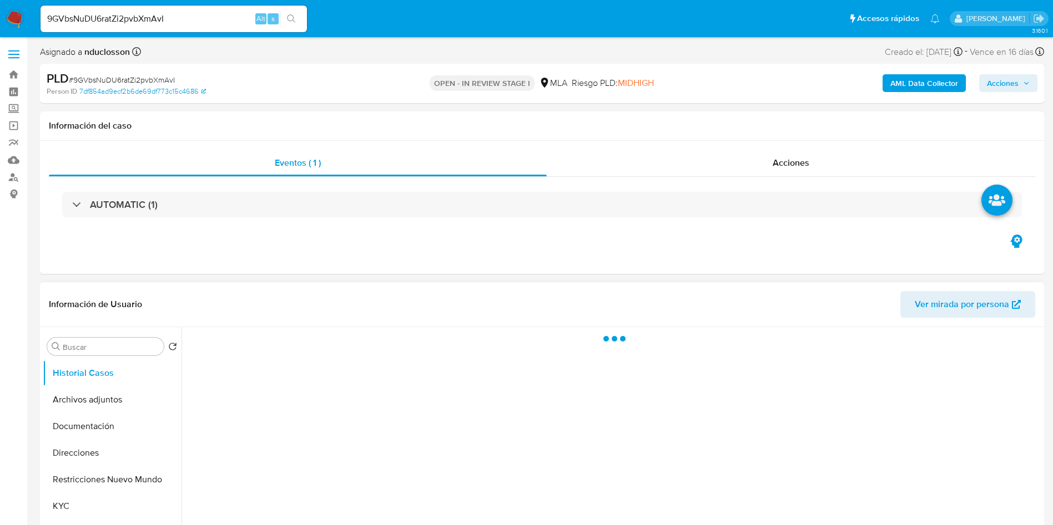
select select "10"
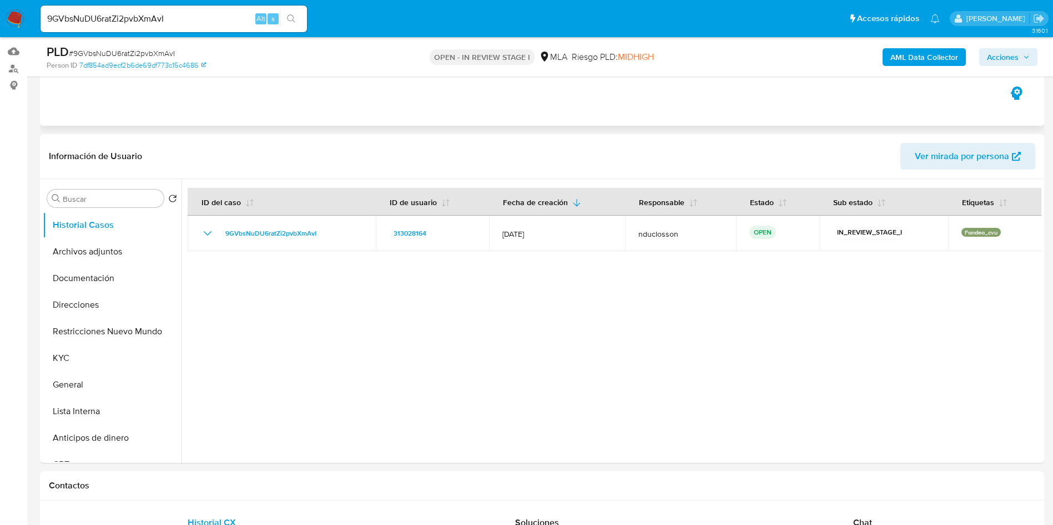
scroll to position [333, 0]
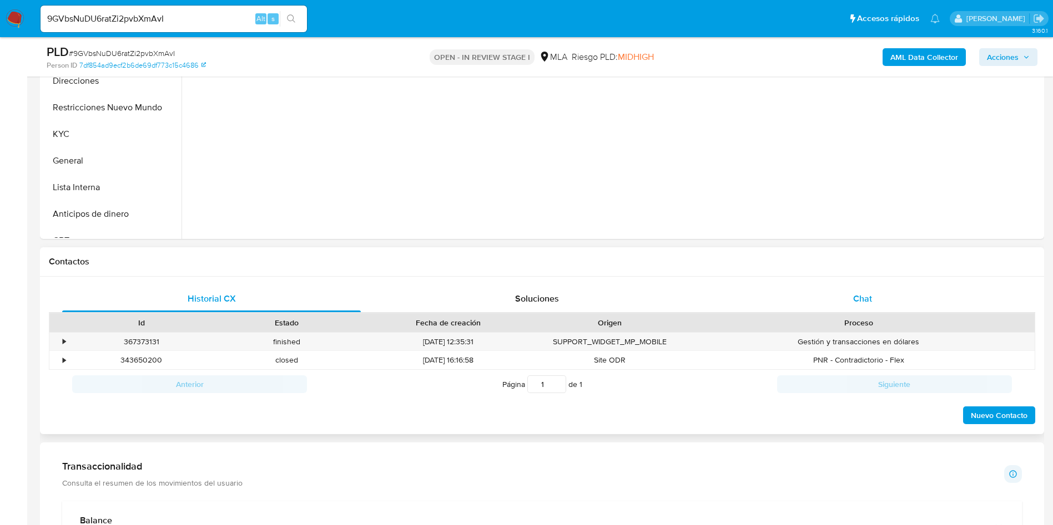
click at [875, 302] on div "Chat" at bounding box center [862, 299] width 299 height 27
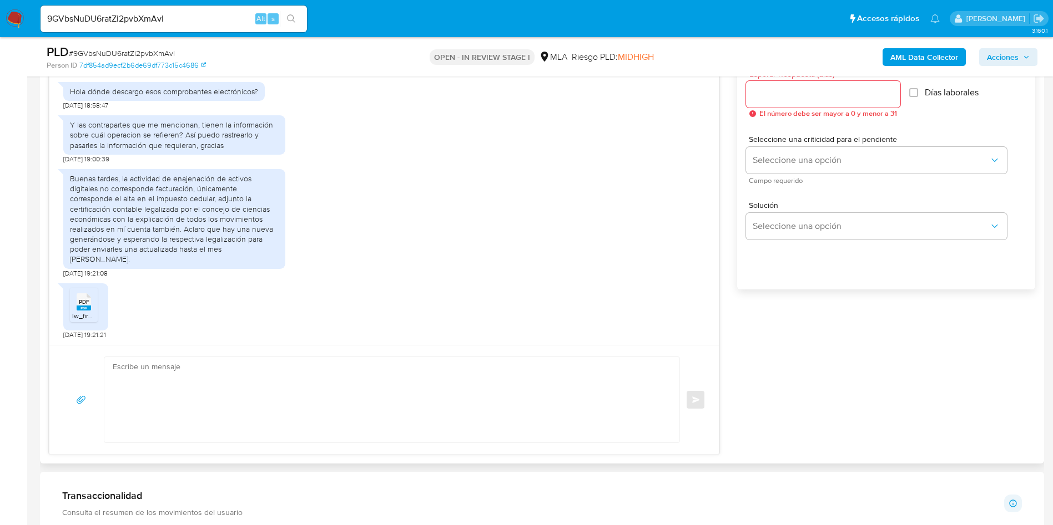
scroll to position [666, 0]
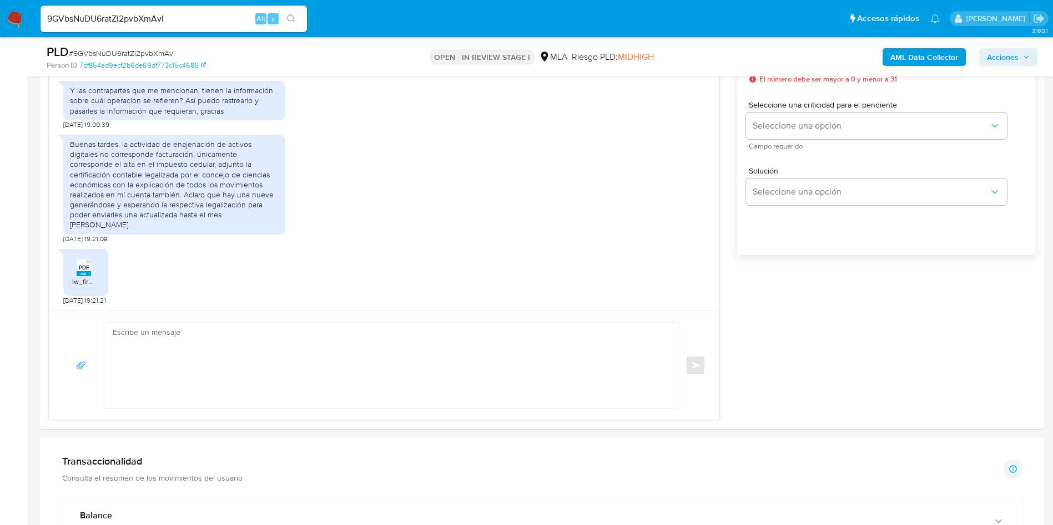
click at [114, 17] on input "9GVbsNuDU6ratZi2pvbXmAvI" at bounding box center [174, 19] width 266 height 14
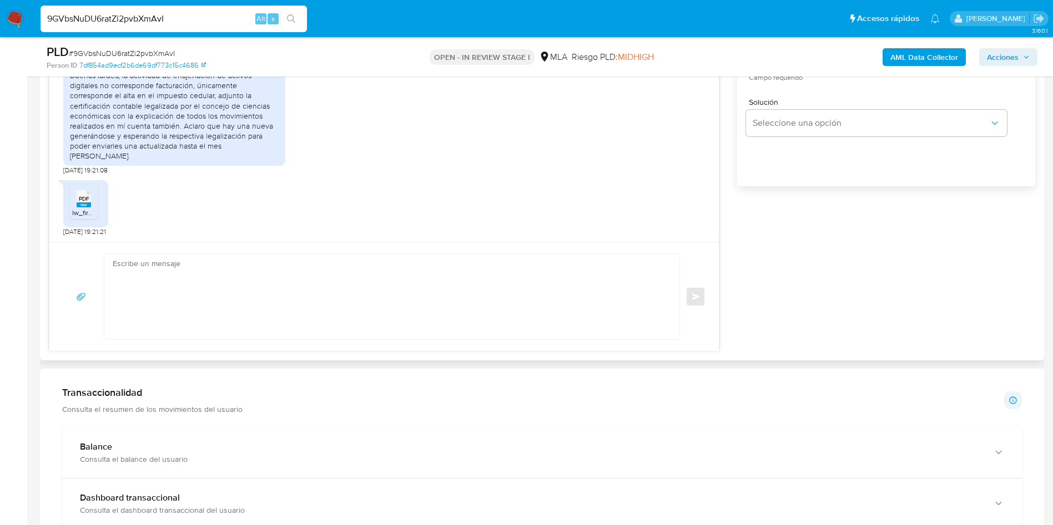
scroll to position [832, 0]
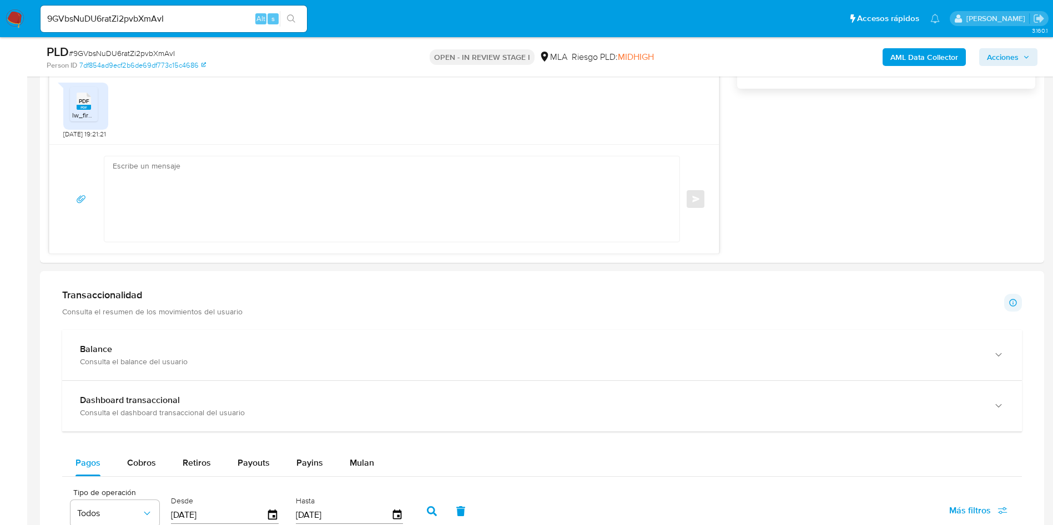
click at [290, 12] on button "search-icon" at bounding box center [291, 19] width 23 height 16
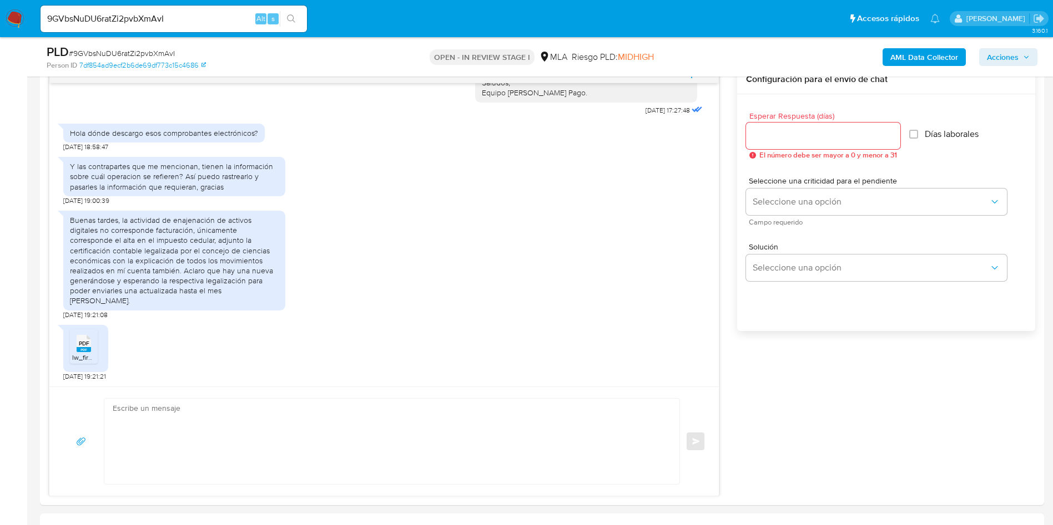
scroll to position [583, 0]
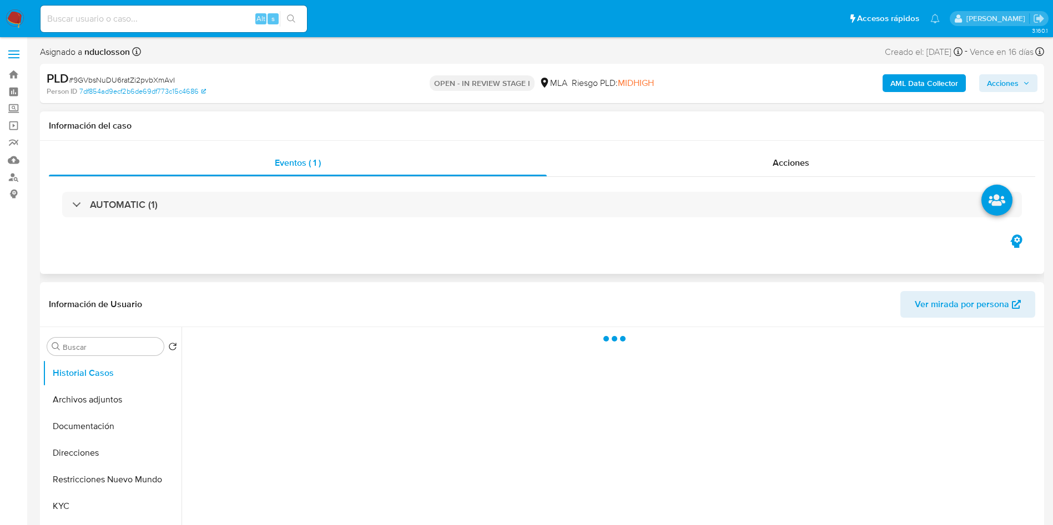
select select "10"
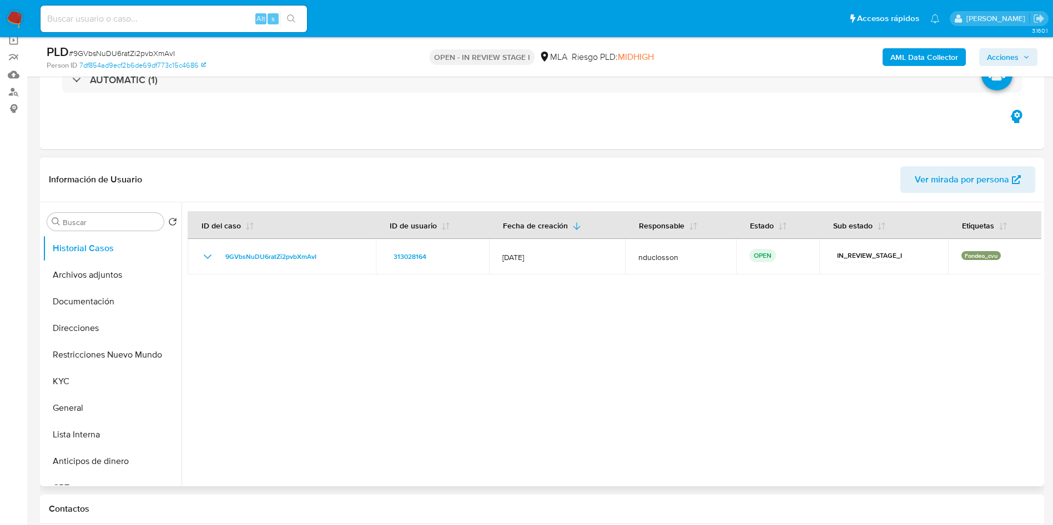
scroll to position [250, 0]
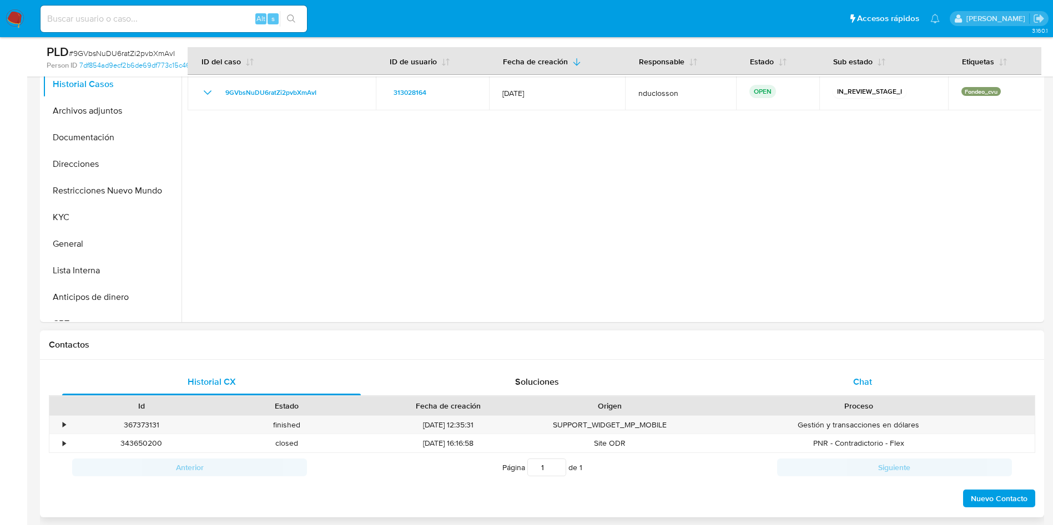
drag, startPoint x: 852, startPoint y: 402, endPoint x: 850, endPoint y: 385, distance: 17.3
click at [853, 402] on div "Proceso" at bounding box center [858, 406] width 336 height 11
click at [850, 385] on div "Chat" at bounding box center [862, 382] width 299 height 27
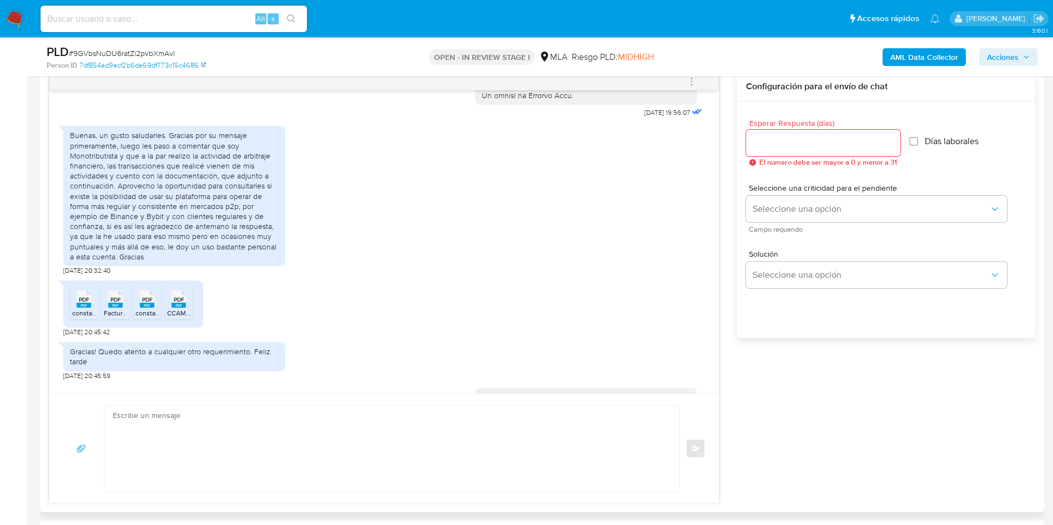
scroll to position [666, 0]
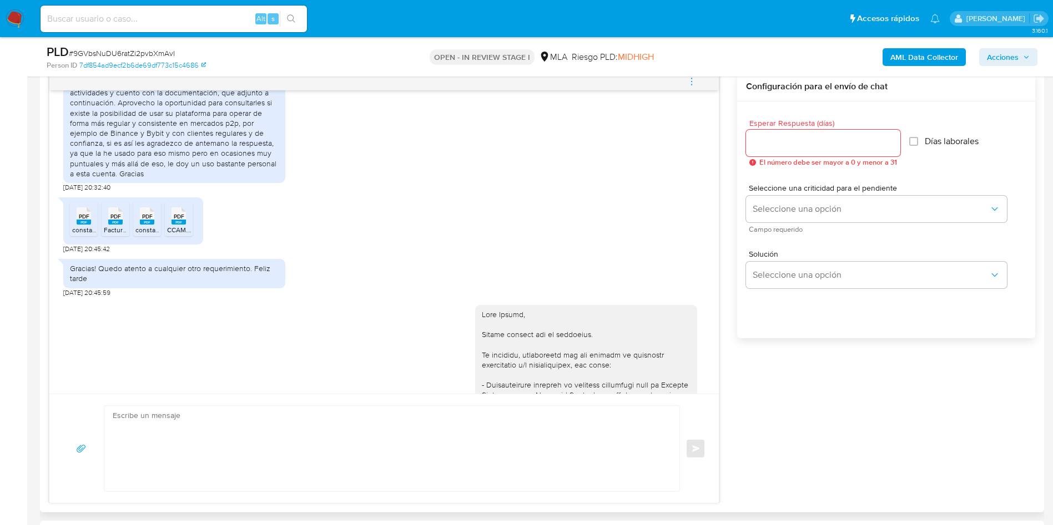
click at [89, 225] on icon at bounding box center [84, 216] width 14 height 17
click at [117, 220] on span "PDF" at bounding box center [115, 216] width 11 height 7
drag, startPoint x: 144, startPoint y: 235, endPoint x: 180, endPoint y: 236, distance: 35.5
click at [144, 220] on span "PDF" at bounding box center [147, 216] width 11 height 7
click at [187, 226] on div "PDF PDF" at bounding box center [178, 215] width 23 height 22
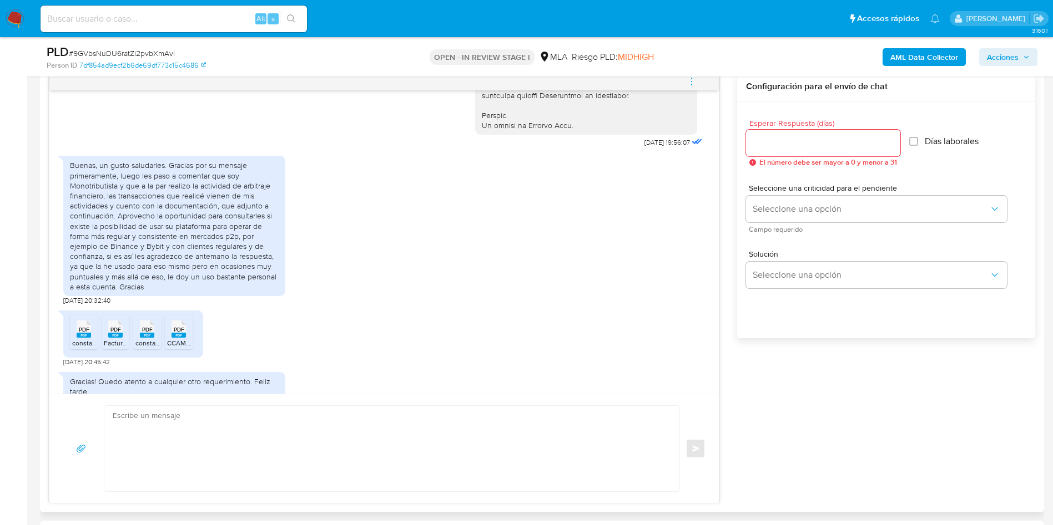
scroll to position [583, 0]
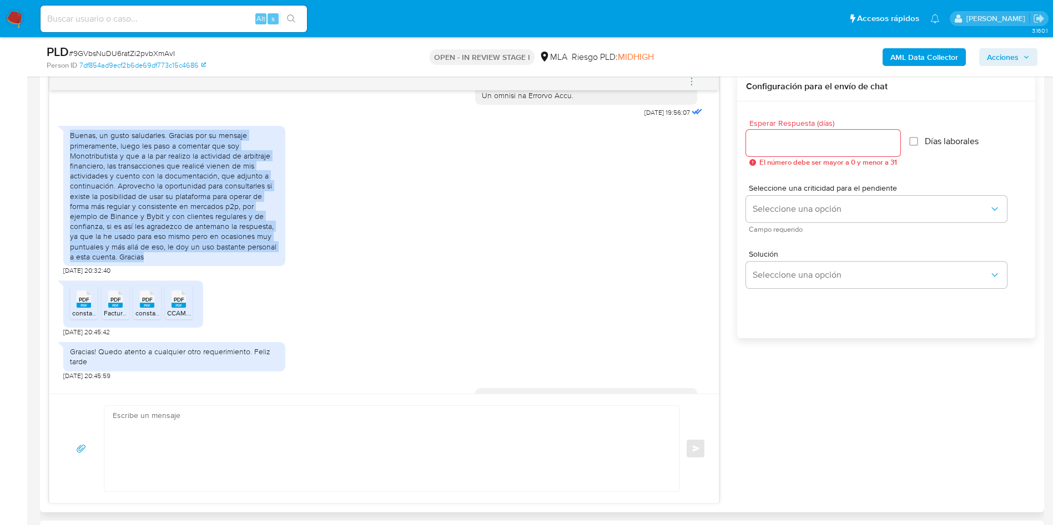
drag, startPoint x: 155, startPoint y: 280, endPoint x: 63, endPoint y: 149, distance: 160.0
click at [63, 149] on div "Buenas, un gusto saludarles. Gracias por su mensaje primeramente, luego les pas…" at bounding box center [174, 196] width 222 height 140
copy div "Buenas, un gusto saludarles. Gracias por su mensaje primeramente, luego les pas…"
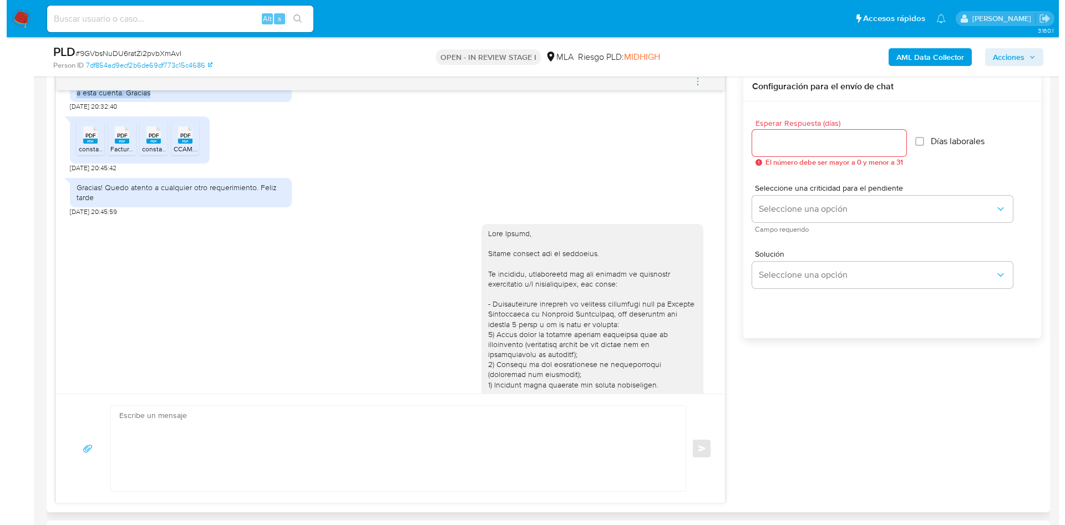
scroll to position [666, 0]
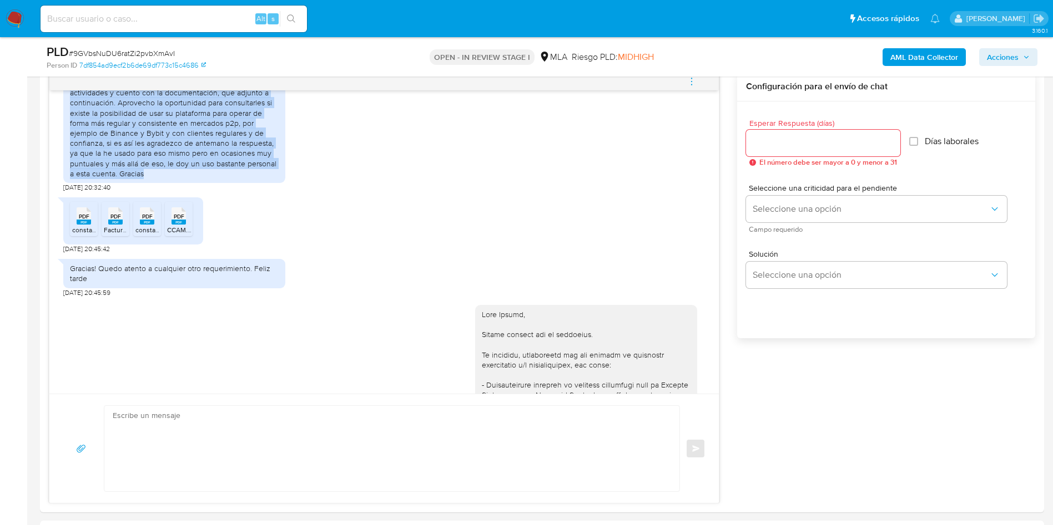
click at [1020, 61] on span "Acciones" at bounding box center [1008, 57] width 43 height 16
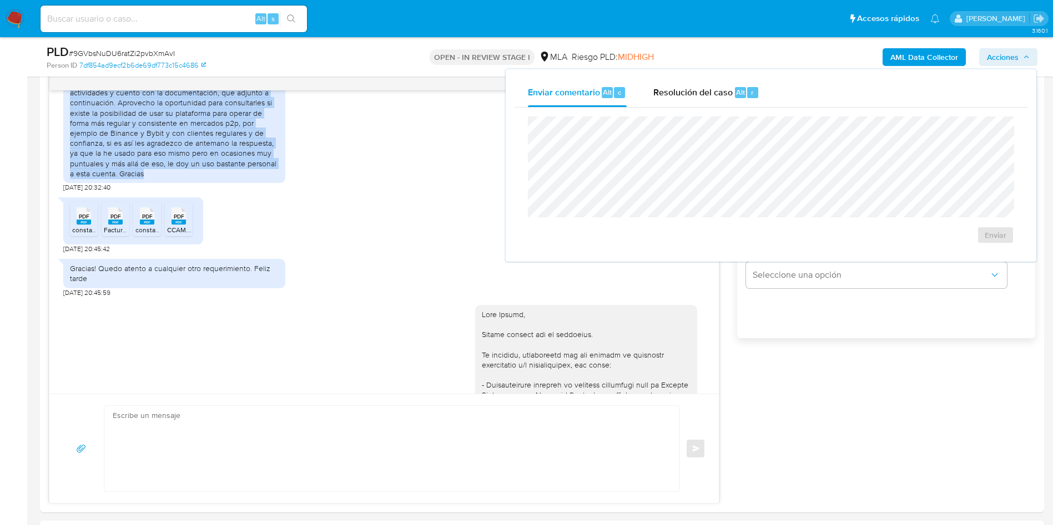
click at [996, 49] on span "Acciones" at bounding box center [1003, 57] width 32 height 18
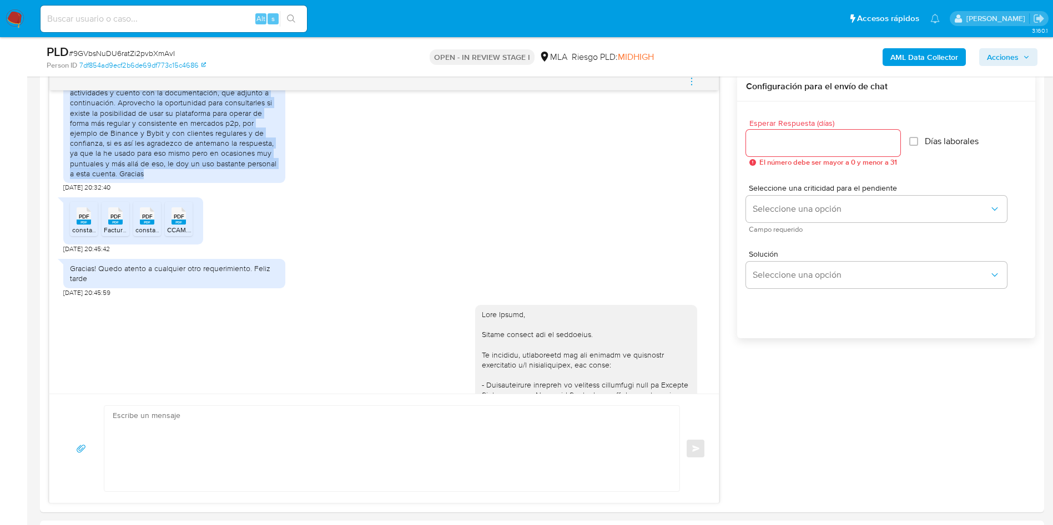
click at [897, 48] on b "AML Data Collector" at bounding box center [924, 57] width 68 height 18
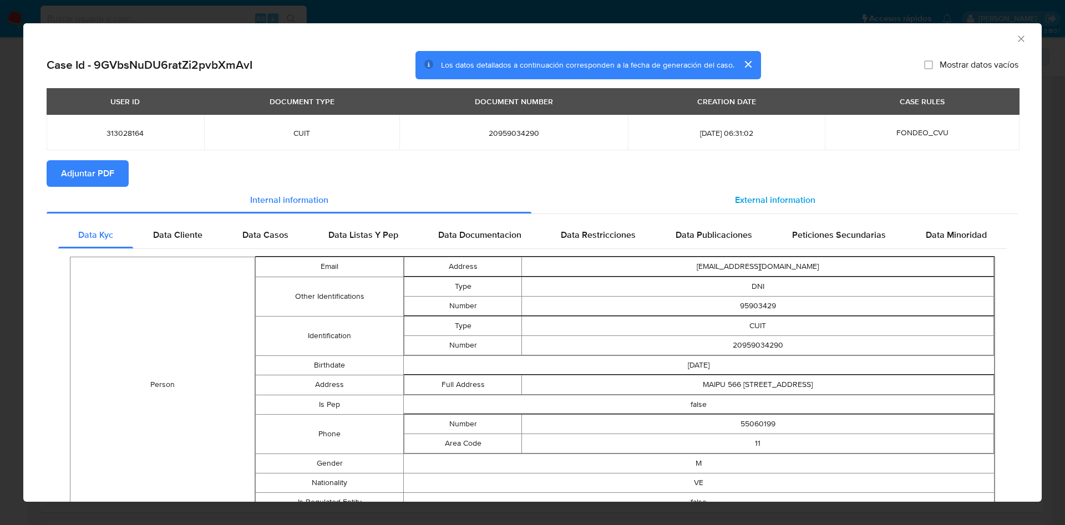
click at [663, 203] on div "External information" at bounding box center [775, 200] width 487 height 27
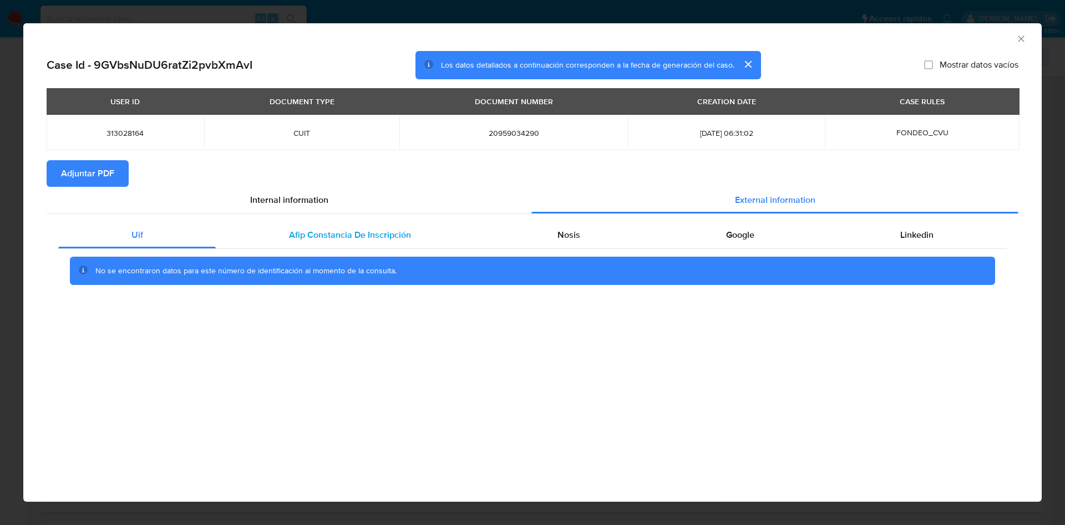
click at [240, 233] on div "Afip Constancia De Inscripción" at bounding box center [350, 235] width 268 height 27
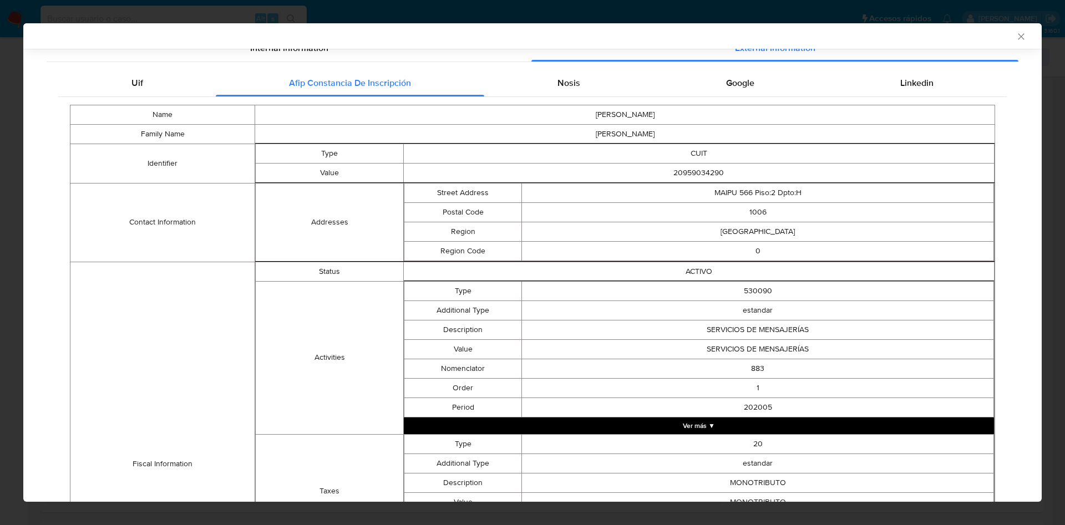
scroll to position [164, 0]
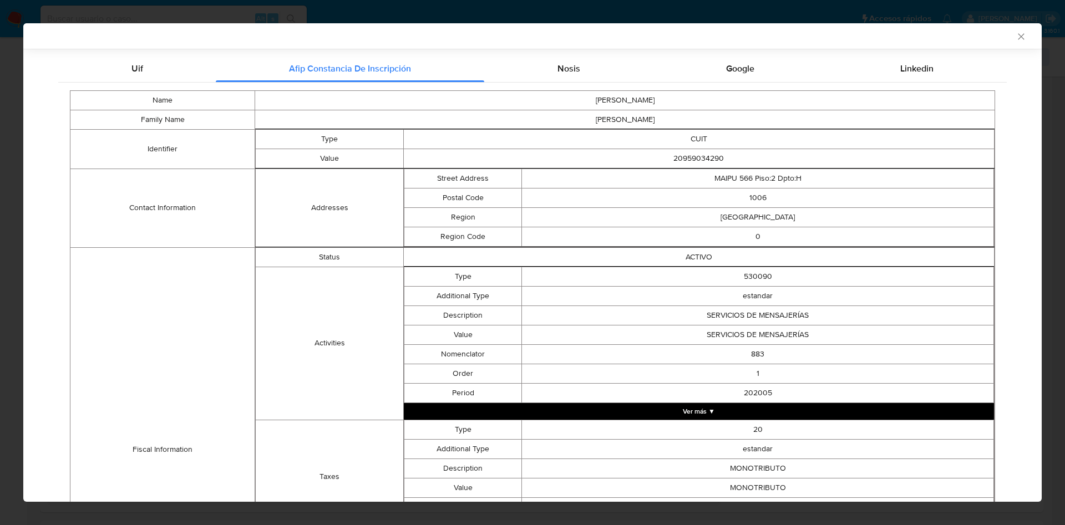
click at [628, 410] on button "Ver más ▼" at bounding box center [699, 411] width 590 height 17
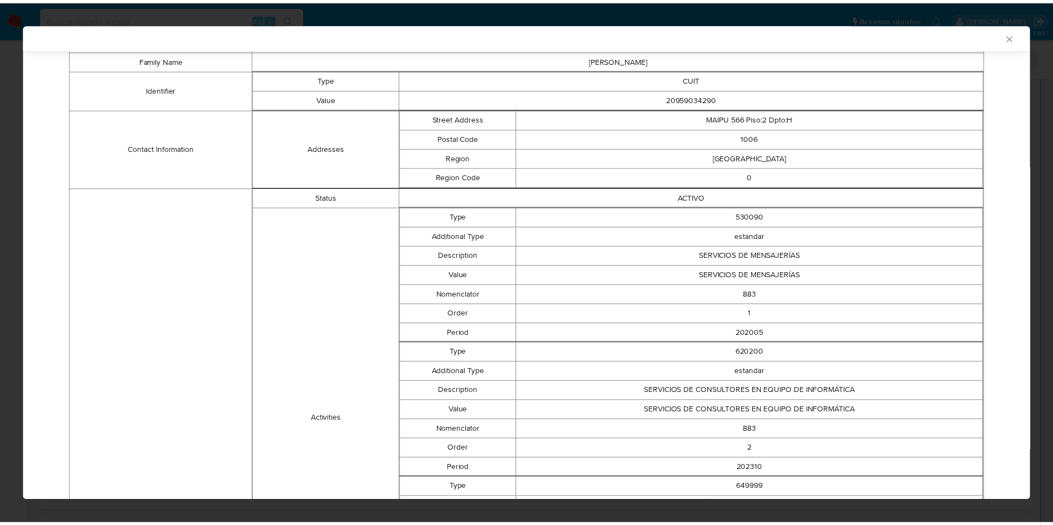
scroll to position [145, 0]
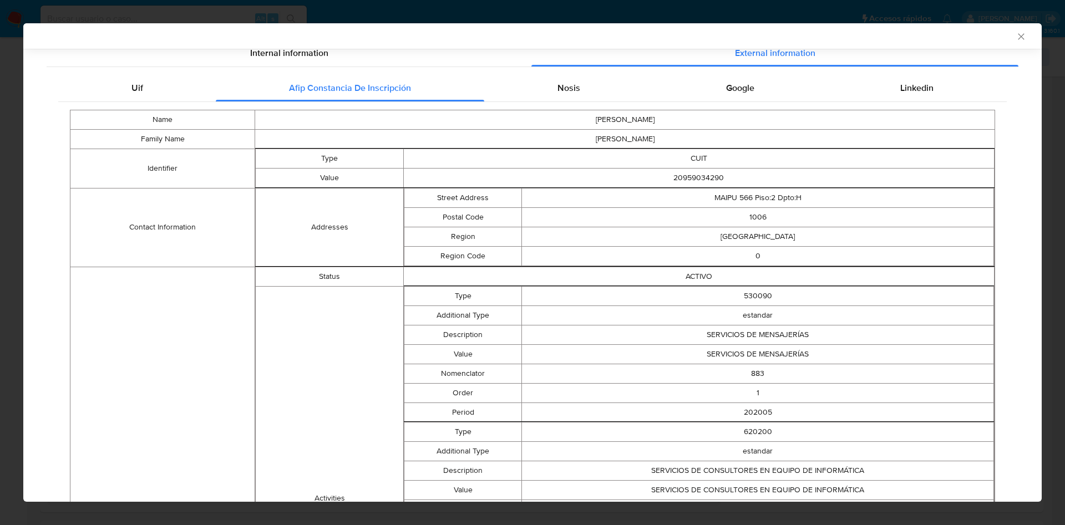
click at [1016, 33] on icon "Cerrar ventana" at bounding box center [1021, 36] width 11 height 11
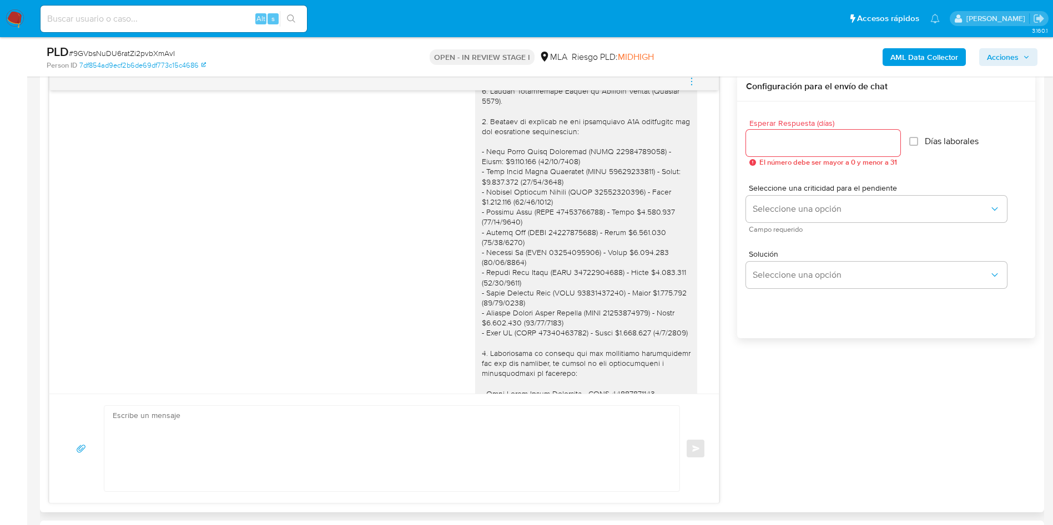
scroll to position [1498, 0]
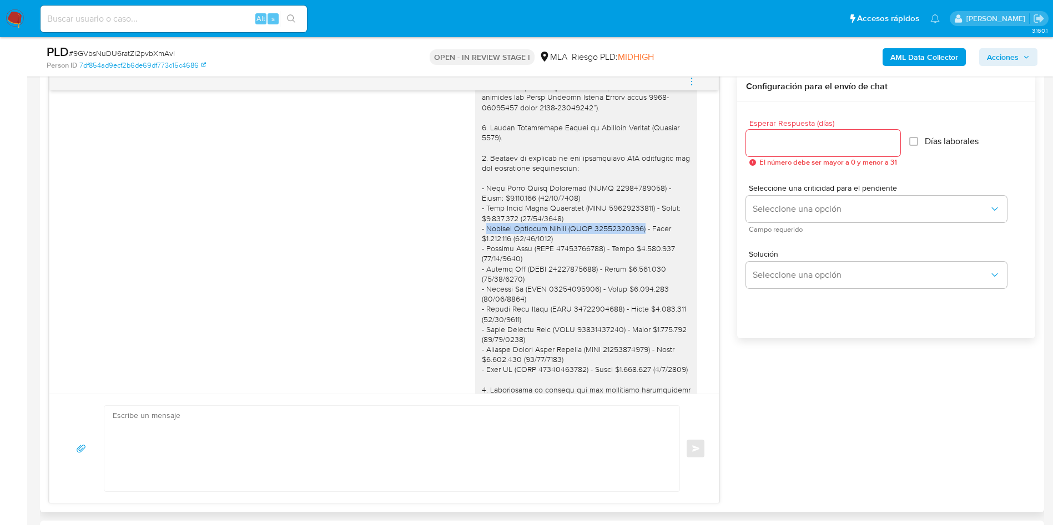
drag, startPoint x: 475, startPoint y: 249, endPoint x: 628, endPoint y: 247, distance: 152.6
click at [628, 247] on div at bounding box center [586, 315] width 209 height 626
copy div "Marcelo Federico Blanco (CUIT 20351344785)"
drag, startPoint x: 472, startPoint y: 267, endPoint x: 572, endPoint y: 269, distance: 99.9
click at [572, 269] on div at bounding box center [586, 315] width 209 height 626
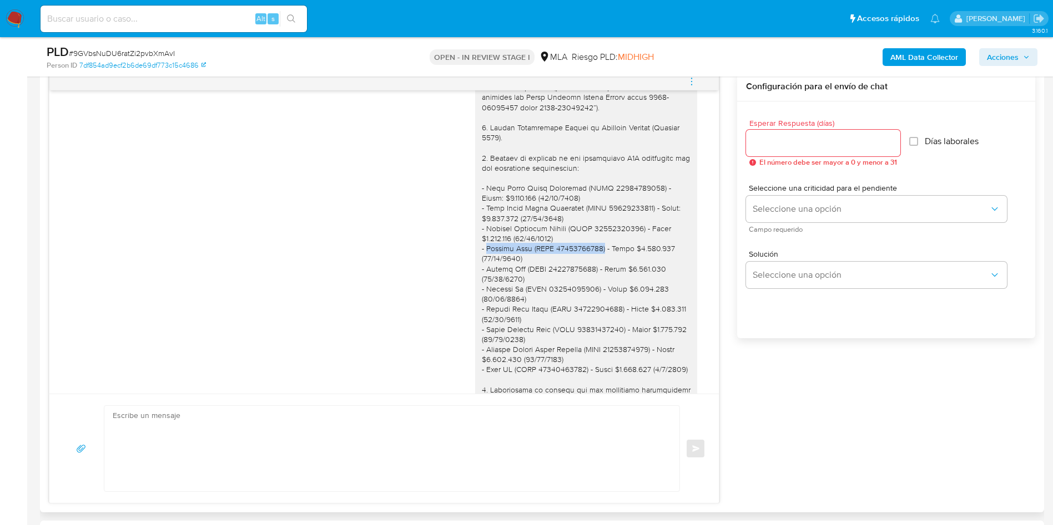
drag, startPoint x: 590, startPoint y: 267, endPoint x: 475, endPoint y: 270, distance: 115.5
click at [482, 270] on div at bounding box center [586, 315] width 209 height 626
copy div "Longcai Zeng (CUIT 20951835936)"
drag, startPoint x: 580, startPoint y: 289, endPoint x: 487, endPoint y: 286, distance: 93.3
click at [487, 286] on div at bounding box center [586, 315] width 209 height 626
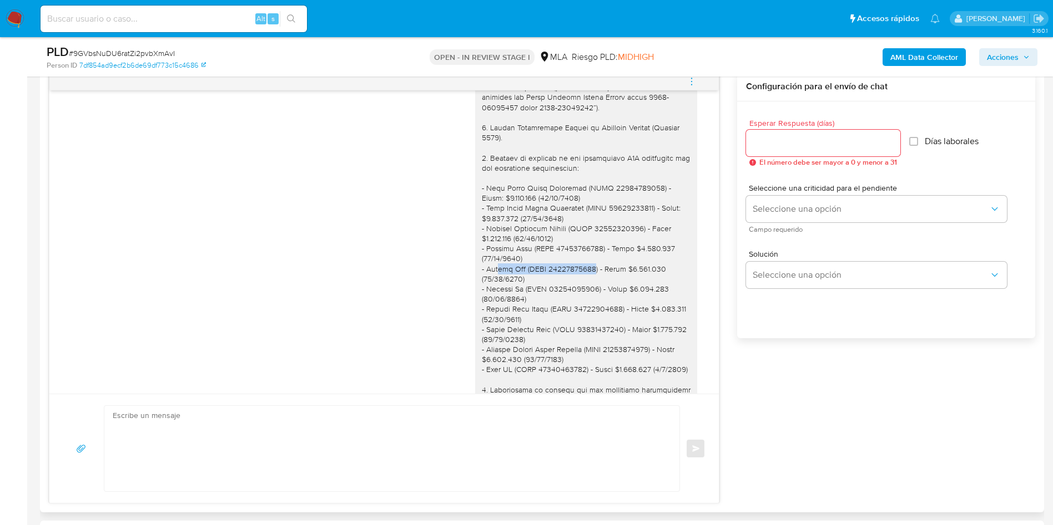
click at [516, 289] on div at bounding box center [586, 315] width 209 height 626
drag, startPoint x: 583, startPoint y: 288, endPoint x: 473, endPoint y: 288, distance: 110.4
click at [482, 288] on div at bounding box center [586, 315] width 209 height 626
copy div "Xuehui Chu (CUIT 20956711070)"
click at [520, 323] on div at bounding box center [586, 315] width 209 height 626
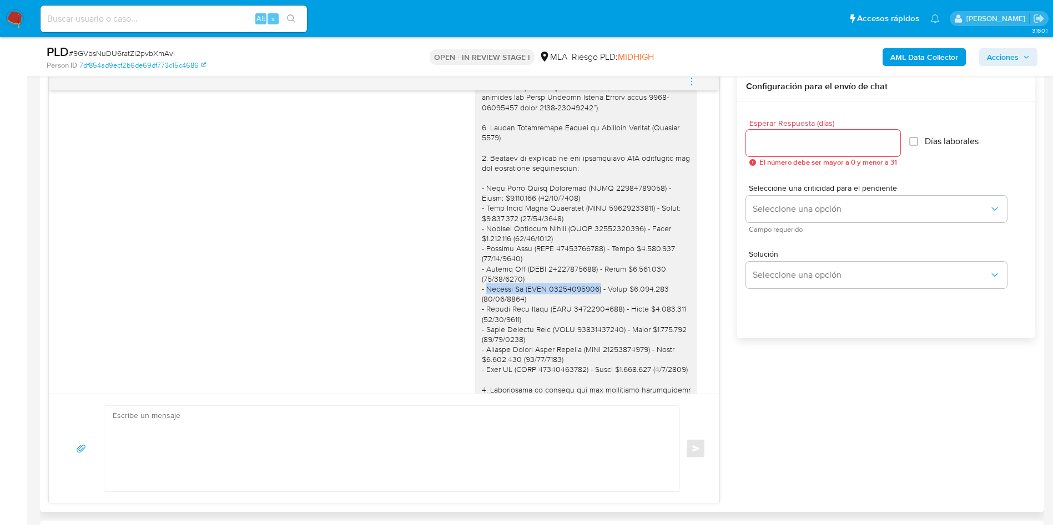
drag, startPoint x: 582, startPoint y: 309, endPoint x: 474, endPoint y: 306, distance: 107.7
click at [482, 306] on div at bounding box center [586, 315] width 209 height 626
copy div "Yunjing Wu (CUIT 27941602598)"
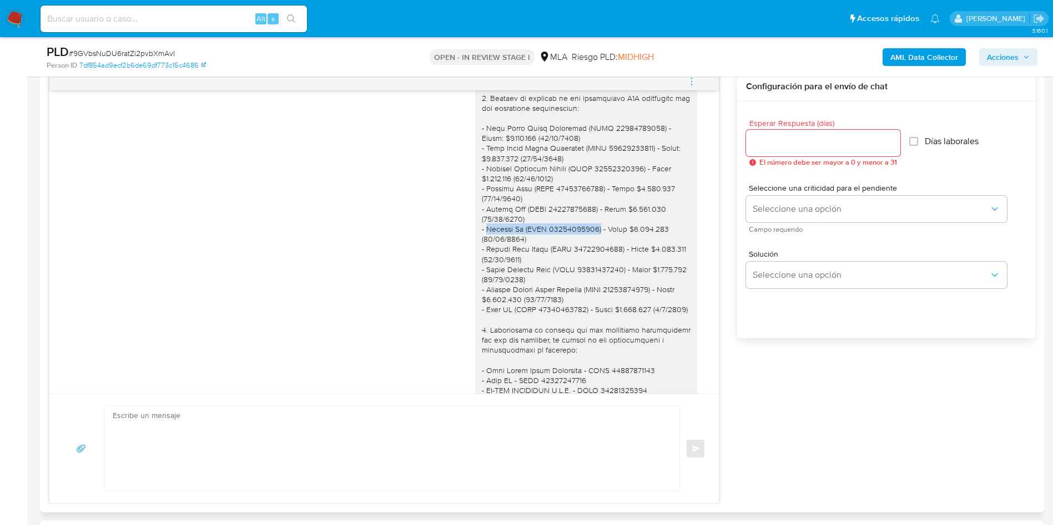
scroll to position [1581, 0]
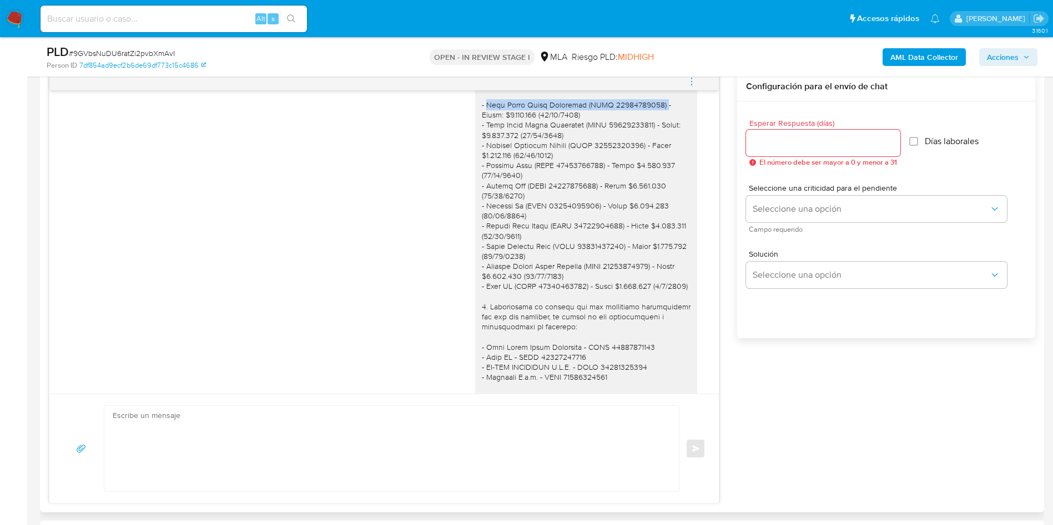
drag, startPoint x: 642, startPoint y: 123, endPoint x: 473, endPoint y: 122, distance: 168.7
click at [482, 122] on div at bounding box center [586, 231] width 209 height 626
copy div "Rosa Wilma Ramos Callisaya (CUIT 27940349295)"
drag, startPoint x: 605, startPoint y: 245, endPoint x: 473, endPoint y: 249, distance: 132.1
click at [482, 249] on div at bounding box center [586, 231] width 209 height 626
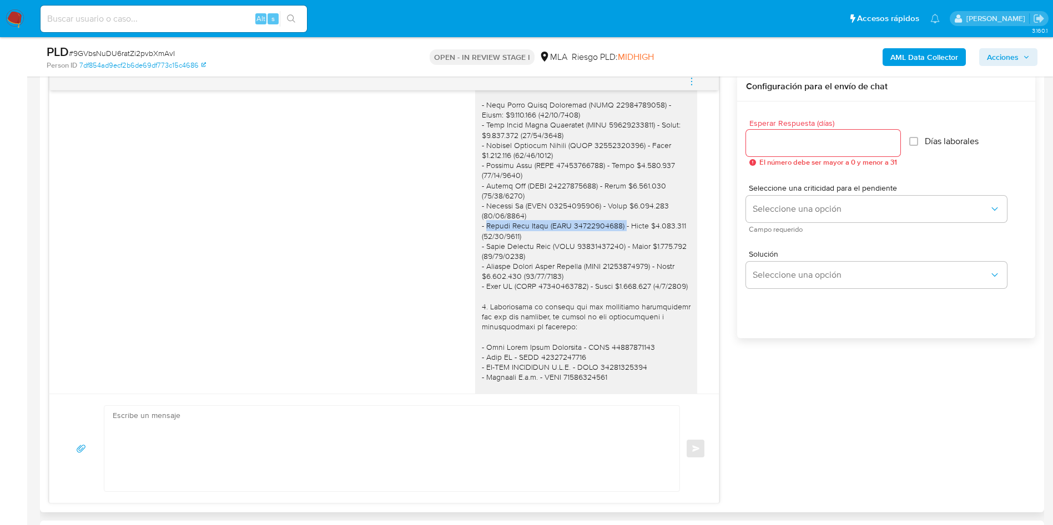
copy div "Gigena Raul Isaac (CUIT 20284319274)"
drag, startPoint x: 610, startPoint y: 265, endPoint x: 473, endPoint y: 266, distance: 137.1
click at [482, 266] on div at bounding box center [586, 231] width 209 height 626
copy div "Kevin Emanuel Diaz (CUIT 23419634859)"
drag, startPoint x: 644, startPoint y: 284, endPoint x: 474, endPoint y: 287, distance: 169.8
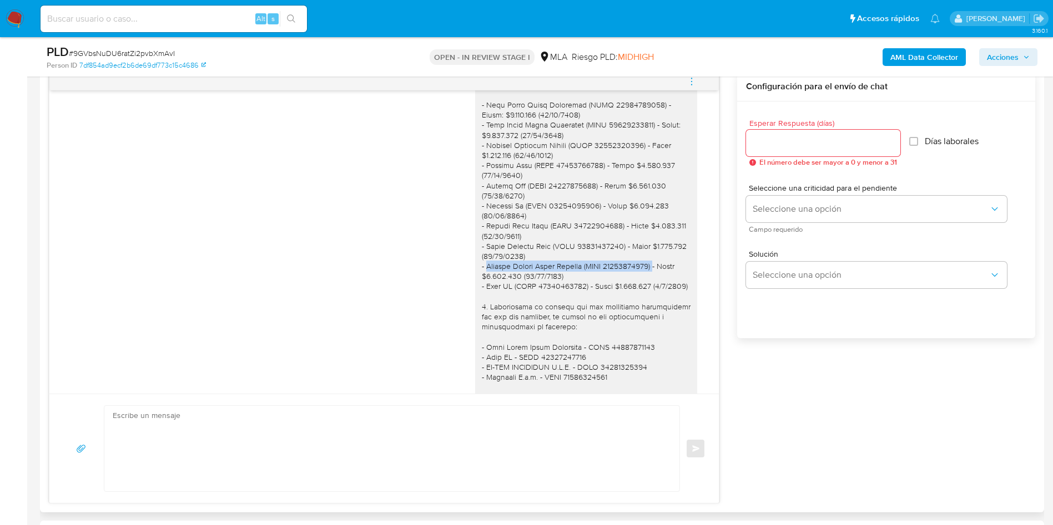
click at [482, 287] on div at bounding box center [586, 231] width 209 height 626
copy div "Atencio Osorio Keren Eleiden (CUIT 23958319274)"
drag, startPoint x: 514, startPoint y: 276, endPoint x: 555, endPoint y: 304, distance: 49.9
click at [518, 278] on div at bounding box center [586, 231] width 209 height 626
click at [565, 306] on div at bounding box center [586, 231] width 209 height 626
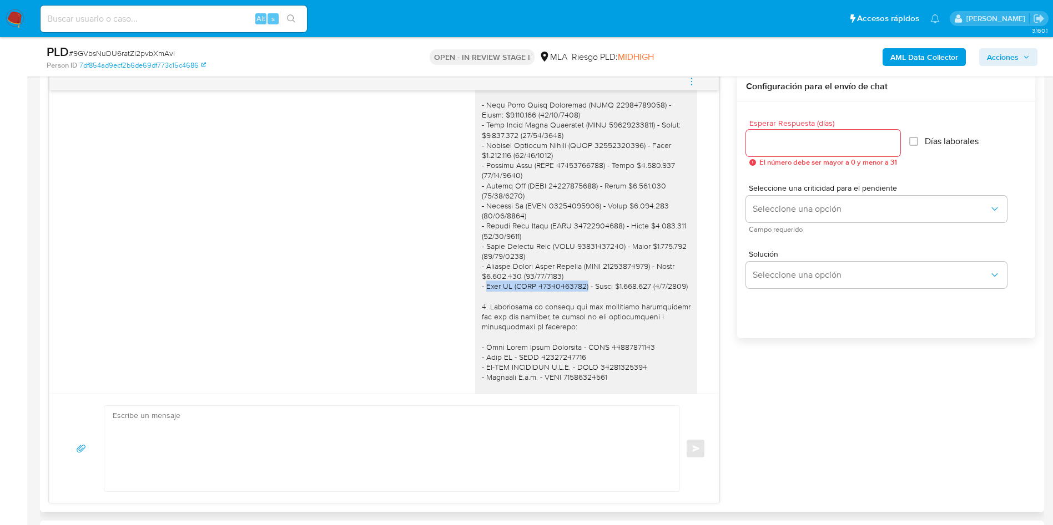
drag, startPoint x: 567, startPoint y: 306, endPoint x: 473, endPoint y: 305, distance: 93.8
click at [482, 305] on div at bounding box center [586, 231] width 209 height 626
copy div "Iqsa SA (CUIT 30714316253)"
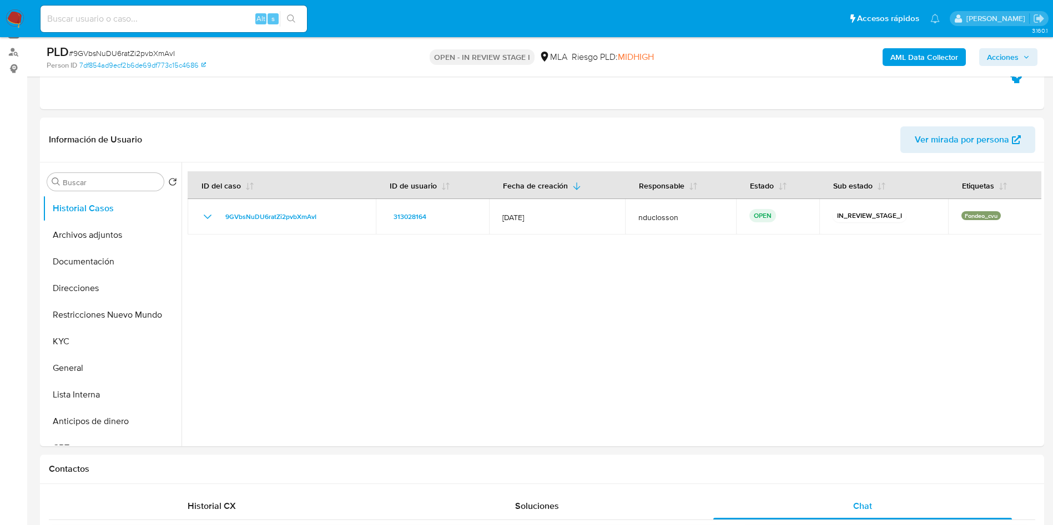
scroll to position [0, 0]
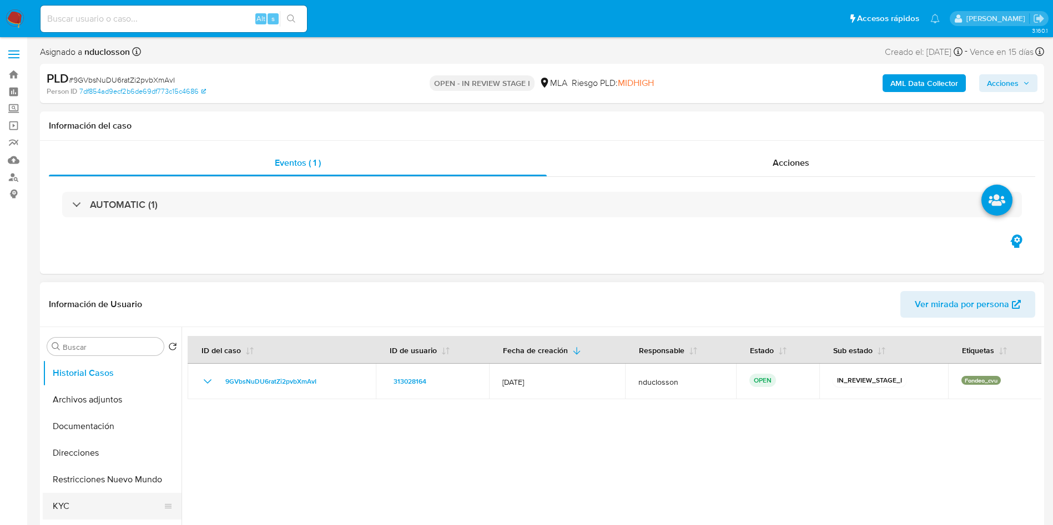
click at [78, 499] on button "KYC" at bounding box center [108, 506] width 130 height 27
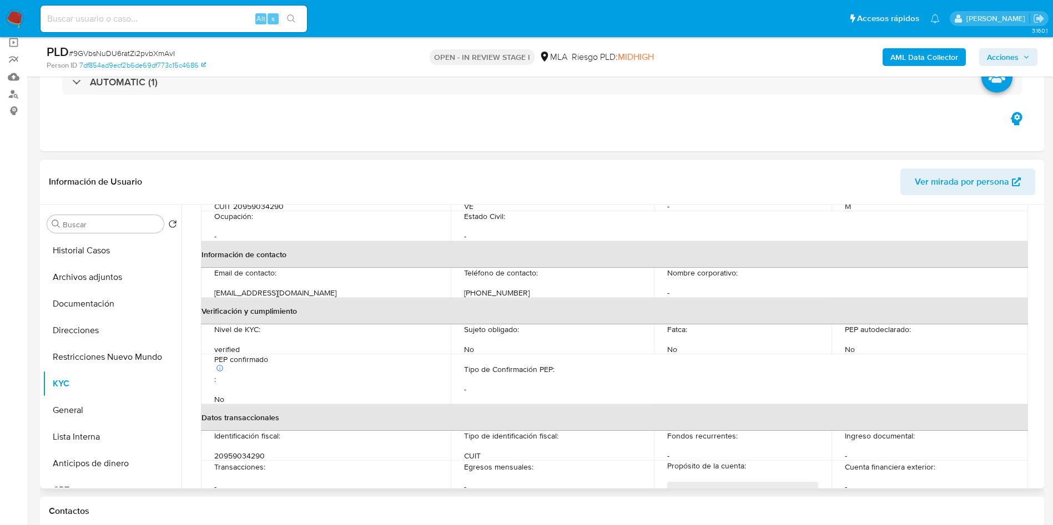
scroll to position [166, 0]
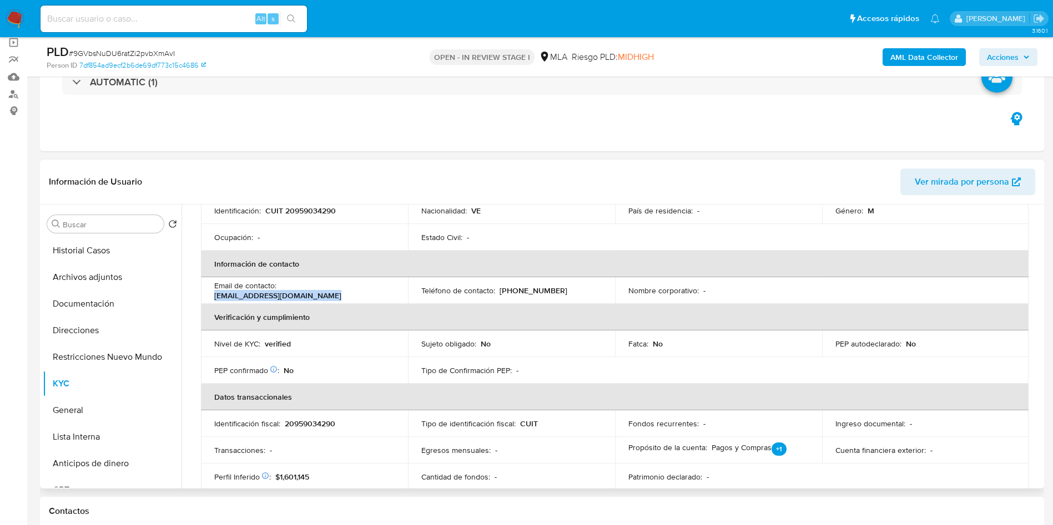
drag, startPoint x: 341, startPoint y: 298, endPoint x: 209, endPoint y: 294, distance: 131.6
click at [209, 294] on td "Email de contacto : nestorponcesequera@gmail.com" at bounding box center [304, 290] width 207 height 27
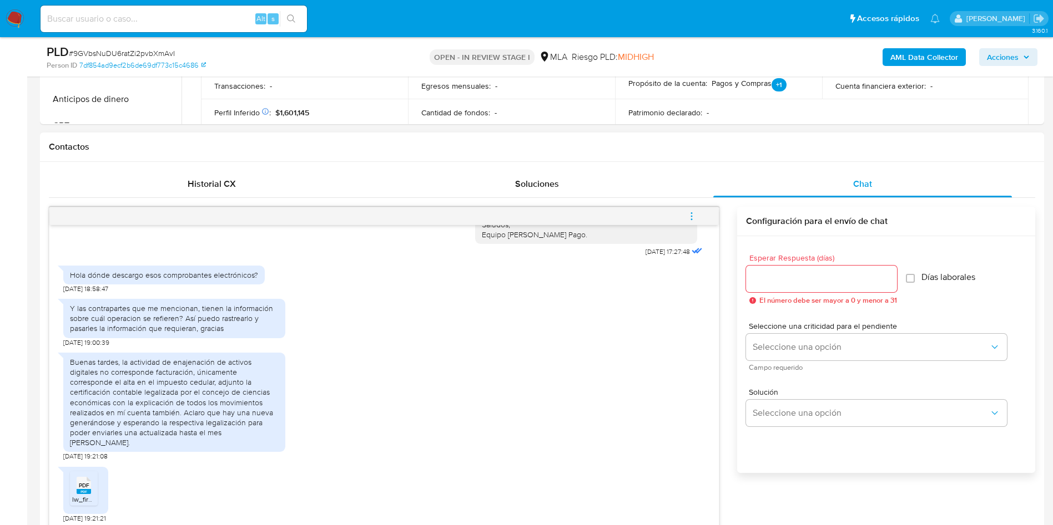
scroll to position [583, 0]
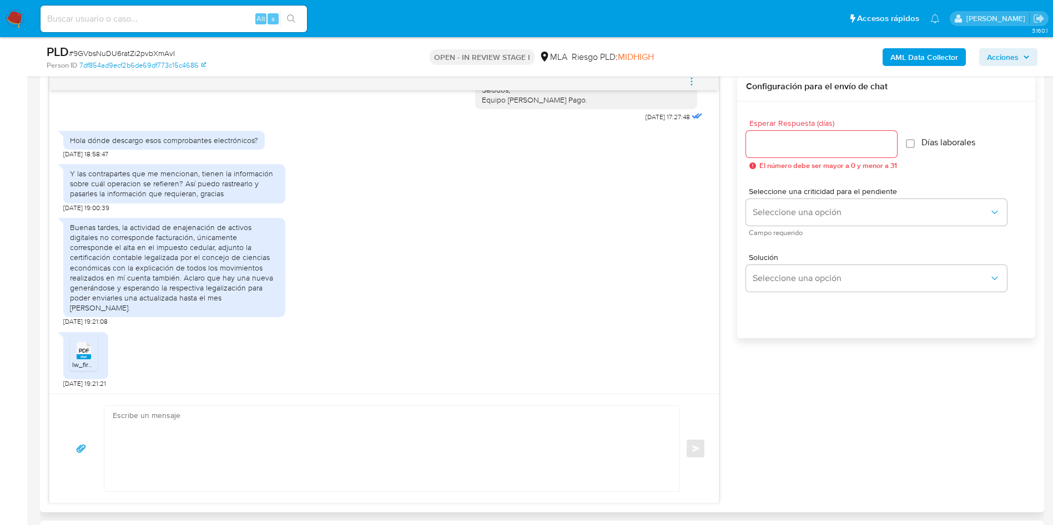
click at [558, 427] on textarea at bounding box center [389, 448] width 553 height 85
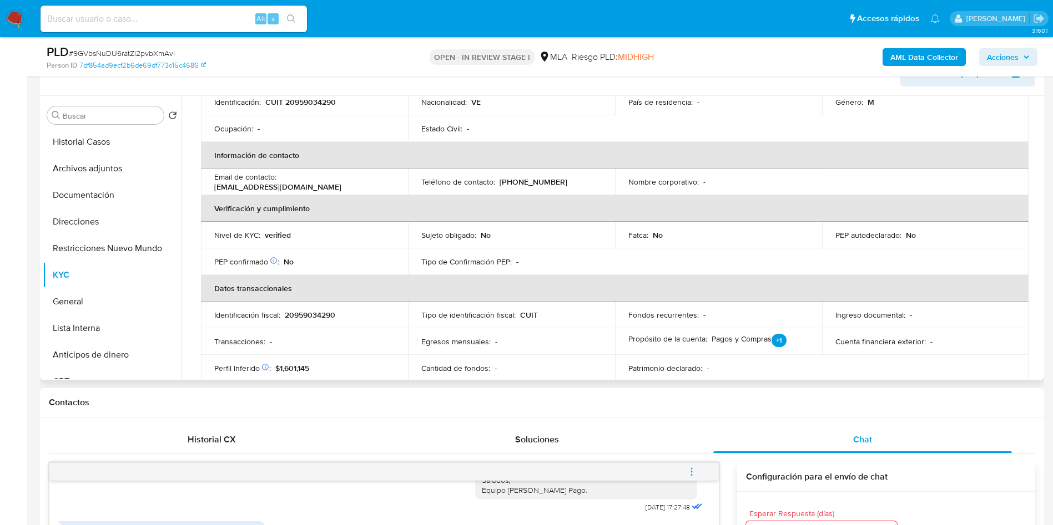
scroll to position [166, 0]
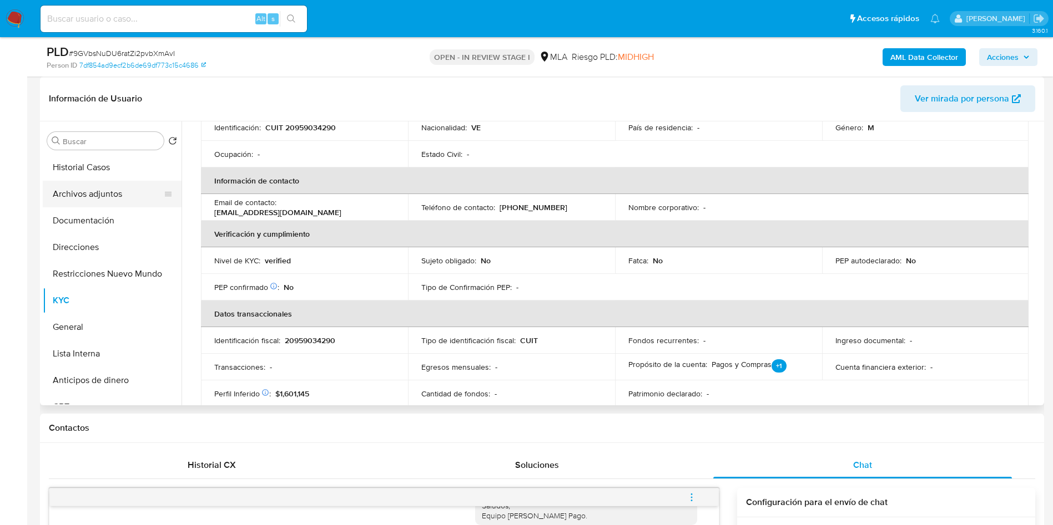
click at [112, 198] on button "Archivos adjuntos" at bounding box center [108, 194] width 130 height 27
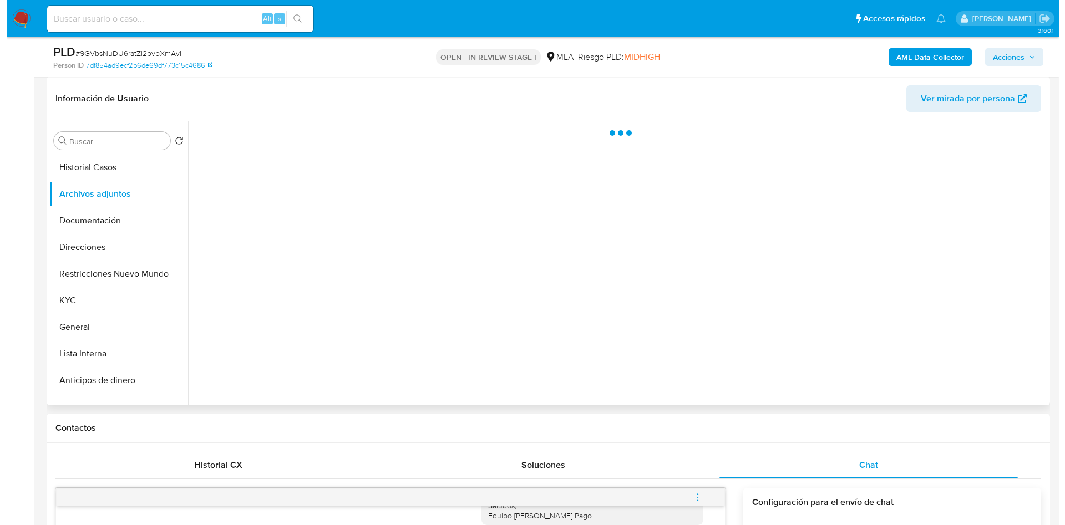
scroll to position [0, 0]
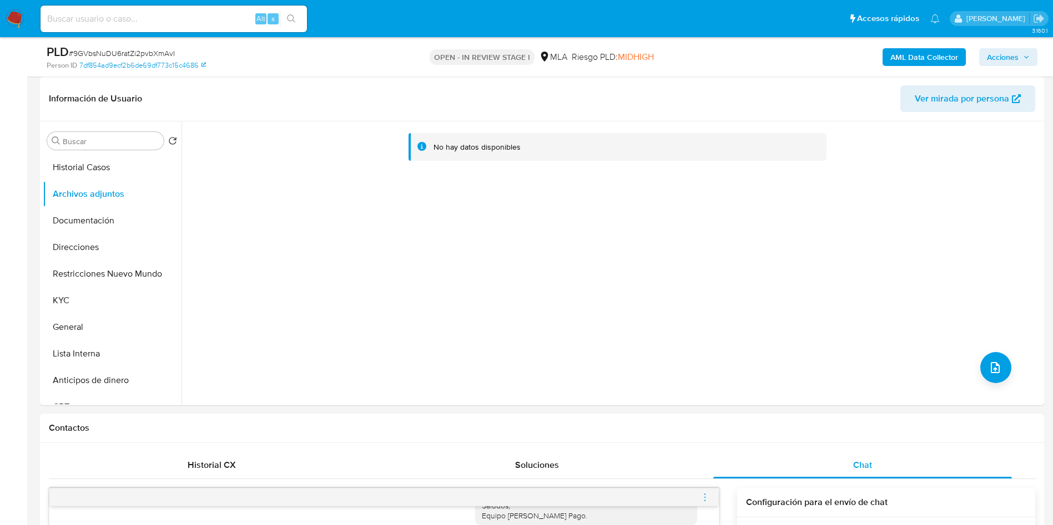
click at [910, 59] on b "AML Data Collector" at bounding box center [924, 57] width 68 height 18
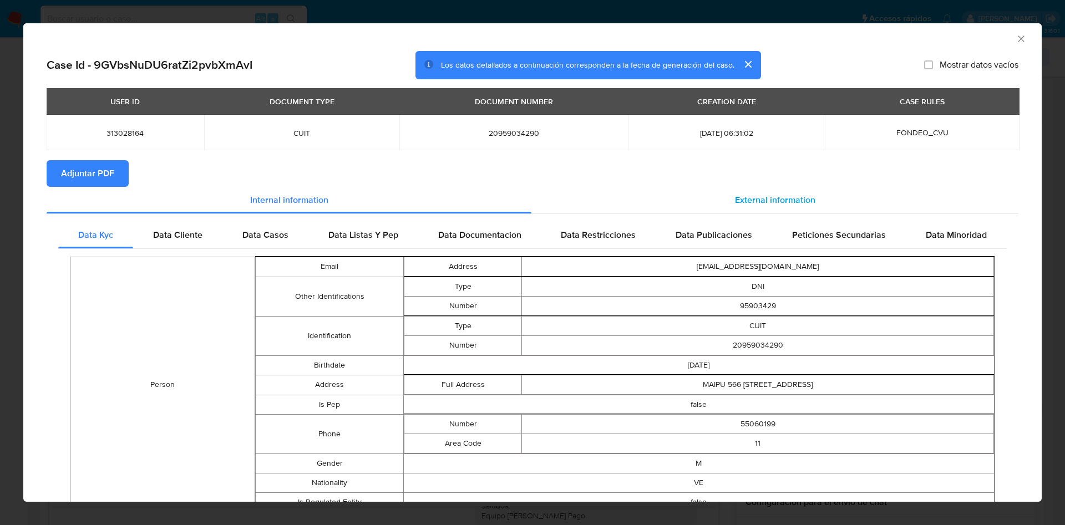
click at [724, 205] on div "External information" at bounding box center [775, 200] width 487 height 27
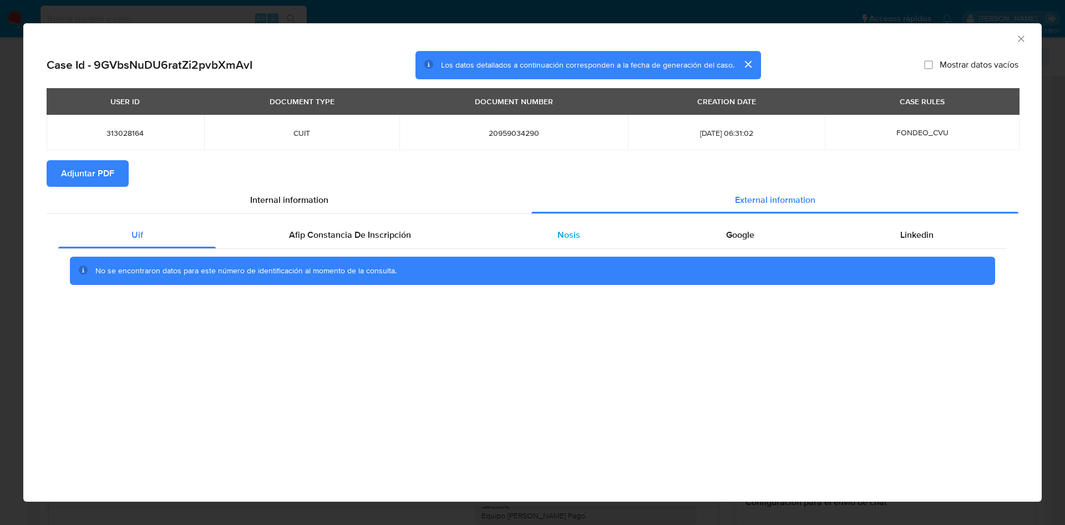
click at [608, 232] on div "Nosis" at bounding box center [568, 235] width 169 height 27
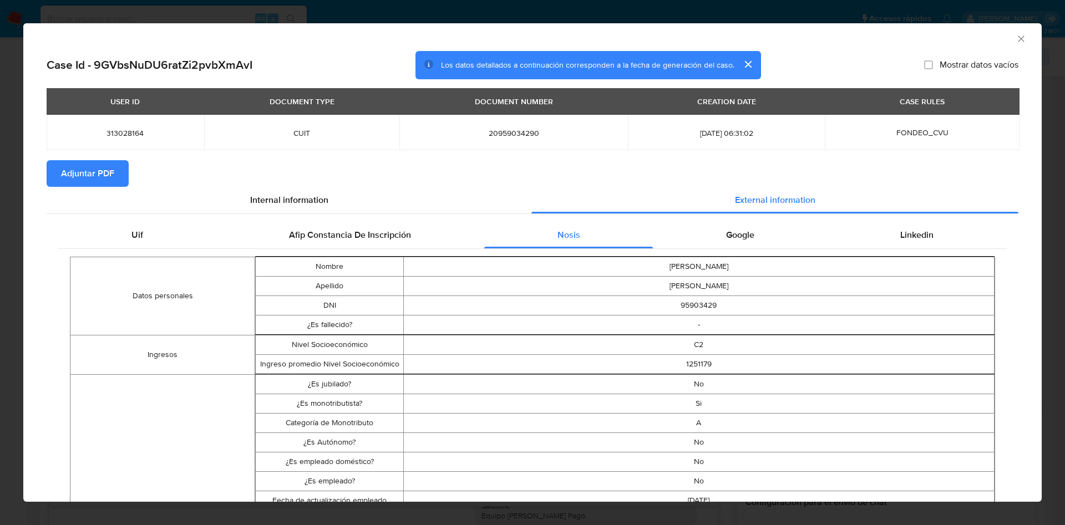
click at [695, 235] on div "Google" at bounding box center [740, 235] width 174 height 27
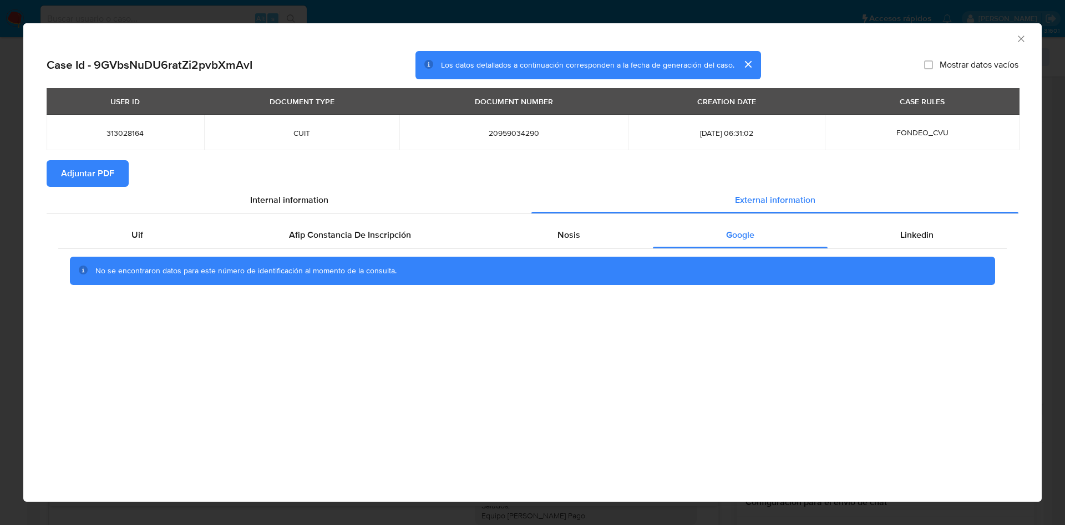
click at [103, 181] on span "Adjuntar PDF" at bounding box center [87, 173] width 53 height 24
click at [1027, 39] on div "AML Data Collector" at bounding box center [532, 37] width 1019 height 28
click at [1023, 39] on icon "Cerrar ventana" at bounding box center [1021, 38] width 11 height 11
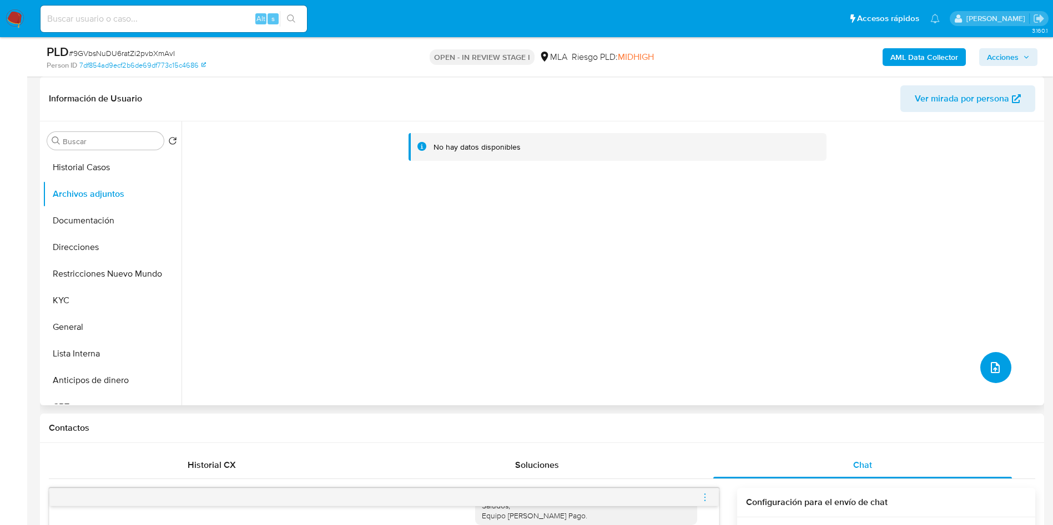
click at [990, 371] on icon "upload-file" at bounding box center [994, 367] width 13 height 13
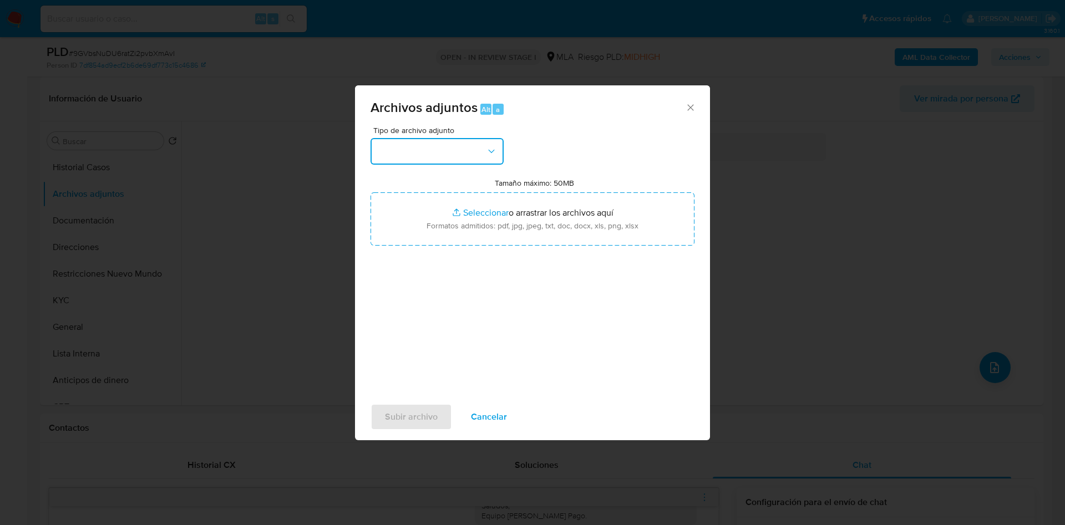
click at [425, 164] on button "button" at bounding box center [437, 151] width 133 height 27
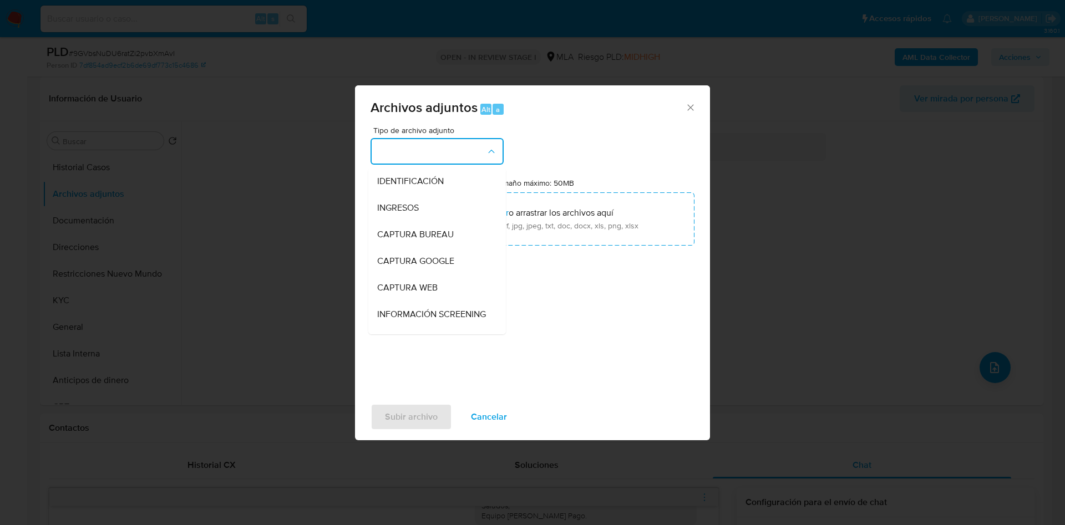
click at [416, 157] on button "button" at bounding box center [437, 151] width 133 height 27
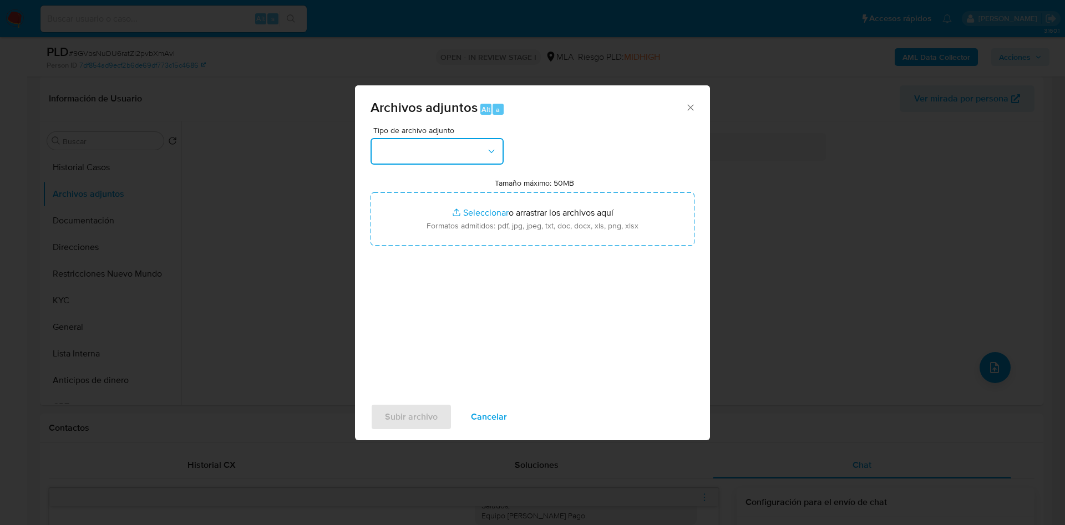
click at [416, 157] on button "button" at bounding box center [437, 151] width 133 height 27
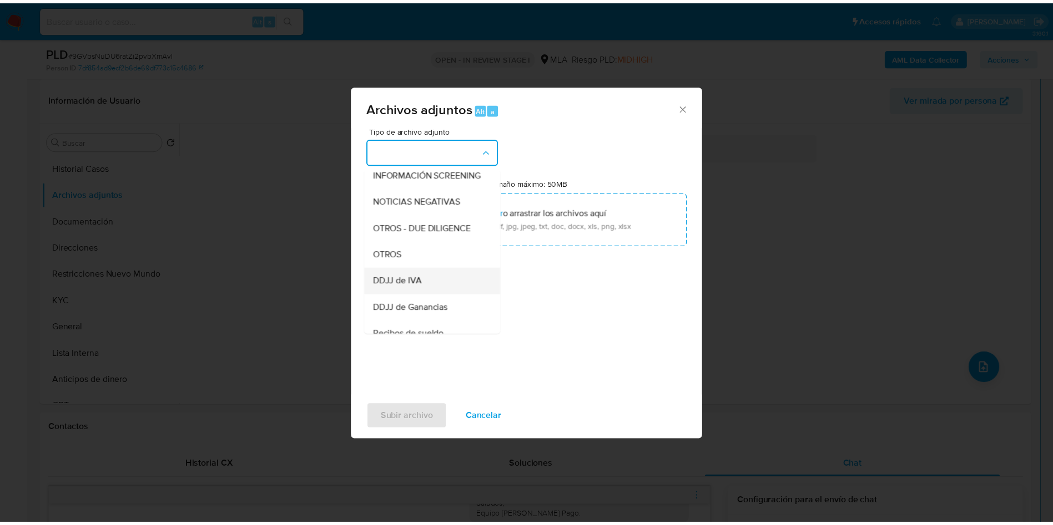
scroll to position [166, 0]
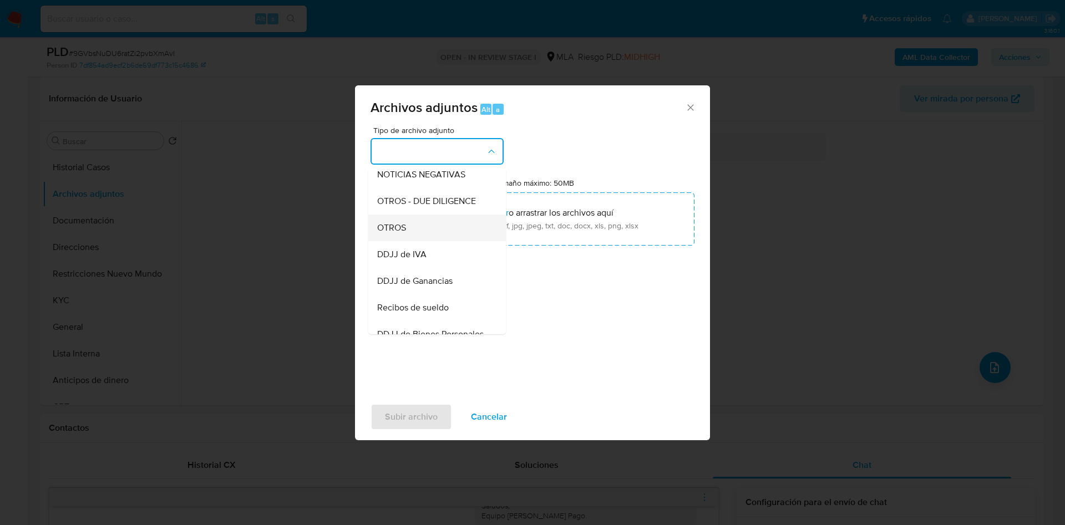
click at [406, 234] on span "OTROS" at bounding box center [391, 228] width 29 height 11
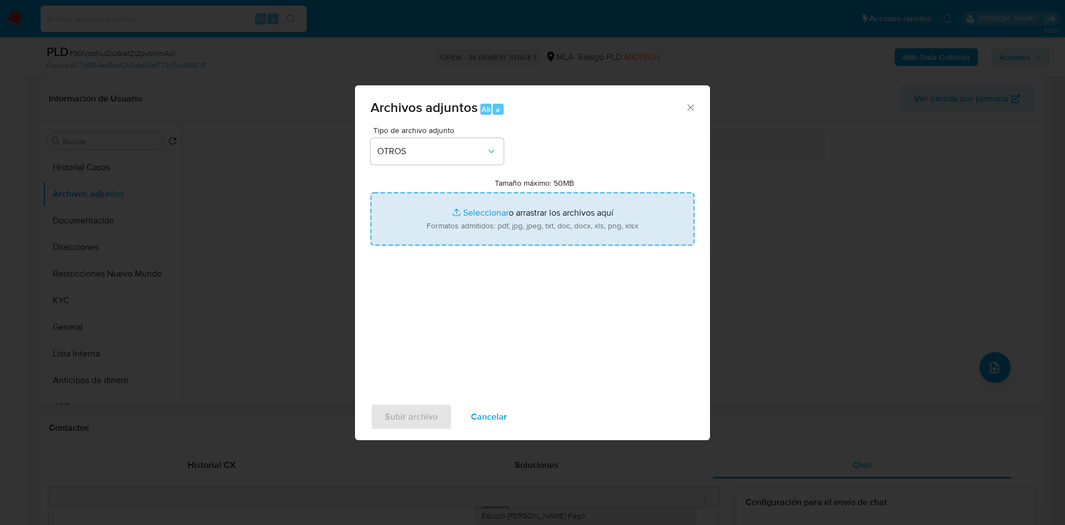
type input "C:\fakepath\313028164 factura.pdf"
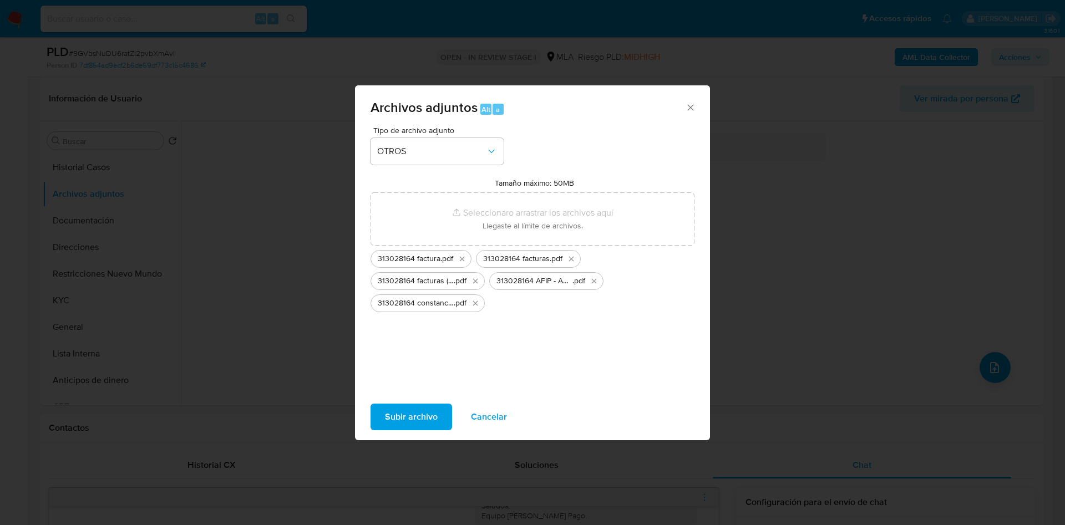
click at [422, 411] on span "Subir archivo" at bounding box center [411, 417] width 53 height 24
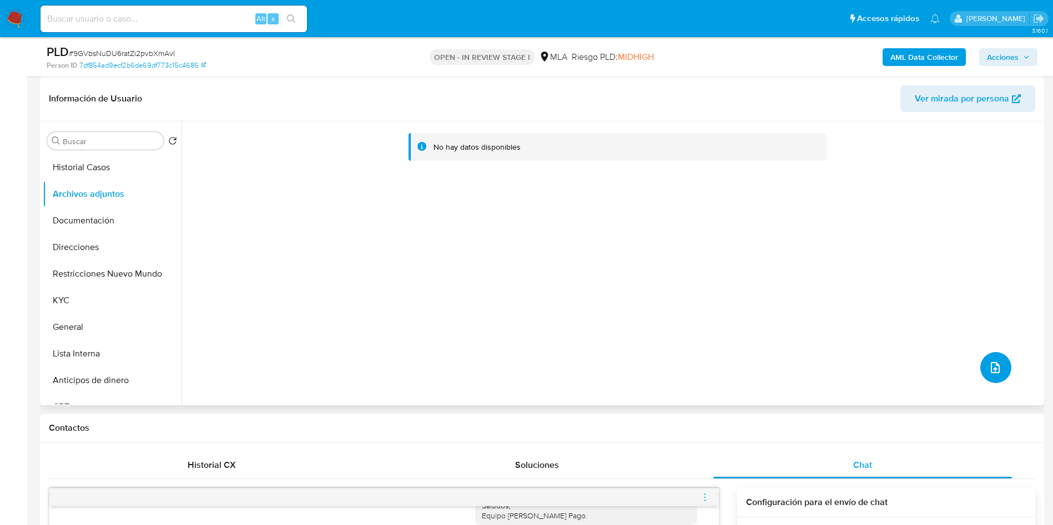
drag, startPoint x: 1003, startPoint y: 370, endPoint x: 388, endPoint y: 249, distance: 626.6
click at [400, 255] on div "No hay datos disponibles" at bounding box center [611, 264] width 860 height 284
click at [121, 209] on button "Documentación" at bounding box center [108, 221] width 130 height 27
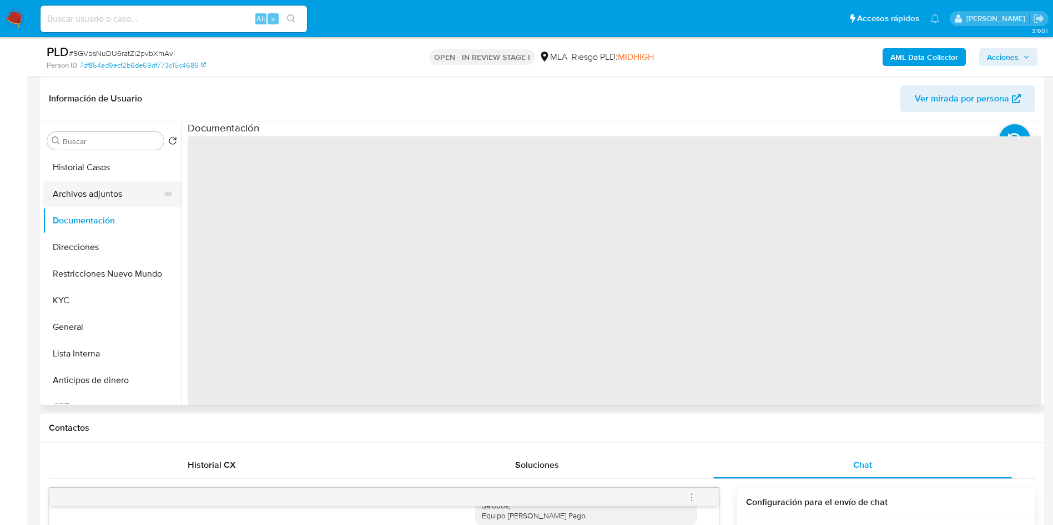
click at [120, 189] on button "Archivos adjuntos" at bounding box center [108, 194] width 130 height 27
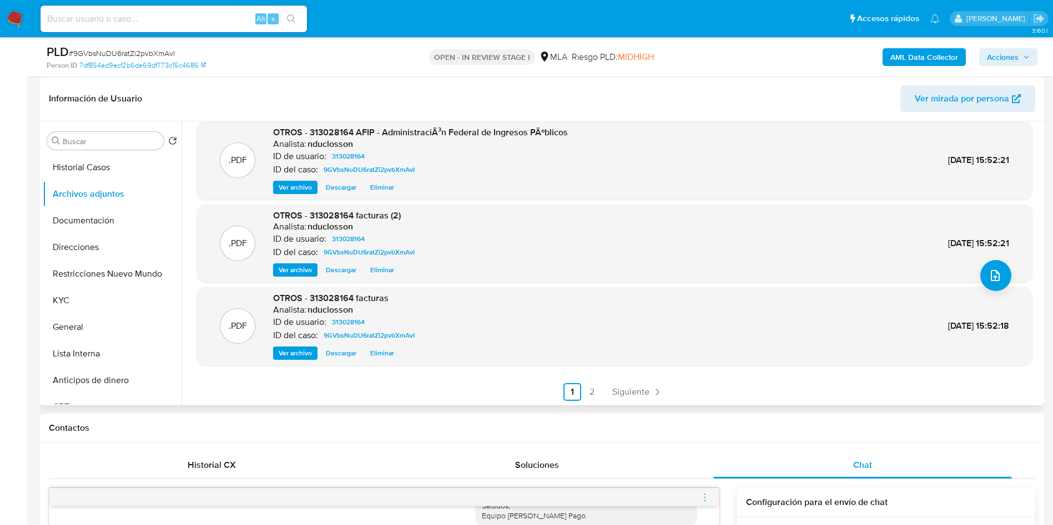
scroll to position [93, 0]
click at [590, 390] on link "2" at bounding box center [592, 391] width 18 height 18
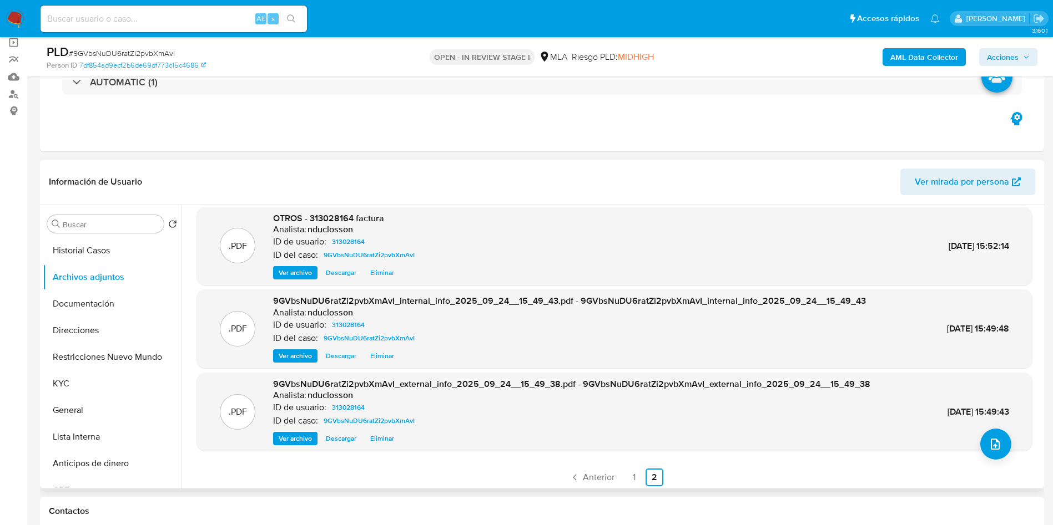
scroll to position [10, 0]
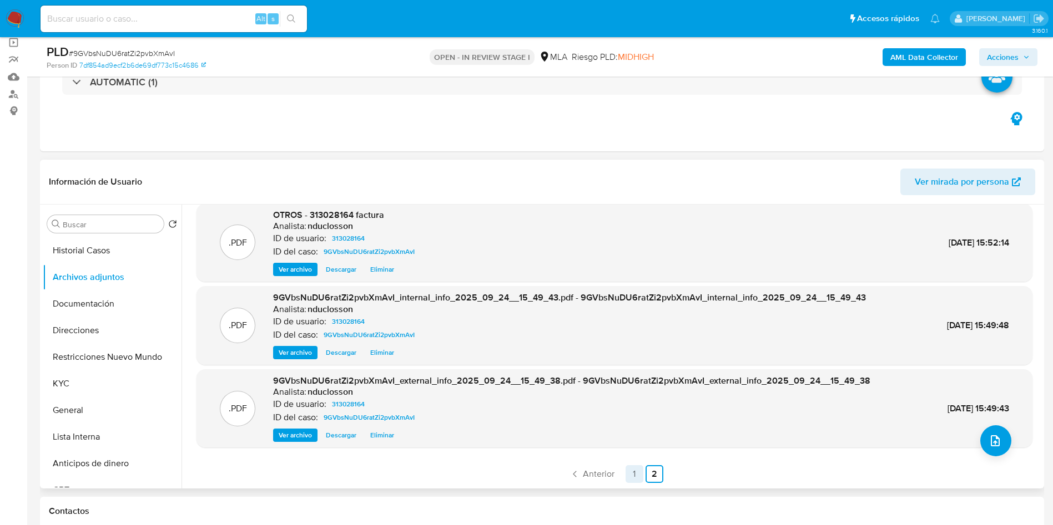
click at [630, 472] on link "1" at bounding box center [634, 475] width 18 height 18
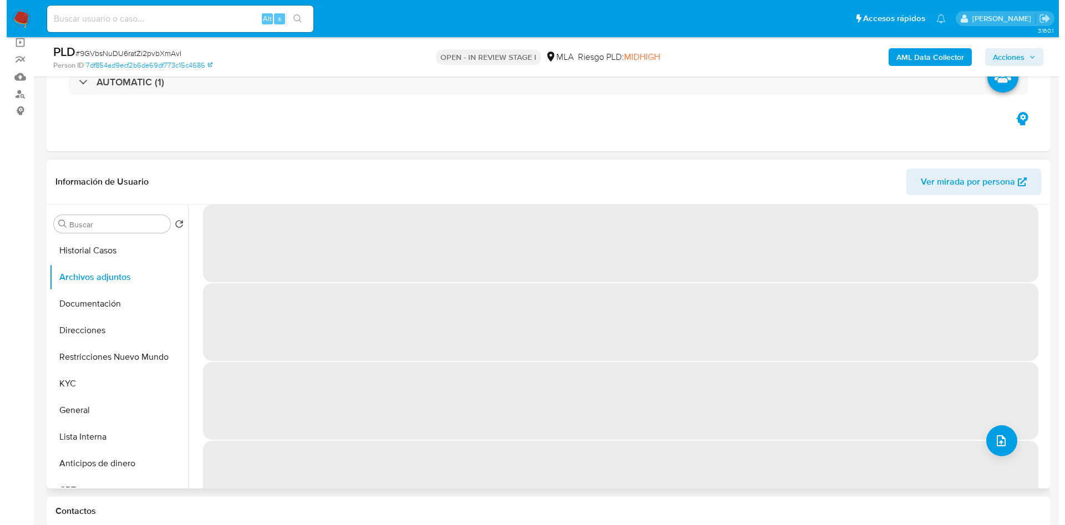
scroll to position [0, 0]
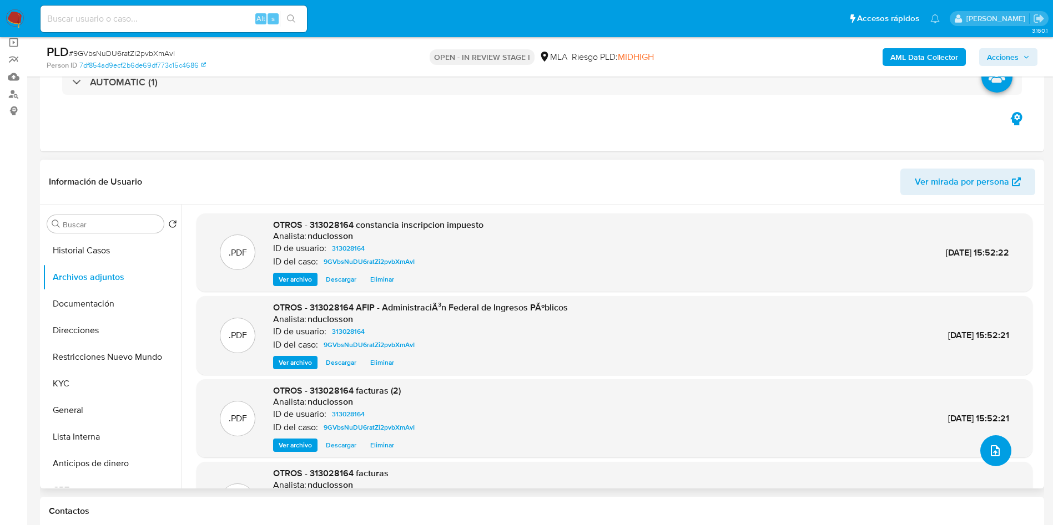
click at [995, 460] on button "upload-file" at bounding box center [995, 451] width 31 height 31
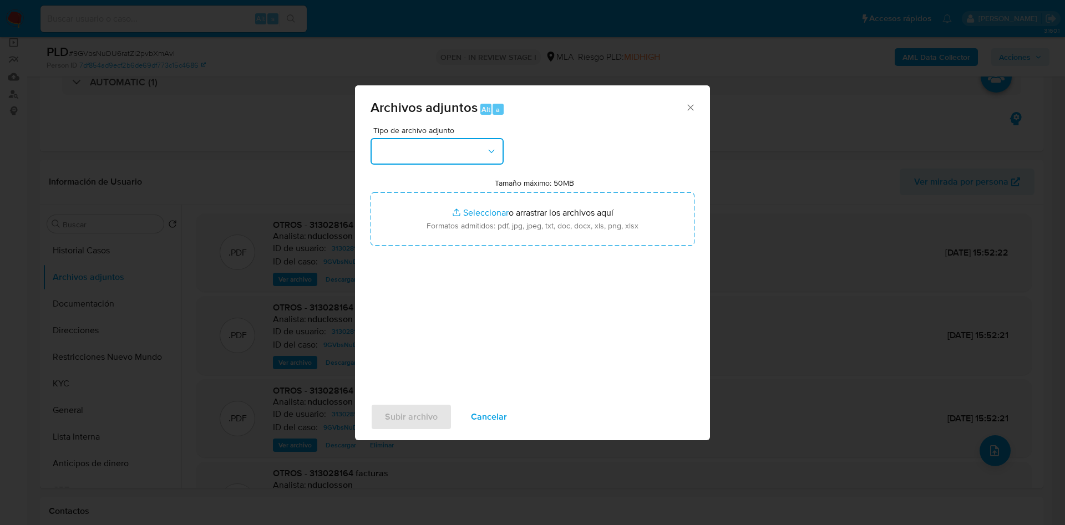
click at [473, 160] on button "button" at bounding box center [437, 151] width 133 height 27
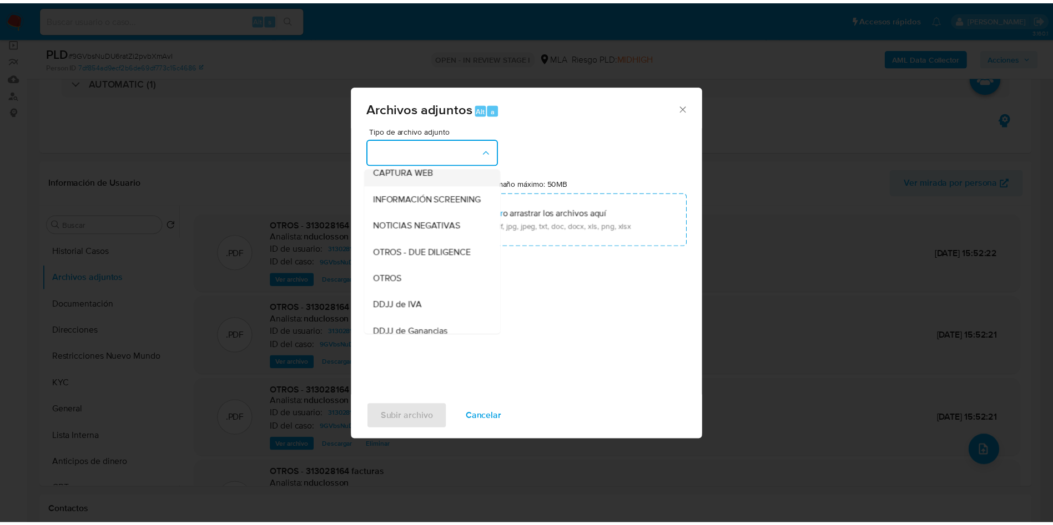
scroll to position [141, 0]
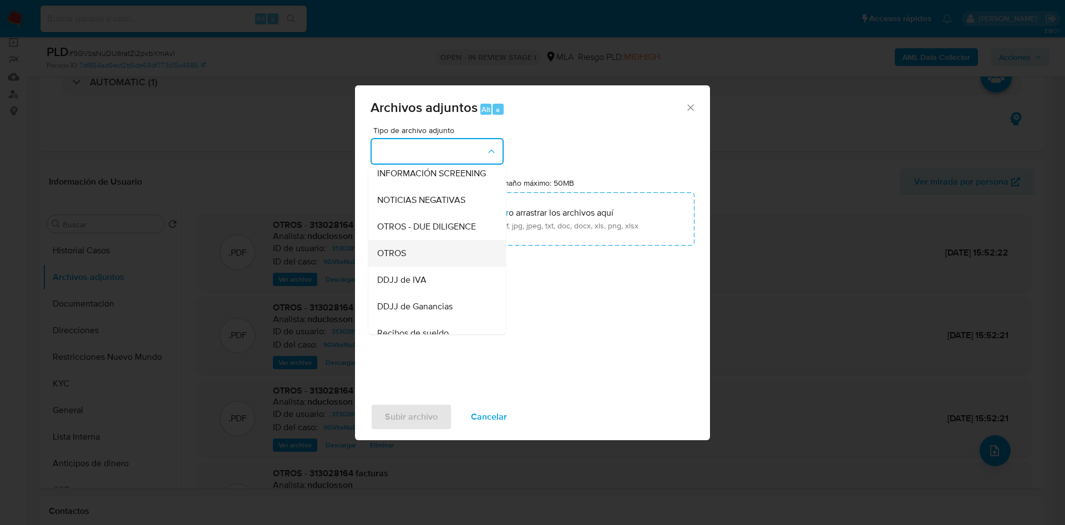
click at [419, 255] on div "OTROS" at bounding box center [433, 253] width 113 height 27
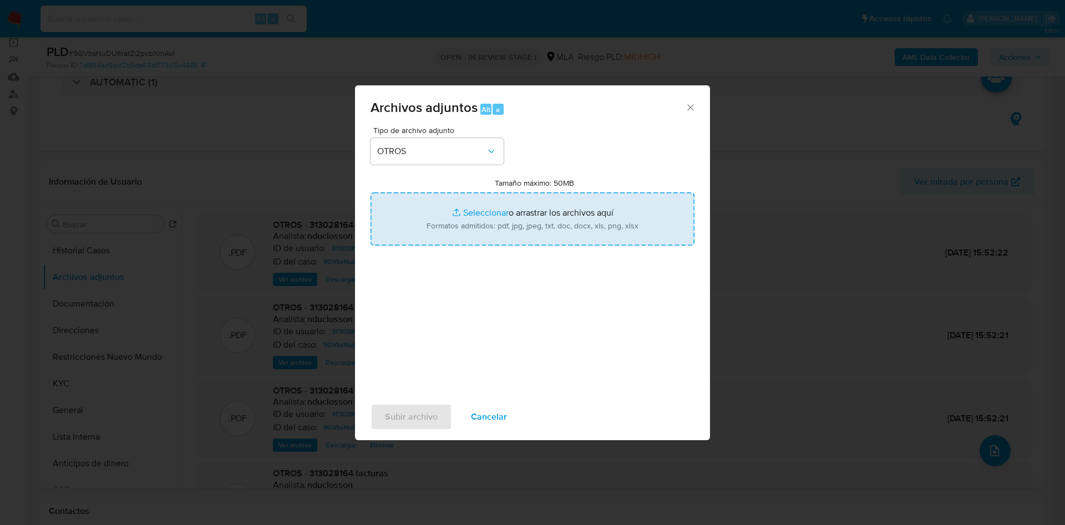
type input "C:\fakepath\313028164 Movimientos.xlsx"
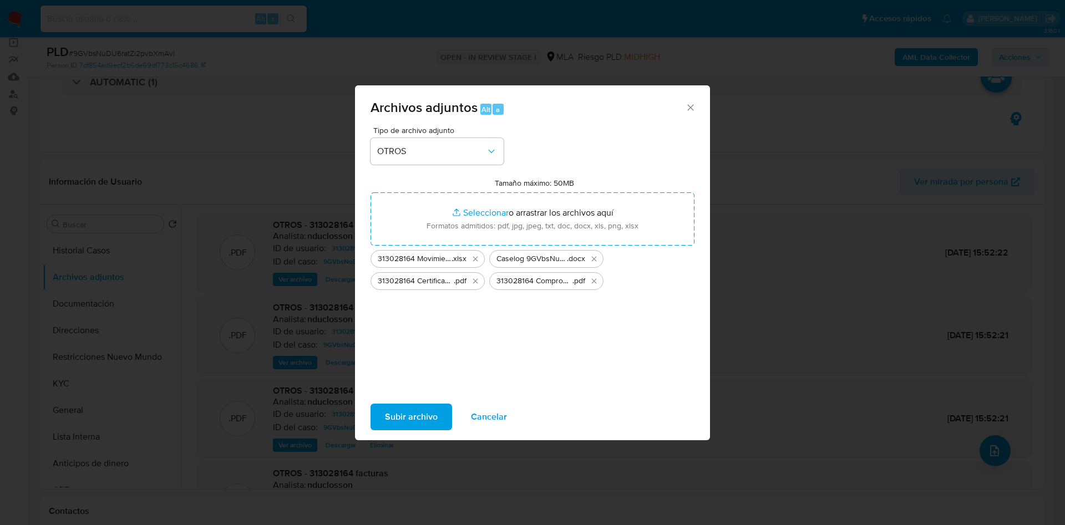
click at [408, 413] on span "Subir archivo" at bounding box center [411, 417] width 53 height 24
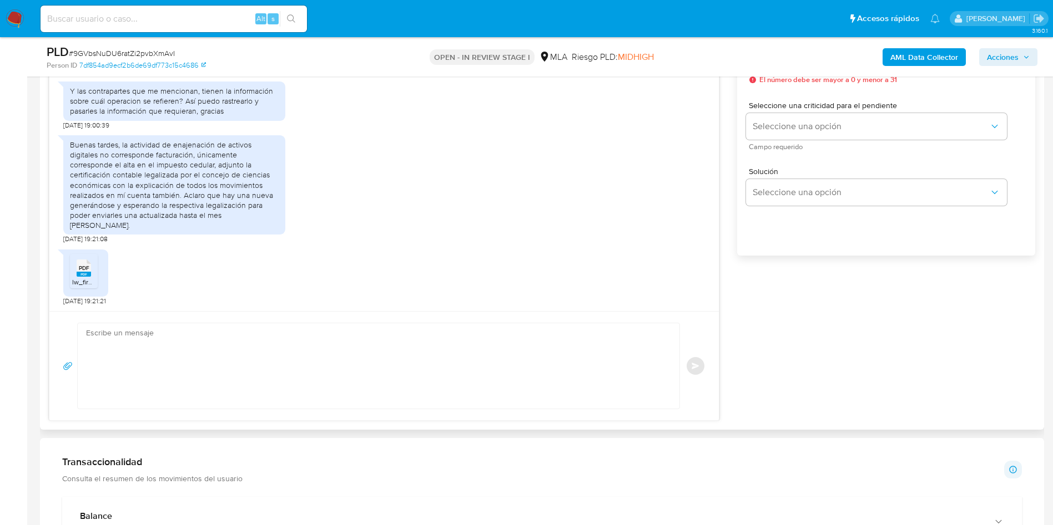
scroll to position [666, 0]
click at [289, 392] on textarea at bounding box center [375, 365] width 579 height 85
paste textarea "Hola, ¡Muchas gracias por tu respuesta! Confirmamos la recepción de la document…"
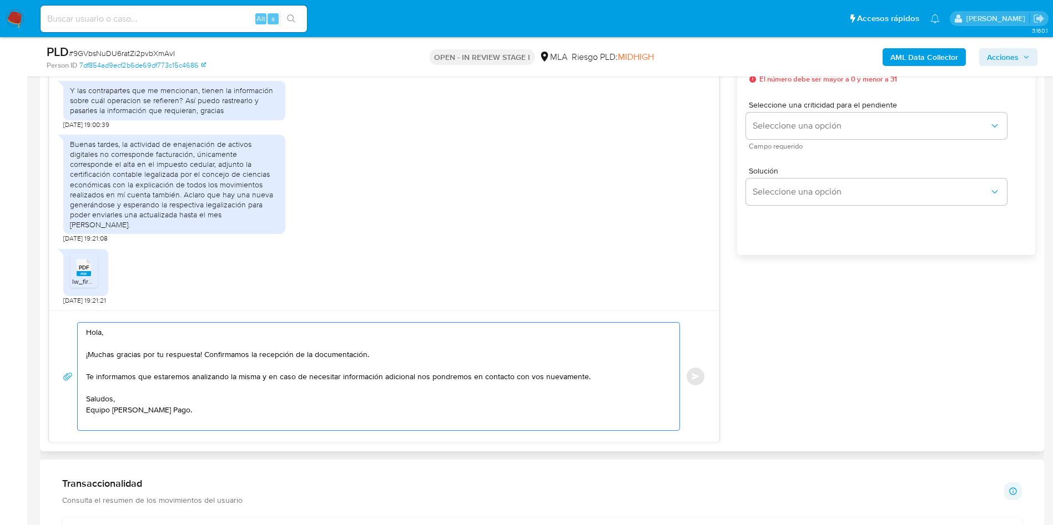
click at [593, 376] on textarea "Hola, ¡Muchas gracias por tu respuesta! Confirmamos la recepción de la document…" at bounding box center [375, 377] width 579 height 108
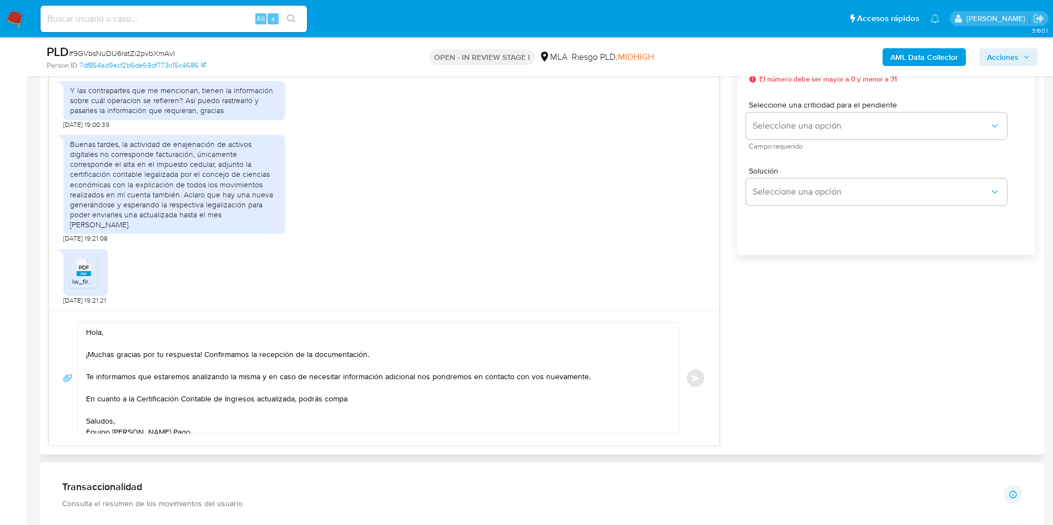
click at [368, 392] on textarea "Hola, ¡Muchas gracias por tu respuesta! Confirmamos la recepción de la document…" at bounding box center [375, 378] width 579 height 111
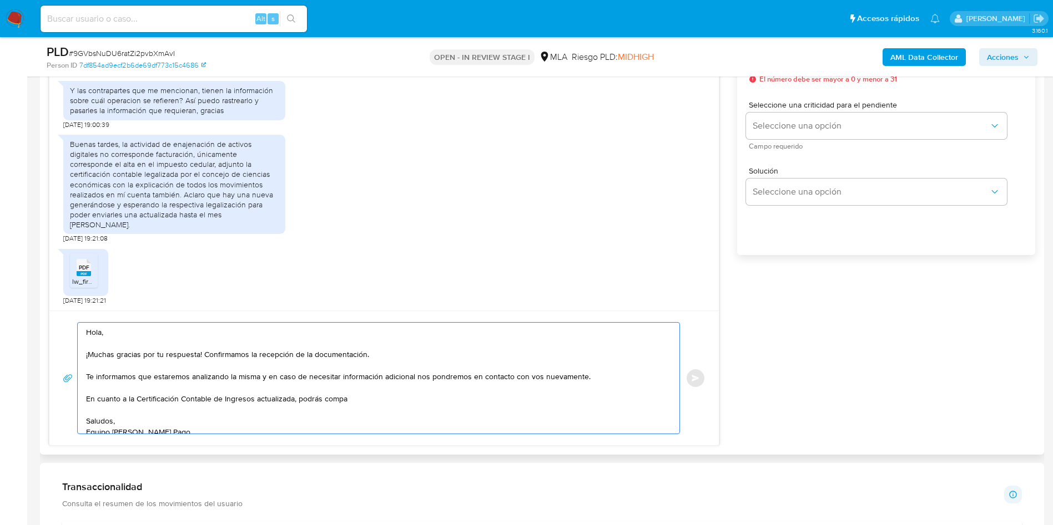
drag, startPoint x: 361, startPoint y: 400, endPoint x: 298, endPoint y: 402, distance: 62.8
click at [298, 402] on textarea "Hola, ¡Muchas gracias por tu respuesta! Confirmamos la recepción de la document…" at bounding box center [375, 378] width 579 height 111
paste textarea "és contactarte a través de nuestro Portal de Ayuda."
click at [313, 396] on textarea "Hola, ¡Muchas gracias por tu respuesta! Confirmamos la recepción de la document…" at bounding box center [375, 378] width 579 height 111
click at [489, 398] on textarea "Hola, ¡Muchas gracias por tu respuesta! Confirmamos la recepción de la document…" at bounding box center [375, 378] width 579 height 111
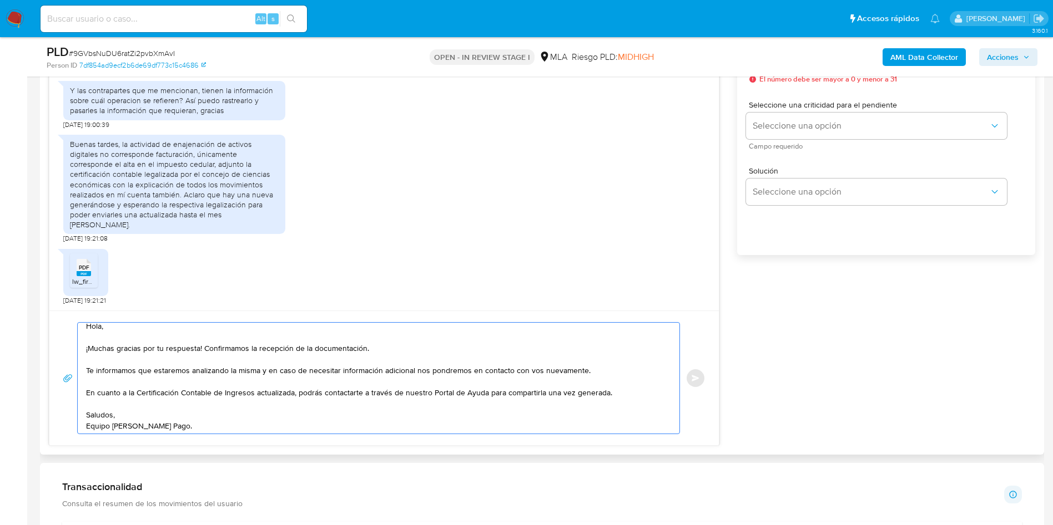
scroll to position [0, 0]
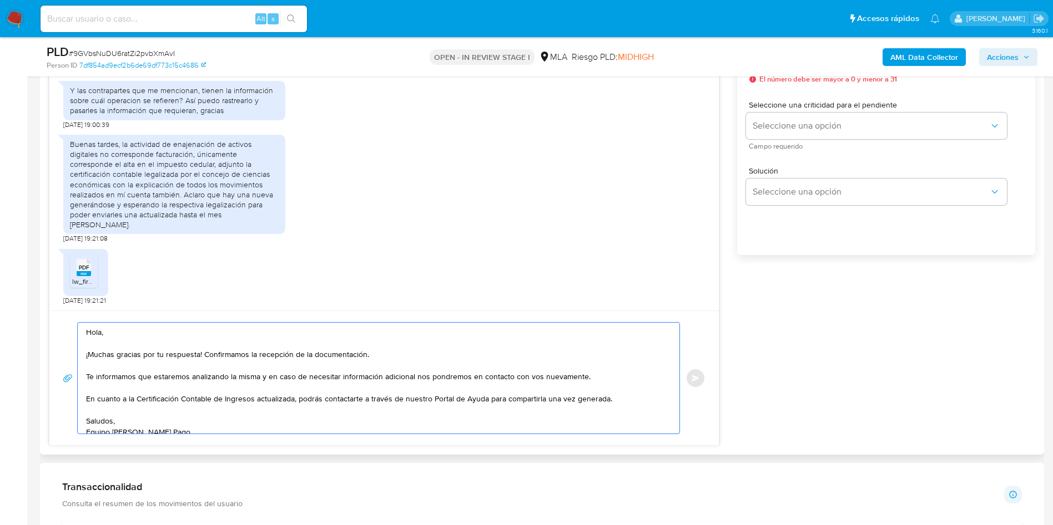
click at [231, 348] on textarea "Hola, ¡Muchas gracias por tu respuesta! Confirmamos la recepción de la document…" at bounding box center [375, 378] width 579 height 111
click at [201, 348] on textarea "Hola, ¡Muchas gracias por tu respuesta! Confirmamos la recepción de la document…" at bounding box center [375, 378] width 579 height 111
click at [169, 341] on textarea "Hola, ¡Muchas gracias por tu respuesta! Confirmamos la recepción de la document…" at bounding box center [375, 378] width 579 height 111
click at [166, 362] on textarea "Hola, ¡Muchas gracias por tu respuesta! Confirmamos la recepción de la document…" at bounding box center [375, 378] width 579 height 111
click at [390, 360] on textarea "Hola, ¡Muchas gracias por tu respuesta! Confirmamos la recepción de la document…" at bounding box center [375, 378] width 579 height 111
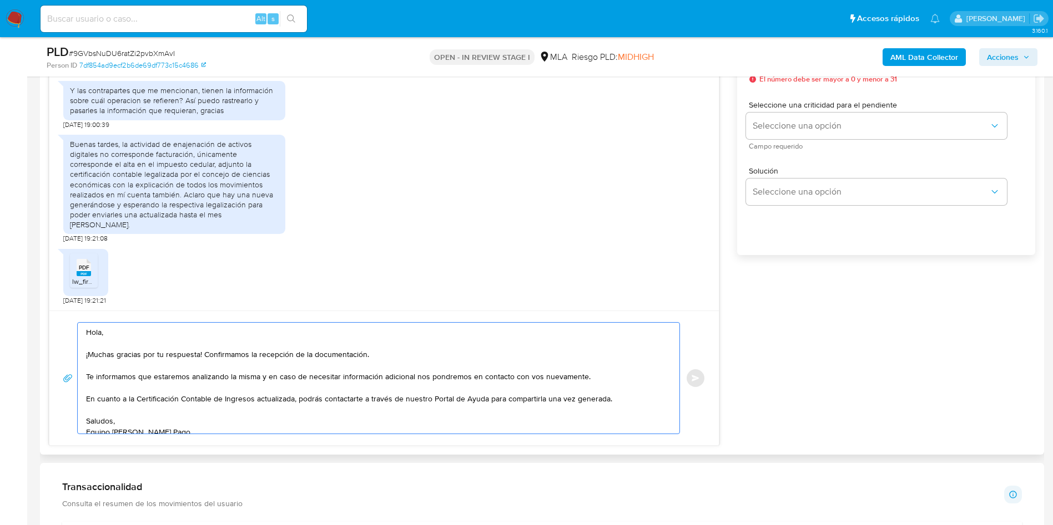
click at [305, 368] on textarea "Hola, ¡Muchas gracias por tu respuesta! Confirmamos la recepción de la document…" at bounding box center [375, 378] width 579 height 111
click at [297, 397] on textarea "Hola, ¡Muchas gracias por tu respuesta! Confirmamos la recepción de la document…" at bounding box center [375, 378] width 579 height 111
click at [364, 386] on textarea "Hola, ¡Muchas gracias por tu respuesta! Confirmamos la recepción de la document…" at bounding box center [375, 378] width 579 height 111
click at [362, 366] on textarea "Hola, ¡Muchas gracias por tu respuesta! Confirmamos la recepción de la document…" at bounding box center [375, 378] width 579 height 111
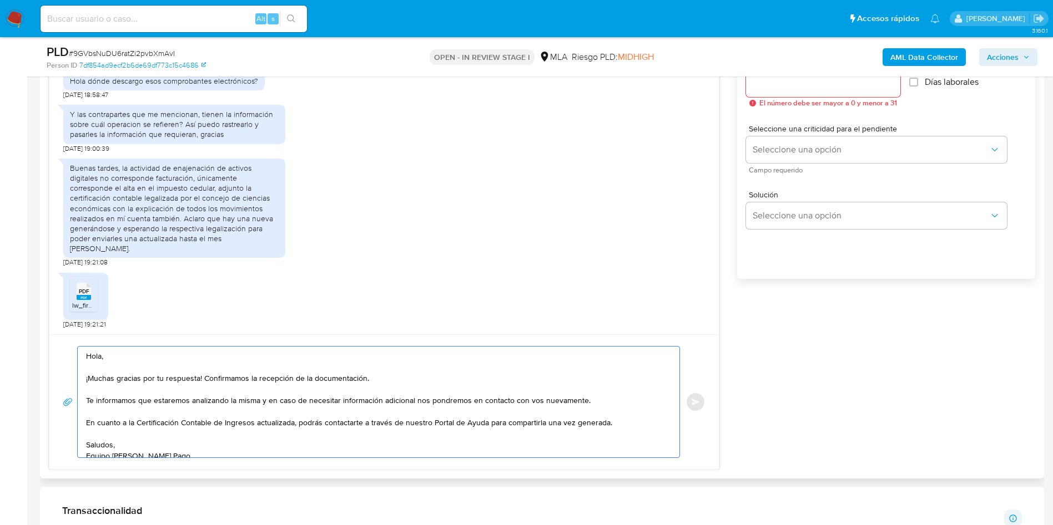
scroll to position [583, 0]
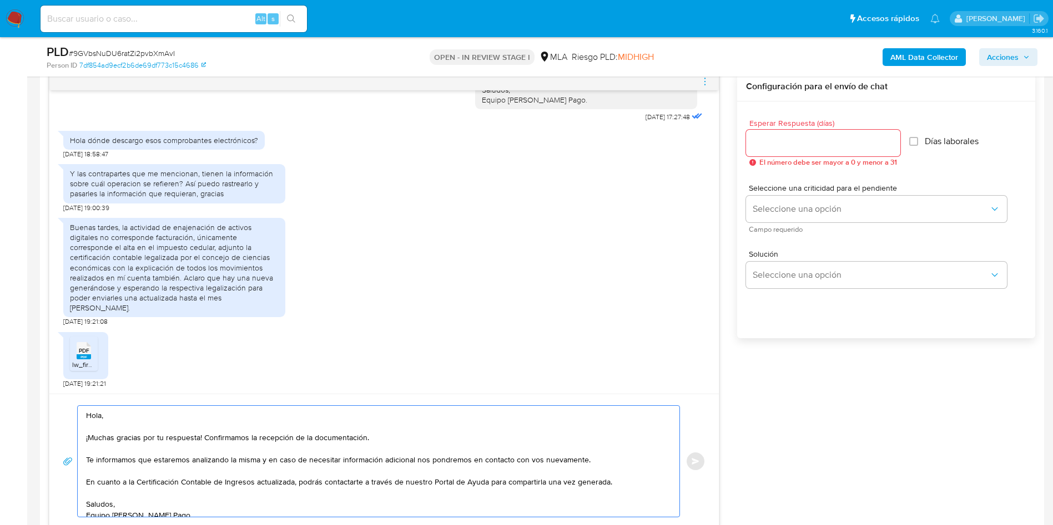
type textarea "Hola, ¡Muchas gracias por tu respuesta! Confirmamos la recepción de la document…"
click at [139, 48] on span "# 9GVbsNuDU6ratZi2pvbXmAvI" at bounding box center [122, 53] width 106 height 11
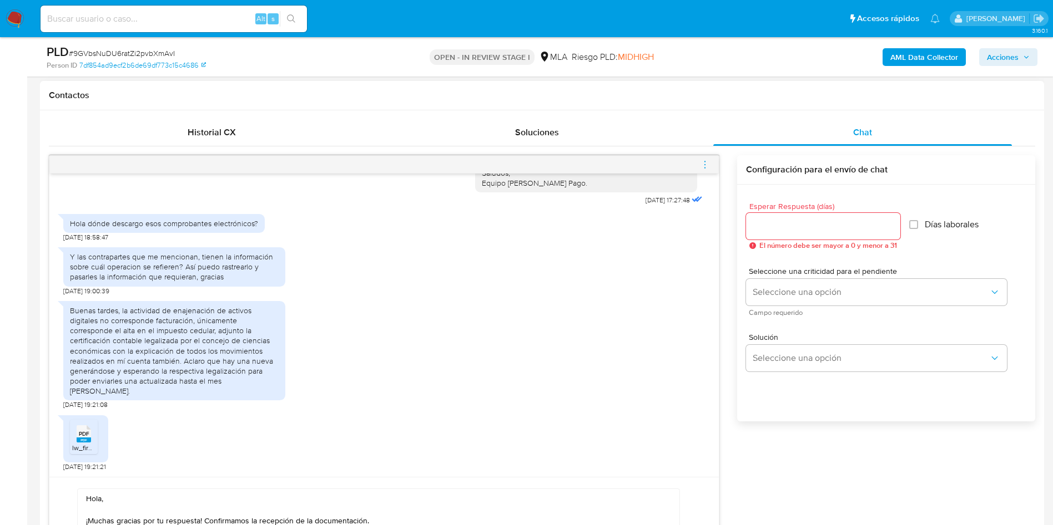
click at [762, 226] on input "Esperar Respuesta (días)" at bounding box center [823, 226] width 154 height 14
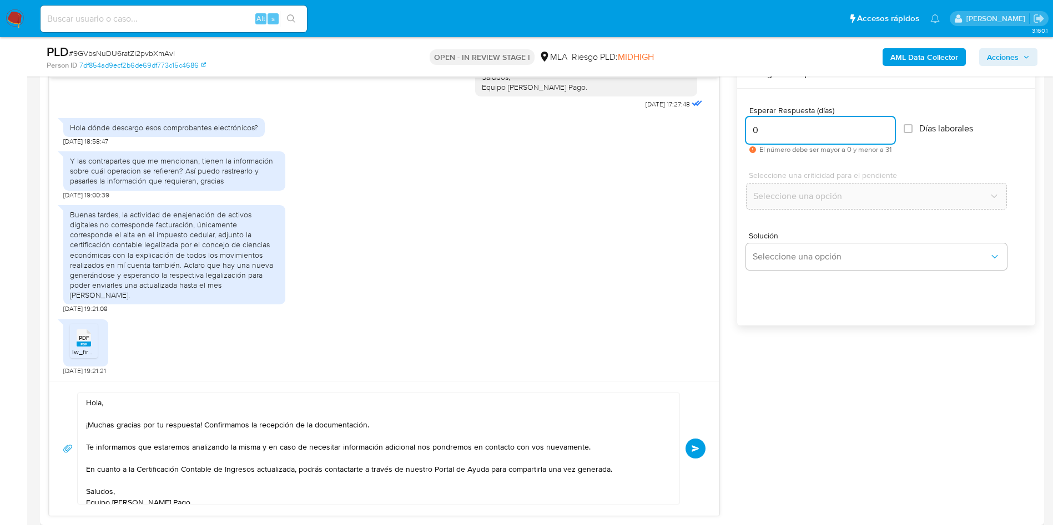
scroll to position [666, 0]
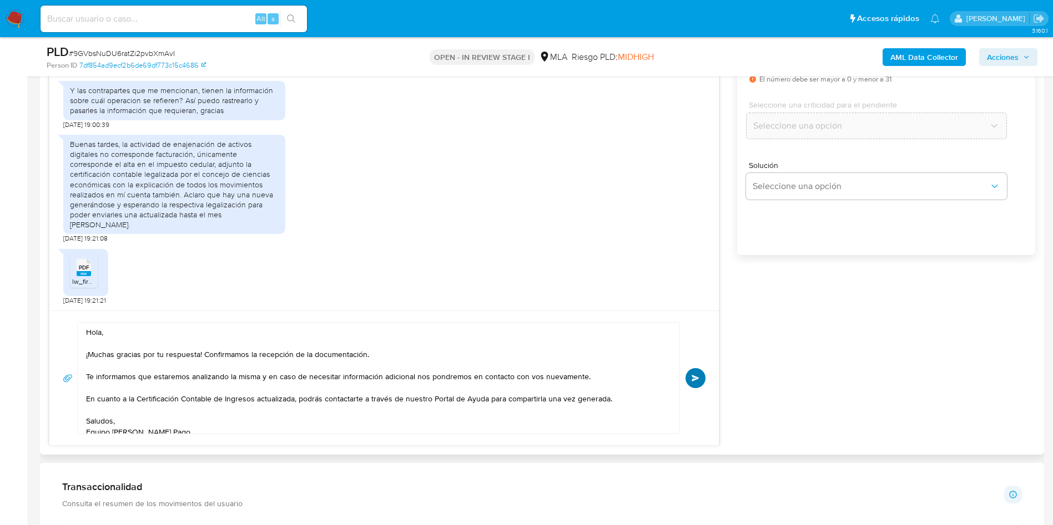
type input "0"
click at [688, 372] on button "Enviar" at bounding box center [695, 378] width 20 height 20
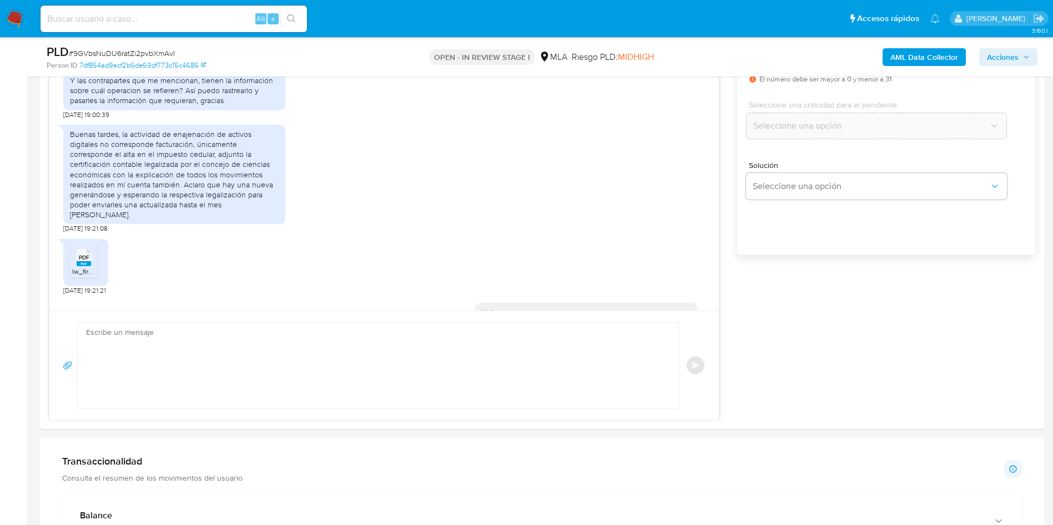
scroll to position [2723, 0]
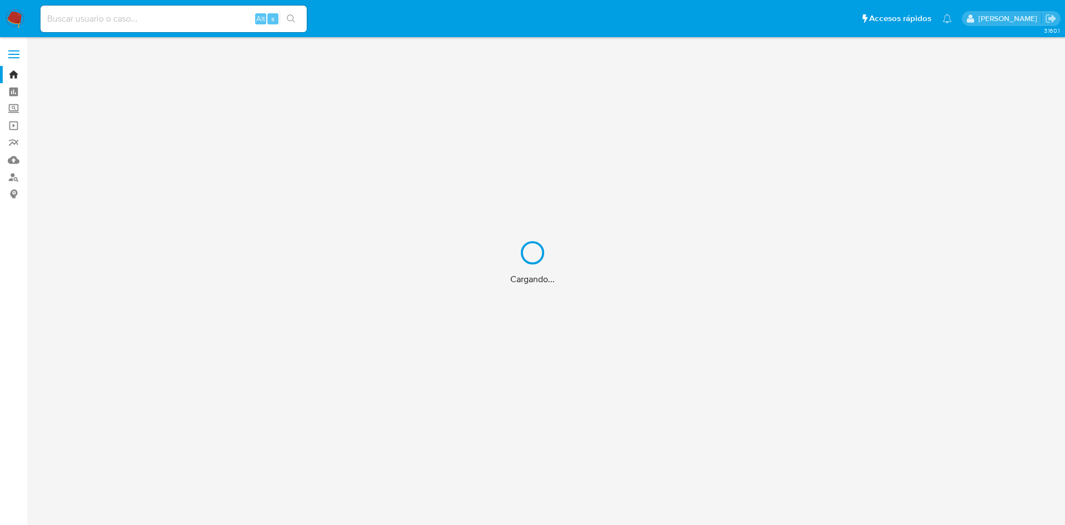
click at [153, 8] on div "Cargando..." at bounding box center [532, 262] width 1065 height 525
click at [151, 17] on div "Cargando..." at bounding box center [532, 262] width 1065 height 525
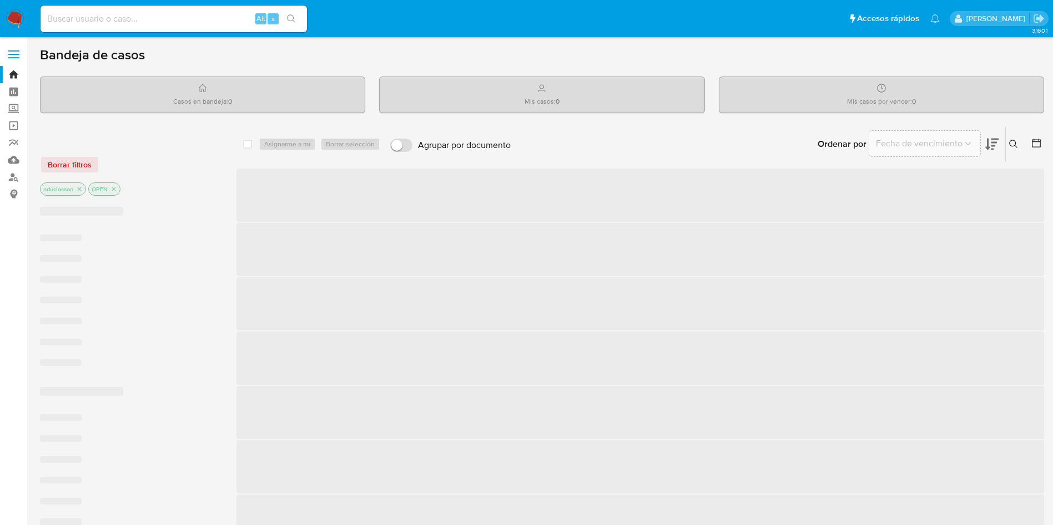
click at [151, 17] on input at bounding box center [174, 19] width 266 height 14
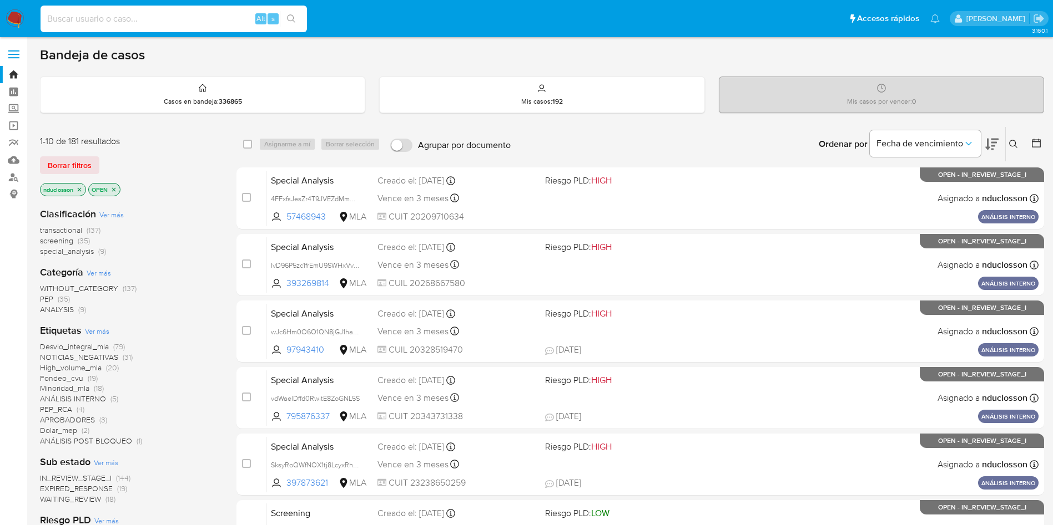
paste input "GCAbx00wYqESGMmhi4V42Cil"
type input "GCAbx00wYqESGMmhi4V42Cil"
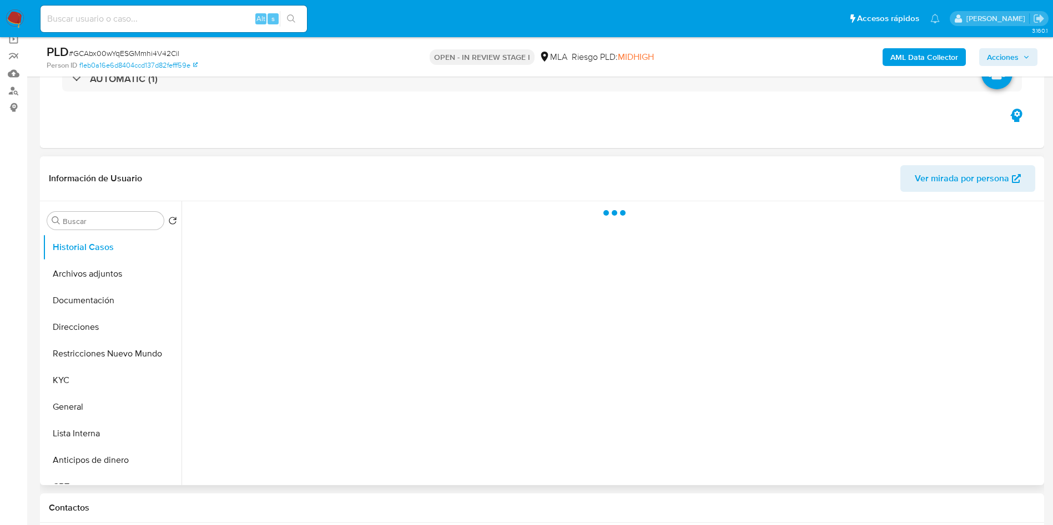
scroll to position [166, 0]
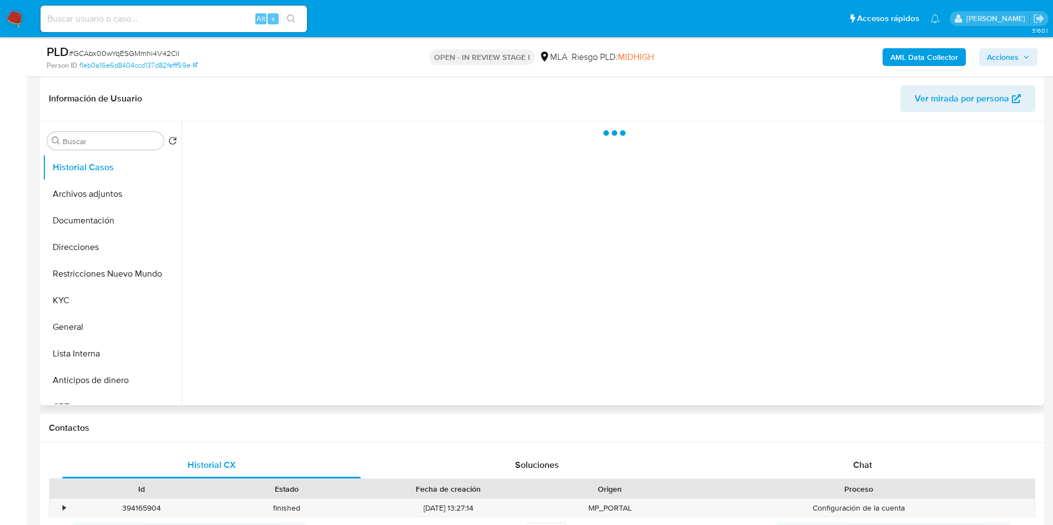
select select "10"
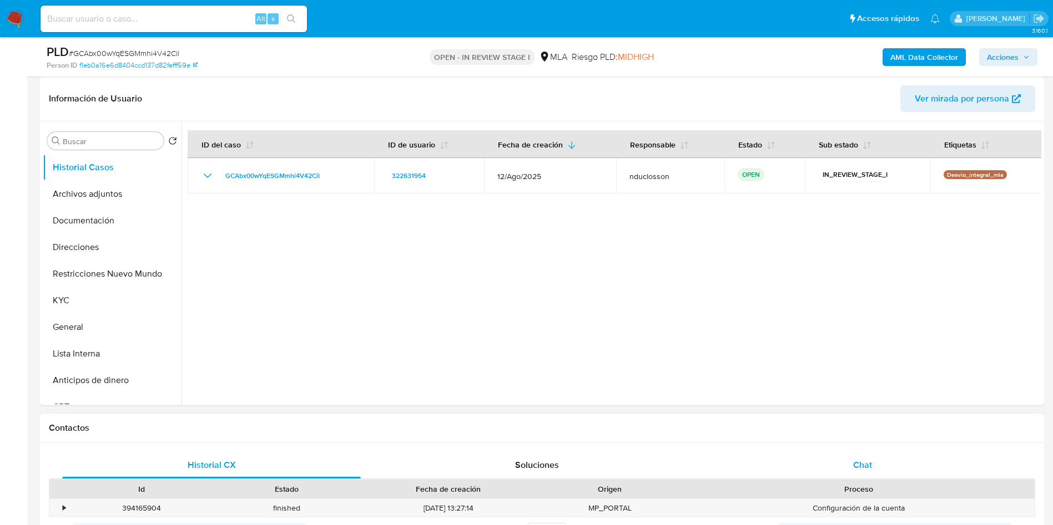
click at [839, 452] on div "Chat" at bounding box center [862, 465] width 299 height 27
click at [857, 463] on span "Chat" at bounding box center [862, 465] width 19 height 13
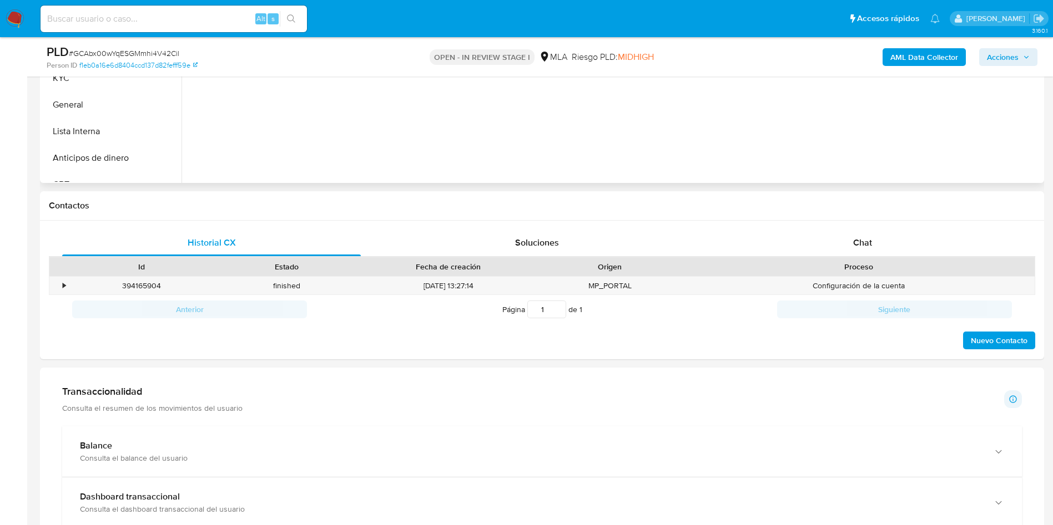
scroll to position [333, 0]
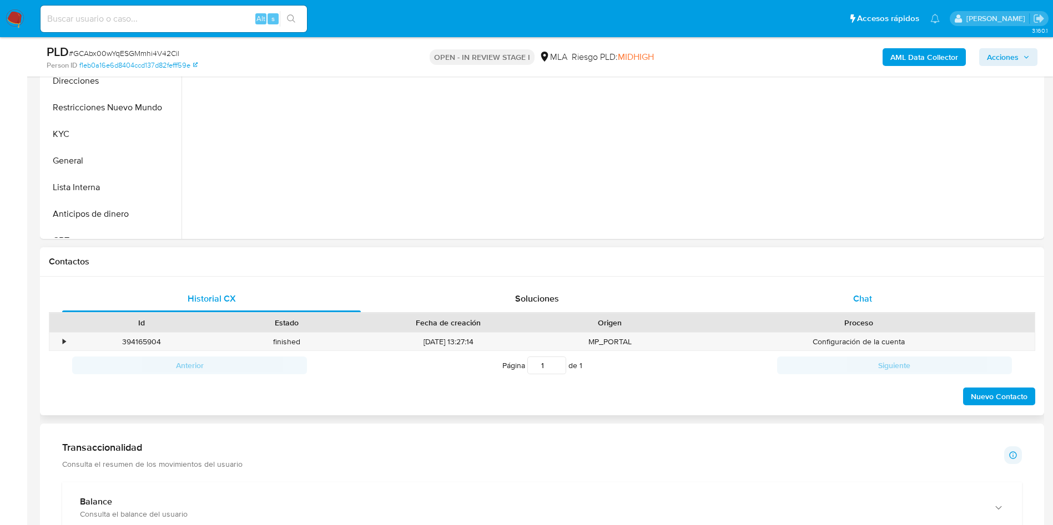
click at [845, 294] on div "Chat" at bounding box center [862, 299] width 299 height 27
click at [830, 296] on div "Chat" at bounding box center [862, 299] width 299 height 27
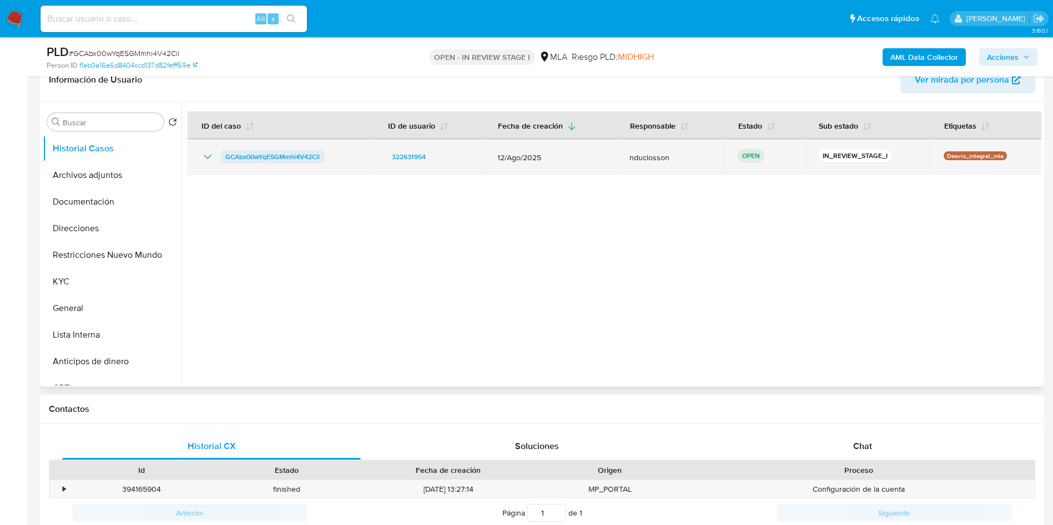
scroll to position [83, 0]
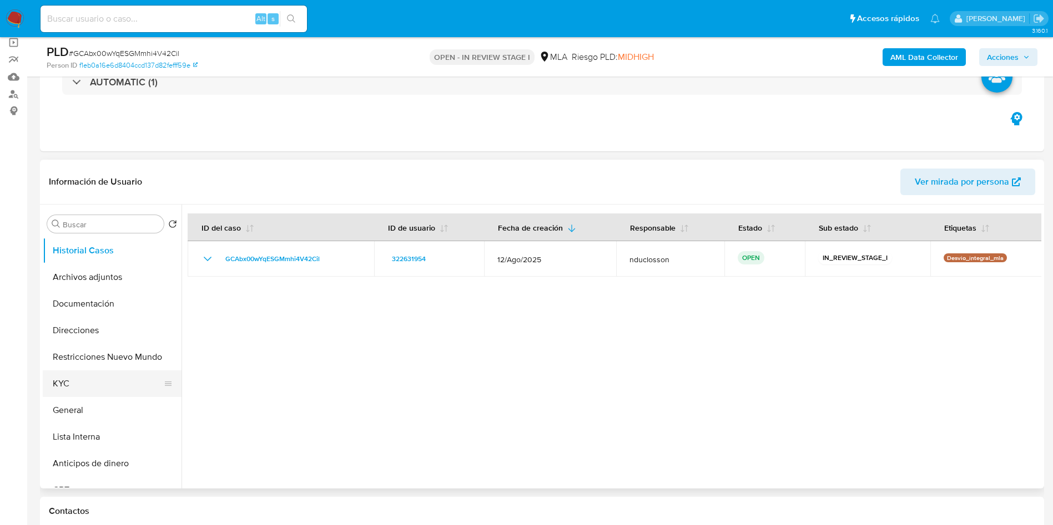
click at [95, 388] on button "KYC" at bounding box center [108, 384] width 130 height 27
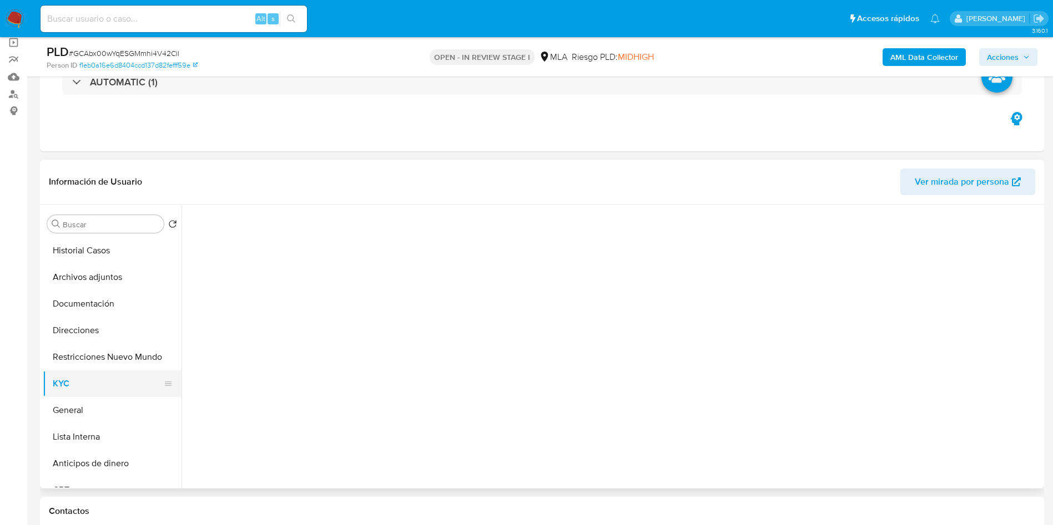
click at [89, 386] on button "KYC" at bounding box center [108, 384] width 130 height 27
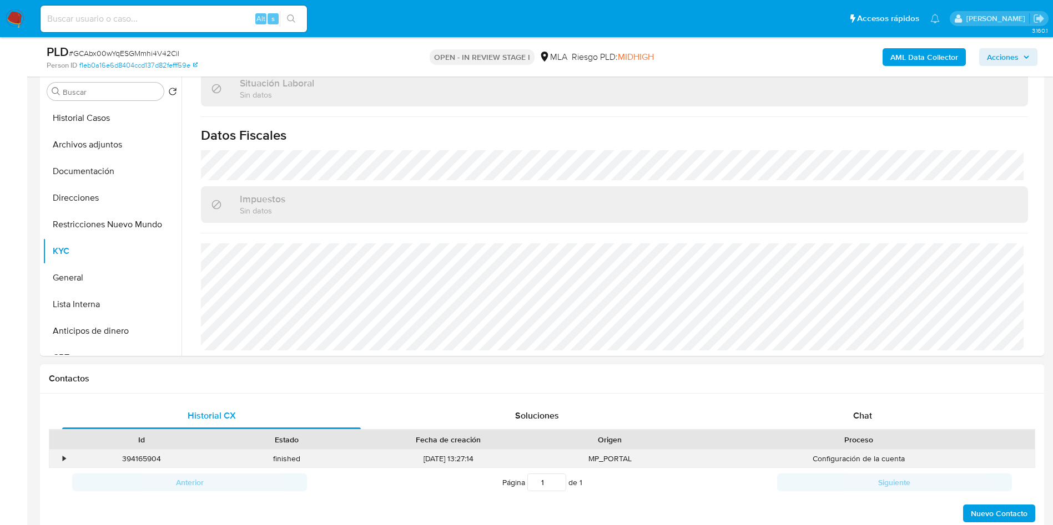
scroll to position [333, 0]
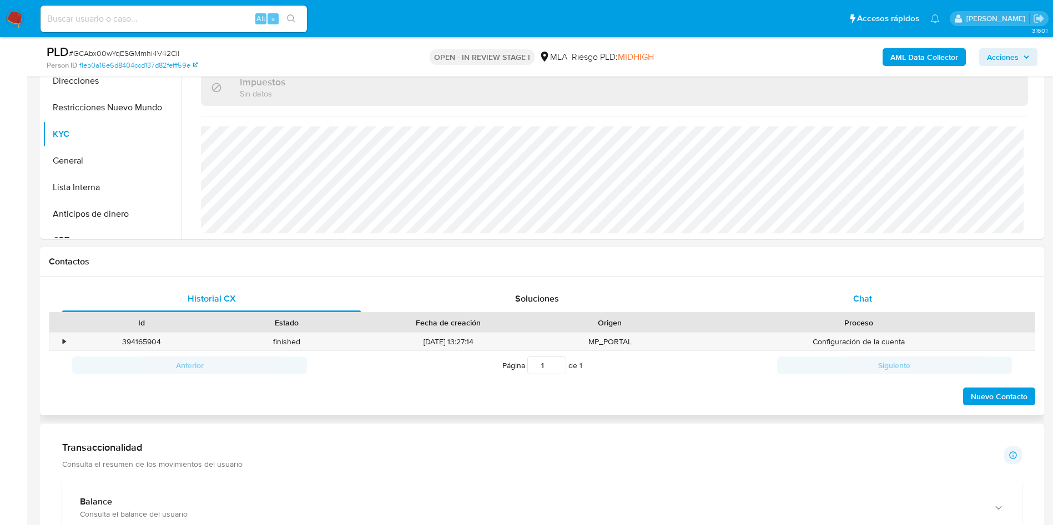
click at [880, 298] on div "Chat" at bounding box center [862, 299] width 299 height 27
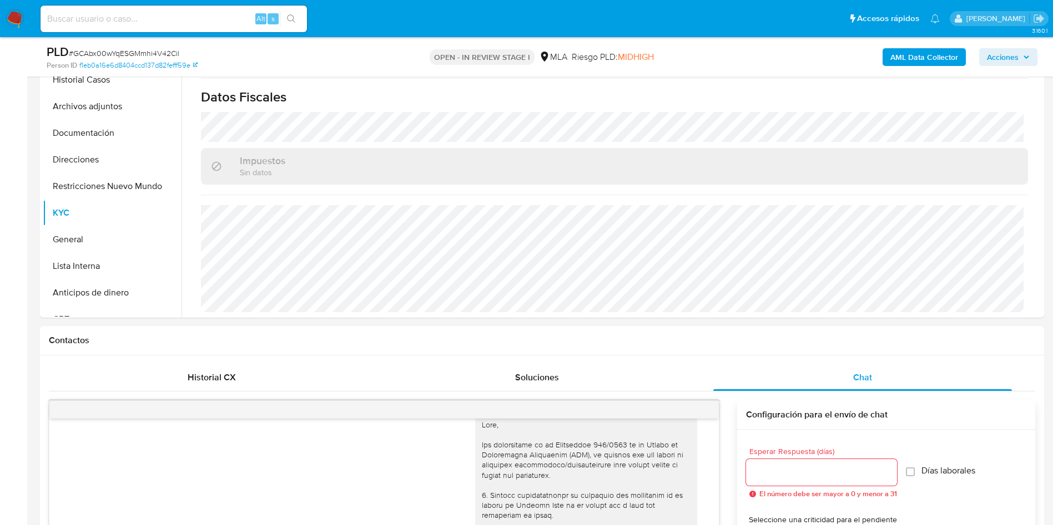
scroll to position [166, 0]
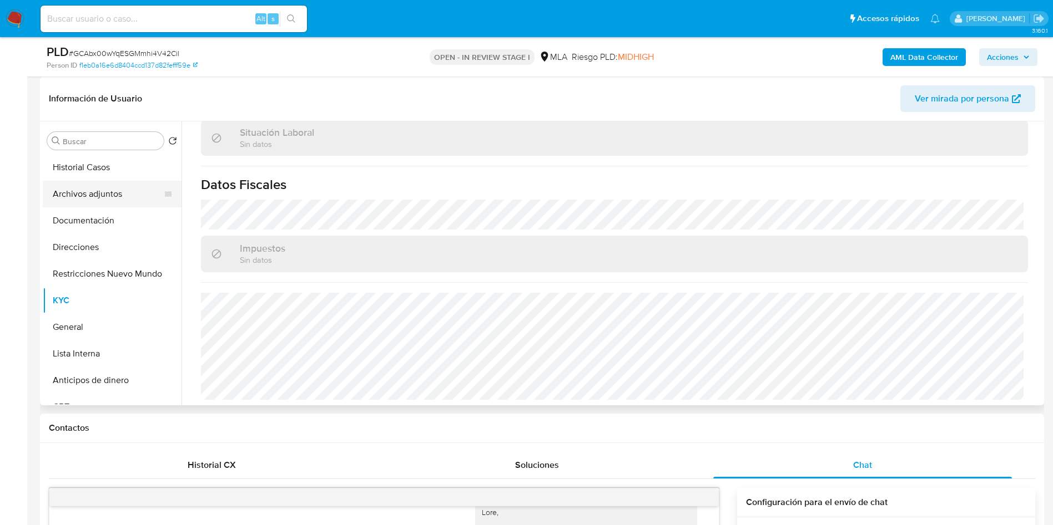
click at [98, 191] on button "Archivos adjuntos" at bounding box center [108, 194] width 130 height 27
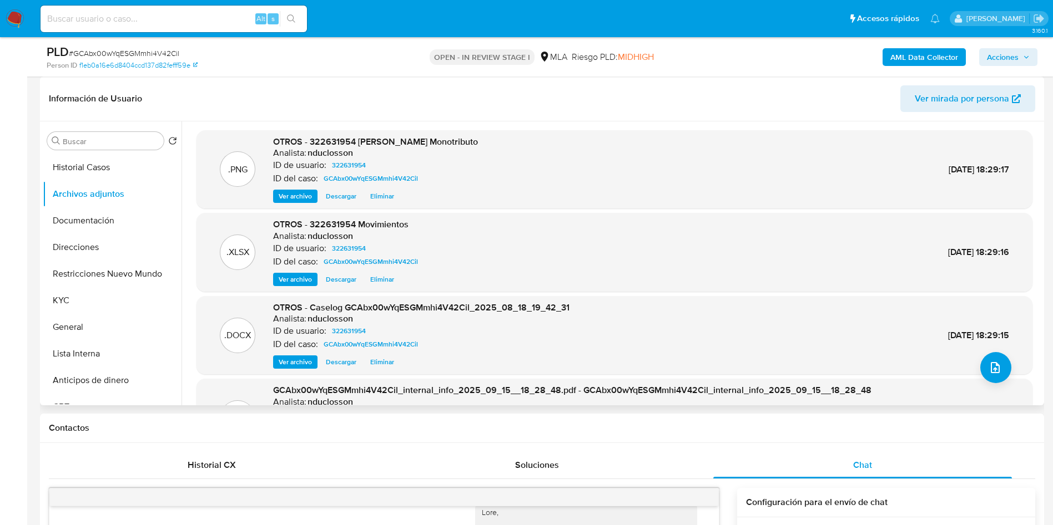
scroll to position [83, 0]
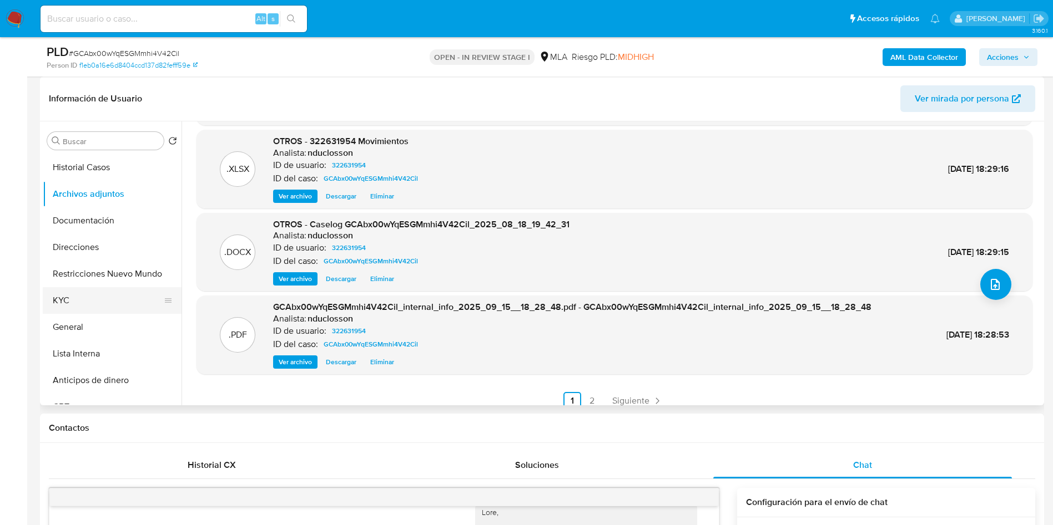
click at [87, 296] on button "KYC" at bounding box center [108, 300] width 130 height 27
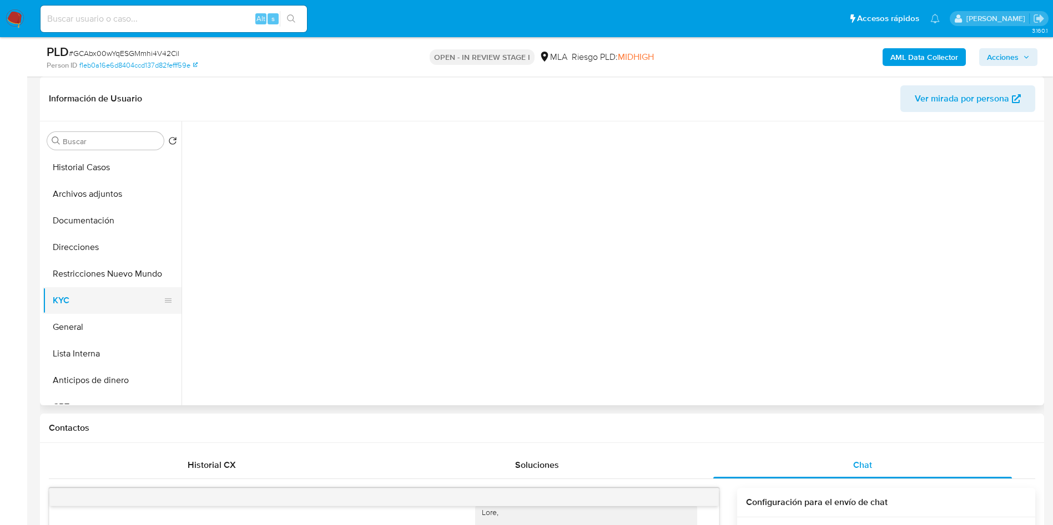
scroll to position [0, 0]
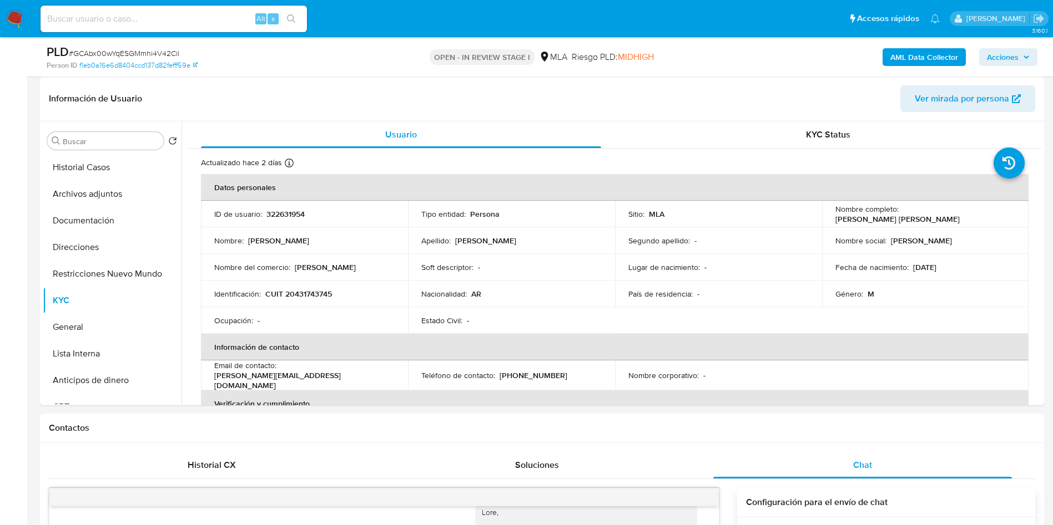
click at [1002, 51] on span "Acciones" at bounding box center [1003, 57] width 32 height 18
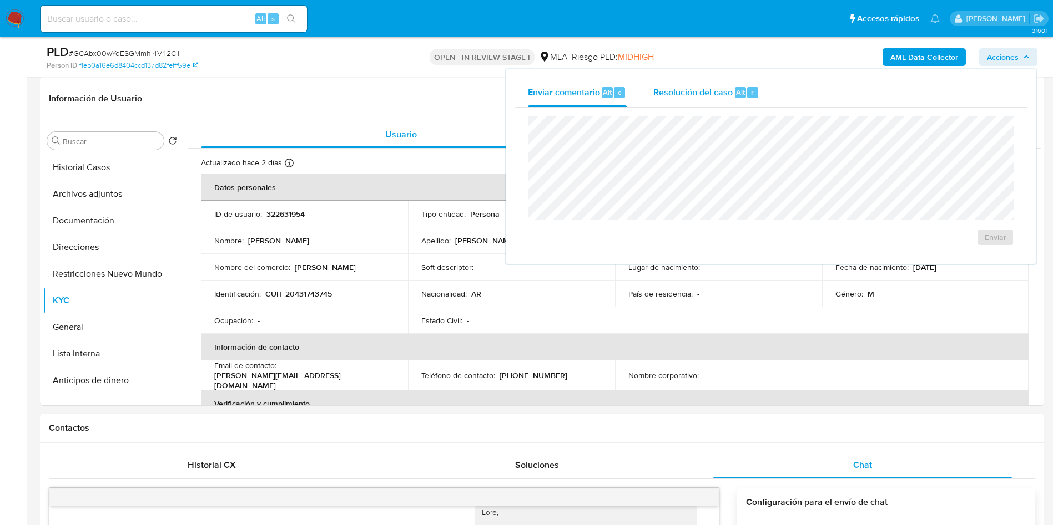
click at [701, 95] on span "Resolución del caso" at bounding box center [692, 91] width 79 height 13
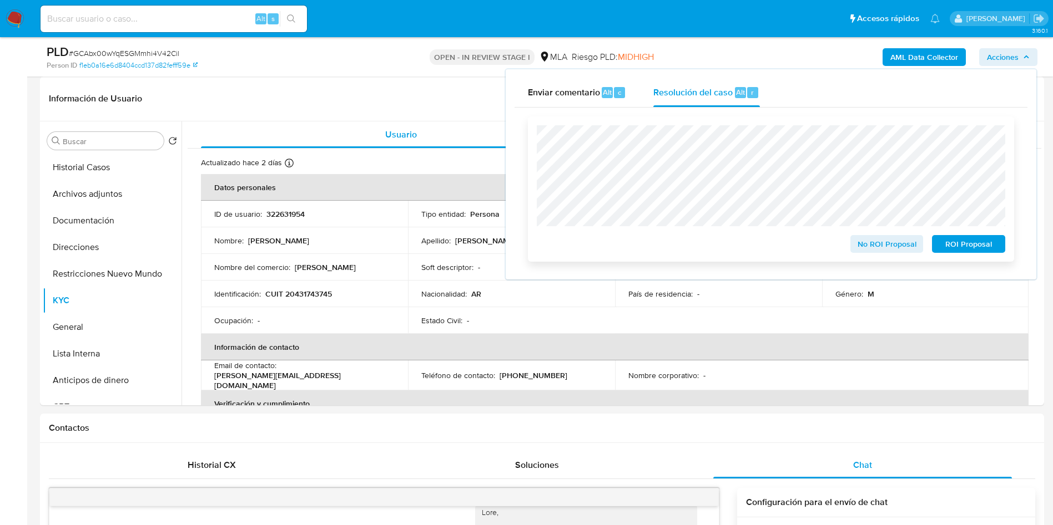
click at [872, 239] on span "No ROI Proposal" at bounding box center [887, 244] width 58 height 16
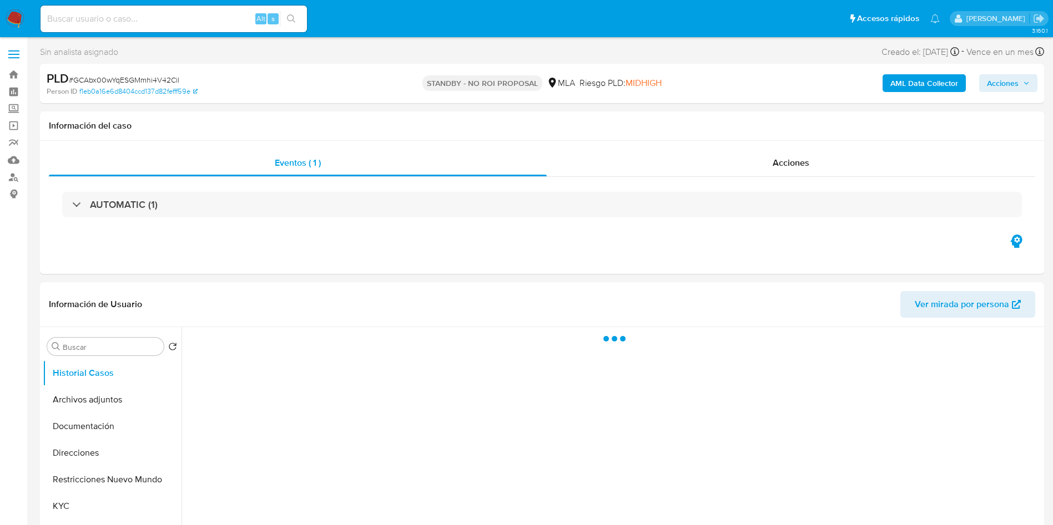
select select "10"
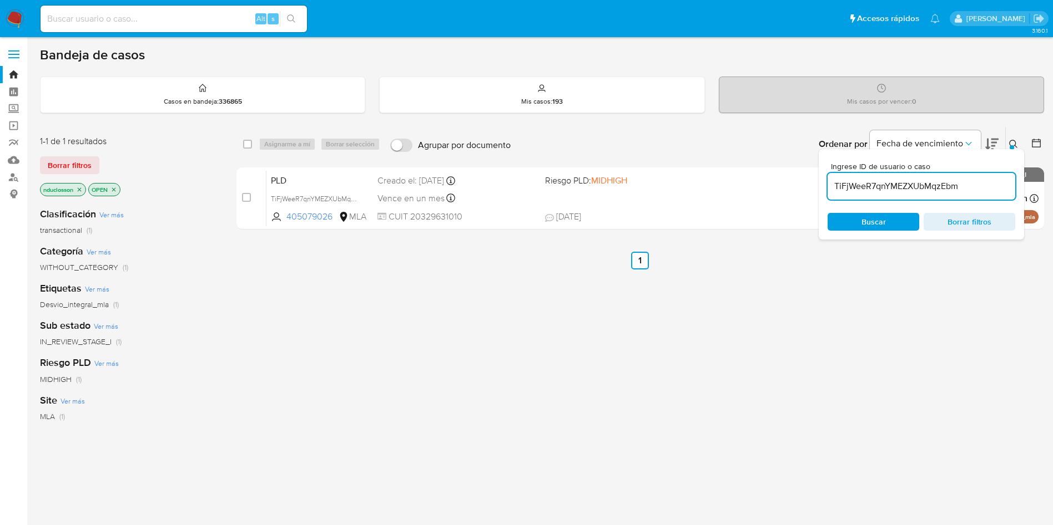
click at [845, 181] on input "TiFjWeeR7qnYMEZXUbMqzEbm" at bounding box center [921, 186] width 188 height 14
paste input "9GVbsNuDU6ratZi2pvbXmAvI"
type input "9GVbsNuDU6ratZi2pvbXmAvI"
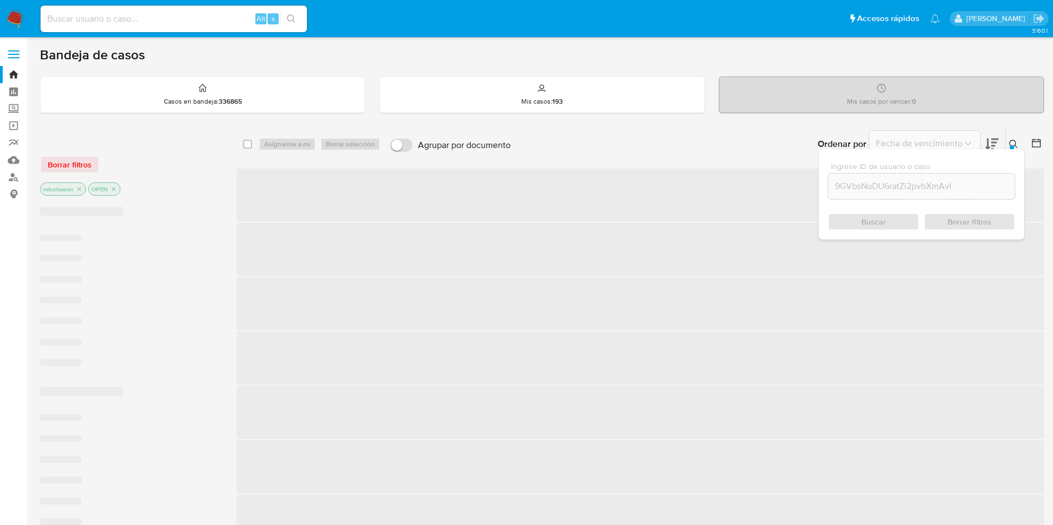
click at [853, 216] on span "Buscar" at bounding box center [873, 222] width 76 height 16
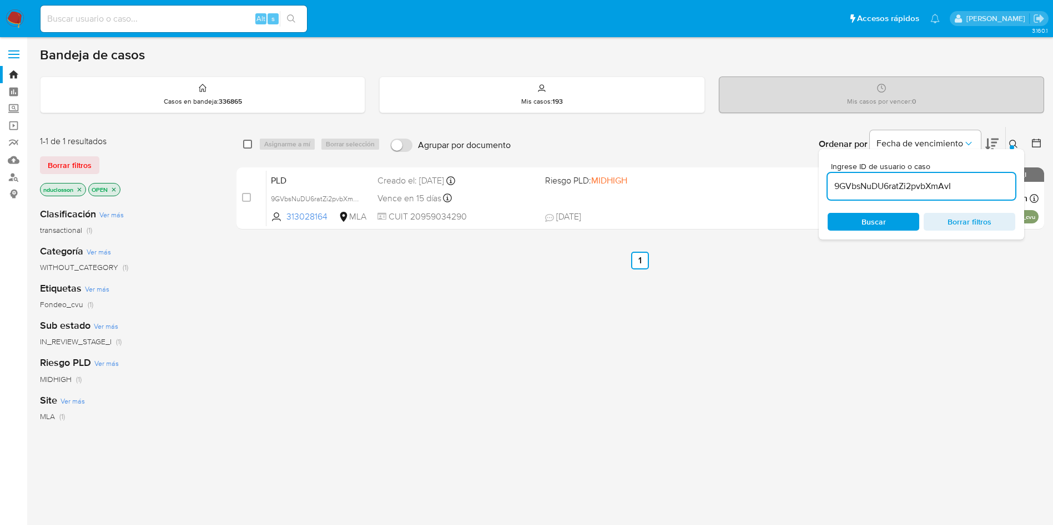
click at [244, 140] on input "checkbox" at bounding box center [247, 144] width 9 height 9
checkbox input "true"
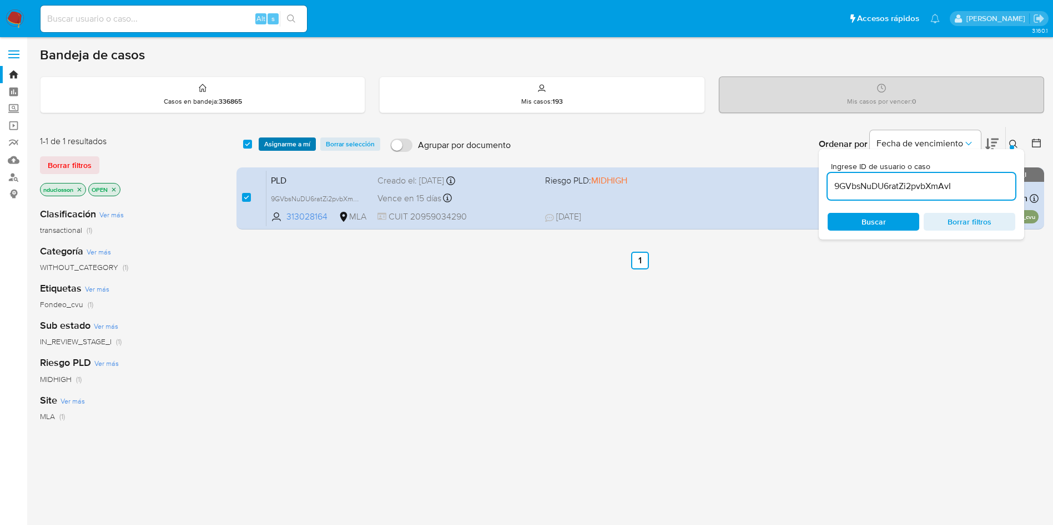
click at [279, 149] on span "Asignarme a mí" at bounding box center [287, 144] width 46 height 11
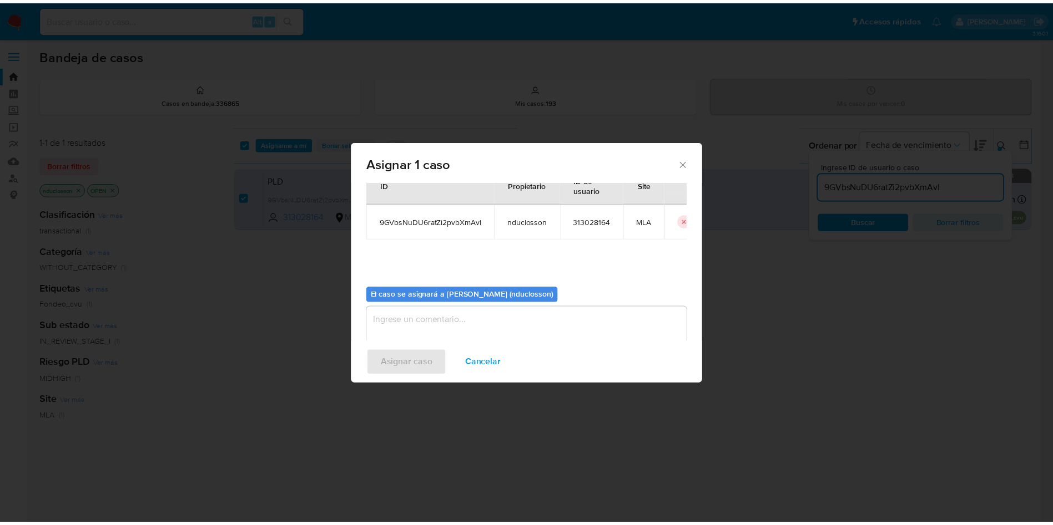
scroll to position [58, 0]
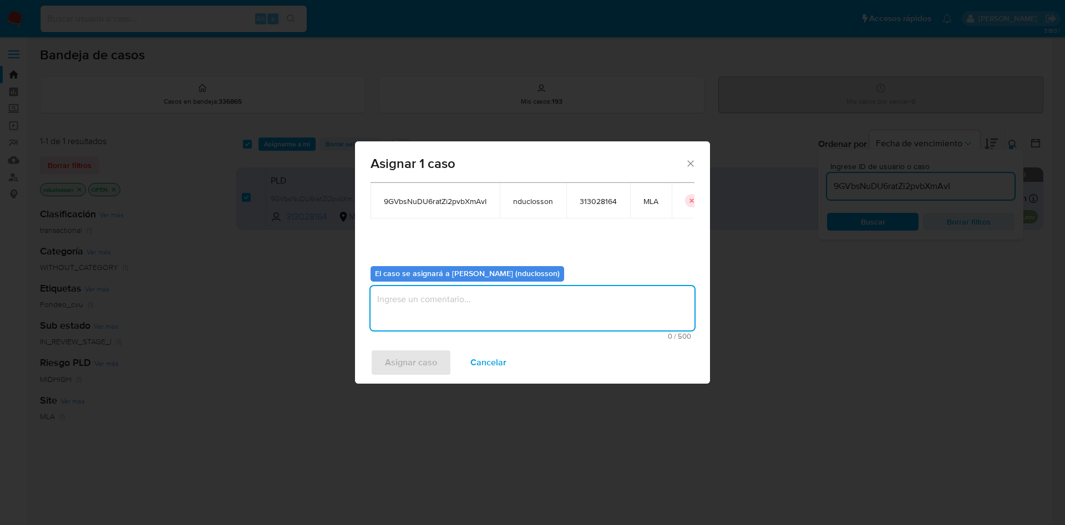
click at [453, 295] on textarea "assign-modal" at bounding box center [533, 308] width 324 height 44
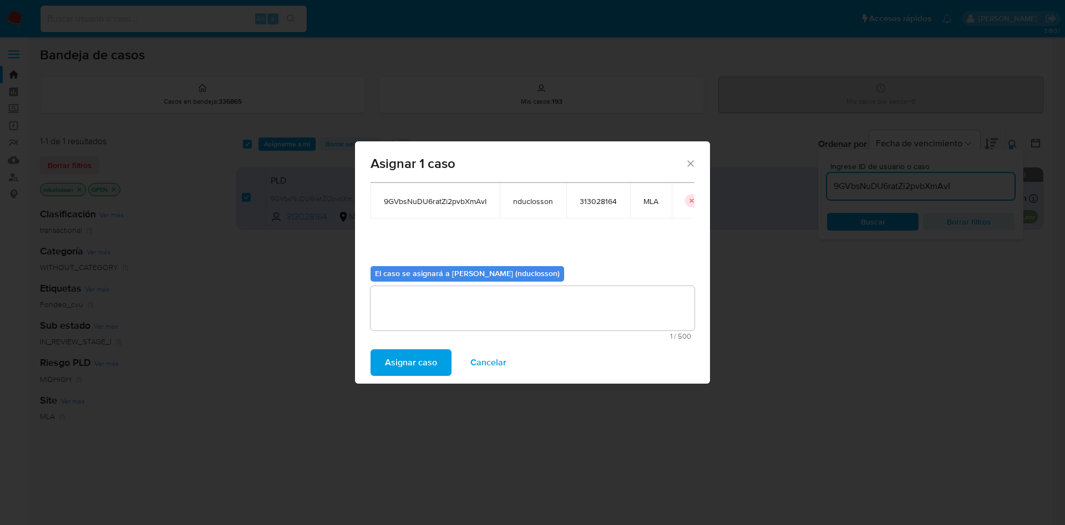
click at [426, 356] on span "Asignar caso" at bounding box center [411, 363] width 52 height 24
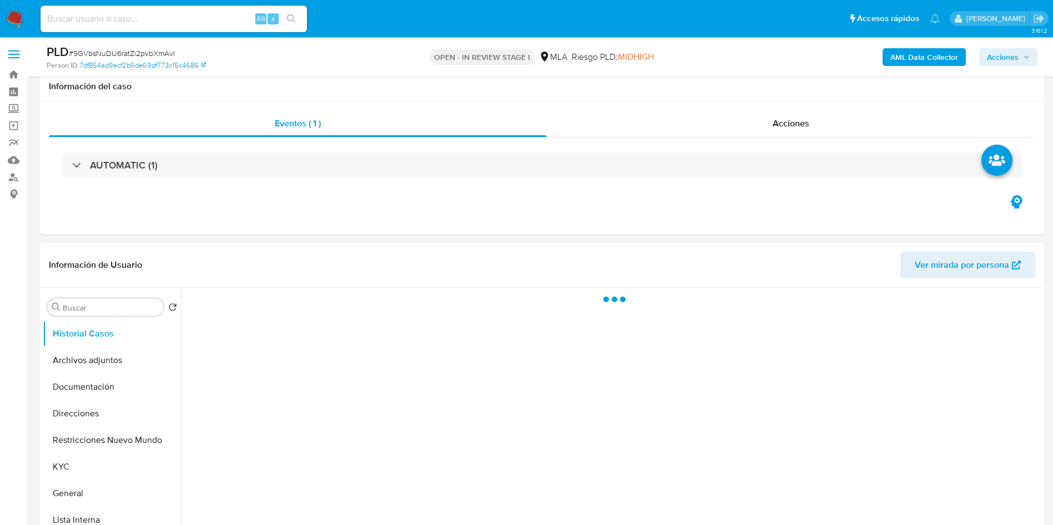
scroll to position [250, 0]
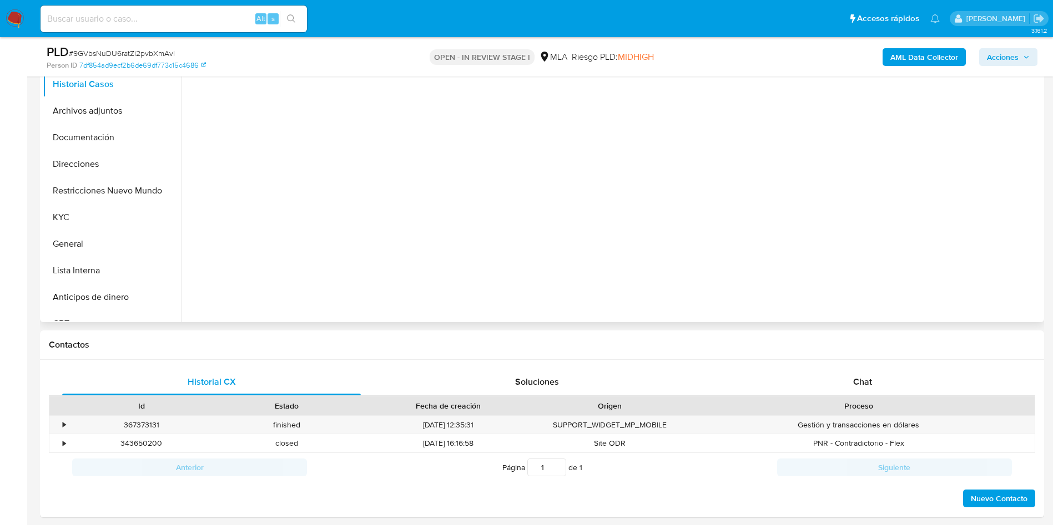
select select "10"
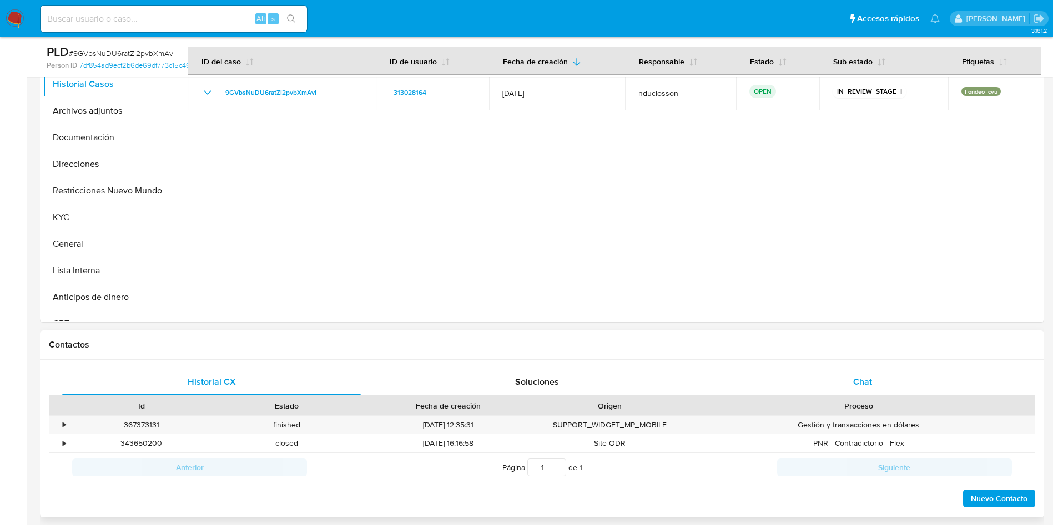
click at [849, 381] on div "Chat" at bounding box center [862, 382] width 299 height 27
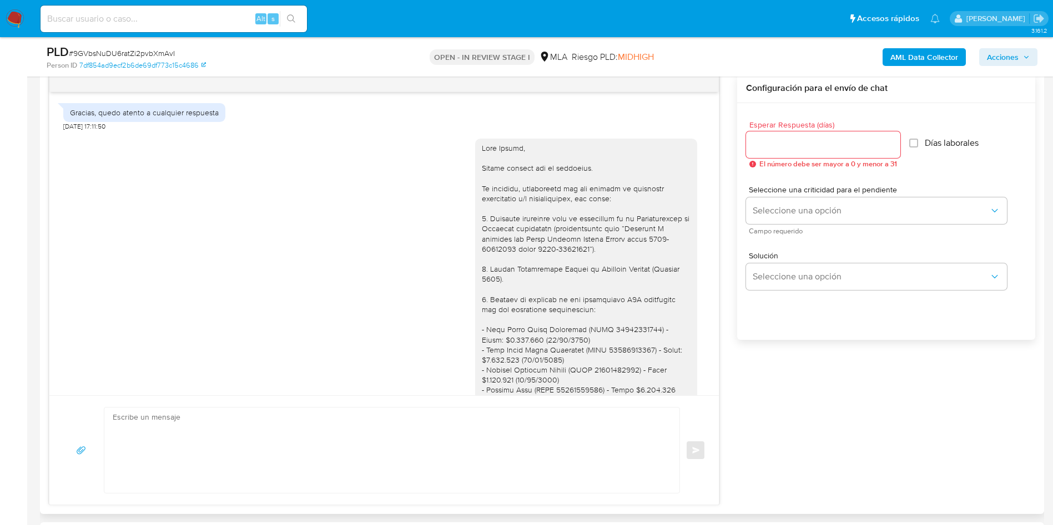
scroll to position [1345, 0]
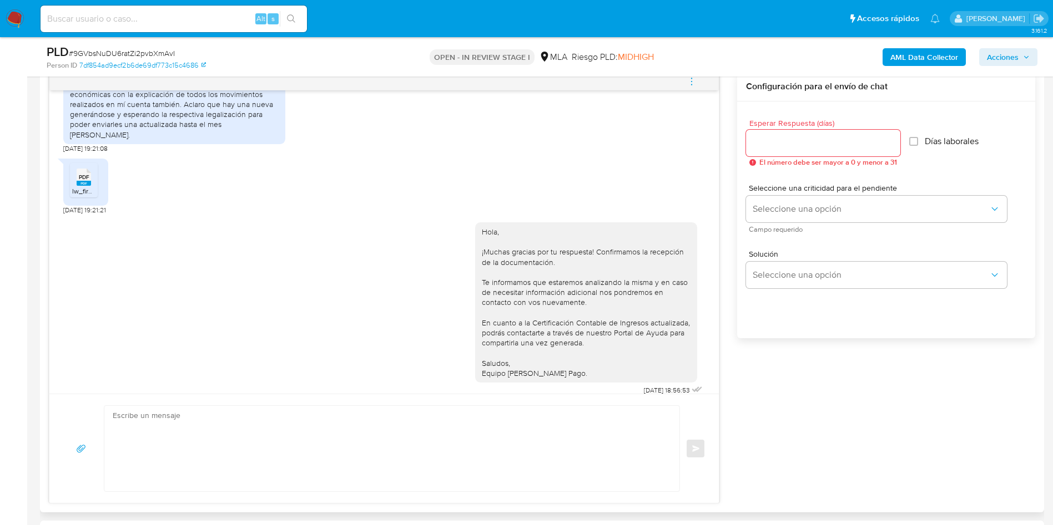
click at [695, 84] on icon "menu-action" at bounding box center [691, 82] width 10 height 10
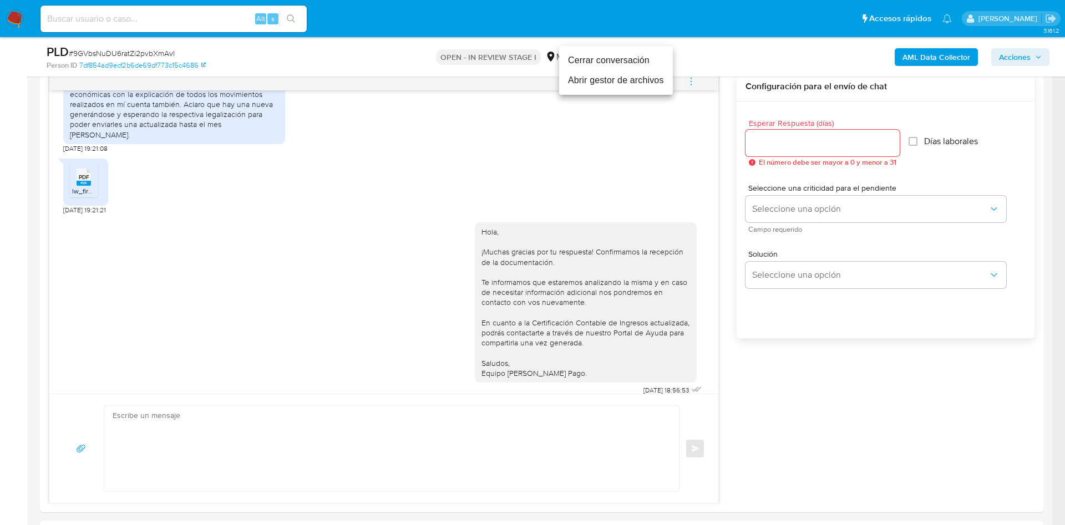
click at [622, 63] on li "Cerrar conversación" at bounding box center [616, 60] width 114 height 20
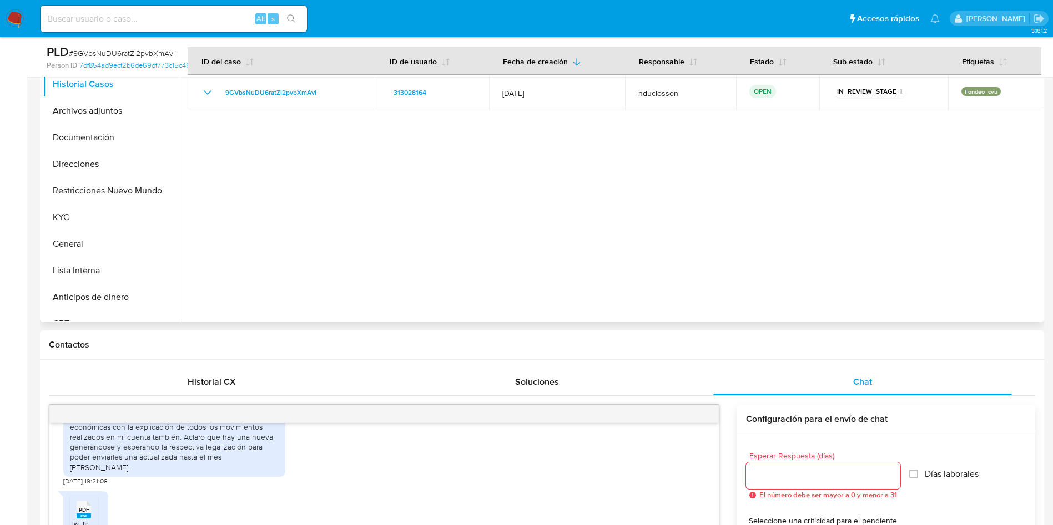
scroll to position [0, 0]
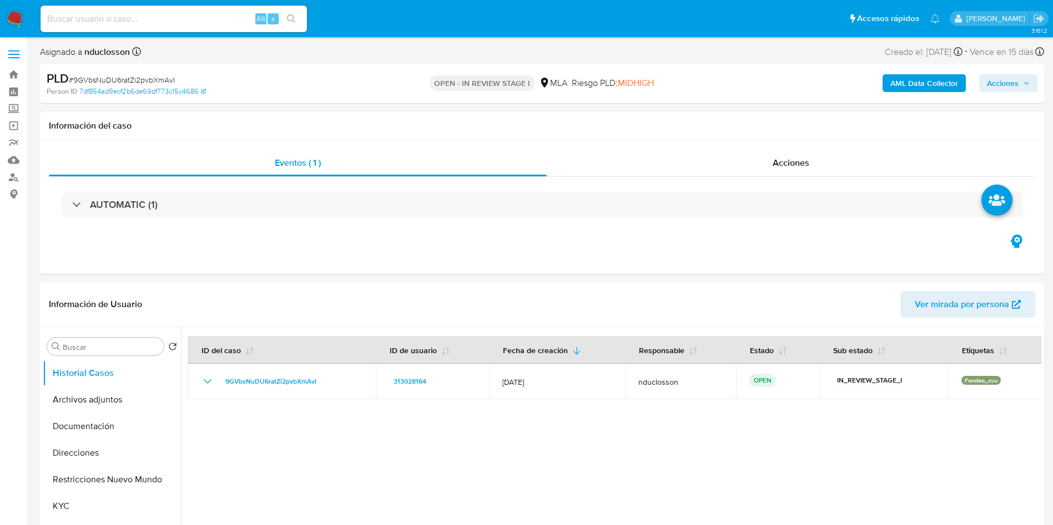
click at [1009, 79] on span "Acciones" at bounding box center [1003, 83] width 32 height 18
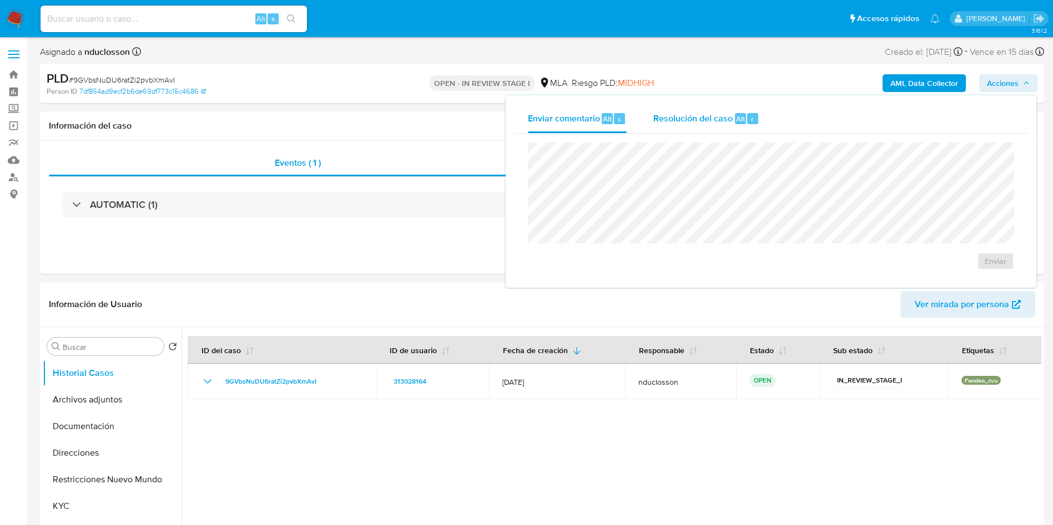
click at [740, 118] on span "Alt" at bounding box center [740, 119] width 9 height 11
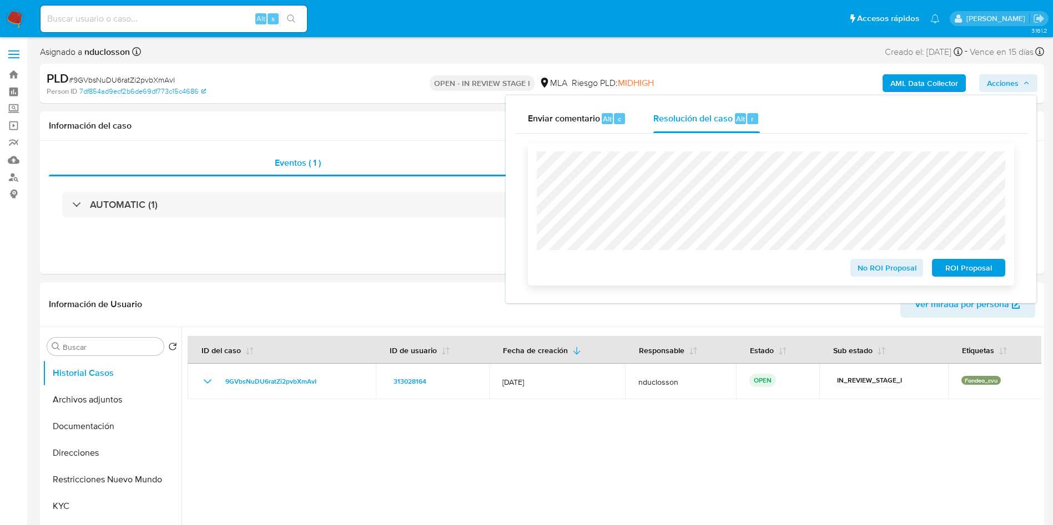
click at [864, 268] on span "No ROI Proposal" at bounding box center [887, 268] width 58 height 16
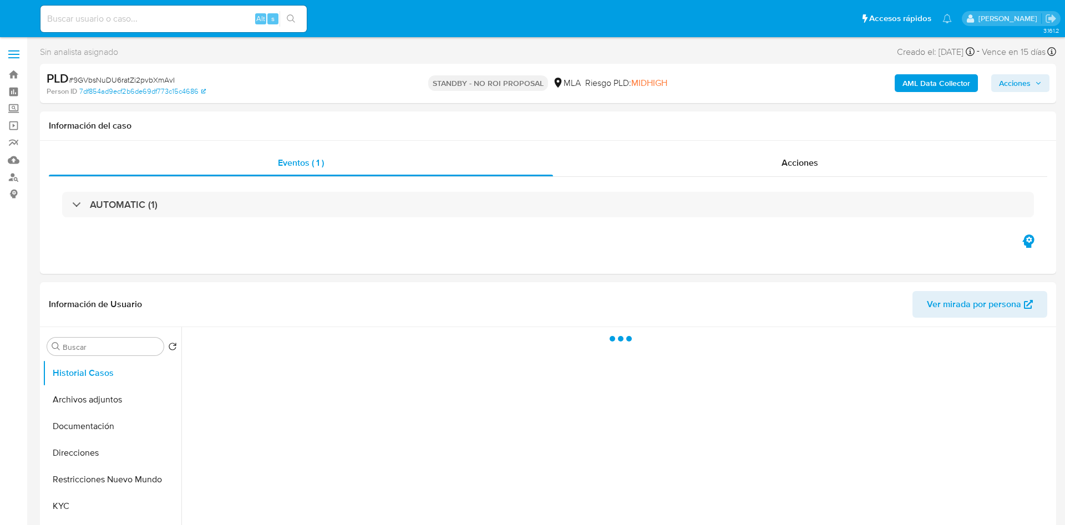
select select "10"
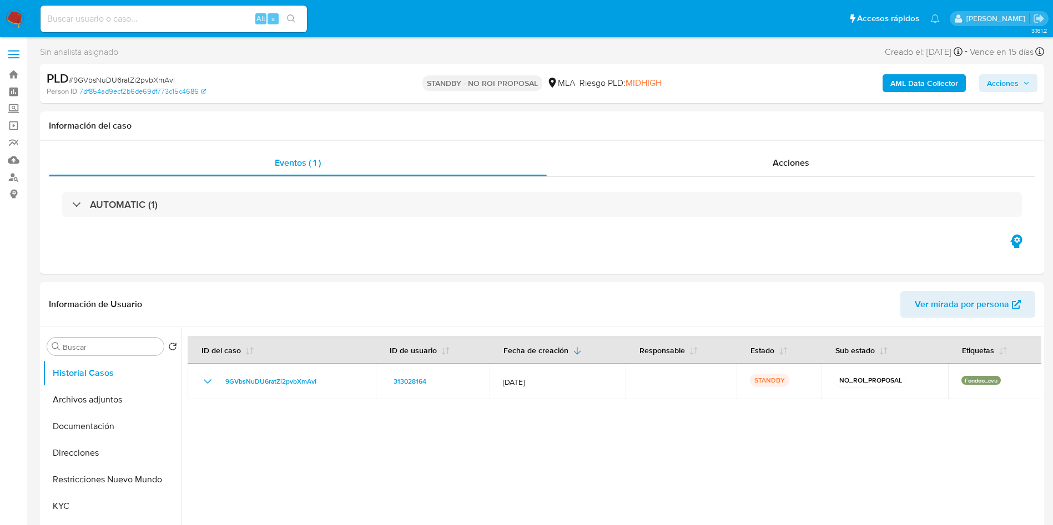
click at [125, 18] on input at bounding box center [174, 19] width 266 height 14
paste input "iyfgEZy50PClBbZzOsz94D6h"
type input "iyfgEZy50PClBbZzOsz94D6h"
click at [296, 16] on button "search-icon" at bounding box center [291, 19] width 23 height 16
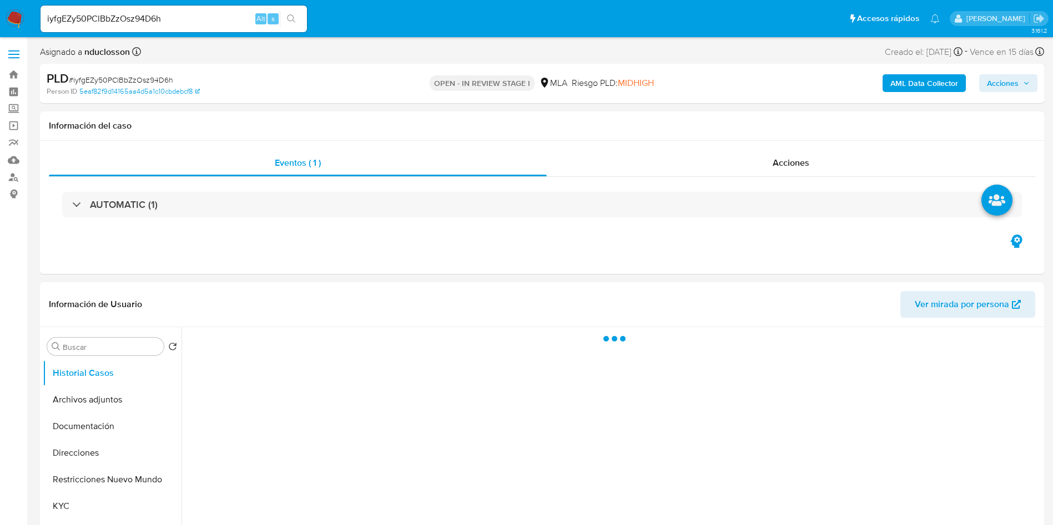
select select "10"
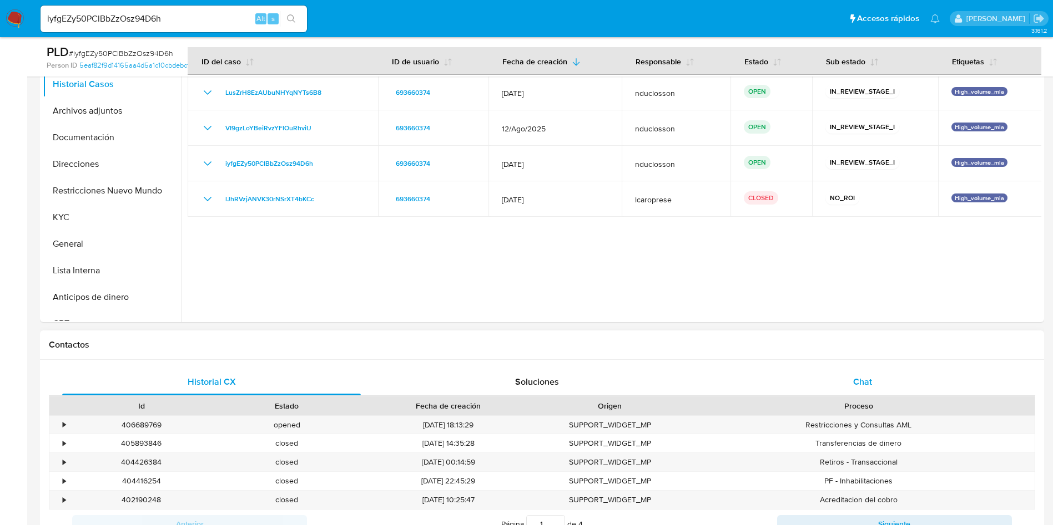
click at [847, 378] on div "Chat" at bounding box center [862, 382] width 299 height 27
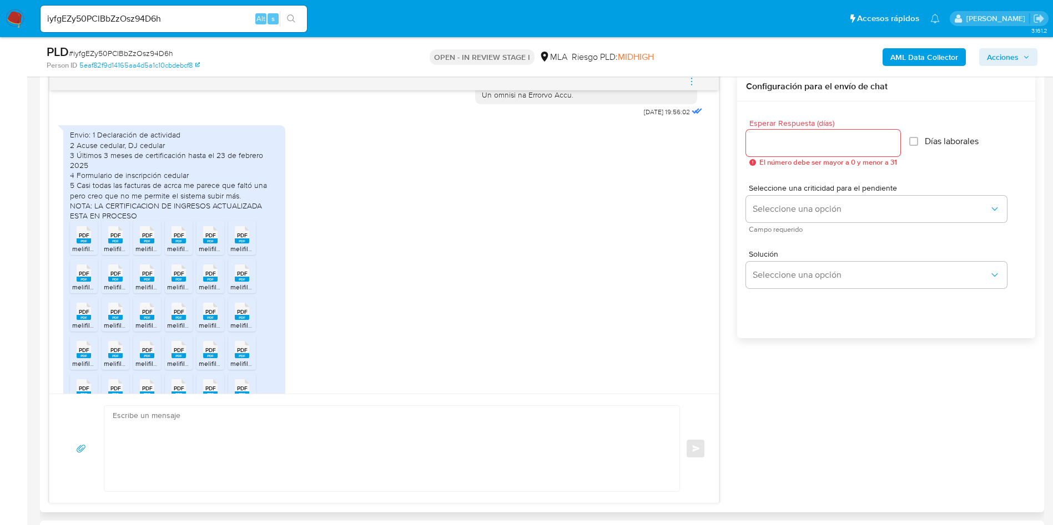
scroll to position [559, 0]
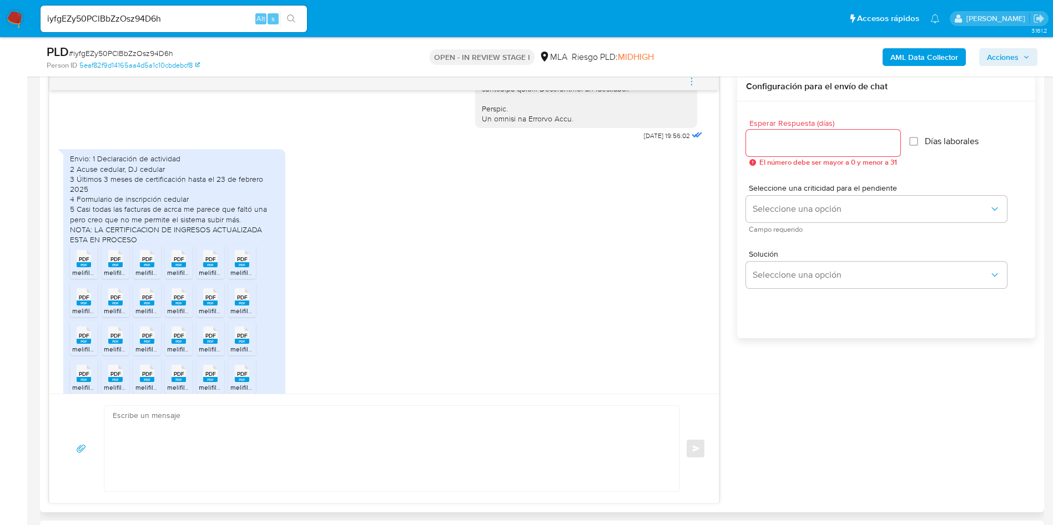
click at [87, 267] on rect at bounding box center [84, 264] width 14 height 5
click at [115, 267] on rect at bounding box center [115, 264] width 14 height 5
click at [148, 263] on span "PDF" at bounding box center [147, 259] width 11 height 7
drag, startPoint x: 179, startPoint y: 277, endPoint x: 193, endPoint y: 276, distance: 14.5
click at [179, 263] on span "PDF" at bounding box center [179, 259] width 11 height 7
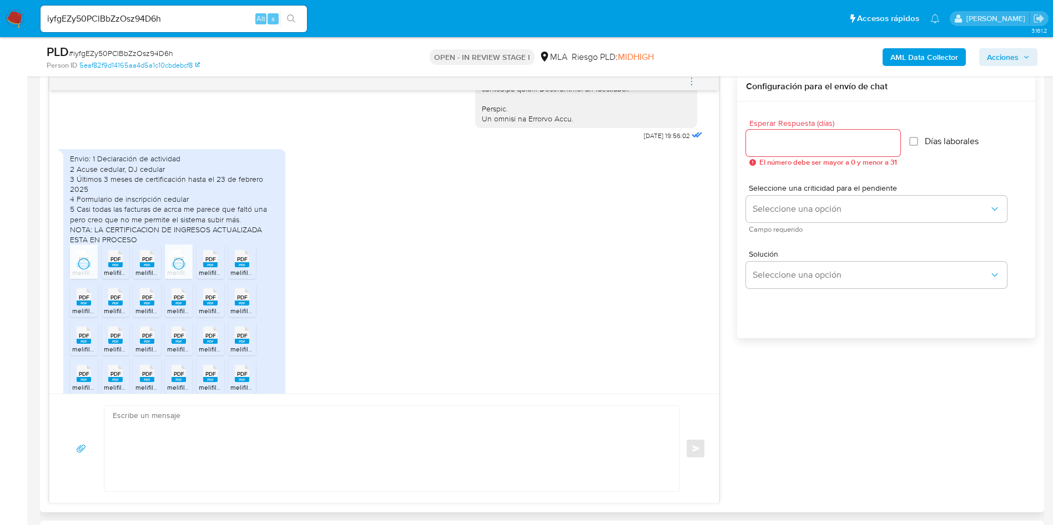
click at [214, 263] on span "PDF" at bounding box center [210, 259] width 11 height 7
click at [243, 263] on span "PDF" at bounding box center [242, 259] width 11 height 7
click at [83, 301] on span "PDF" at bounding box center [84, 297] width 11 height 7
click at [117, 301] on span "PDF" at bounding box center [115, 297] width 11 height 7
click at [143, 301] on span "PDF" at bounding box center [147, 297] width 11 height 7
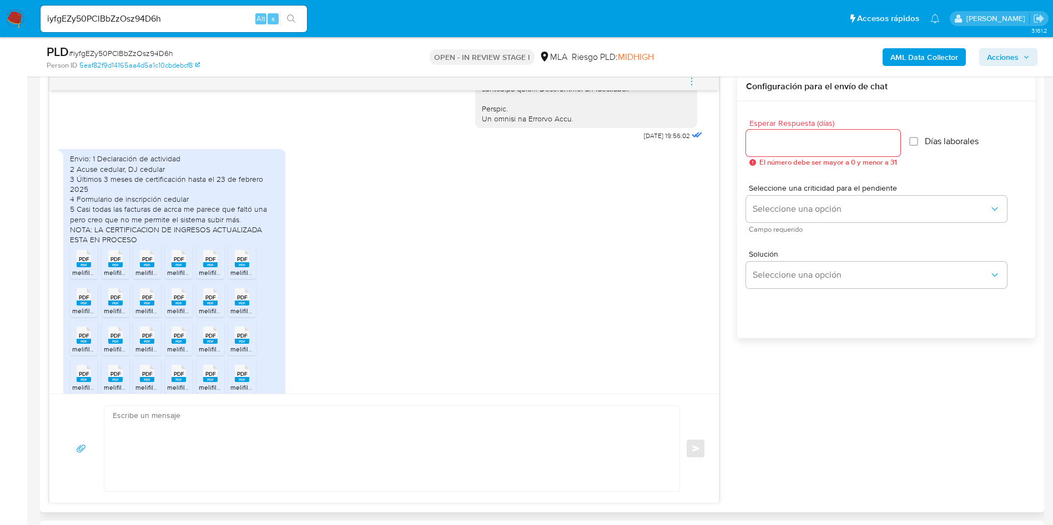
drag, startPoint x: 180, startPoint y: 320, endPoint x: 194, endPoint y: 320, distance: 13.9
click at [180, 301] on span "PDF" at bounding box center [179, 297] width 11 height 7
click at [213, 301] on span "PDF" at bounding box center [210, 297] width 11 height 7
click at [246, 301] on span "PDF" at bounding box center [242, 297] width 11 height 7
click at [247, 354] on span "melifile8377984237664908051.pdf" at bounding box center [281, 349] width 103 height 9
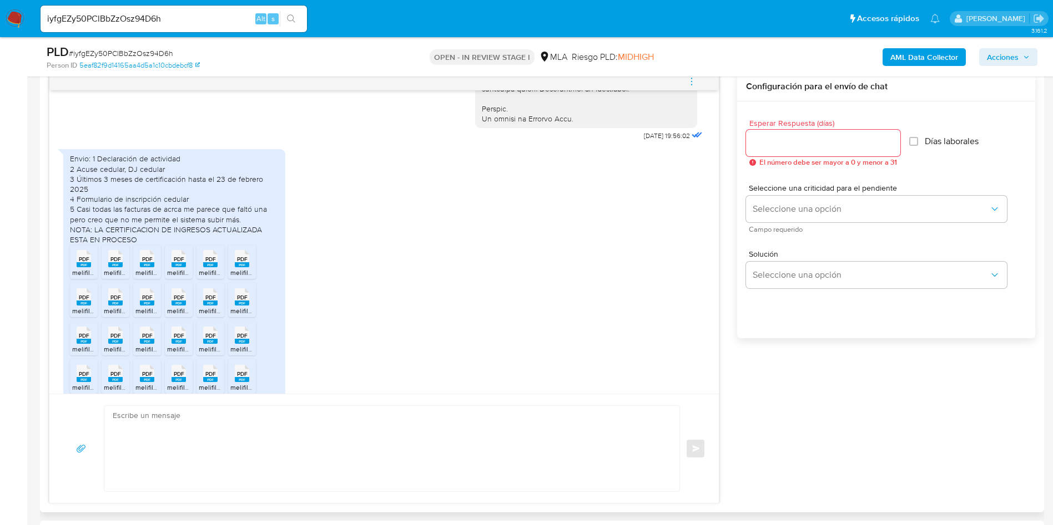
drag, startPoint x: 211, startPoint y: 357, endPoint x: 181, endPoint y: 358, distance: 30.0
click at [211, 340] on span "PDF" at bounding box center [210, 335] width 11 height 7
click at [179, 340] on span "PDF" at bounding box center [179, 335] width 11 height 7
drag, startPoint x: 151, startPoint y: 355, endPoint x: 124, endPoint y: 352, distance: 27.8
click at [151, 340] on span "PDF" at bounding box center [147, 335] width 11 height 7
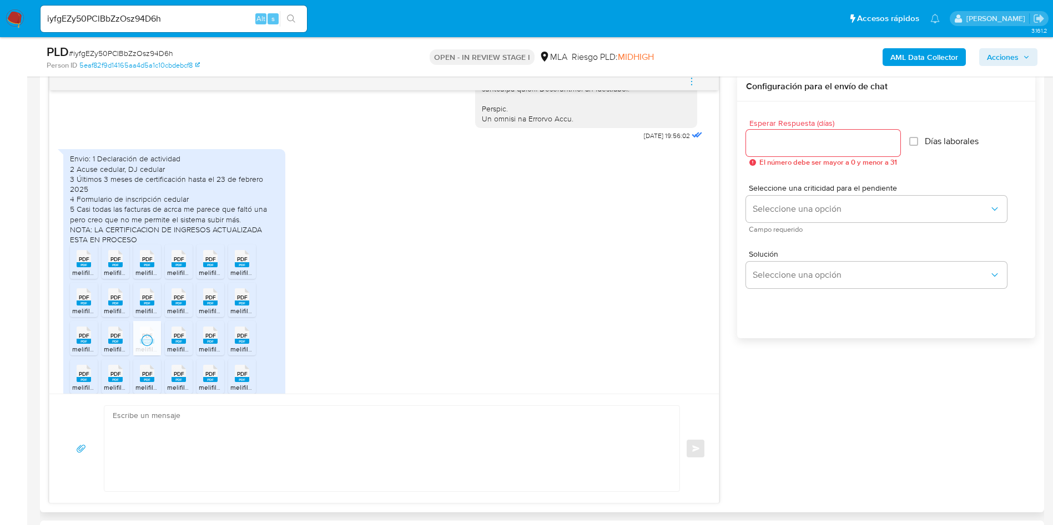
click at [112, 340] on span "PDF" at bounding box center [115, 335] width 11 height 7
click at [94, 345] on div "PDF PDF" at bounding box center [83, 335] width 23 height 22
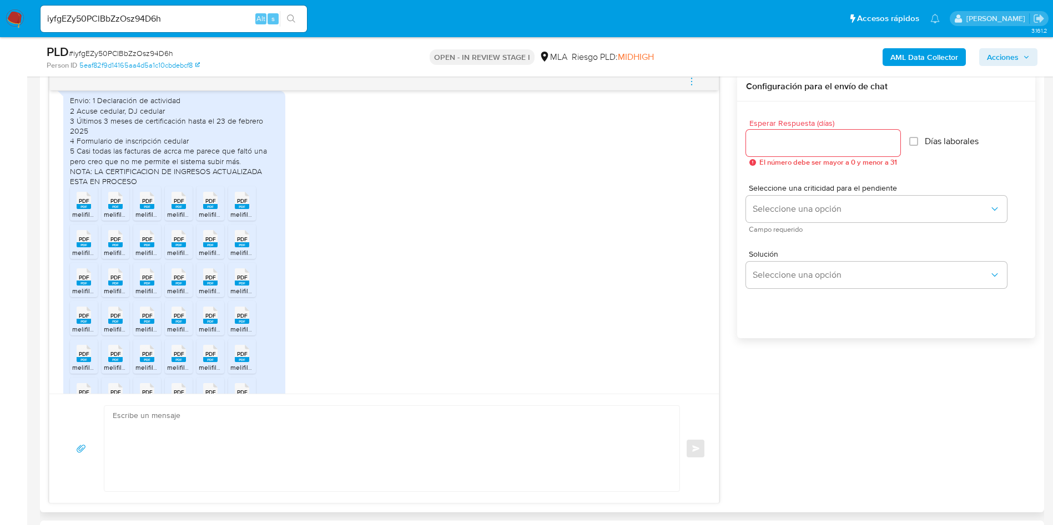
scroll to position [643, 0]
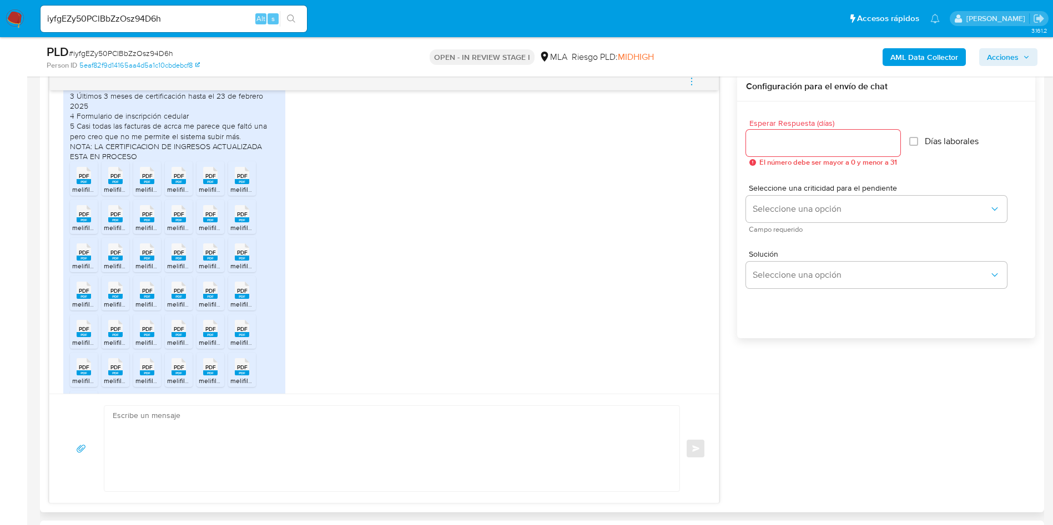
drag, startPoint x: 239, startPoint y: 309, endPoint x: 223, endPoint y: 311, distance: 16.8
click at [239, 295] on span "PDF" at bounding box center [242, 290] width 11 height 7
click at [203, 300] on div "PDF PDF" at bounding box center [210, 290] width 23 height 22
click at [178, 295] on span "PDF" at bounding box center [179, 290] width 11 height 7
click at [140, 299] on icon at bounding box center [147, 290] width 14 height 17
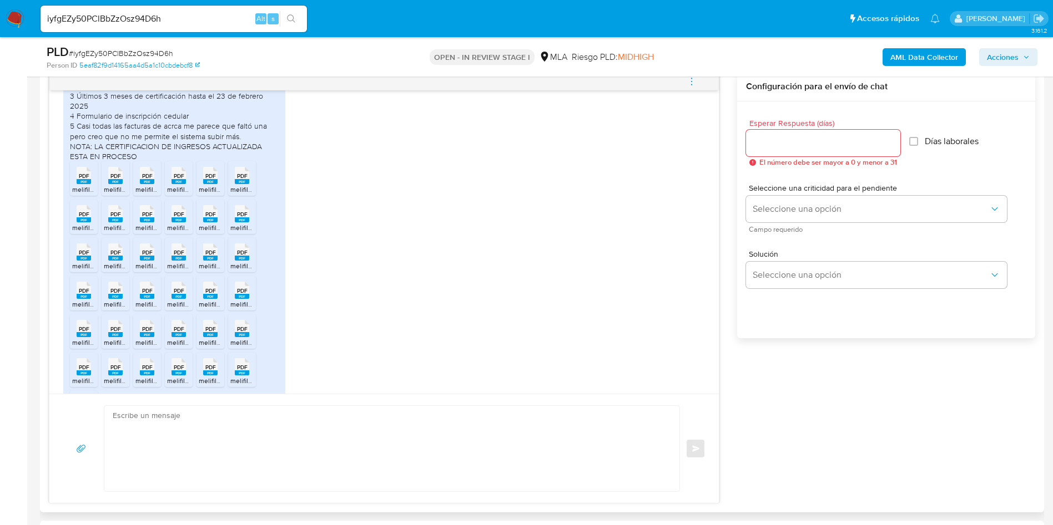
drag, startPoint x: 116, startPoint y: 309, endPoint x: 92, endPoint y: 304, distance: 24.4
click at [115, 295] on span "PDF" at bounding box center [115, 290] width 11 height 7
click at [79, 295] on span "PDF" at bounding box center [84, 290] width 11 height 7
click at [84, 333] on span "PDF" at bounding box center [84, 329] width 11 height 7
click at [109, 337] on rect at bounding box center [115, 334] width 14 height 5
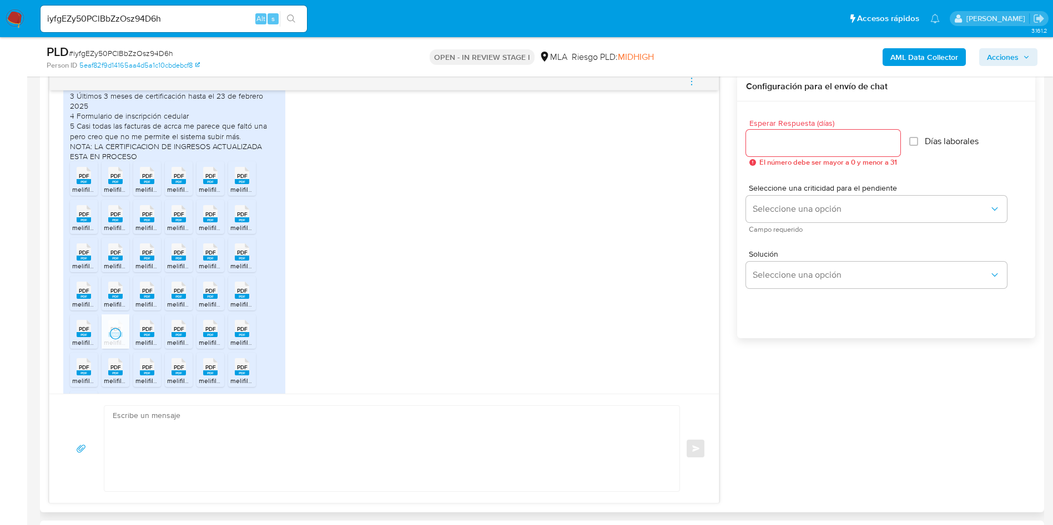
click at [145, 333] on span "PDF" at bounding box center [147, 329] width 11 height 7
click at [179, 333] on span "PDF" at bounding box center [179, 329] width 11 height 7
drag, startPoint x: 208, startPoint y: 348, endPoint x: 241, endPoint y: 353, distance: 34.2
click at [210, 333] on span "PDF" at bounding box center [210, 329] width 11 height 7
click at [241, 333] on span "PDF" at bounding box center [242, 329] width 11 height 7
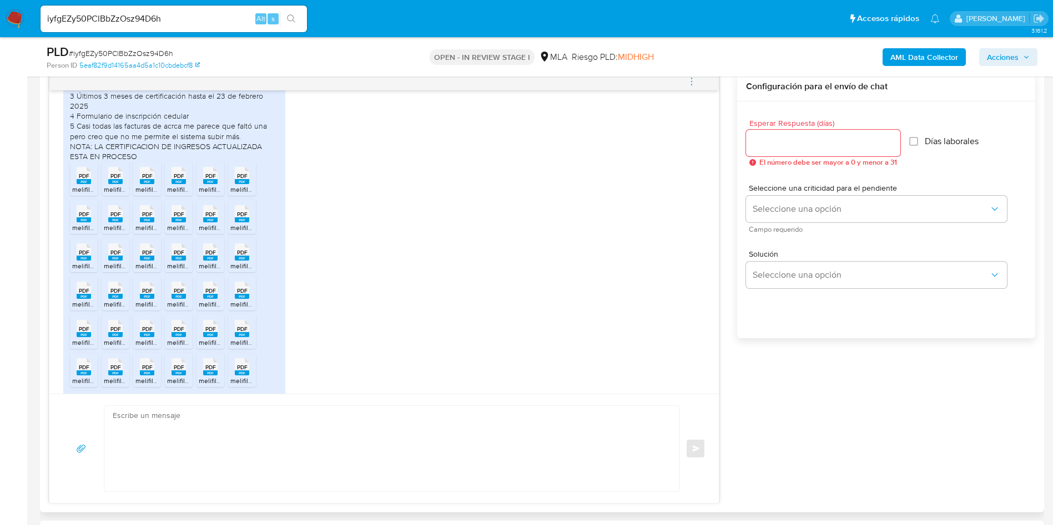
click at [247, 376] on icon at bounding box center [242, 366] width 14 height 17
click at [205, 371] on span "PDF" at bounding box center [210, 367] width 11 height 7
click at [165, 385] on li "PDF PDF melifile19449089917875524.pdf" at bounding box center [179, 370] width 28 height 34
click at [149, 371] on span "PDF" at bounding box center [147, 367] width 11 height 7
click at [115, 376] on icon at bounding box center [115, 366] width 14 height 17
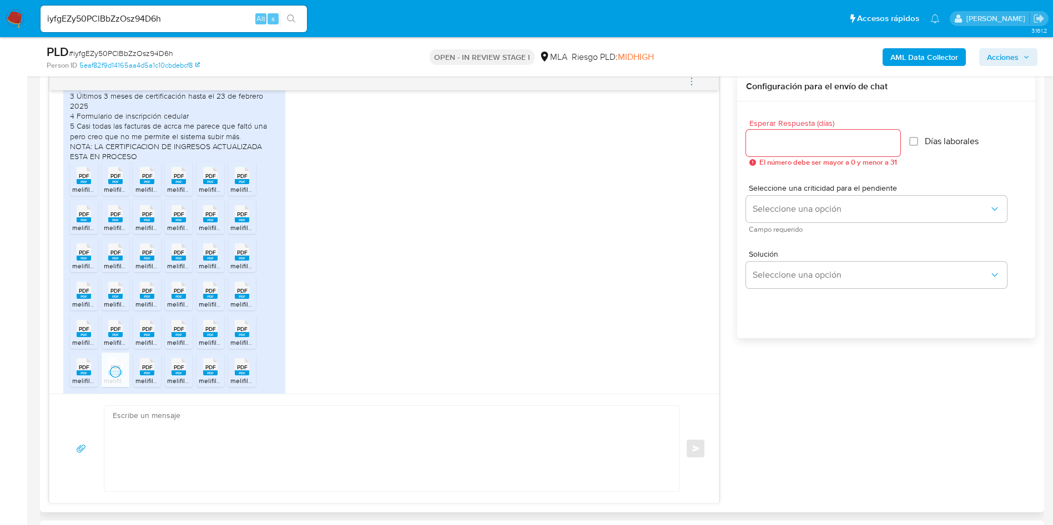
click at [78, 376] on icon at bounding box center [84, 366] width 14 height 17
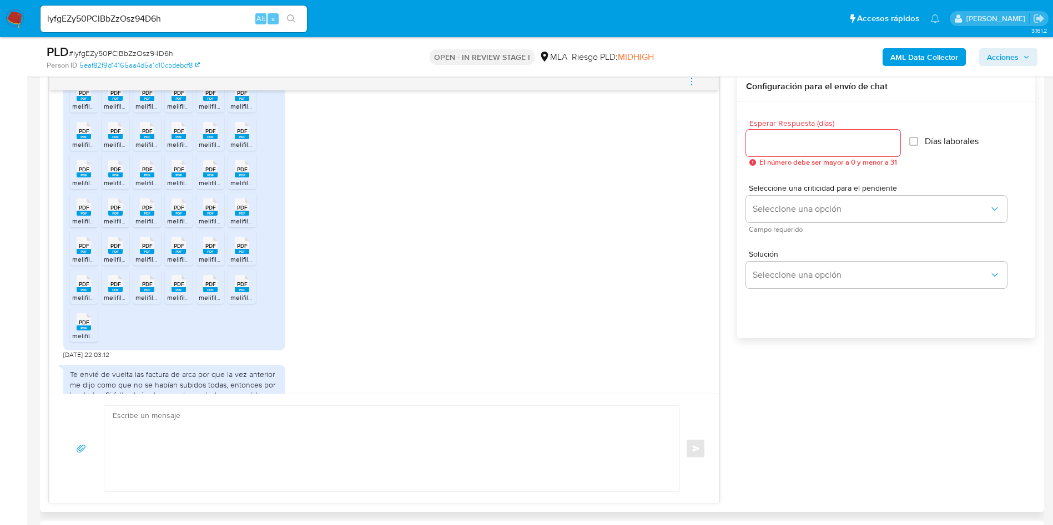
click at [85, 331] on rect at bounding box center [84, 328] width 14 height 5
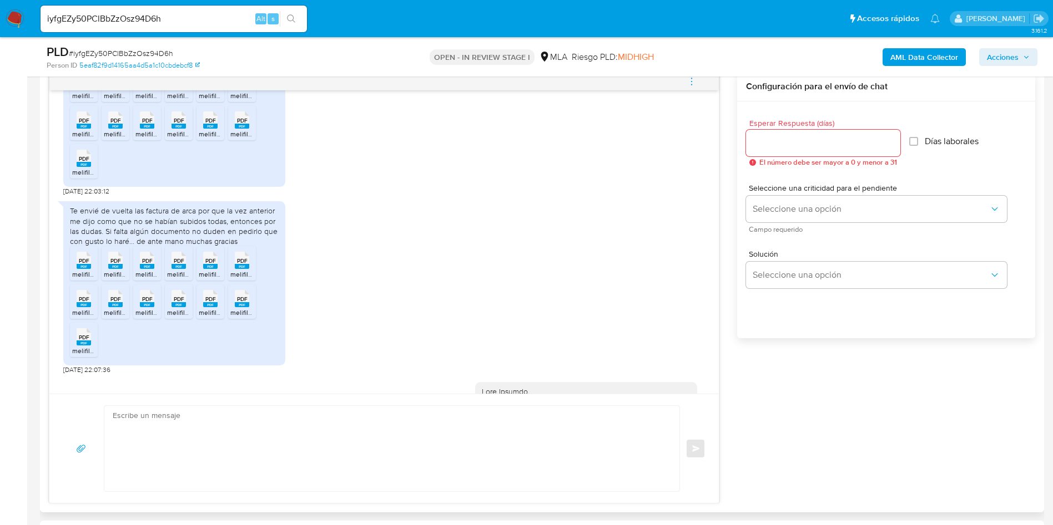
scroll to position [892, 0]
click at [78, 266] on icon at bounding box center [84, 257] width 14 height 17
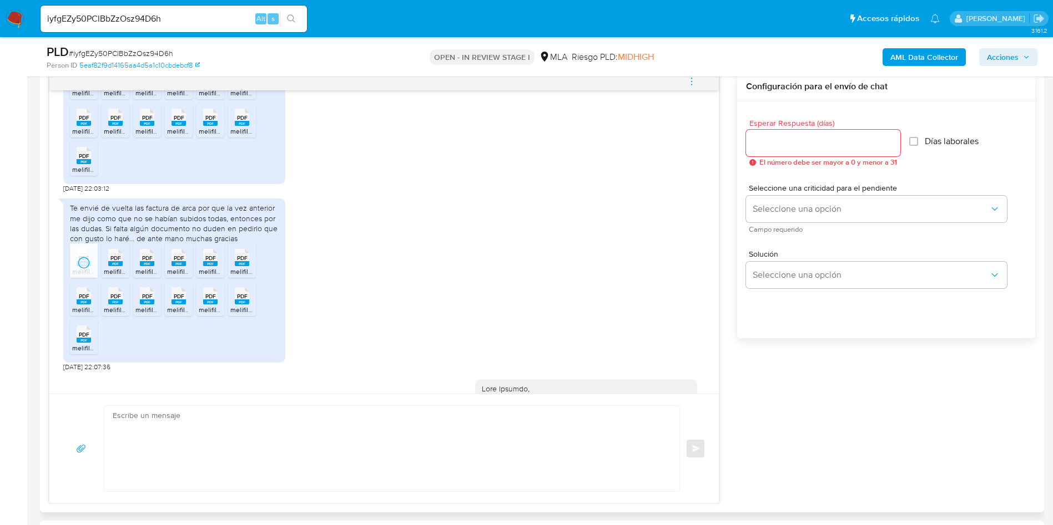
click at [110, 266] on rect at bounding box center [115, 263] width 14 height 5
click at [145, 262] on span "PDF" at bounding box center [147, 258] width 11 height 7
click at [171, 266] on icon at bounding box center [178, 257] width 14 height 17
click at [206, 266] on icon at bounding box center [210, 257] width 14 height 17
click at [244, 262] on span "PDF" at bounding box center [242, 258] width 11 height 7
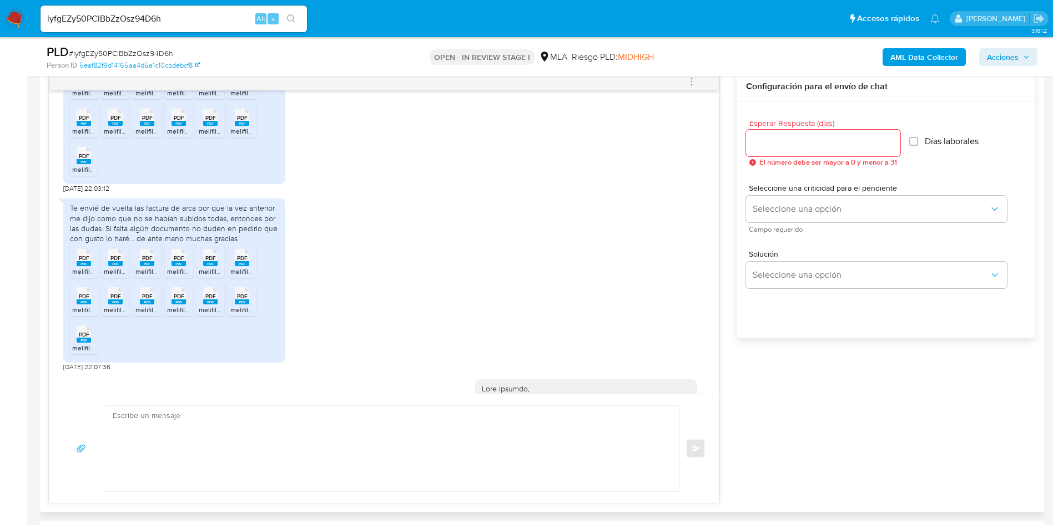
drag, startPoint x: 89, startPoint y: 316, endPoint x: 98, endPoint y: 316, distance: 9.4
click at [88, 300] on span "PDF" at bounding box center [84, 296] width 11 height 7
click at [117, 300] on span "PDF" at bounding box center [115, 296] width 11 height 7
click at [147, 300] on span "PDF" at bounding box center [147, 296] width 11 height 7
click at [181, 305] on rect at bounding box center [178, 302] width 14 height 5
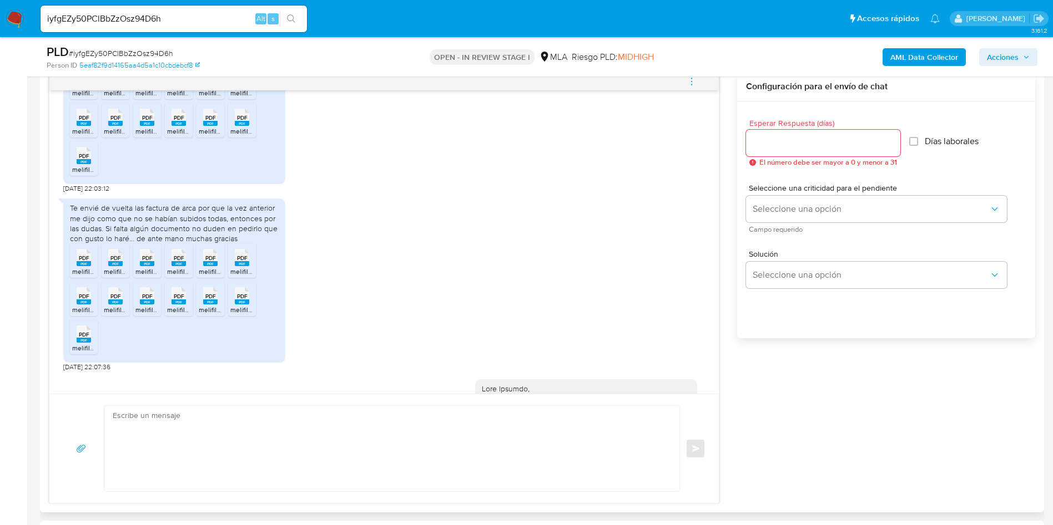
click at [207, 305] on rect at bounding box center [210, 302] width 14 height 5
click at [246, 305] on rect at bounding box center [242, 302] width 14 height 5
click at [89, 338] on span "PDF" at bounding box center [84, 334] width 11 height 7
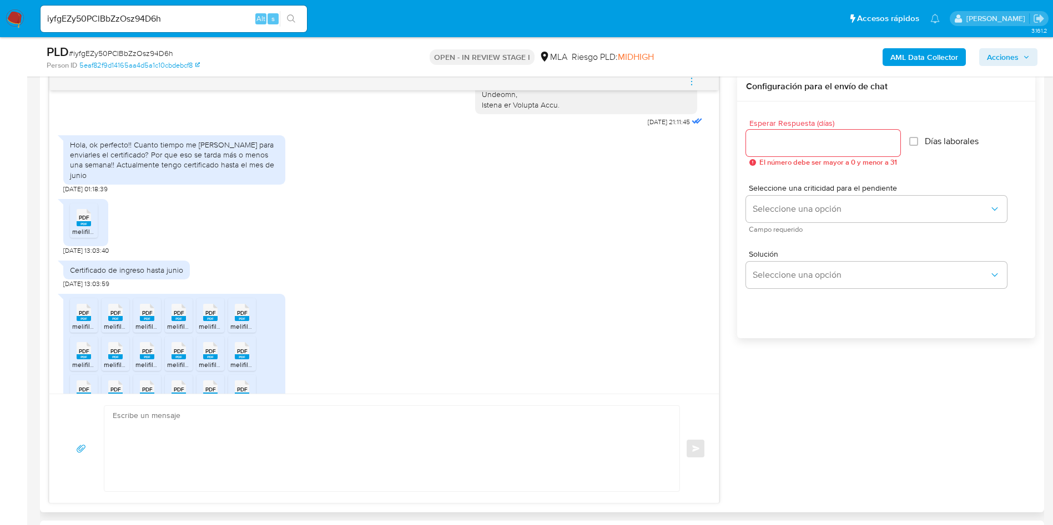
scroll to position [1558, 0]
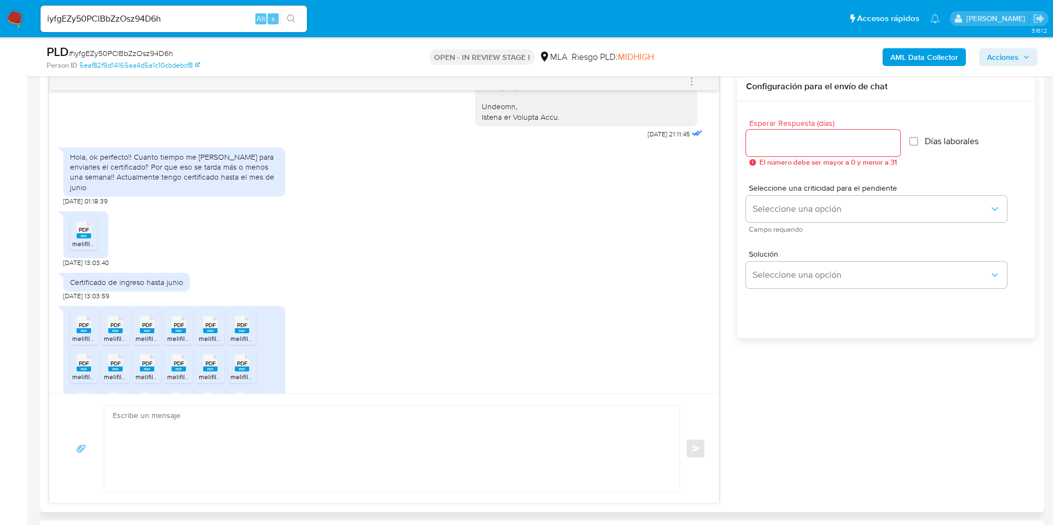
click at [825, 408] on div "17/07/2025 19:56:02 Envio: 1 Declaración de actividad 2 Acuse cedular, DJ cedul…" at bounding box center [542, 288] width 986 height 432
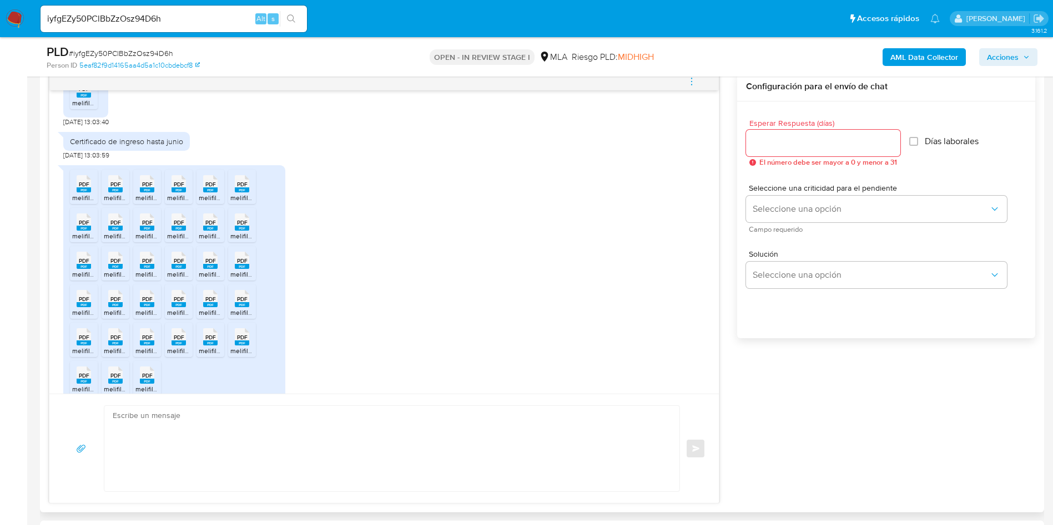
scroll to position [1725, 0]
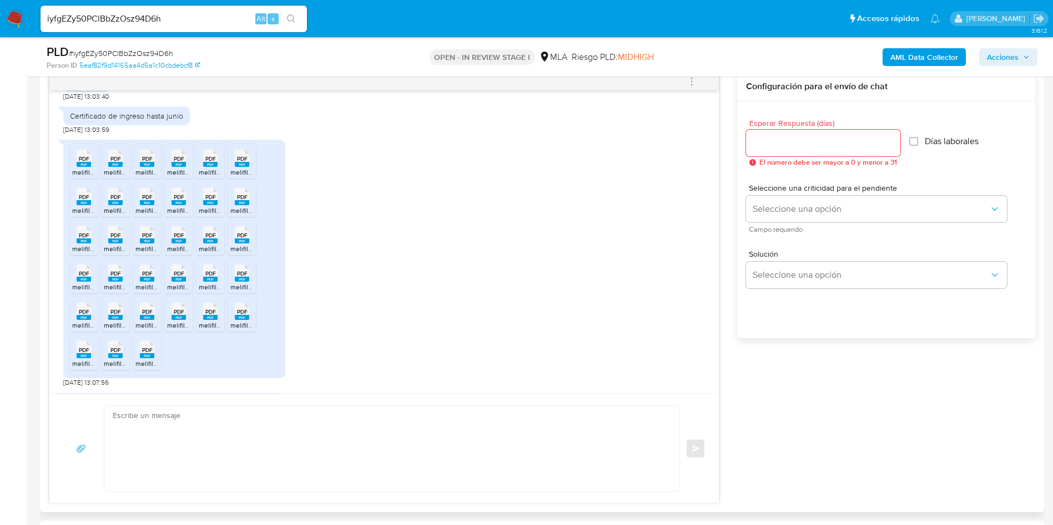
click at [80, 163] on span "PDF" at bounding box center [84, 158] width 11 height 7
click at [112, 163] on span "PDF" at bounding box center [115, 158] width 11 height 7
click at [139, 168] on div "PDF PDF" at bounding box center [146, 157] width 23 height 22
click at [180, 163] on span "PDF" at bounding box center [179, 158] width 11 height 7
click at [209, 163] on span "PDF" at bounding box center [210, 158] width 11 height 7
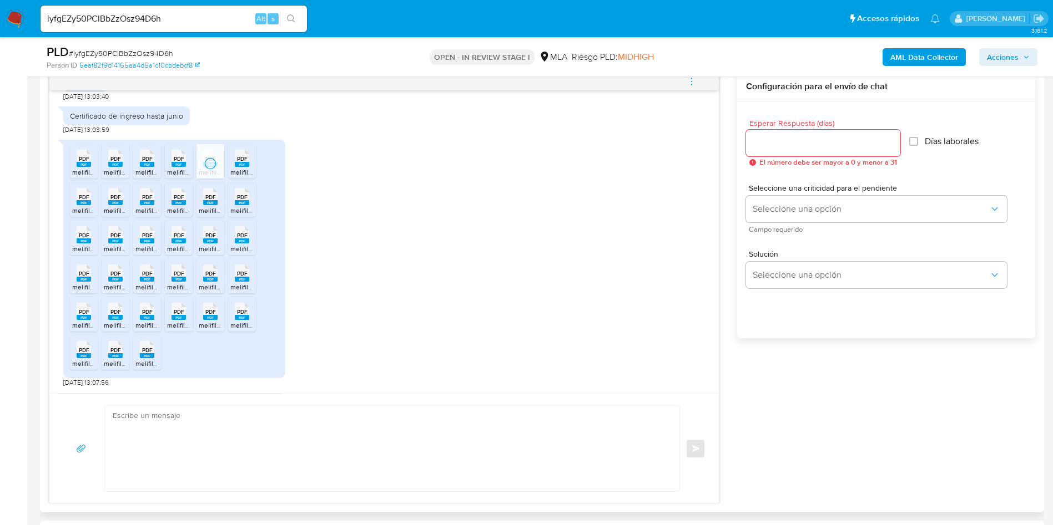
click at [242, 167] on rect at bounding box center [242, 164] width 14 height 5
drag, startPoint x: 81, startPoint y: 204, endPoint x: 109, endPoint y: 203, distance: 28.3
click at [81, 201] on span "PDF" at bounding box center [84, 197] width 11 height 7
click at [118, 201] on span "PDF" at bounding box center [115, 197] width 11 height 7
click at [145, 201] on span "PDF" at bounding box center [147, 197] width 11 height 7
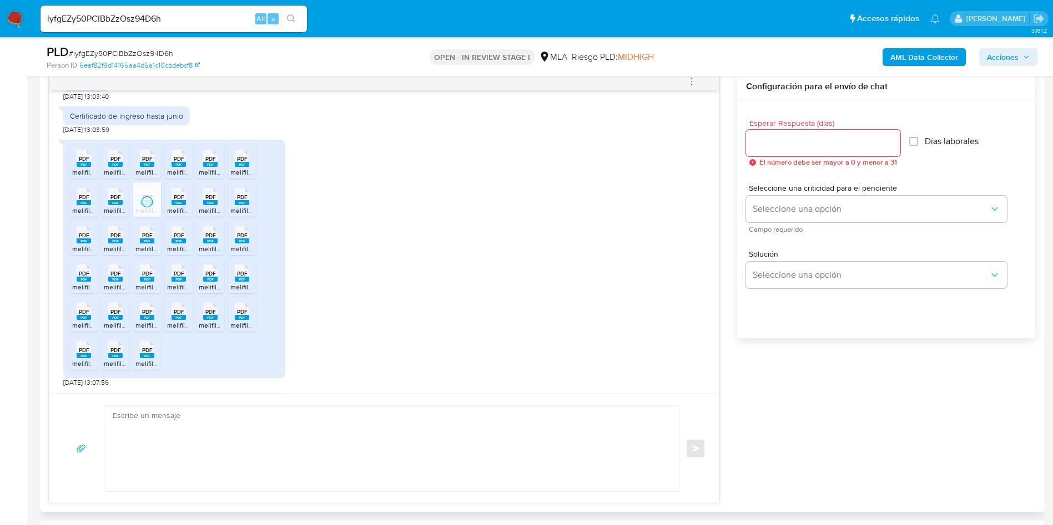
click at [178, 201] on span "PDF" at bounding box center [179, 197] width 11 height 7
click at [209, 201] on span "PDF" at bounding box center [210, 197] width 11 height 7
click at [241, 201] on span "PDF" at bounding box center [242, 197] width 11 height 7
click at [85, 239] on span "PDF" at bounding box center [84, 235] width 11 height 7
click at [123, 245] on div "PDF PDF" at bounding box center [115, 234] width 23 height 22
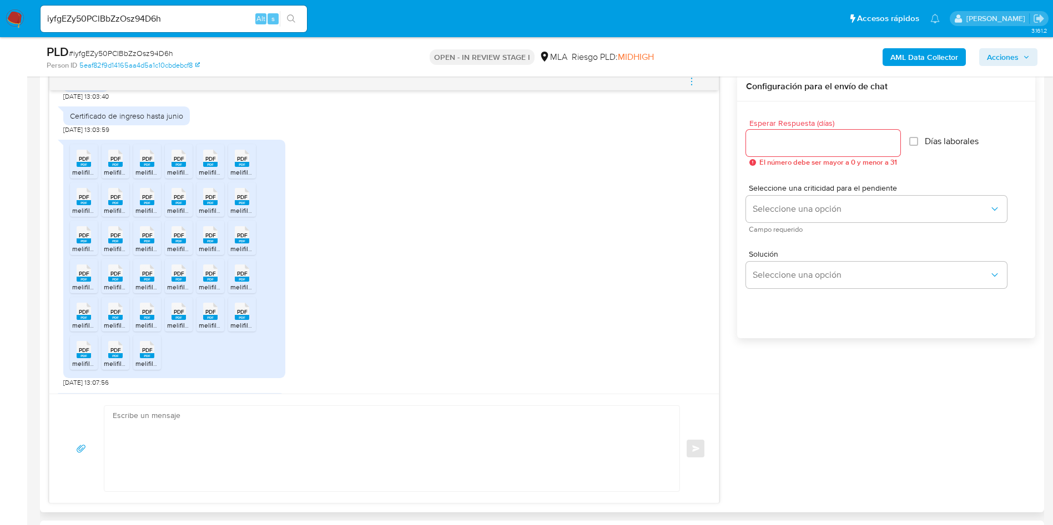
click at [141, 244] on icon at bounding box center [147, 234] width 14 height 17
drag, startPoint x: 184, startPoint y: 247, endPoint x: 199, endPoint y: 247, distance: 15.5
click at [184, 239] on span "PDF" at bounding box center [179, 235] width 11 height 7
click at [205, 239] on span "PDF" at bounding box center [210, 235] width 11 height 7
click at [246, 244] on rect at bounding box center [242, 241] width 14 height 5
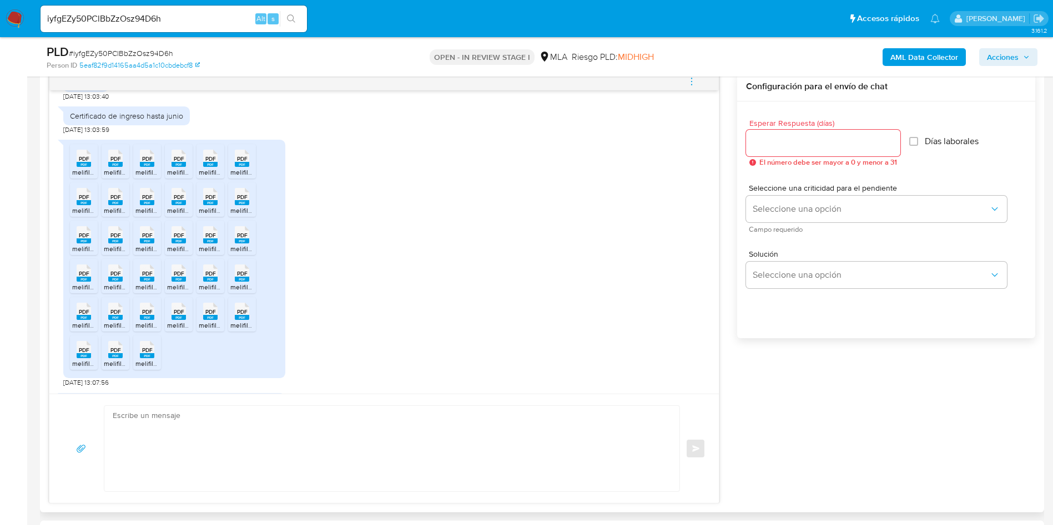
click at [91, 283] on div "PDF PDF" at bounding box center [83, 272] width 23 height 22
click at [116, 277] on span "PDF" at bounding box center [115, 273] width 11 height 7
click at [144, 277] on span "PDF" at bounding box center [147, 273] width 11 height 7
click at [184, 277] on span "PDF" at bounding box center [179, 273] width 11 height 7
click at [205, 277] on span "PDF" at bounding box center [210, 273] width 11 height 7
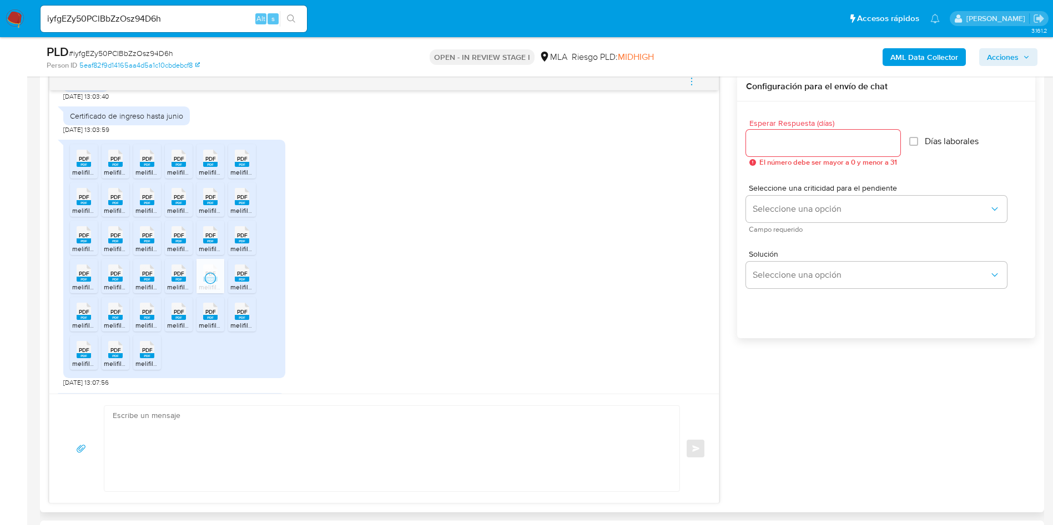
click at [237, 277] on icon at bounding box center [242, 273] width 14 height 17
click at [84, 316] on span "PDF" at bounding box center [84, 312] width 11 height 7
click at [119, 316] on span "PDF" at bounding box center [115, 312] width 11 height 7
click at [144, 316] on span "PDF" at bounding box center [147, 312] width 11 height 7
click at [179, 316] on span "PDF" at bounding box center [179, 312] width 11 height 7
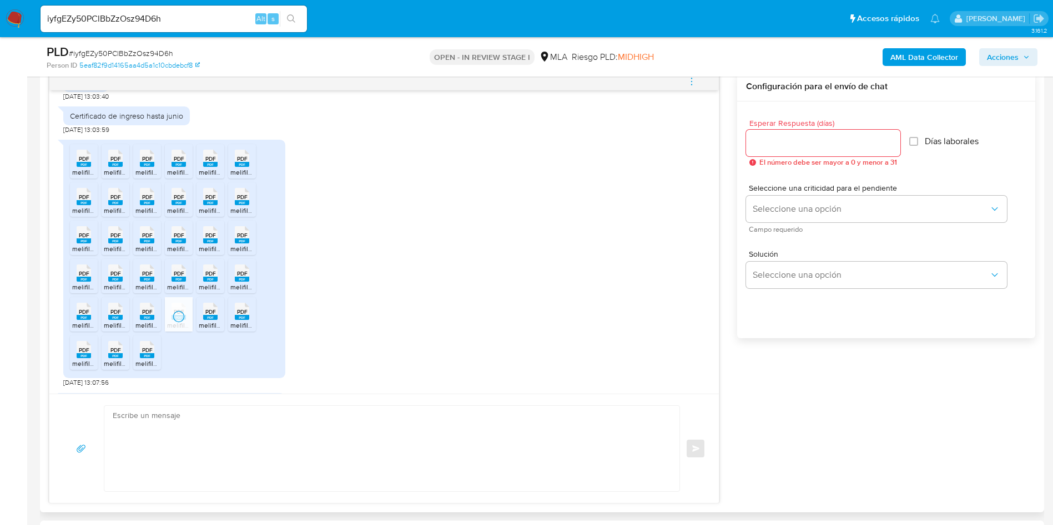
click at [210, 316] on span "PDF" at bounding box center [210, 312] width 11 height 7
click at [238, 316] on span "PDF" at bounding box center [242, 312] width 11 height 7
click at [79, 358] on rect at bounding box center [84, 355] width 14 height 5
click at [120, 354] on span "PDF" at bounding box center [115, 350] width 11 height 7
click at [149, 354] on span "PDF" at bounding box center [147, 350] width 11 height 7
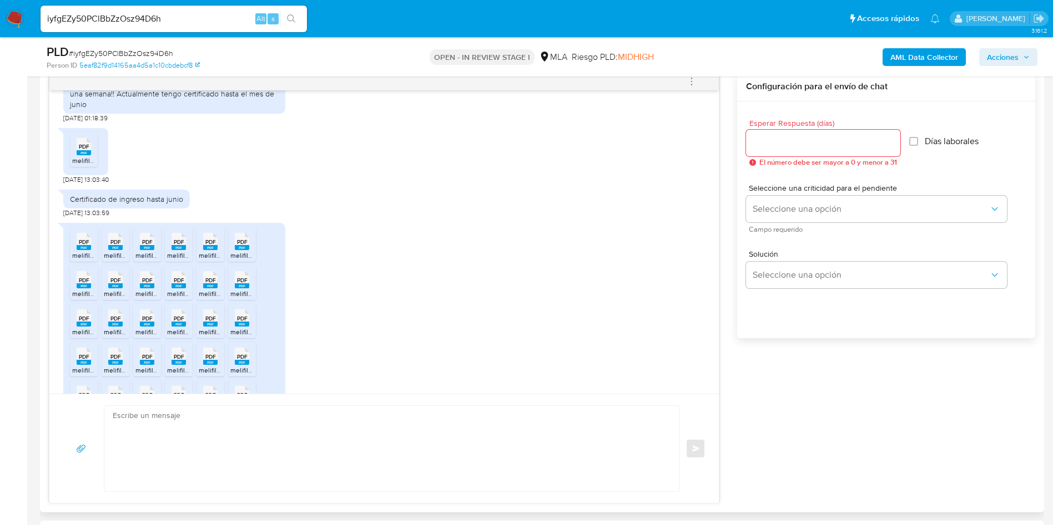
scroll to position [1558, 0]
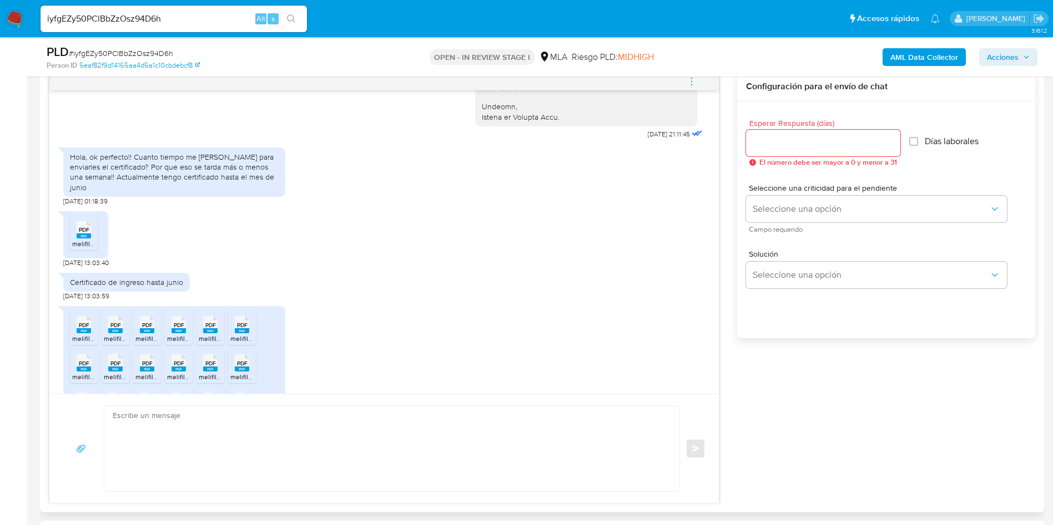
click at [78, 235] on icon at bounding box center [84, 229] width 14 height 17
